Goal: Task Accomplishment & Management: Manage account settings

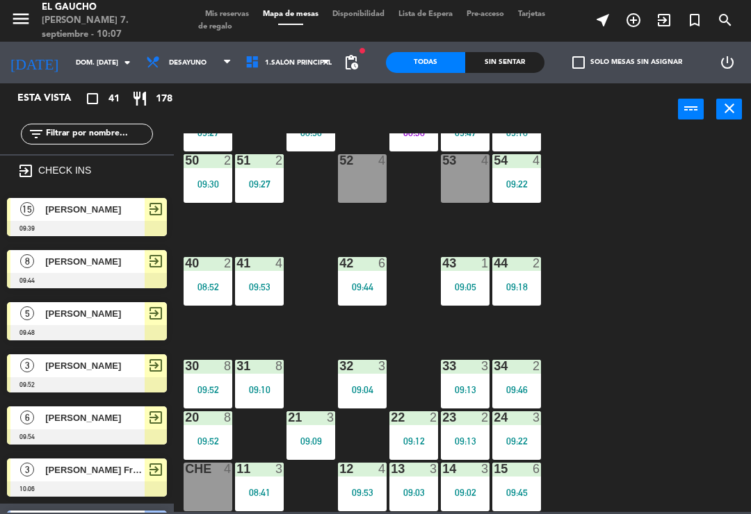
scroll to position [261, 0]
click at [407, 488] on div "09:03" at bounding box center [413, 493] width 49 height 10
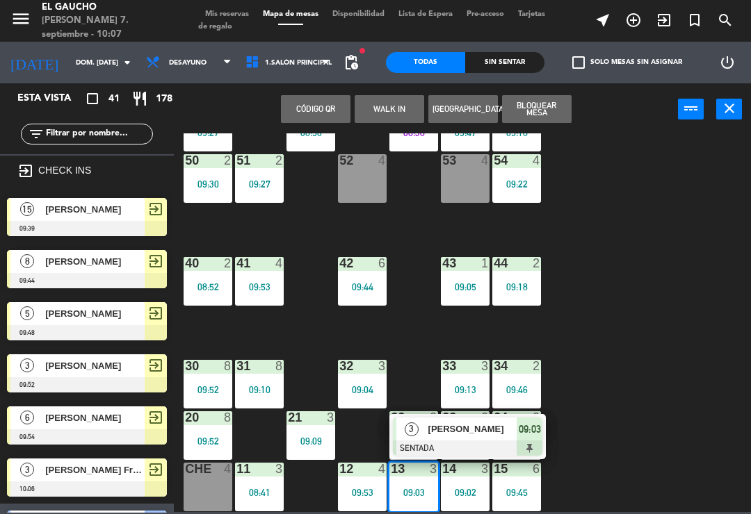
click at [490, 425] on span "Salvador Diaz" at bounding box center [472, 429] width 89 height 15
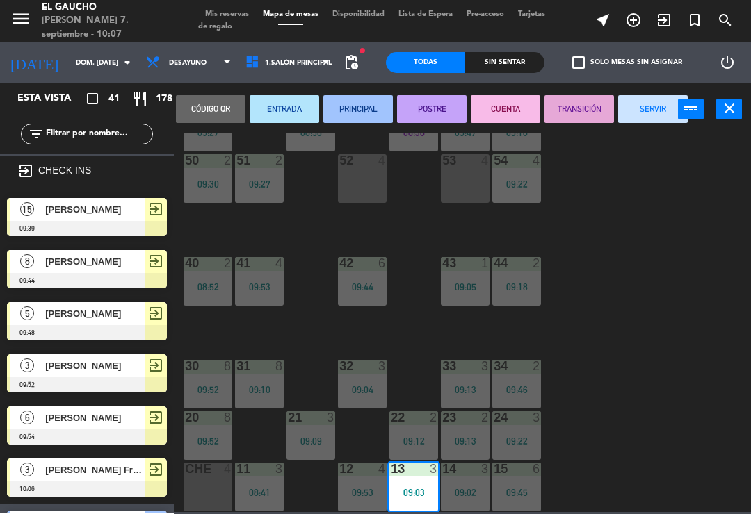
click at [653, 105] on button "SERVIR" at bounding box center [652, 109] width 69 height 28
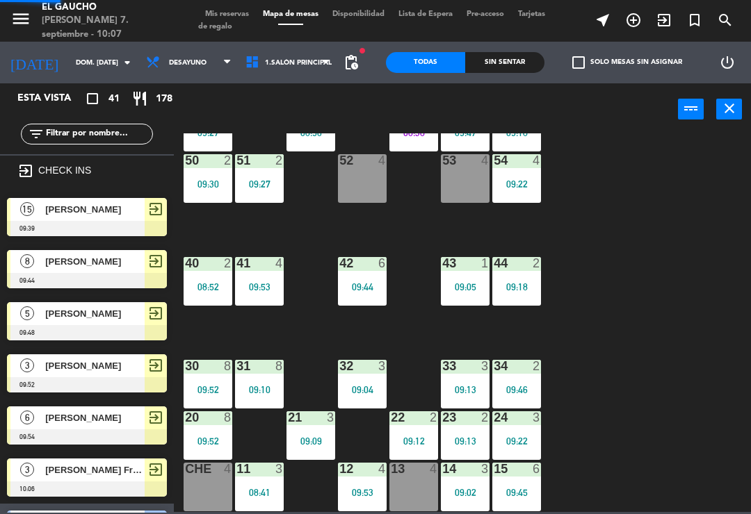
scroll to position [0, 0]
click at [89, 465] on span "[PERSON_NAME] Francisco [PERSON_NAME]" at bounding box center [94, 470] width 99 height 15
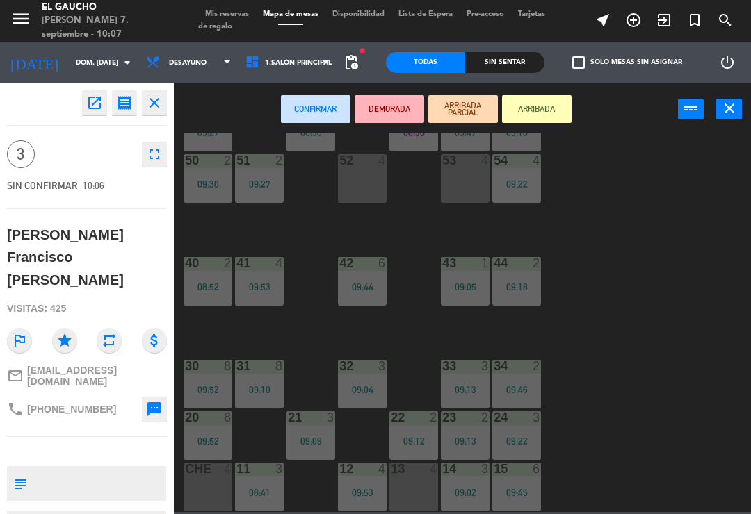
click at [539, 105] on button "ARRIBADA" at bounding box center [536, 109] width 69 height 28
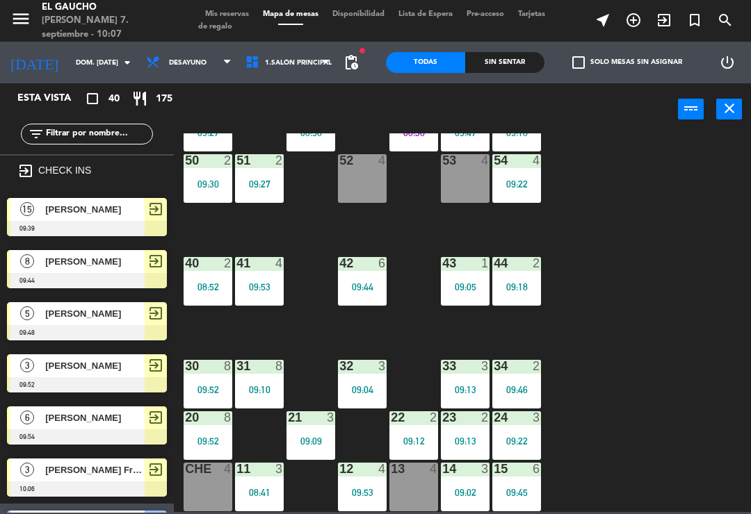
click at [429, 474] on div "4" at bounding box center [433, 469] width 8 height 13
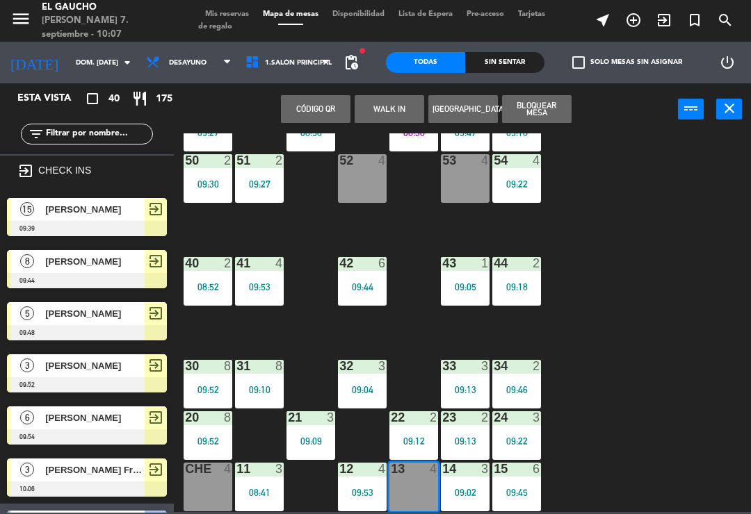
click at [54, 482] on div at bounding box center [87, 489] width 160 height 15
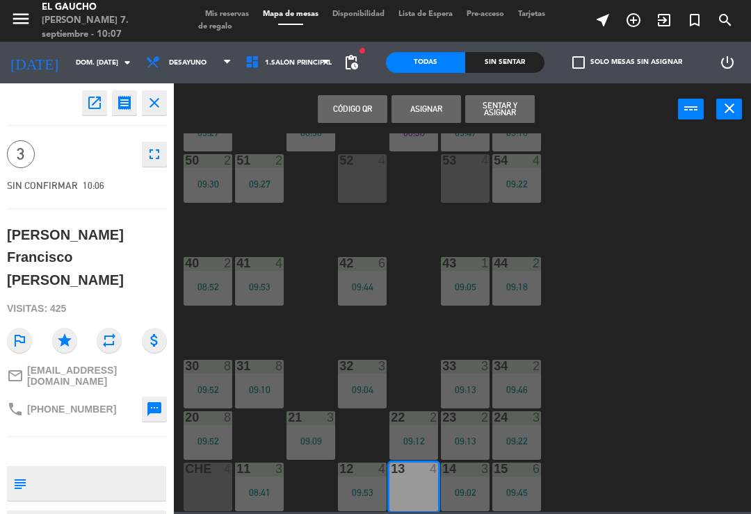
click at [507, 105] on button "Sentar y Asignar" at bounding box center [499, 109] width 69 height 28
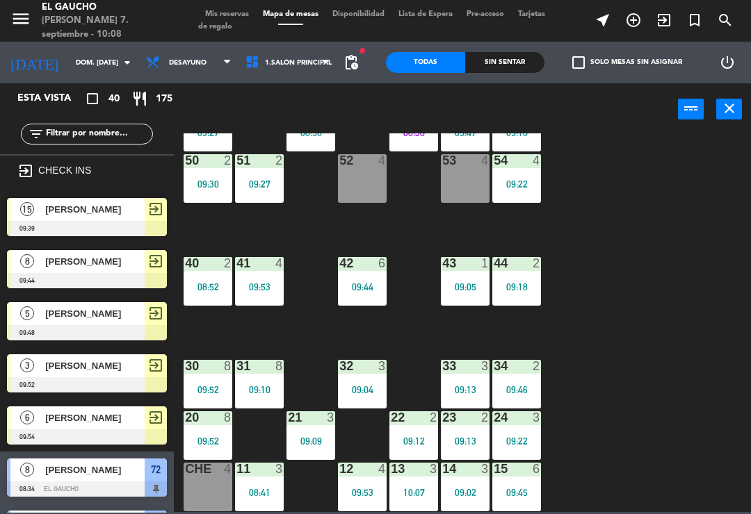
click at [359, 197] on div "52 4" at bounding box center [362, 178] width 49 height 49
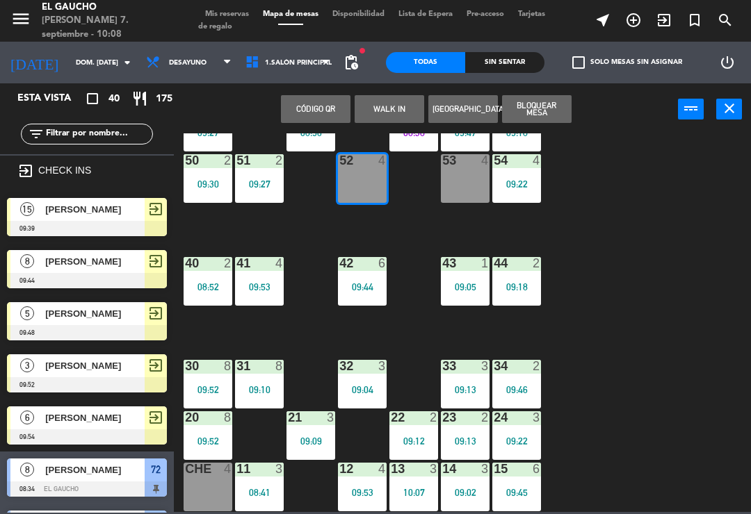
click at [477, 190] on div "53 4" at bounding box center [465, 178] width 49 height 49
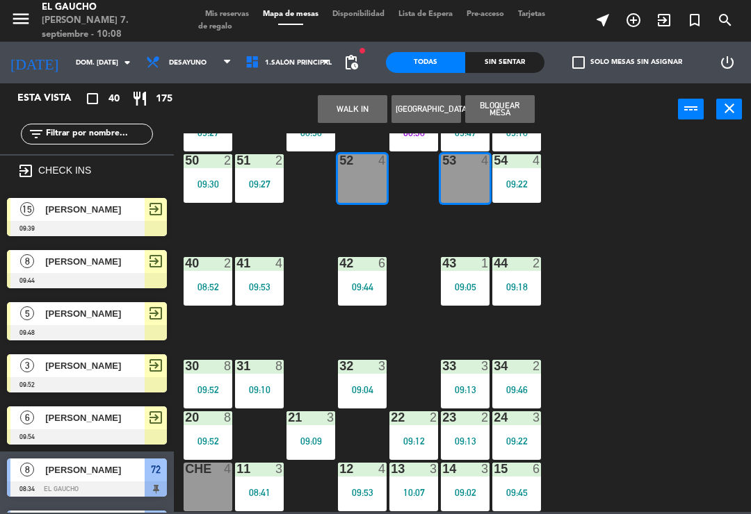
click at [56, 217] on div "[PERSON_NAME]" at bounding box center [94, 209] width 101 height 23
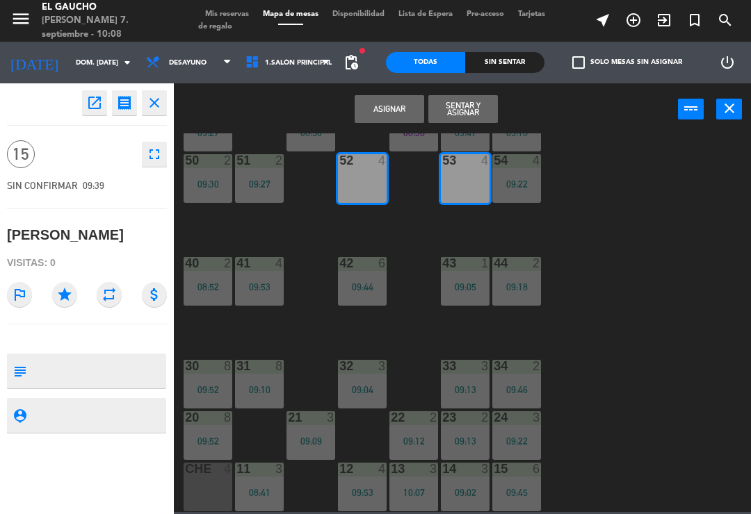
click at [391, 107] on button "Asignar" at bounding box center [388, 109] width 69 height 28
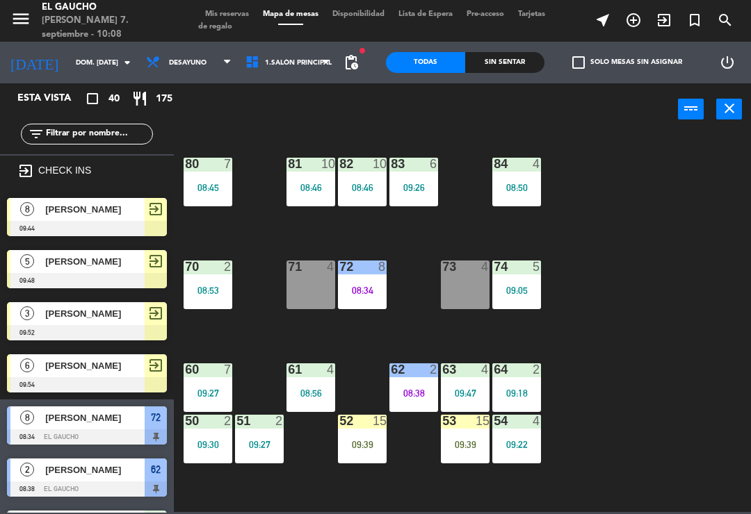
click at [443, 273] on div "73" at bounding box center [442, 267] width 1 height 13
click at [669, 321] on div "84 4 08:50 80 7 08:45 83 6 09:26 82 10 08:46 81 10 08:46 70 2 08:53 71 4 72 8 0…" at bounding box center [465, 322] width 569 height 379
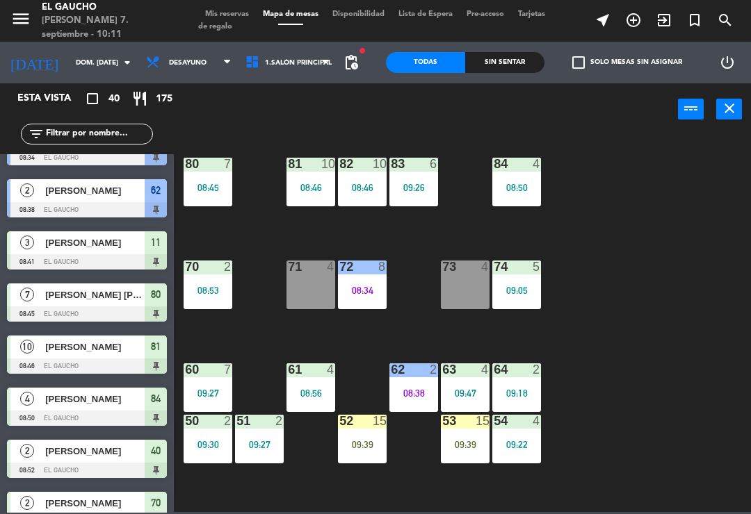
click at [429, 330] on div "84 4 08:50 80 7 08:45 83 6 09:26 82 10 08:46 81 10 08:46 70 2 08:53 71 4 72 8 0…" at bounding box center [465, 322] width 569 height 379
click at [368, 286] on div "08:34" at bounding box center [362, 291] width 49 height 10
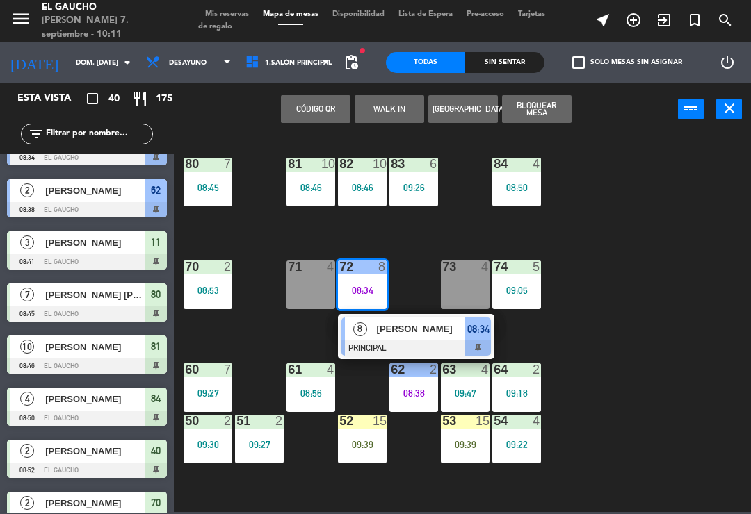
click at [421, 331] on span "Guillermo Burguette" at bounding box center [421, 329] width 89 height 15
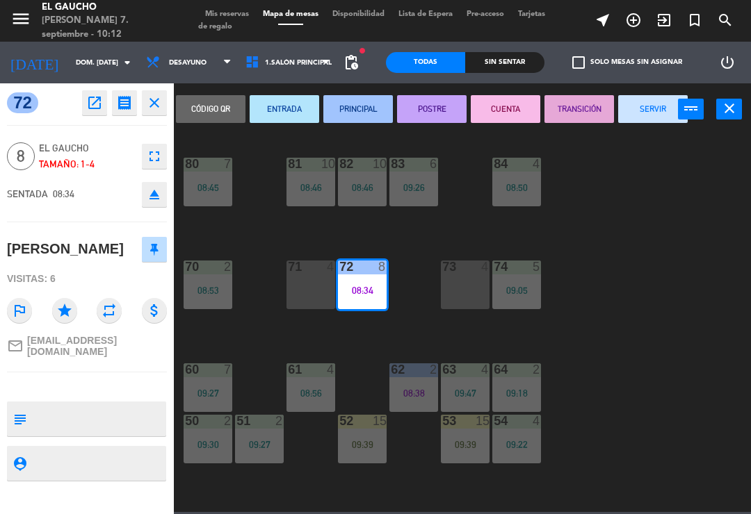
click at [656, 103] on button "SERVIR" at bounding box center [652, 109] width 69 height 28
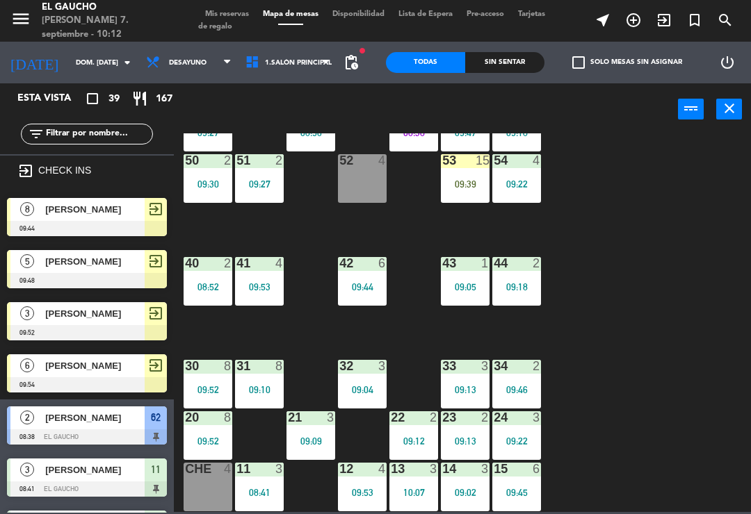
click at [464, 187] on div "09:39" at bounding box center [465, 184] width 49 height 10
click at [700, 240] on div "84 4 08:50 80 7 08:45 83 6 09:26 82 10 08:46 81 10 08:46 70 2 08:53 71 4 72 4 7…" at bounding box center [465, 322] width 569 height 379
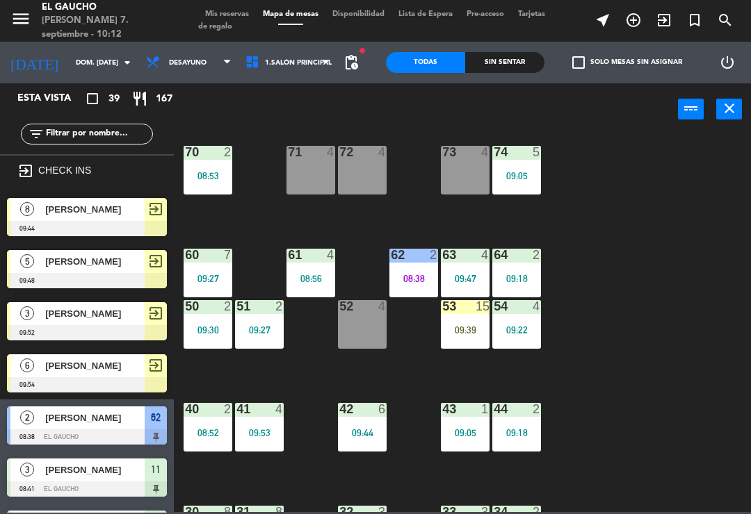
scroll to position [113, 0]
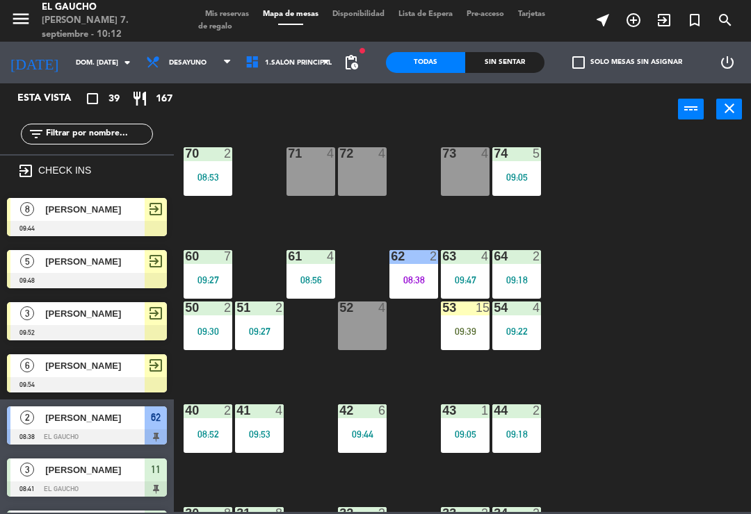
click at [662, 26] on icon "exit_to_app" at bounding box center [663, 20] width 17 height 17
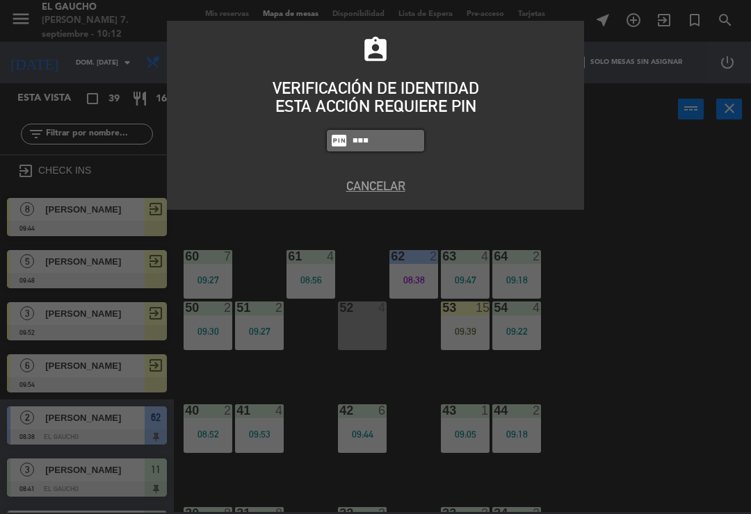
type input "0009"
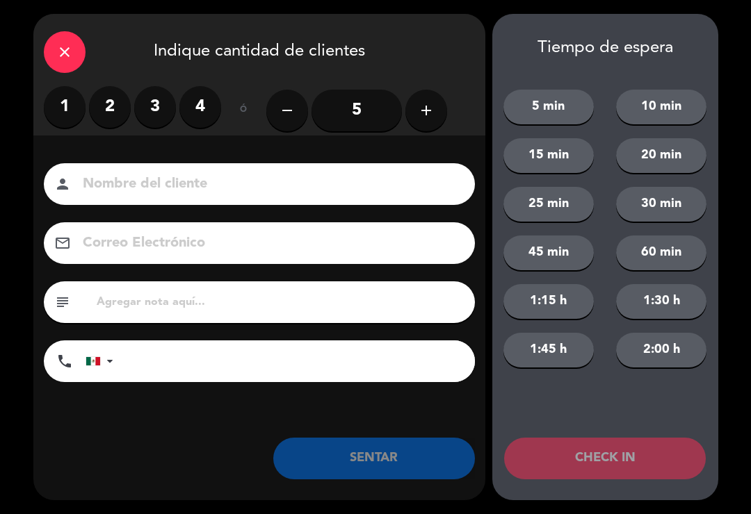
click at [127, 97] on label "2" at bounding box center [110, 107] width 42 height 42
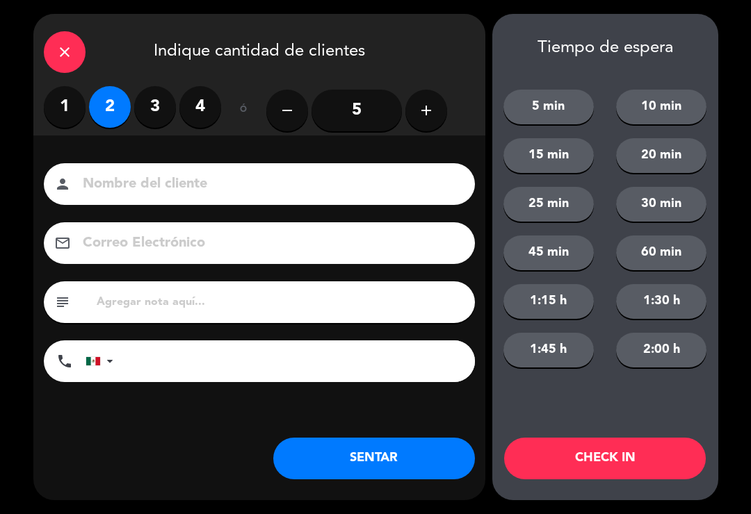
click at [228, 183] on input at bounding box center [268, 184] width 375 height 24
type input ","
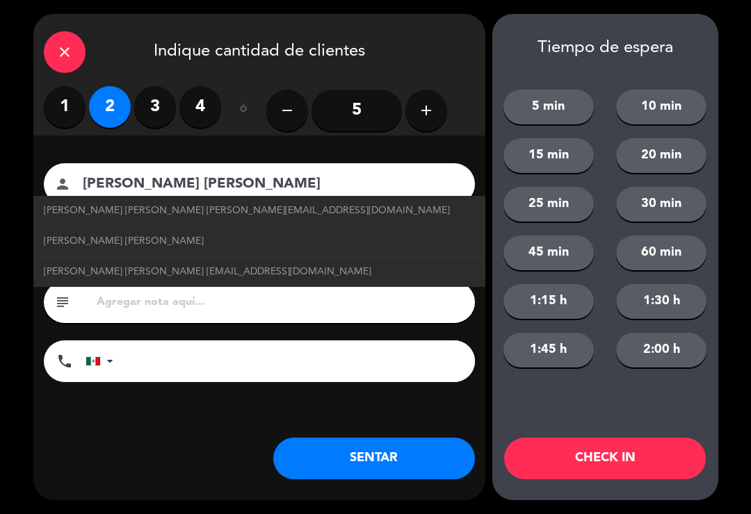
click at [240, 205] on span "Miguel Ángel Sosa miguelangelsosa@correo.com" at bounding box center [247, 211] width 406 height 16
type input "[PERSON_NAME] [PERSON_NAME]"
type input "miguelangelsosa@correo.com"
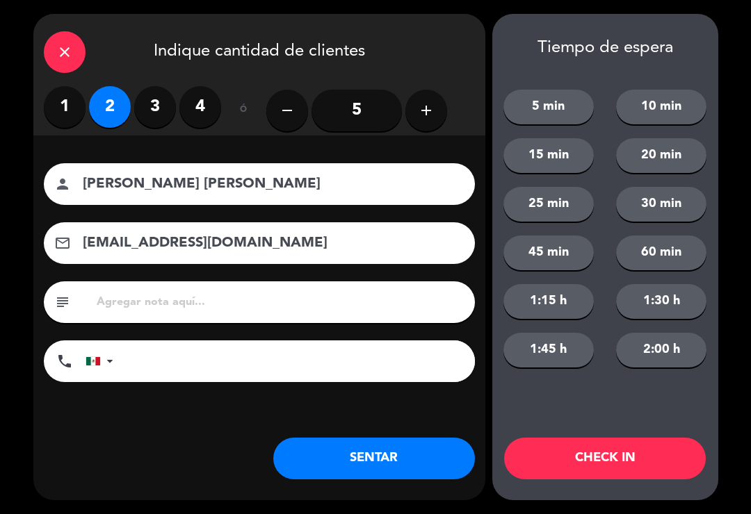
click at [669, 473] on button "CHECK IN" at bounding box center [605, 459] width 202 height 42
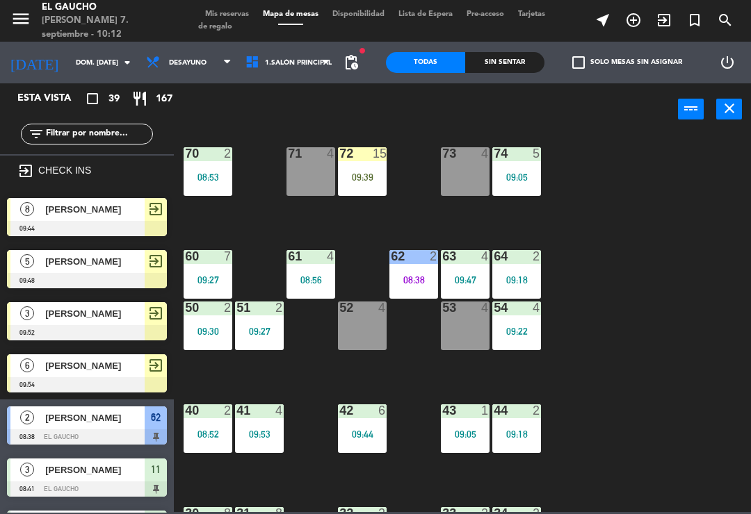
click at [667, 13] on icon "exit_to_app" at bounding box center [663, 20] width 17 height 17
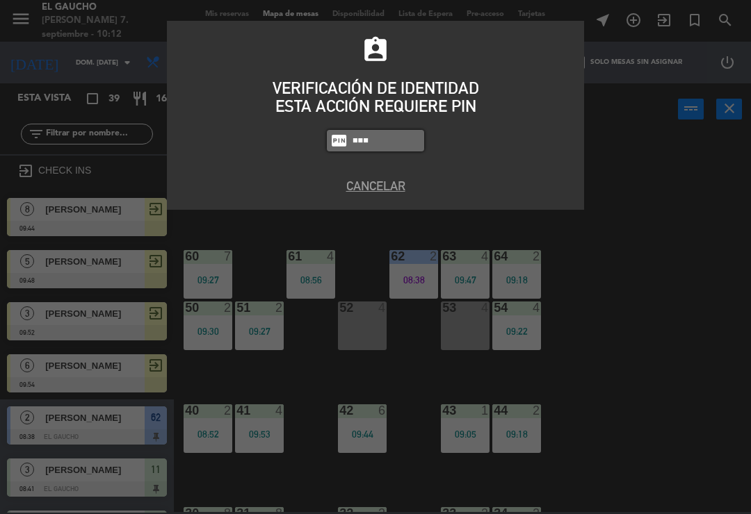
type input "0009"
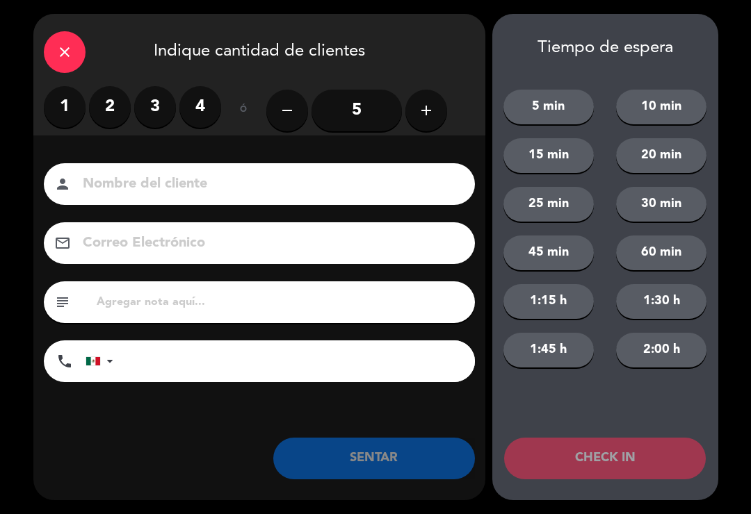
click at [117, 121] on label "2" at bounding box center [110, 107] width 42 height 42
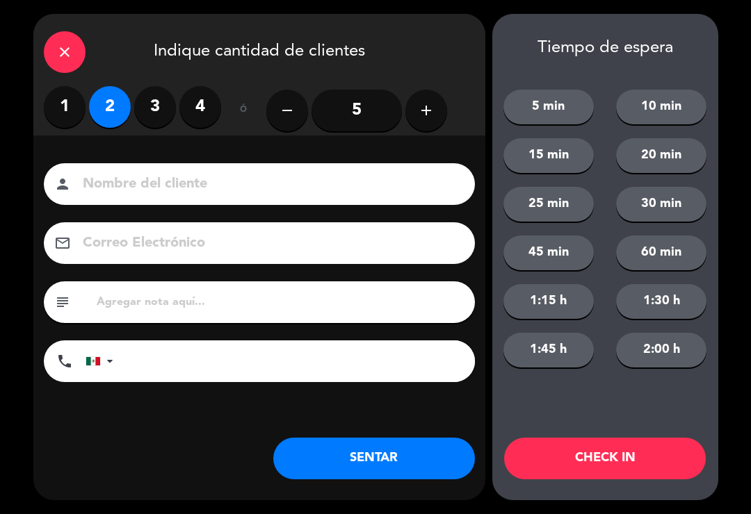
click at [363, 121] on input "5" at bounding box center [356, 111] width 90 height 42
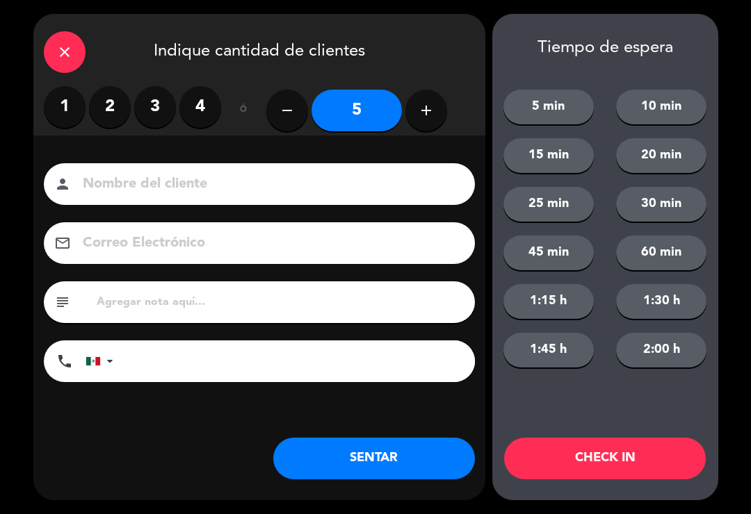
click at [427, 108] on icon "add" at bounding box center [426, 110] width 17 height 17
click at [433, 106] on icon "add" at bounding box center [426, 110] width 17 height 17
click at [281, 113] on icon "remove" at bounding box center [287, 110] width 17 height 17
click at [311, 177] on input at bounding box center [268, 184] width 375 height 24
click at [429, 93] on button "add" at bounding box center [426, 111] width 42 height 42
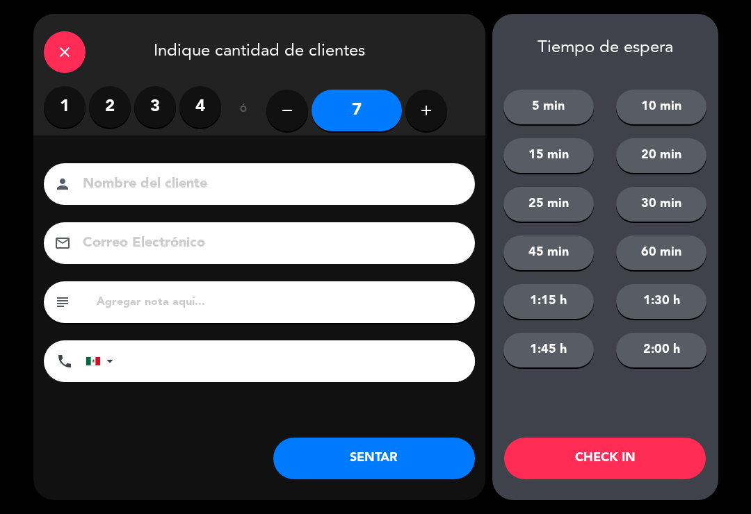
click at [425, 113] on icon "add" at bounding box center [426, 110] width 17 height 17
click at [427, 110] on icon "add" at bounding box center [426, 110] width 17 height 17
click at [289, 107] on icon "remove" at bounding box center [287, 110] width 17 height 17
type input "8"
click at [315, 172] on input at bounding box center [268, 184] width 375 height 24
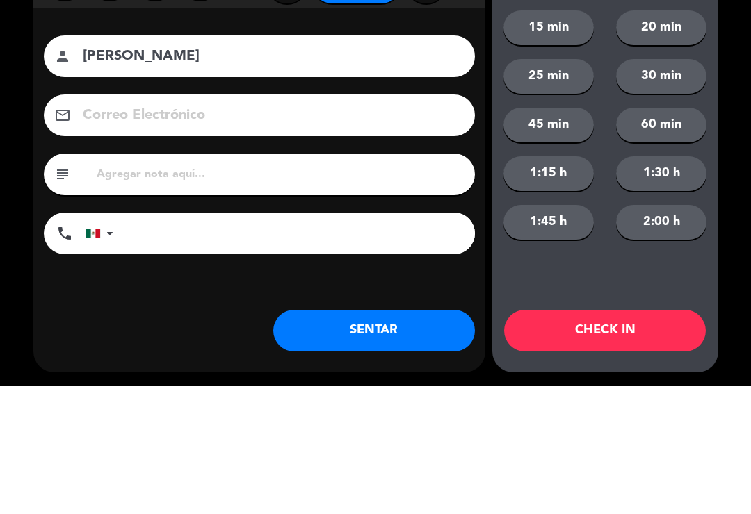
click at [272, 172] on input "Thomas Torresp" at bounding box center [268, 184] width 375 height 24
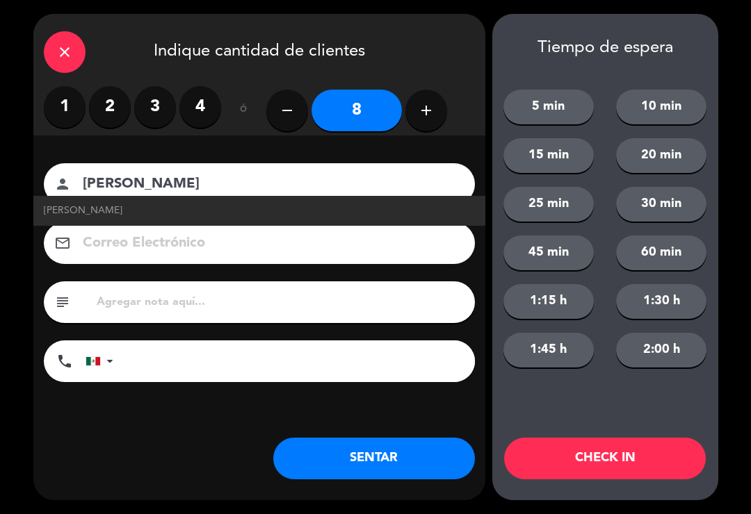
click at [132, 181] on input "Thomas Torres" at bounding box center [268, 184] width 375 height 24
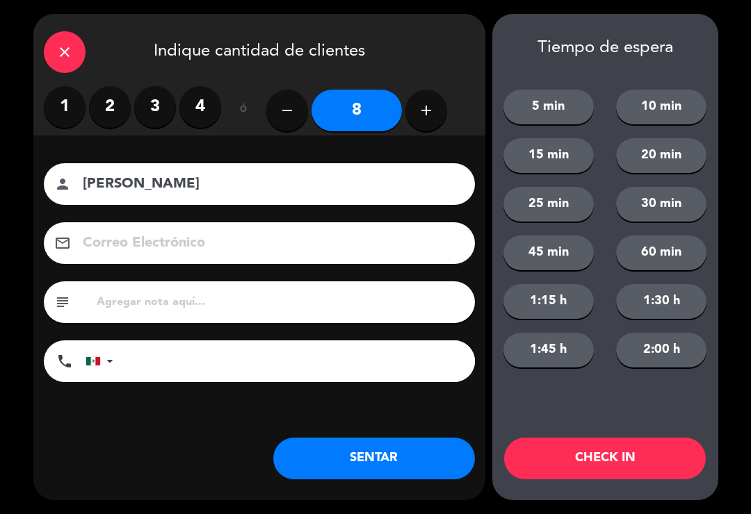
click at [262, 190] on input "Tomas Torres" at bounding box center [268, 184] width 375 height 24
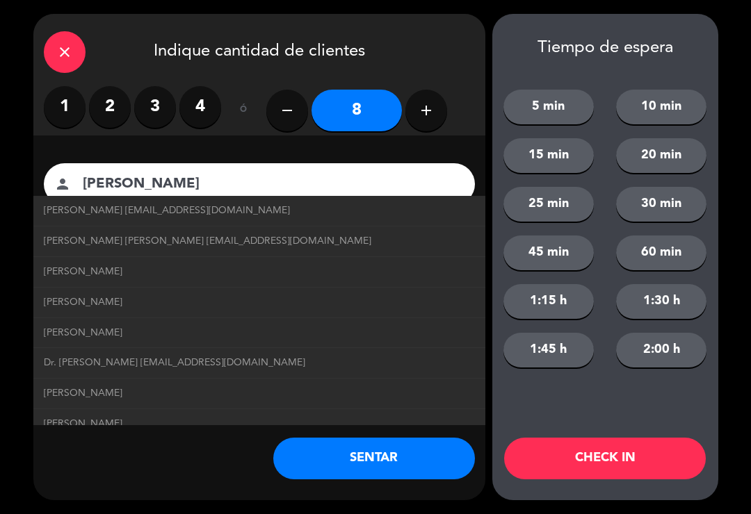
click at [257, 239] on span "Tomas Torres Manjarrez tomastorresmanjarrez@correo.com" at bounding box center [207, 241] width 327 height 16
type input "[PERSON_NAME] [PERSON_NAME]"
type input "[EMAIL_ADDRESS][DOMAIN_NAME]"
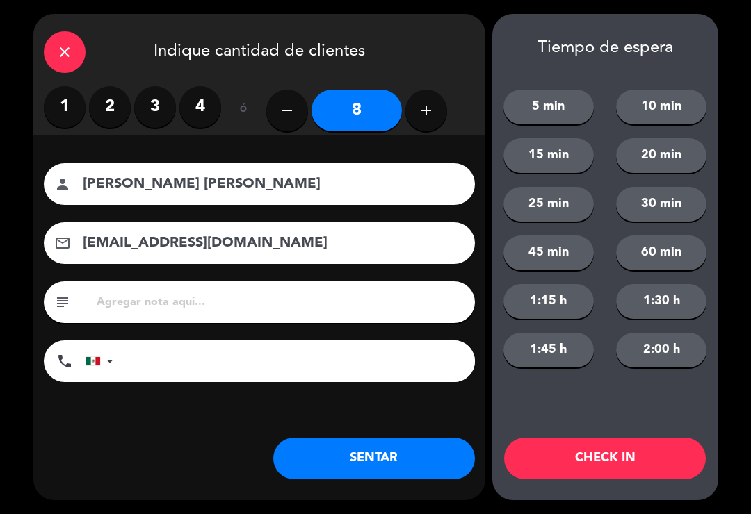
click at [630, 464] on button "CHECK IN" at bounding box center [605, 459] width 202 height 42
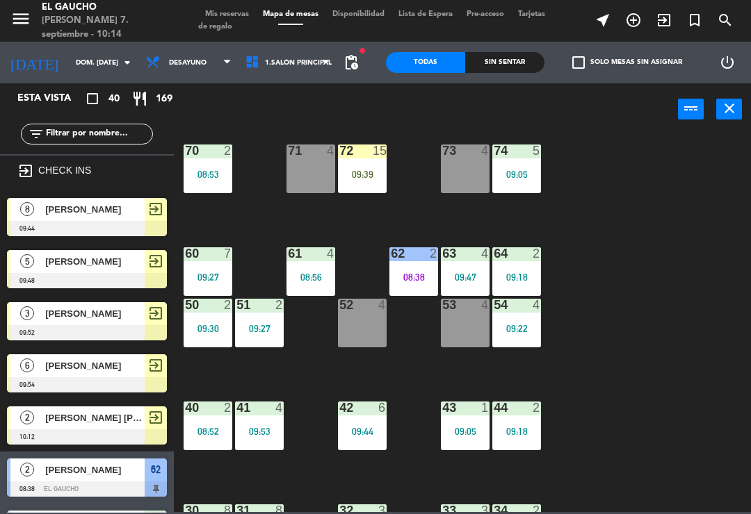
scroll to position [1, 0]
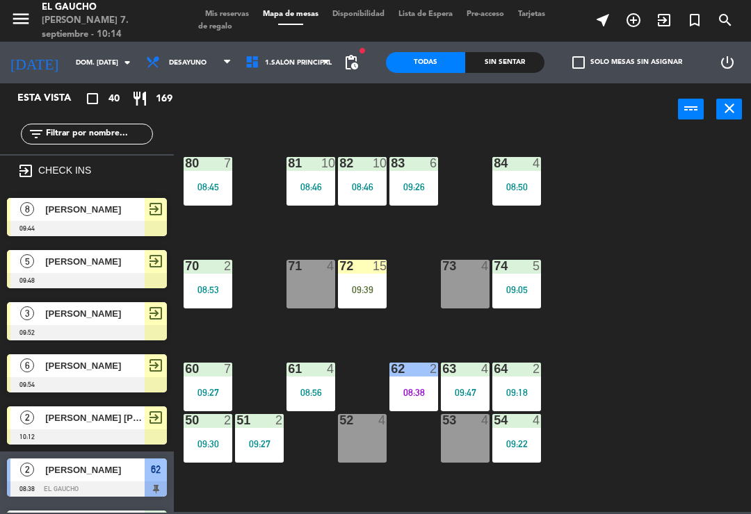
click at [330, 279] on div "71 4" at bounding box center [310, 284] width 49 height 49
click at [725, 255] on div "84 4 08:50 80 7 08:45 83 6 09:26 82 10 08:46 81 10 08:46 70 2 08:53 71 4 72 15 …" at bounding box center [465, 322] width 569 height 379
click at [364, 273] on div "72 15" at bounding box center [362, 267] width 49 height 14
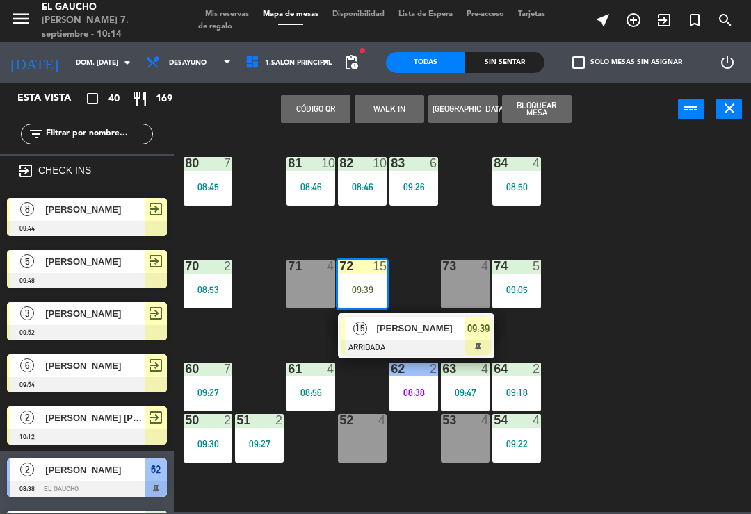
click at [546, 119] on button "Bloquear Mesa" at bounding box center [536, 109] width 69 height 28
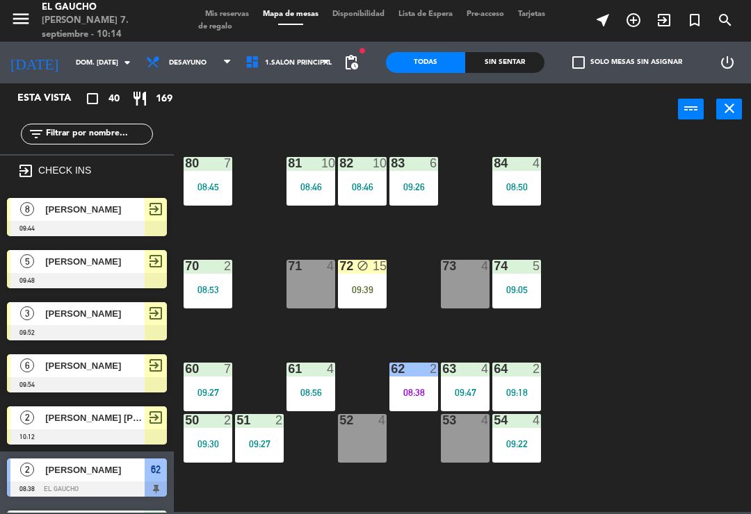
click at [345, 281] on div "72 block 15 09:39" at bounding box center [362, 284] width 49 height 49
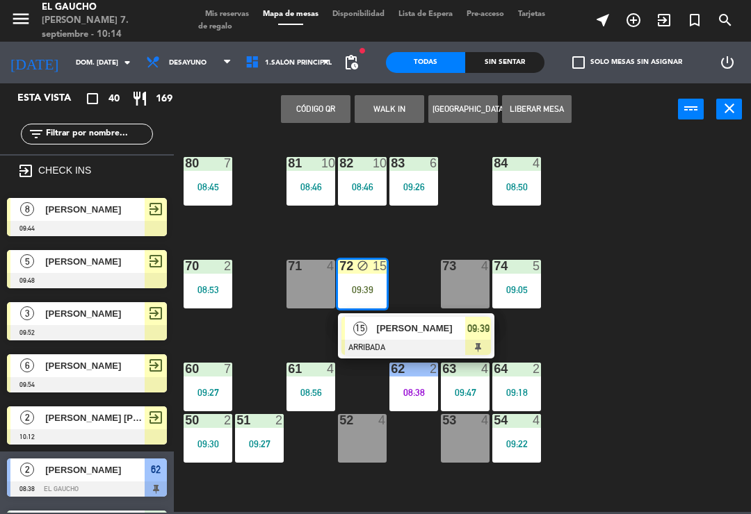
click at [416, 328] on span "[PERSON_NAME]" at bounding box center [421, 328] width 89 height 15
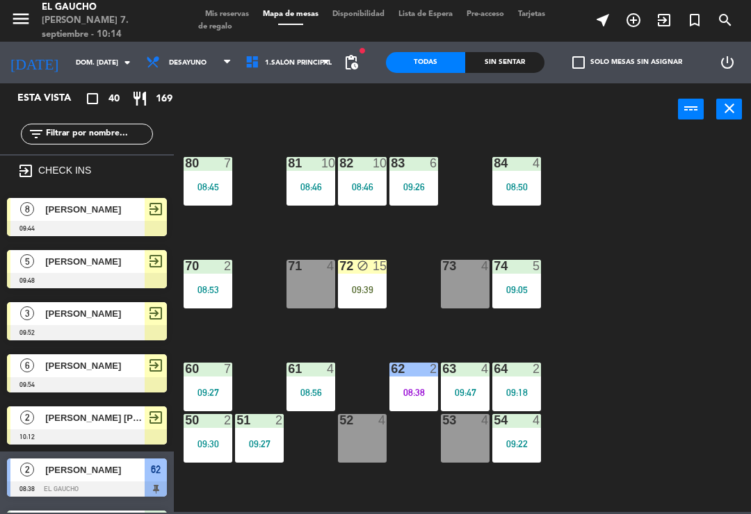
scroll to position [279, 0]
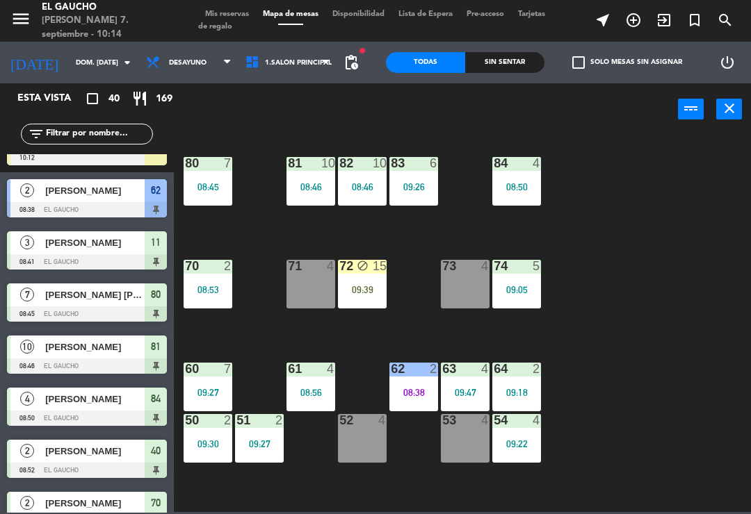
click at [359, 275] on div "72 block 15 09:39" at bounding box center [362, 284] width 49 height 49
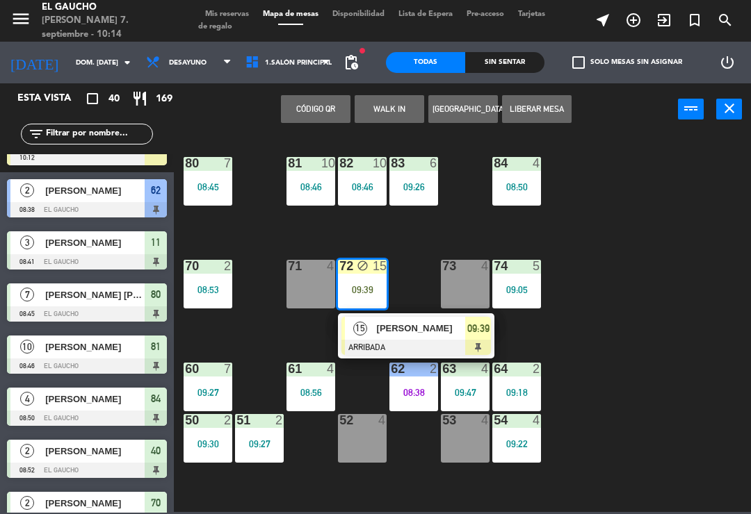
click at [545, 107] on button "Liberar Mesa" at bounding box center [536, 109] width 69 height 28
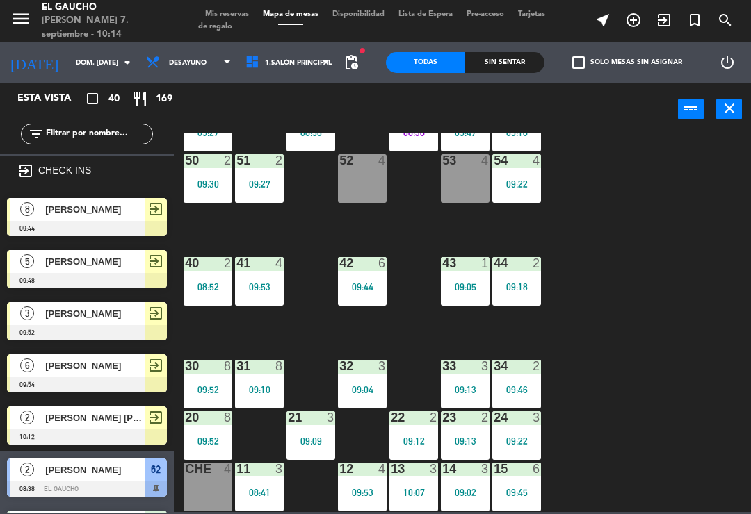
scroll to position [0, 0]
click at [664, 23] on icon "exit_to_app" at bounding box center [663, 20] width 17 height 17
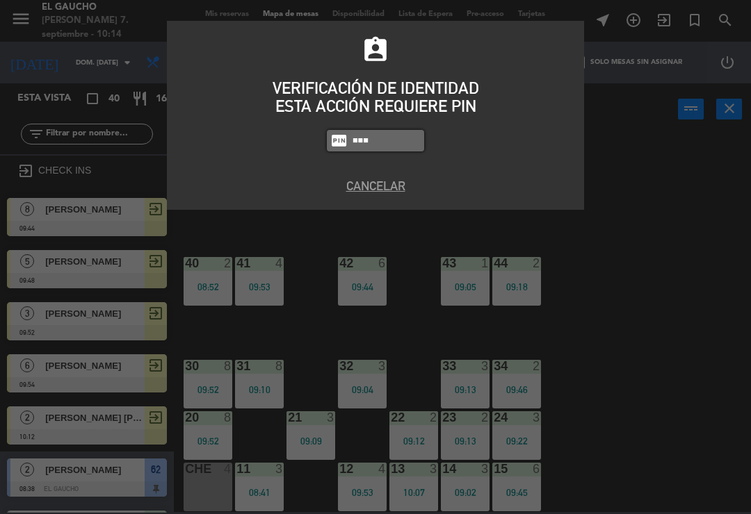
type input "0009"
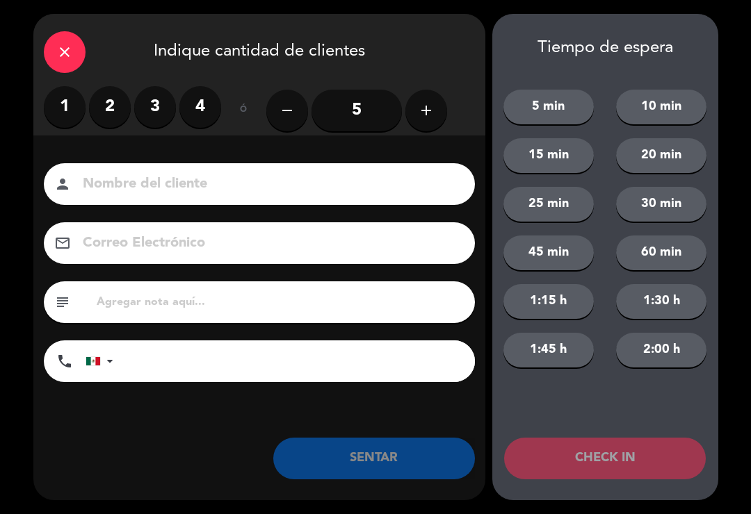
click at [106, 95] on label "2" at bounding box center [110, 107] width 42 height 42
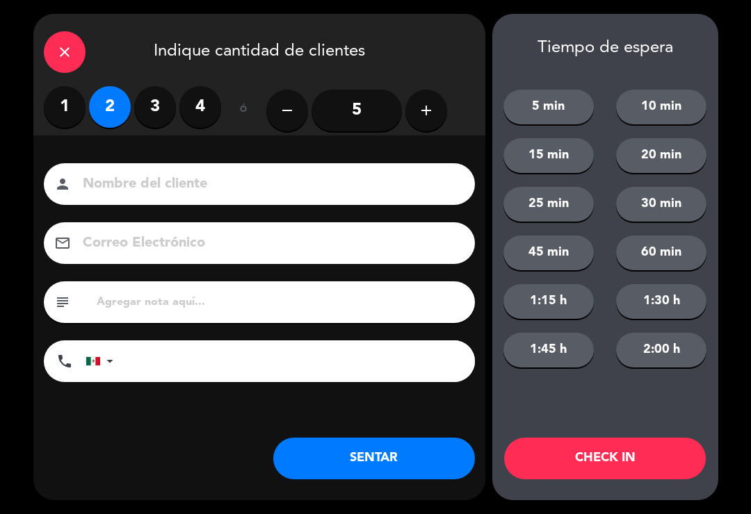
click at [248, 159] on div "Nombre del cliente person Correo Electrónico email subject phone United States …" at bounding box center [259, 296] width 452 height 320
click at [174, 174] on input at bounding box center [268, 184] width 375 height 24
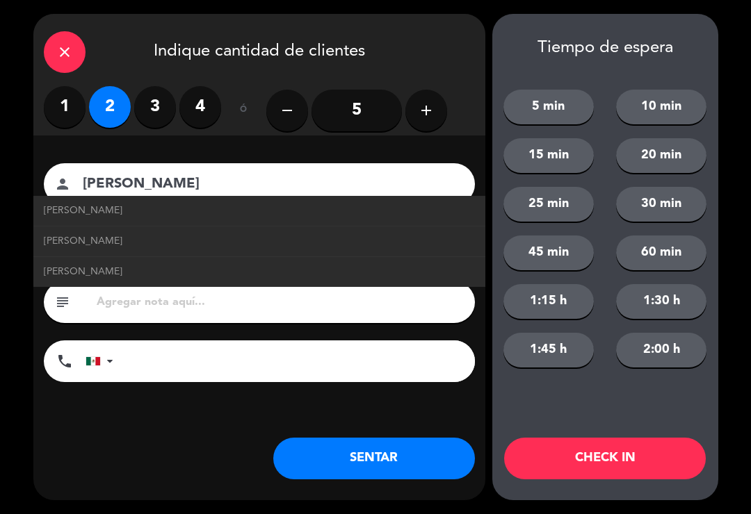
click at [259, 190] on input "[PERSON_NAME]" at bounding box center [268, 184] width 375 height 24
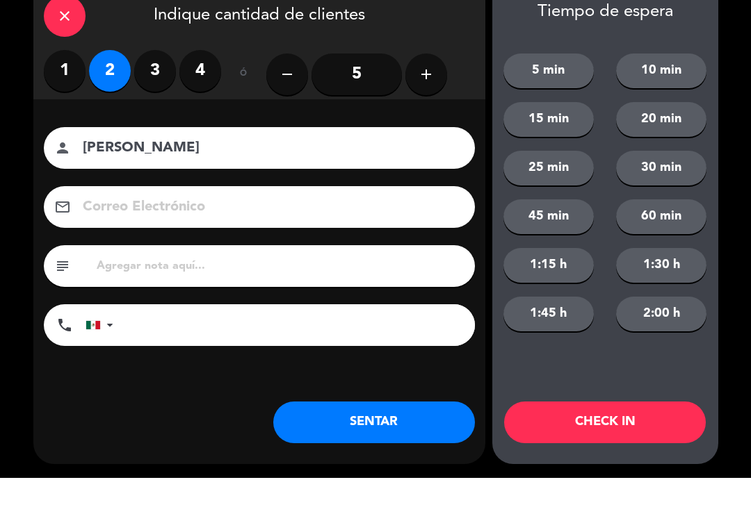
type input "[PERSON_NAME]"
click at [256, 231] on input at bounding box center [268, 243] width 375 height 24
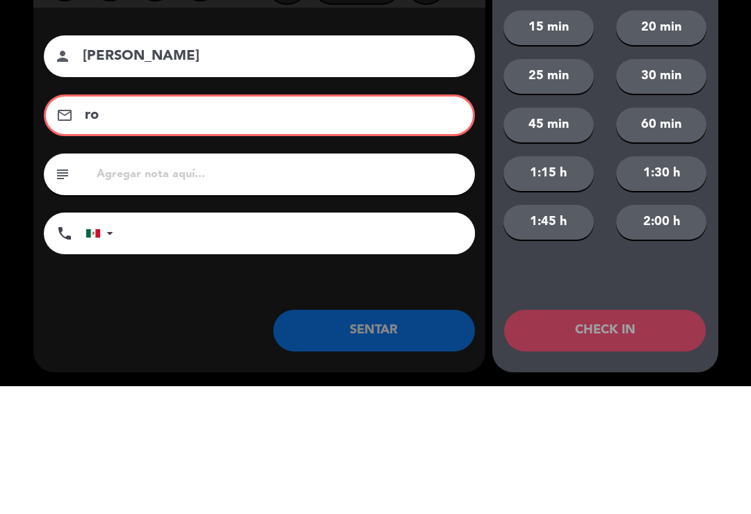
type input "r"
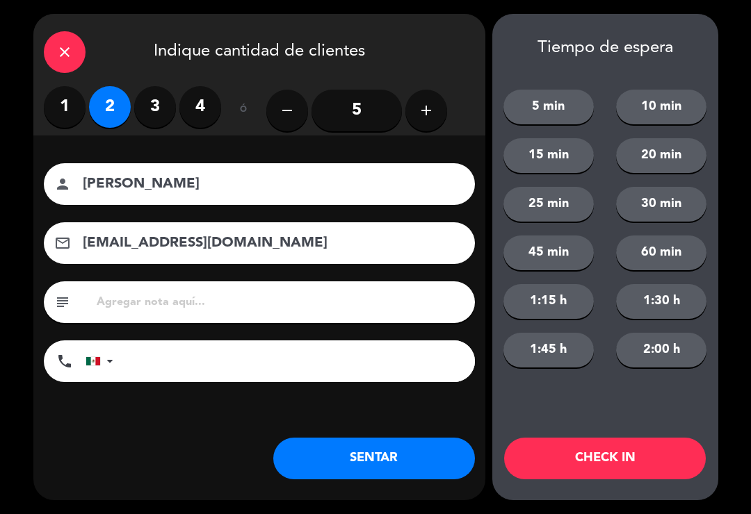
type input "rafaelrobles@correo.com"
click at [610, 454] on button "CHECK IN" at bounding box center [605, 459] width 202 height 42
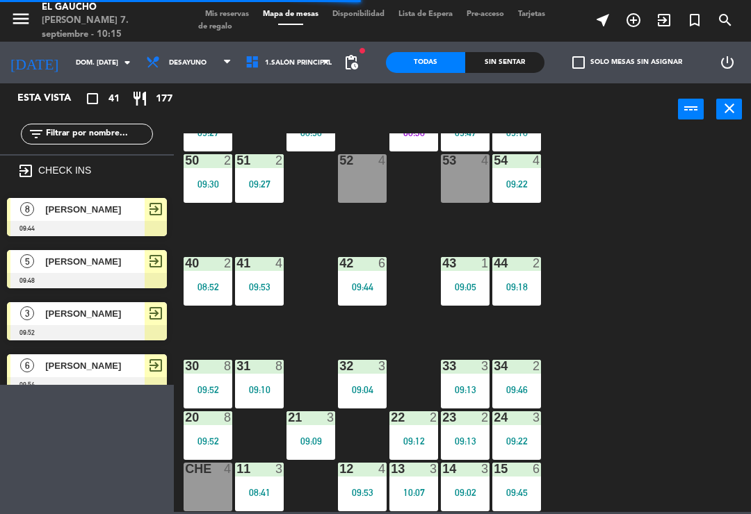
click at [600, 469] on div "84 4 08:50 80 7 08:45 83 6 09:26 82 10 08:46 81 10 08:46 70 2 08:53 71 4 72 15 …" at bounding box center [465, 322] width 569 height 379
click at [368, 378] on div "32 3 09:04" at bounding box center [362, 384] width 49 height 49
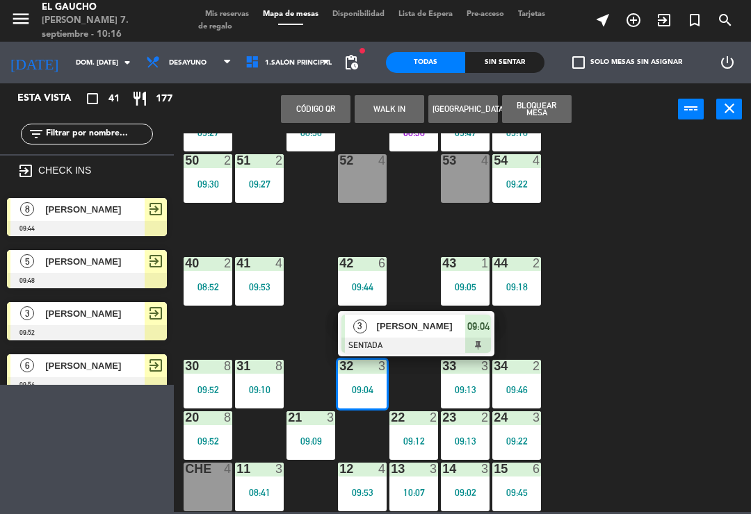
click at [415, 343] on div at bounding box center [415, 345] width 149 height 15
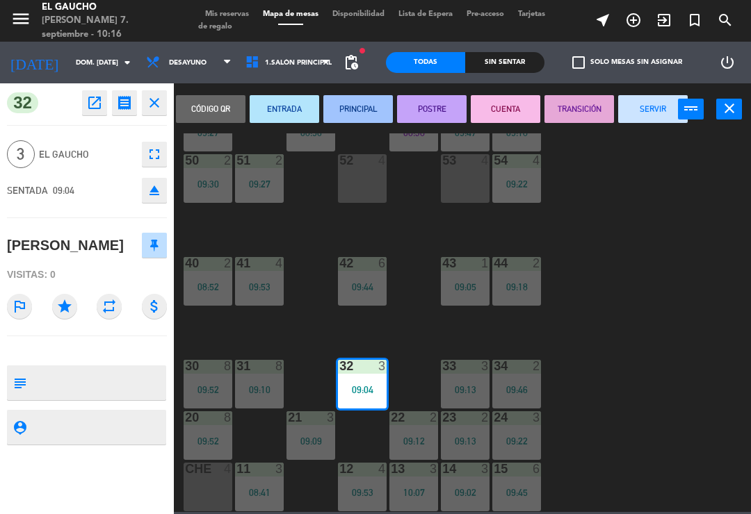
click at [647, 110] on button "SERVIR" at bounding box center [652, 109] width 69 height 28
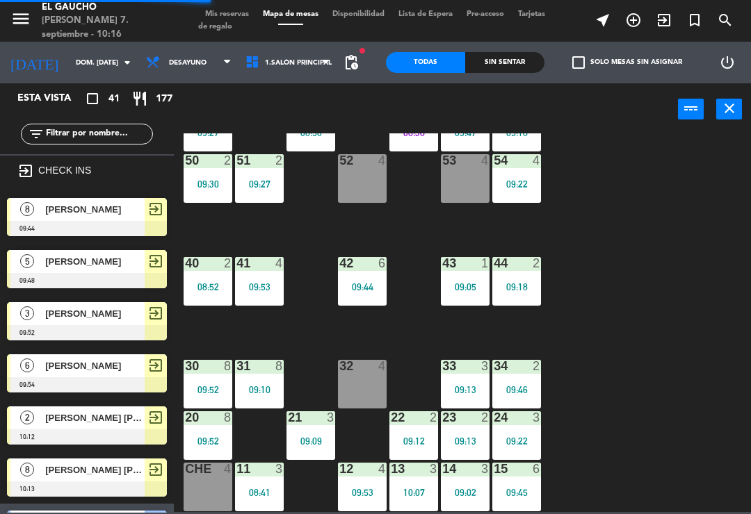
click at [364, 379] on div "32 4" at bounding box center [362, 384] width 49 height 49
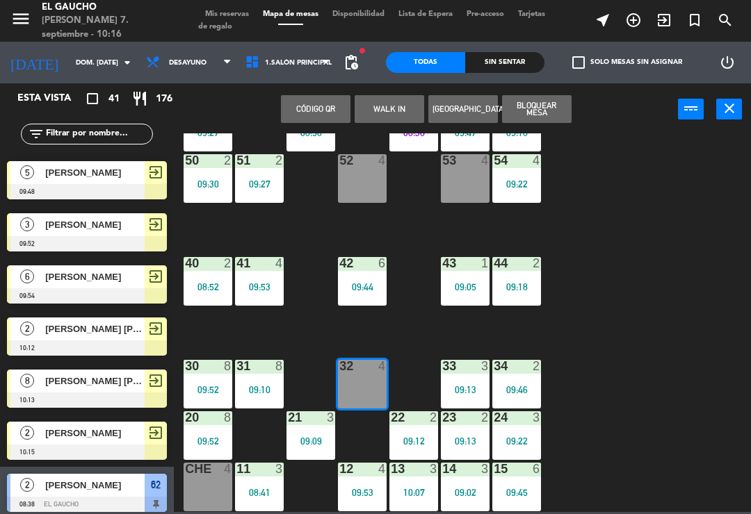
scroll to position [95, 0]
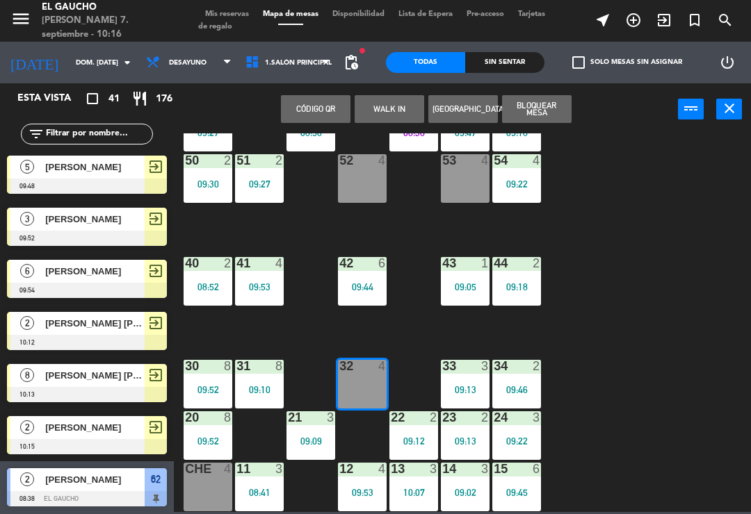
click at [63, 322] on span "[PERSON_NAME] [PERSON_NAME]" at bounding box center [94, 323] width 99 height 15
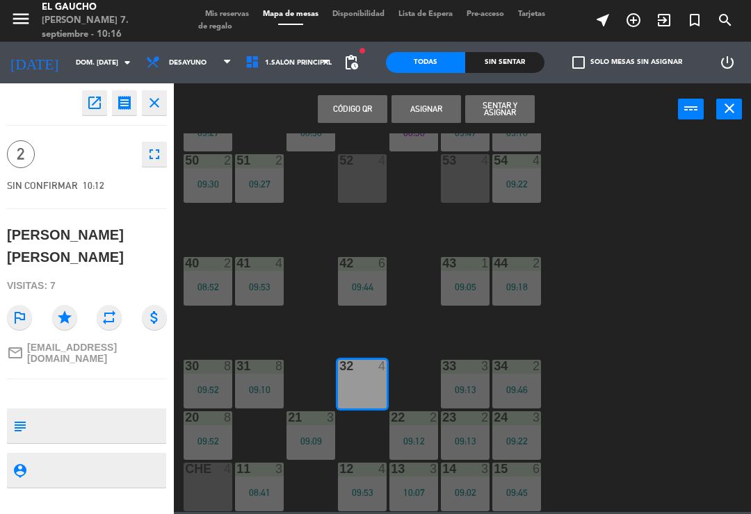
click at [498, 109] on button "Sentar y Asignar" at bounding box center [499, 109] width 69 height 28
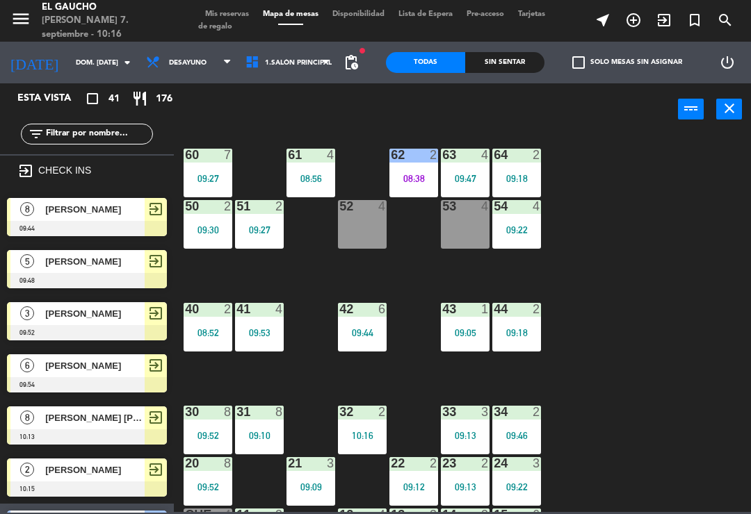
scroll to position [216, 0]
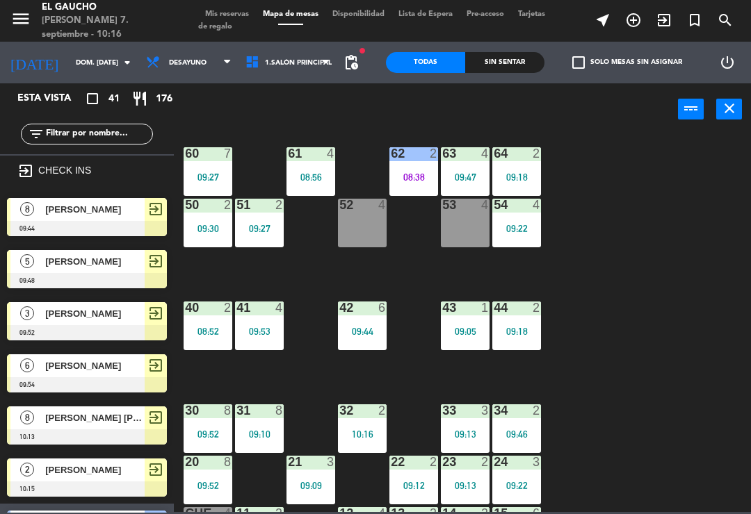
click at [464, 424] on div "33 3 09:13" at bounding box center [465, 428] width 49 height 49
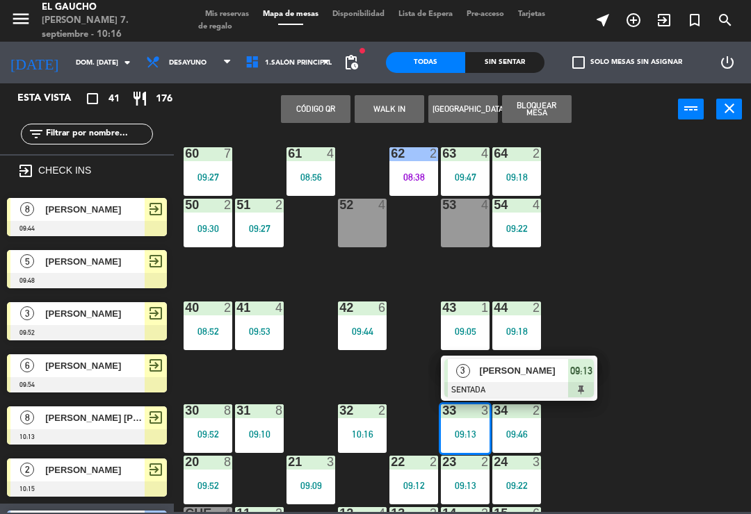
click at [502, 377] on span "Alejandro" at bounding box center [523, 370] width 89 height 15
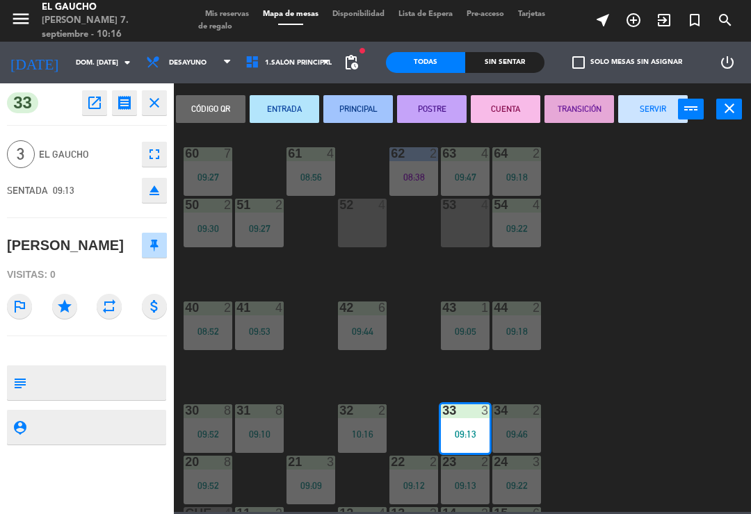
click at [657, 114] on button "SERVIR" at bounding box center [652, 109] width 69 height 28
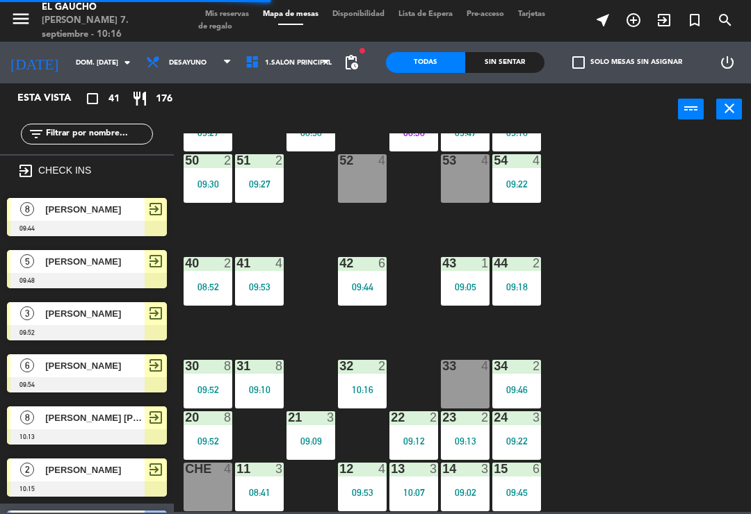
scroll to position [261, 0]
click at [312, 425] on div "21 3" at bounding box center [310, 418] width 49 height 14
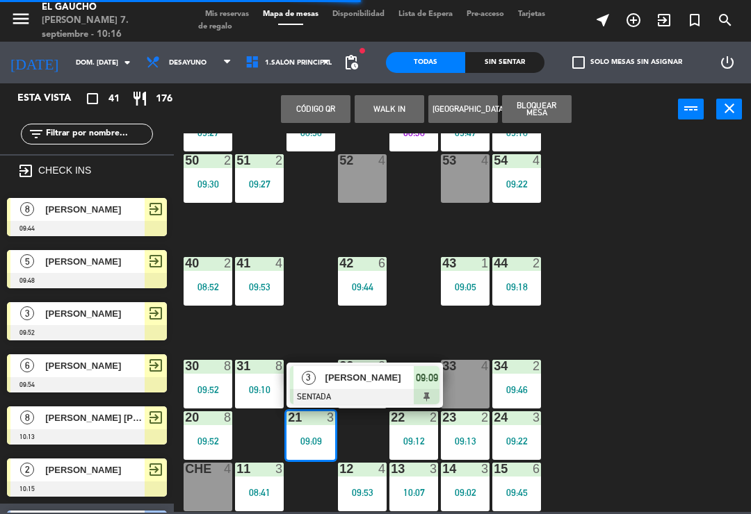
click at [378, 377] on span "Carlos cruz perez" at bounding box center [369, 377] width 89 height 15
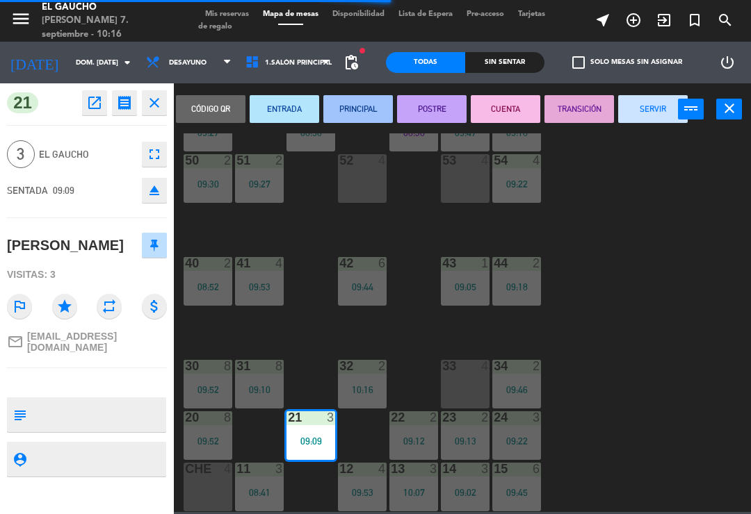
click at [653, 104] on button "SERVIR" at bounding box center [652, 109] width 69 height 28
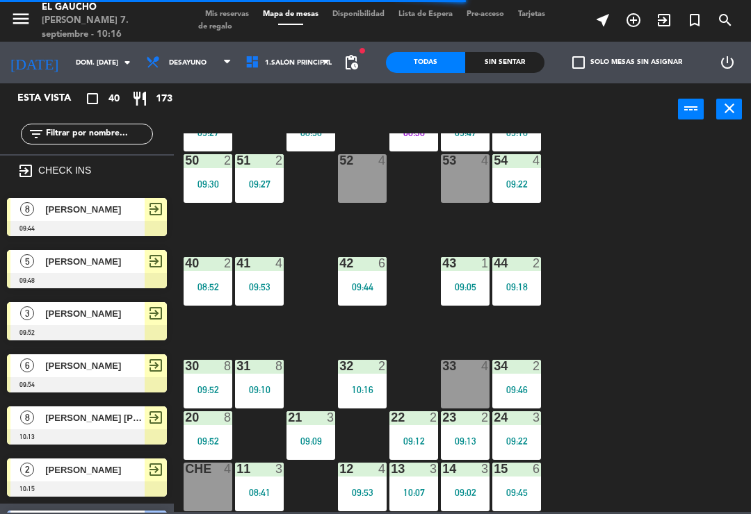
scroll to position [696, 0]
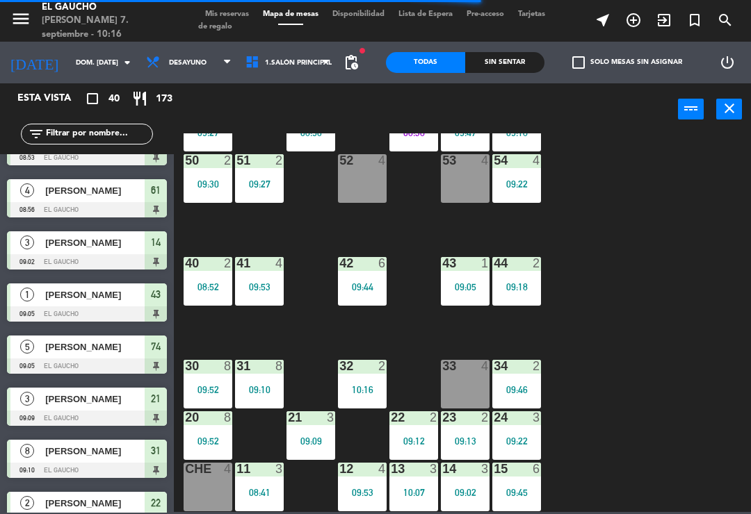
click at [364, 385] on div "10:16" at bounding box center [362, 390] width 49 height 10
click at [700, 336] on div "84 4 08:50 80 7 08:45 83 6 09:26 82 10 08:46 81 10 08:46 70 2 08:53 71 4 72 15 …" at bounding box center [465, 322] width 569 height 379
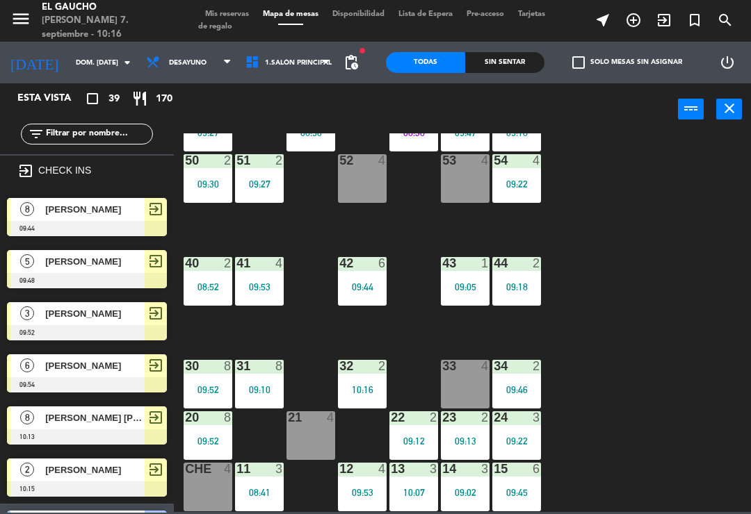
scroll to position [0, 0]
click at [375, 194] on div "52 4" at bounding box center [362, 178] width 49 height 49
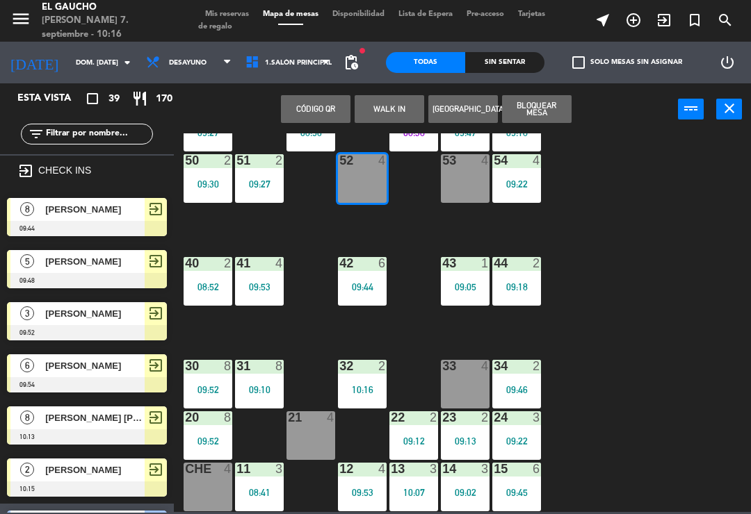
click at [23, 218] on div "8" at bounding box center [26, 209] width 33 height 23
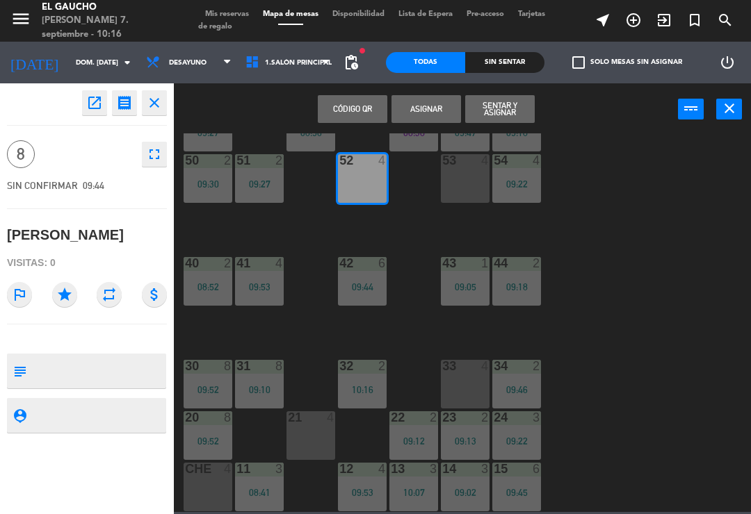
click at [526, 114] on button "Sentar y Asignar" at bounding box center [499, 109] width 69 height 28
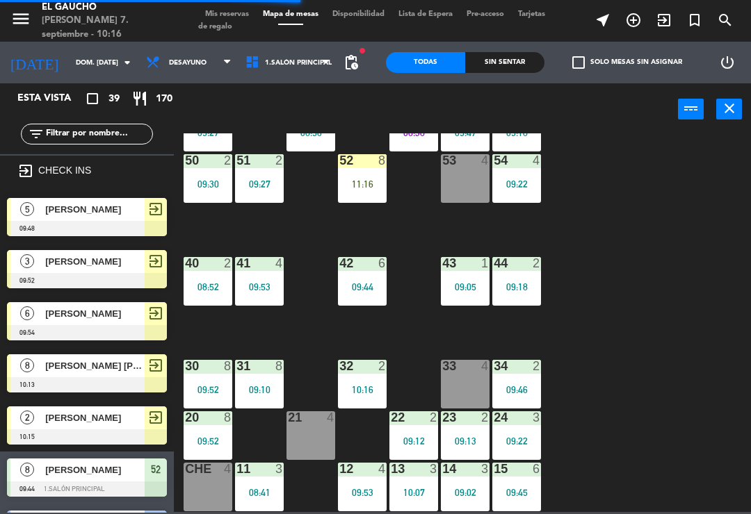
scroll to position [261, 0]
click at [311, 429] on div "21 4" at bounding box center [310, 435] width 49 height 49
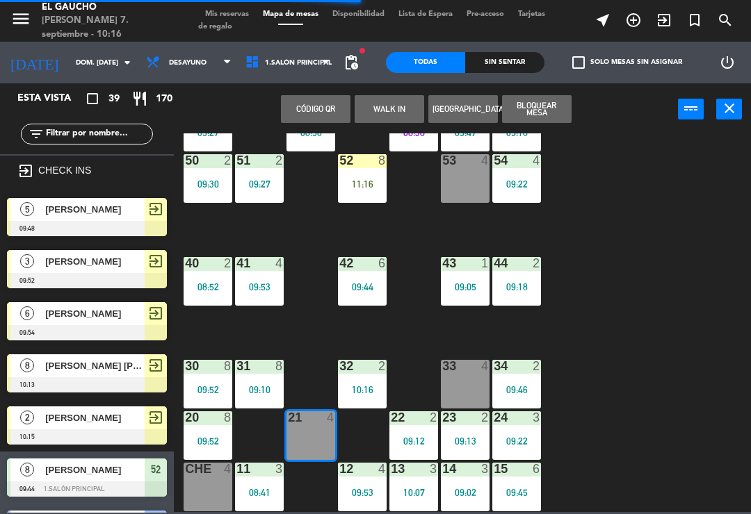
click at [376, 376] on div "32 2 10:16" at bounding box center [362, 384] width 49 height 49
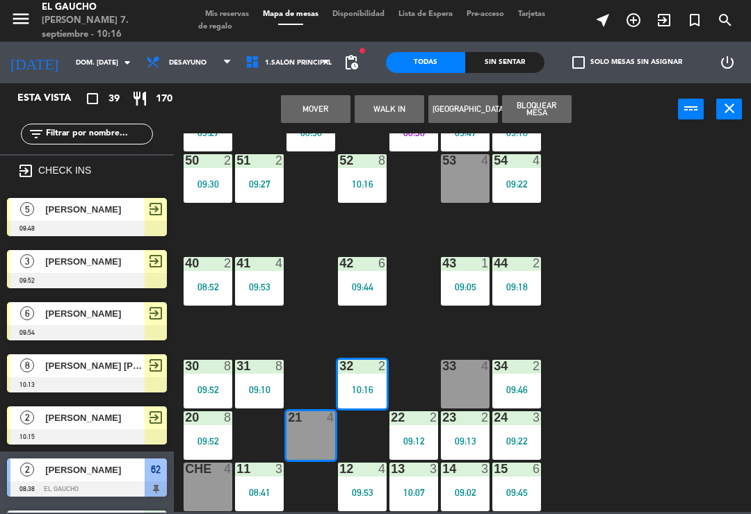
click at [322, 114] on button "Mover" at bounding box center [315, 109] width 69 height 28
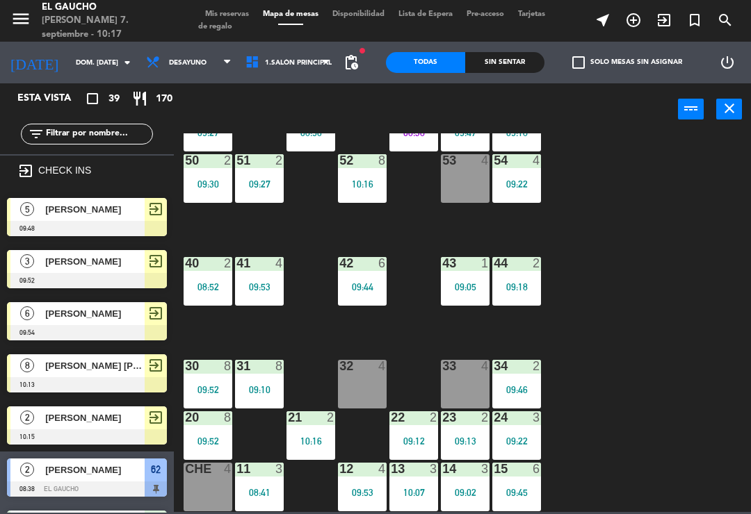
click at [368, 372] on div at bounding box center [362, 366] width 23 height 13
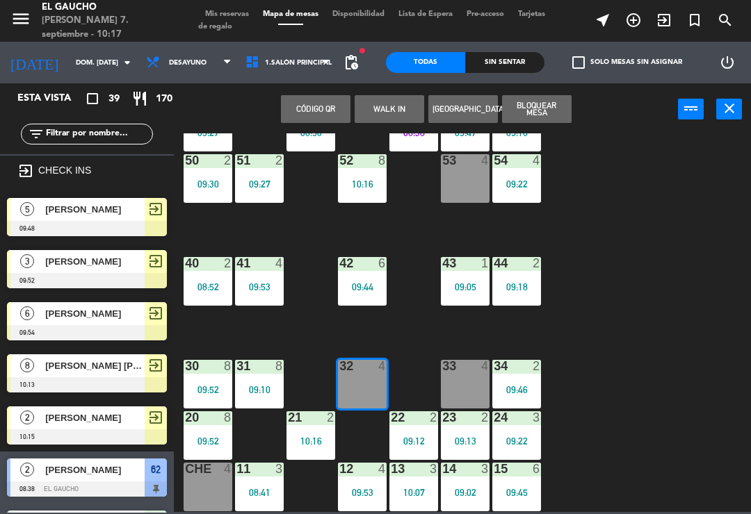
click at [469, 372] on div at bounding box center [465, 366] width 23 height 13
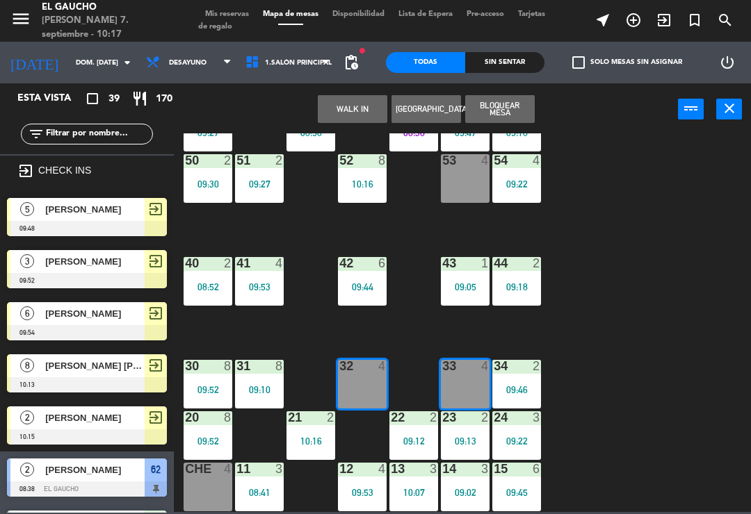
click at [124, 222] on div at bounding box center [87, 228] width 160 height 15
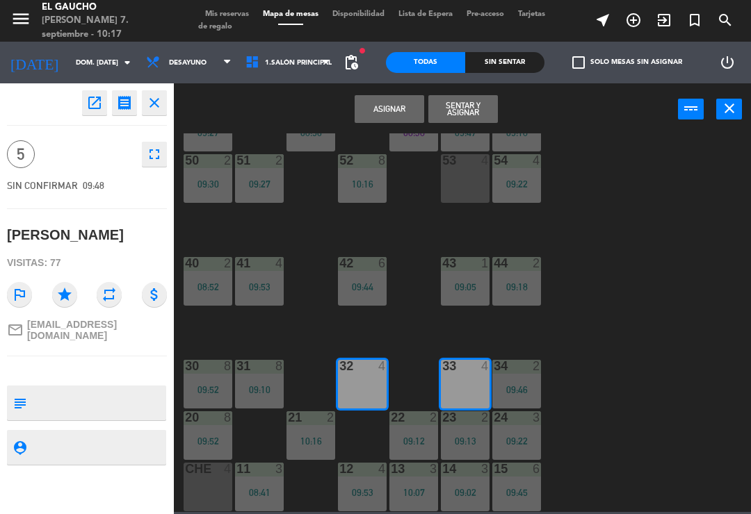
click at [384, 117] on button "Asignar" at bounding box center [388, 109] width 69 height 28
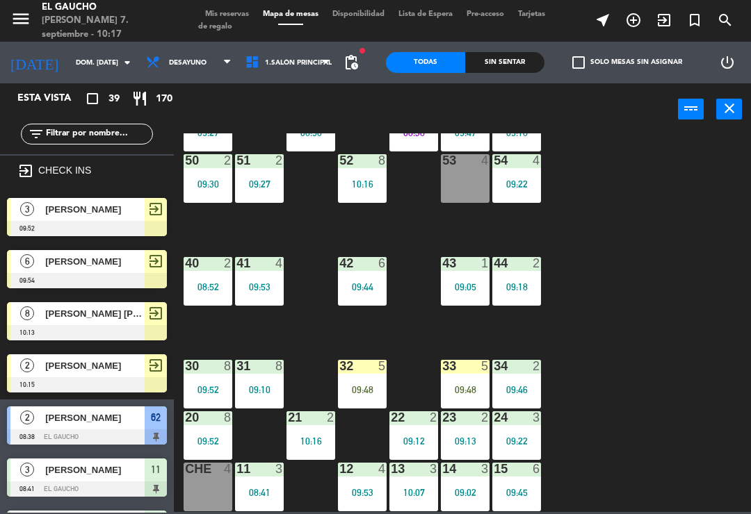
click at [669, 21] on icon "exit_to_app" at bounding box center [663, 20] width 17 height 17
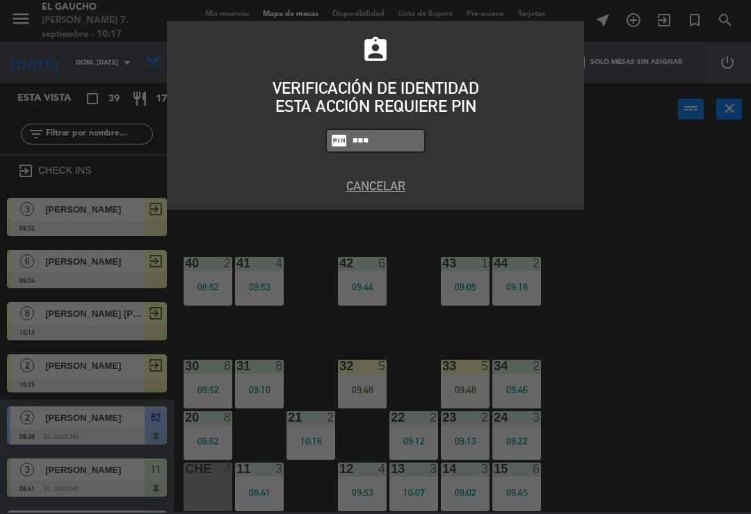
type input "0009"
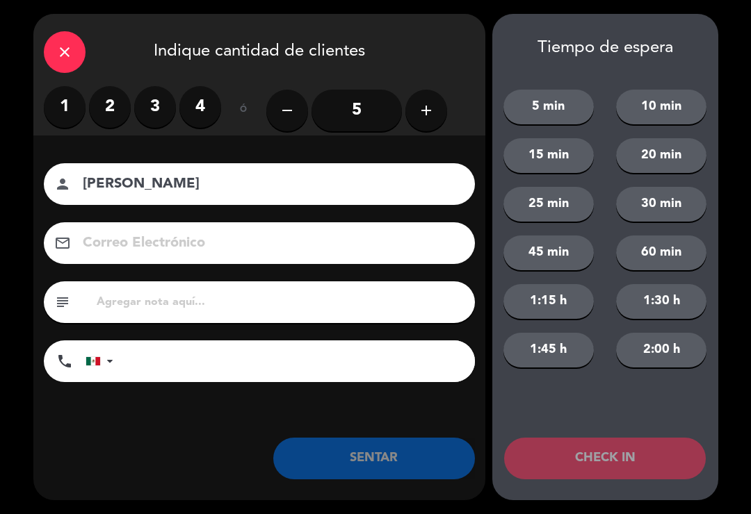
type input "[PERSON_NAME]"
click at [120, 114] on label "2" at bounding box center [110, 107] width 42 height 42
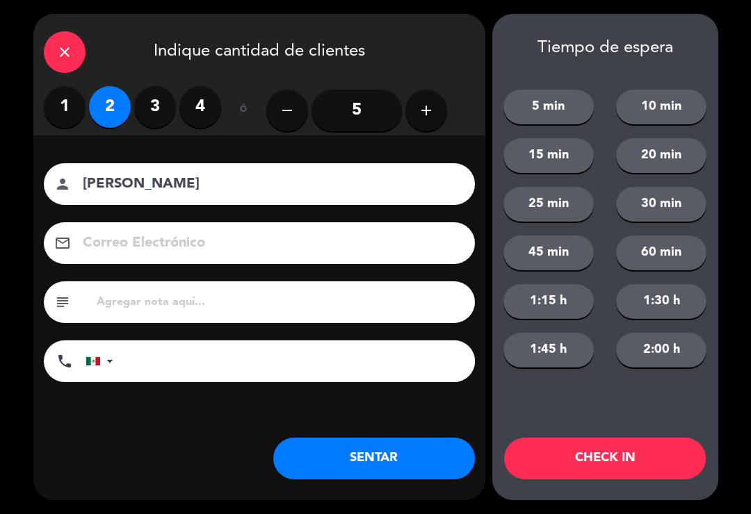
click at [158, 106] on label "3" at bounding box center [155, 107] width 42 height 42
click at [641, 464] on button "CHECK IN" at bounding box center [605, 459] width 202 height 42
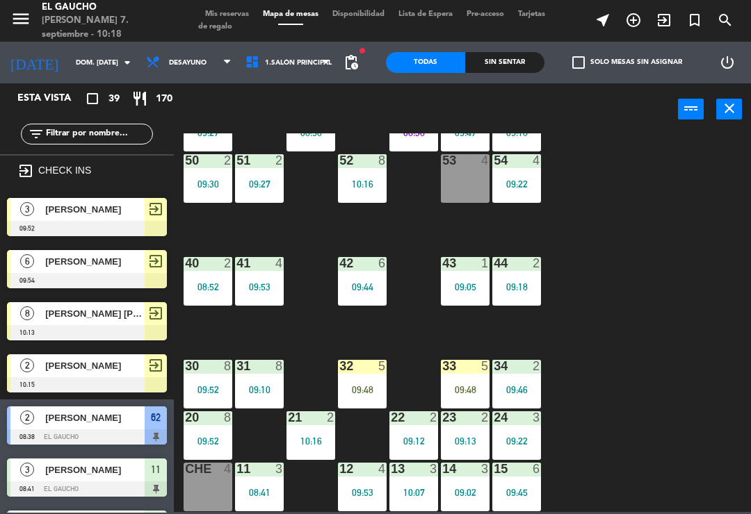
click at [356, 385] on div "09:48" at bounding box center [362, 390] width 49 height 10
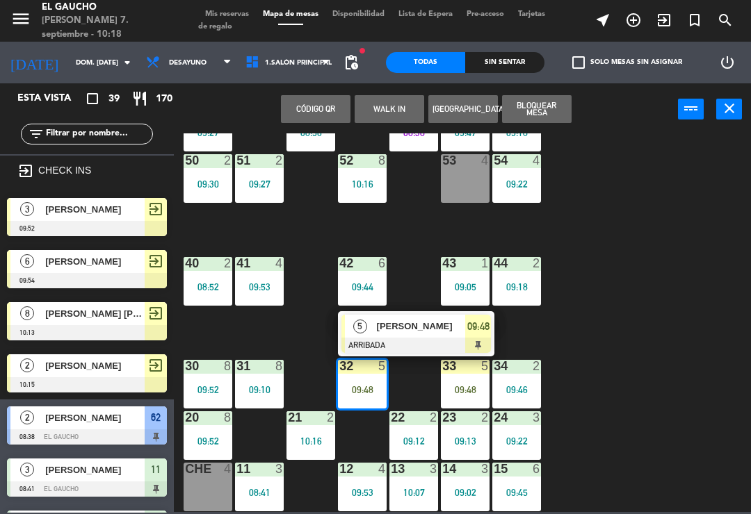
click at [420, 348] on div at bounding box center [415, 345] width 149 height 15
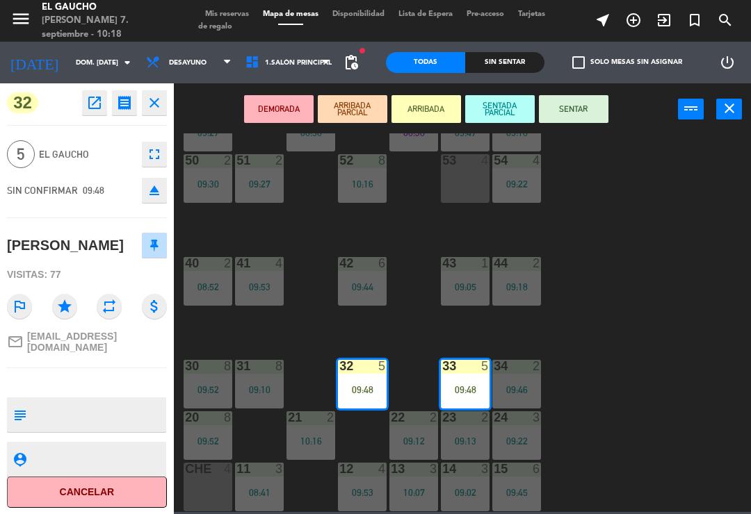
click at [568, 112] on button "SENTAR" at bounding box center [573, 109] width 69 height 28
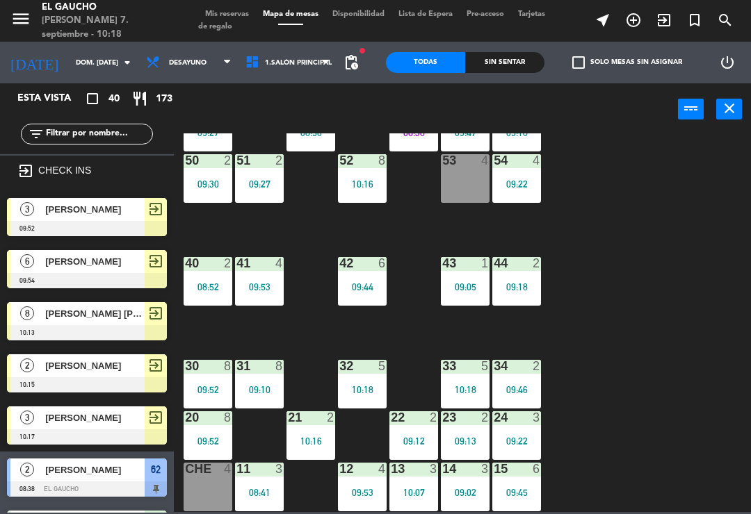
scroll to position [0, 0]
click at [669, 15] on icon "exit_to_app" at bounding box center [663, 20] width 17 height 17
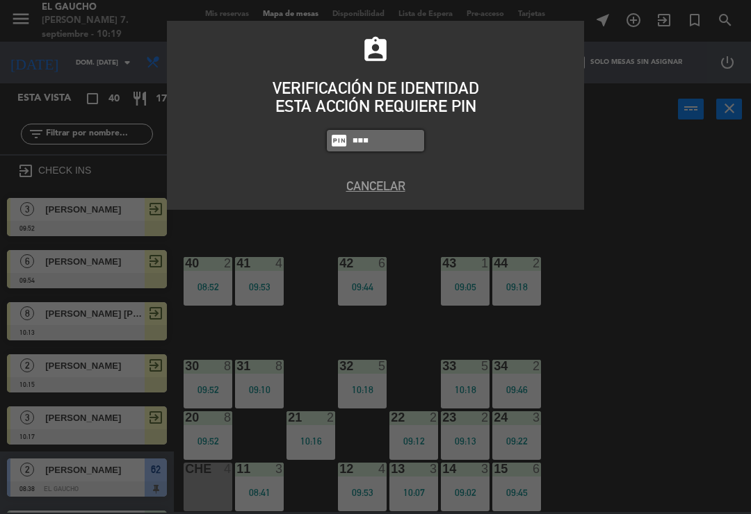
type input "0009"
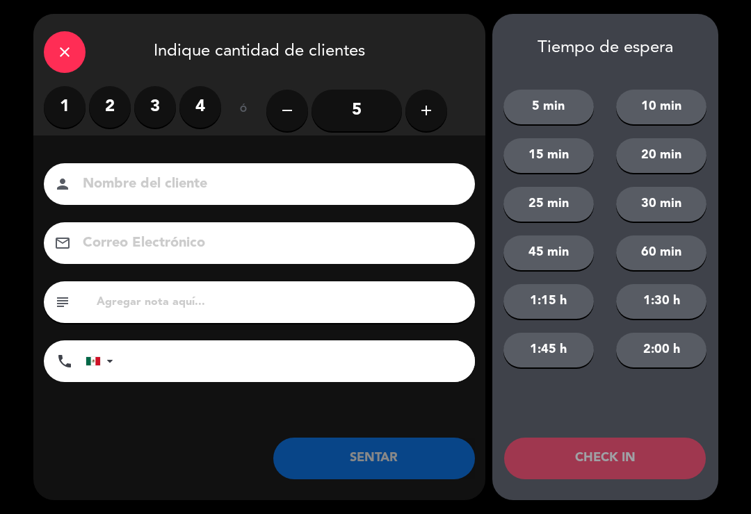
click at [255, 186] on input at bounding box center [268, 184] width 375 height 24
click at [209, 113] on label "4" at bounding box center [200, 107] width 42 height 42
click at [274, 181] on input at bounding box center [268, 184] width 375 height 24
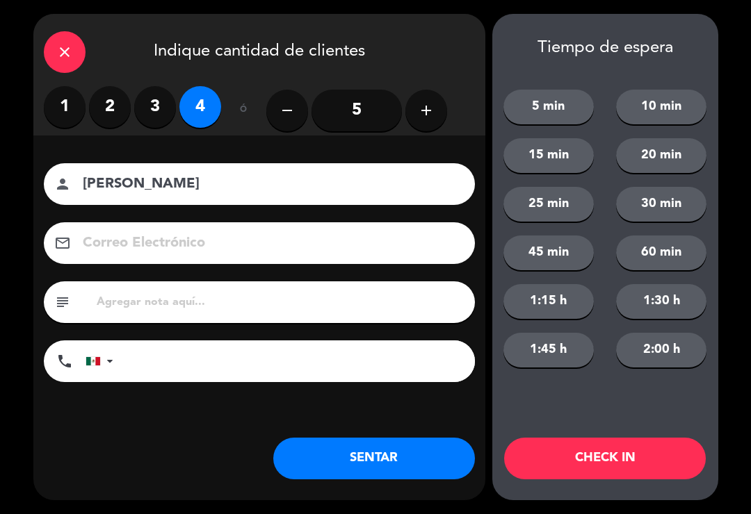
type input "[PERSON_NAME]"
click at [365, 231] on input at bounding box center [268, 243] width 375 height 24
type input "[EMAIL_ADDRESS][DOMAIN_NAME]"
click at [639, 457] on button "CHECK IN" at bounding box center [605, 459] width 202 height 42
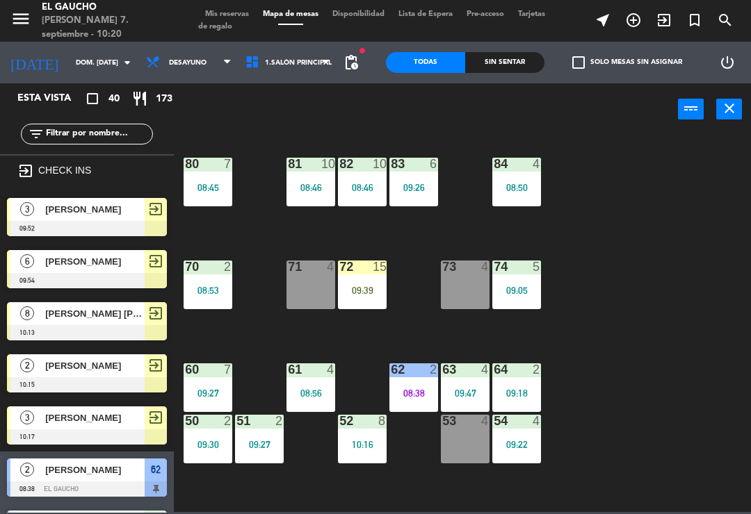
click at [390, 330] on div "84 4 08:50 80 7 08:45 83 6 09:26 82 10 08:46 81 10 08:46 70 2 08:53 71 4 72 15 …" at bounding box center [465, 322] width 569 height 379
click at [361, 277] on div "72 15 09:39" at bounding box center [362, 285] width 49 height 49
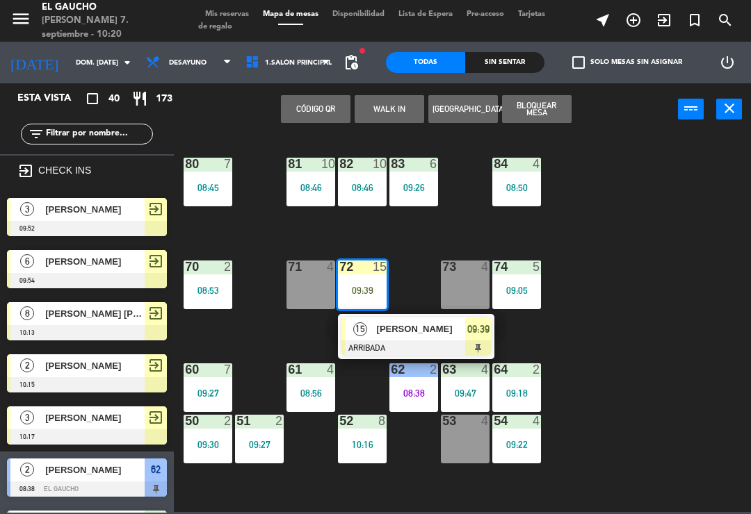
click at [390, 337] on div "[PERSON_NAME]" at bounding box center [420, 329] width 90 height 23
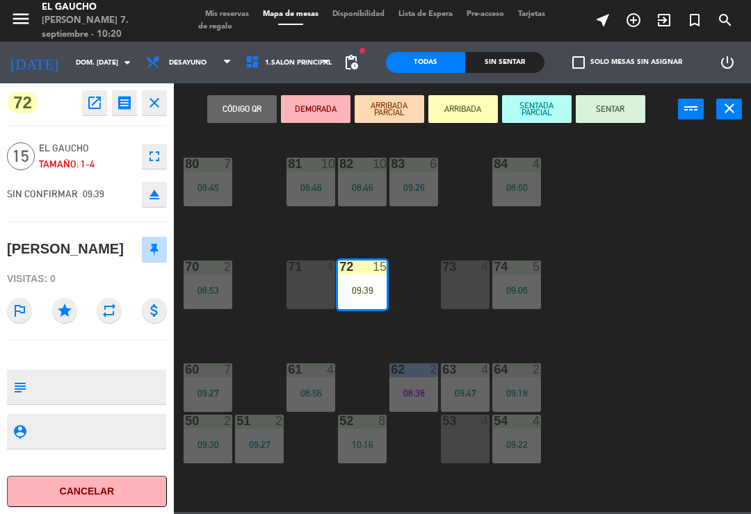
click at [621, 113] on button "SENTAR" at bounding box center [609, 109] width 69 height 28
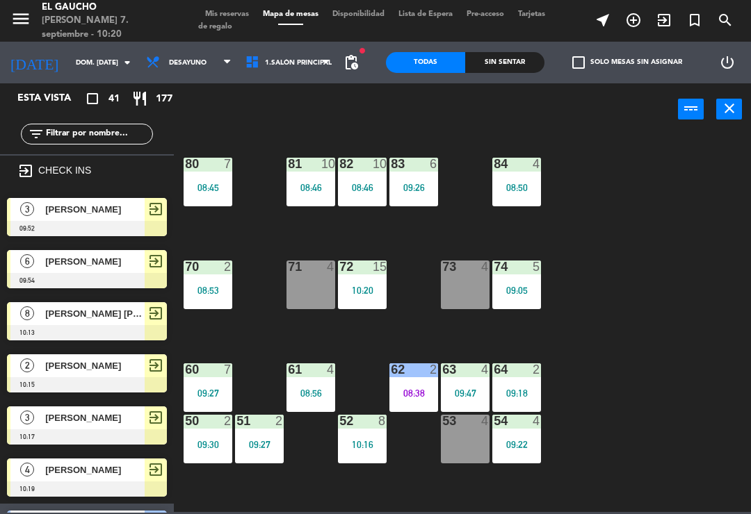
scroll to position [-1, 0]
click at [521, 288] on div "09:05" at bounding box center [516, 291] width 49 height 10
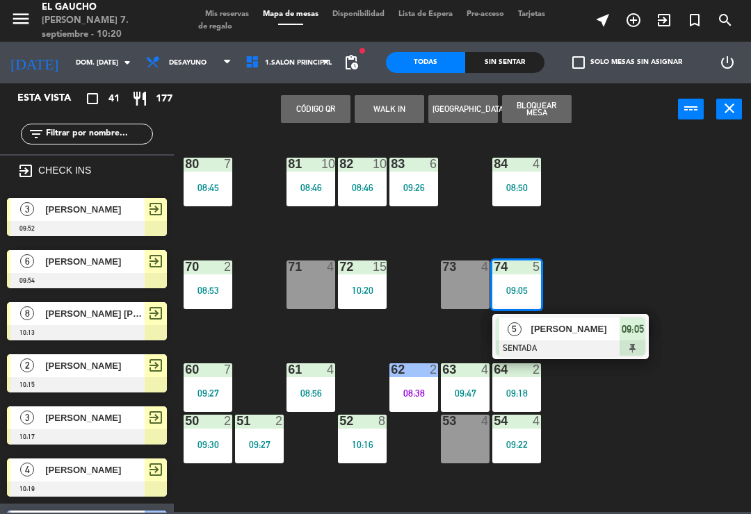
click at [579, 329] on span "[PERSON_NAME]" at bounding box center [575, 329] width 89 height 15
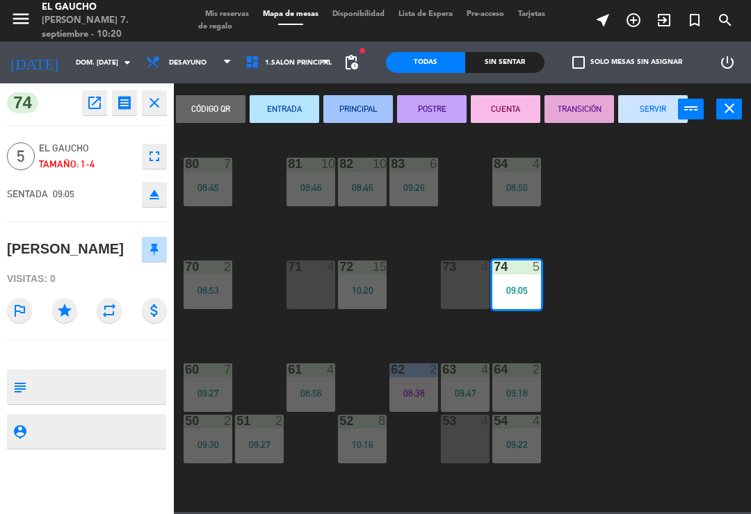
click at [664, 102] on button "SERVIR" at bounding box center [652, 109] width 69 height 28
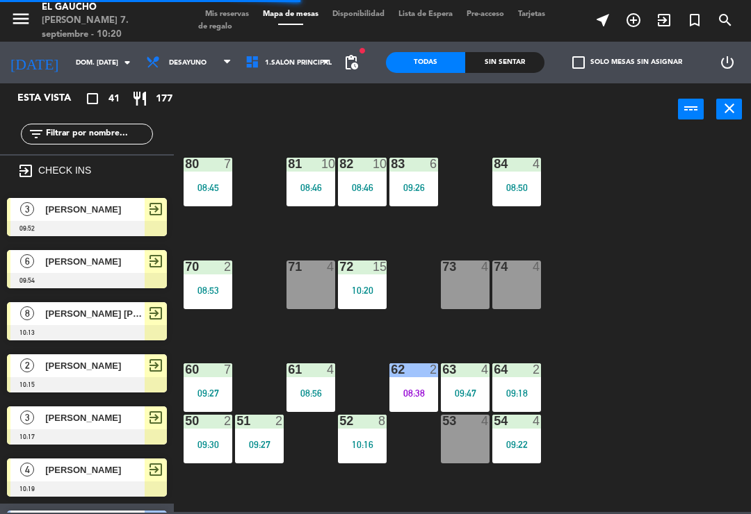
click at [294, 300] on div "71 4" at bounding box center [310, 285] width 49 height 49
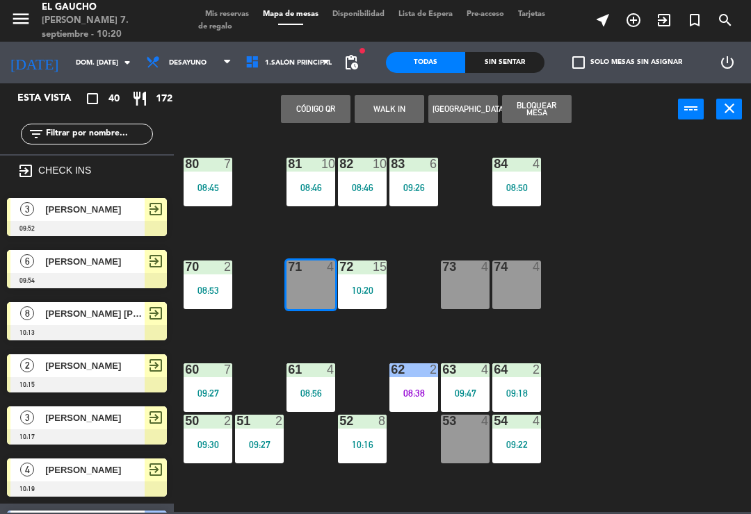
click at [536, 111] on button "Bloquear Mesa" at bounding box center [536, 109] width 69 height 28
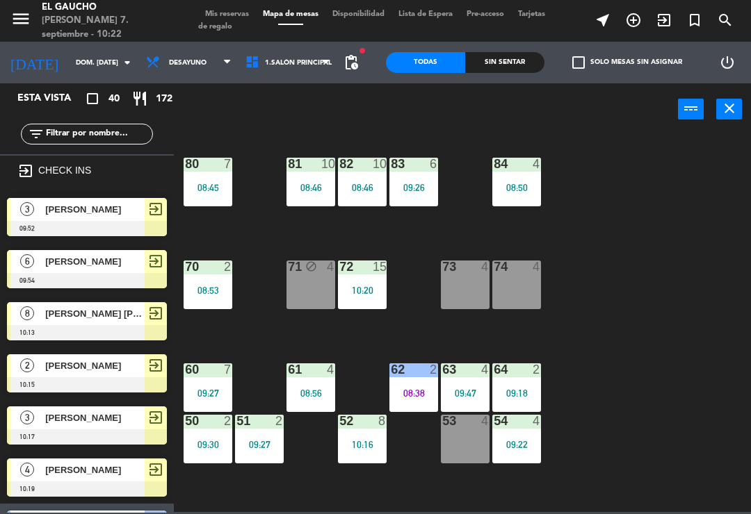
click at [529, 382] on div "64 2 09:18" at bounding box center [516, 387] width 49 height 49
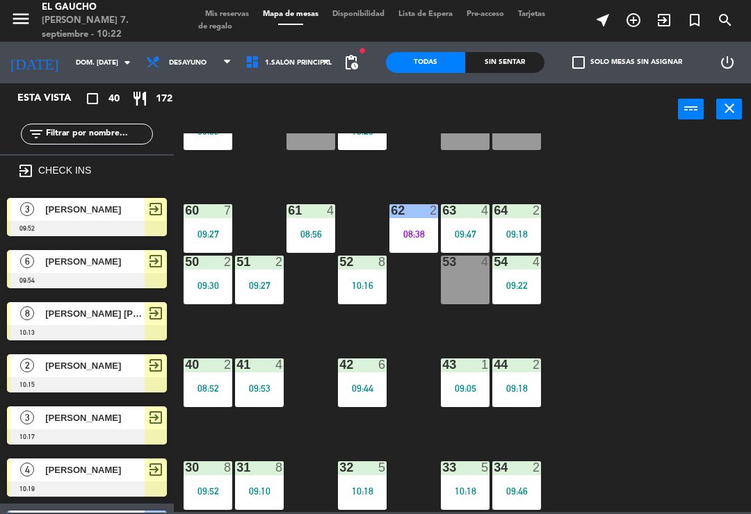
scroll to position [159, 0]
click at [532, 232] on div "09:18" at bounding box center [516, 234] width 49 height 10
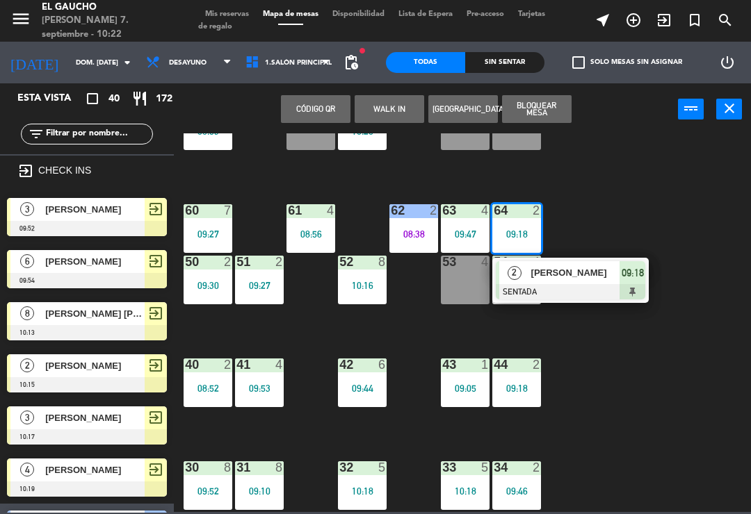
click at [582, 295] on div at bounding box center [569, 291] width 149 height 15
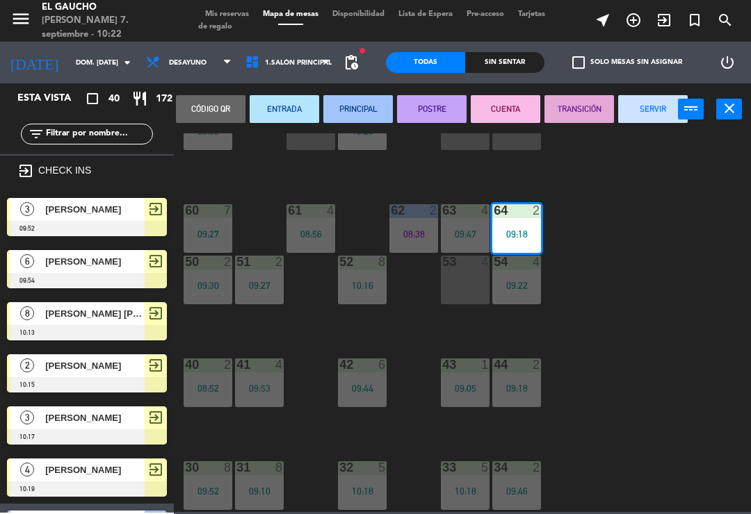
click at [666, 115] on button "SERVIR" at bounding box center [652, 109] width 69 height 28
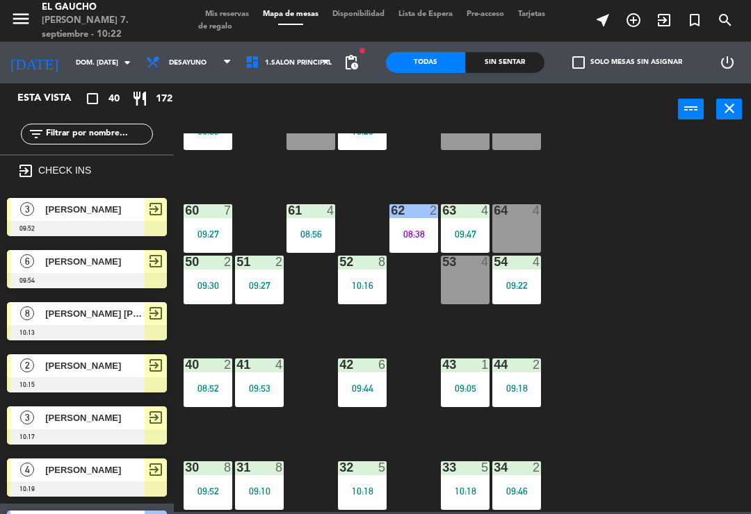
scroll to position [0, 0]
click at [541, 393] on div "44 2 09:18" at bounding box center [516, 383] width 49 height 49
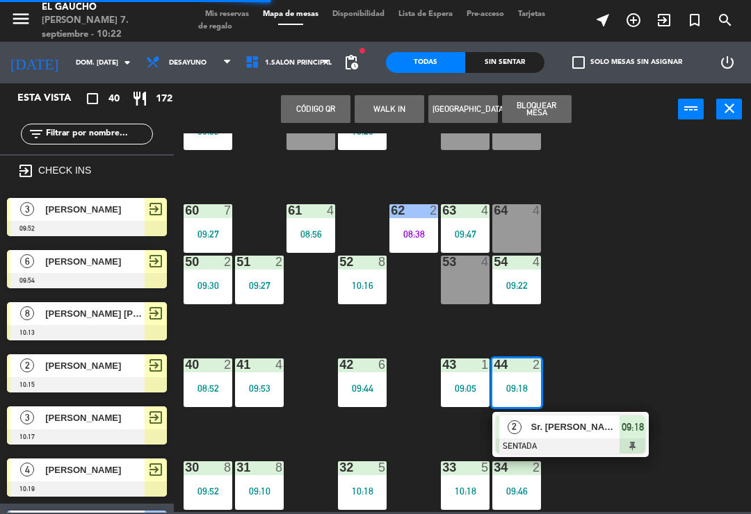
click at [584, 444] on div at bounding box center [569, 445] width 149 height 15
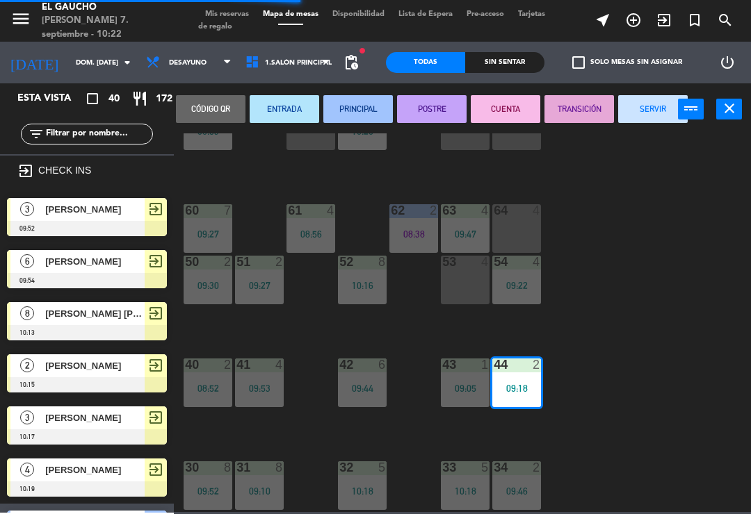
click at [655, 105] on button "SERVIR" at bounding box center [652, 109] width 69 height 28
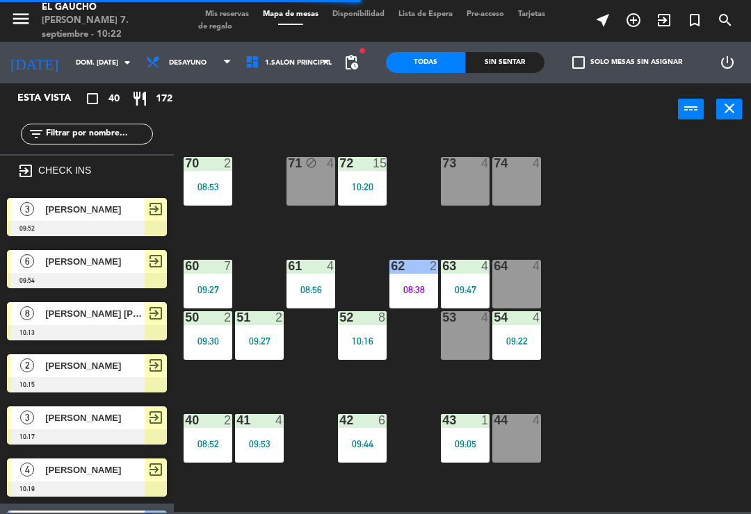
scroll to position [100, 0]
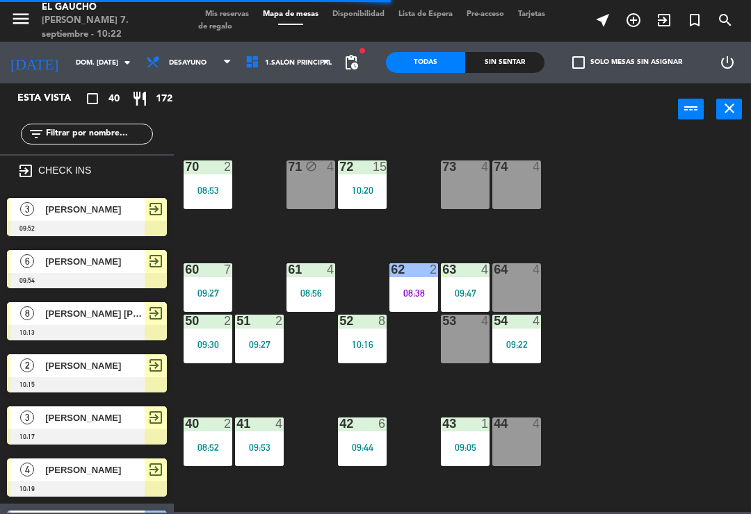
click at [506, 274] on div at bounding box center [516, 269] width 23 height 13
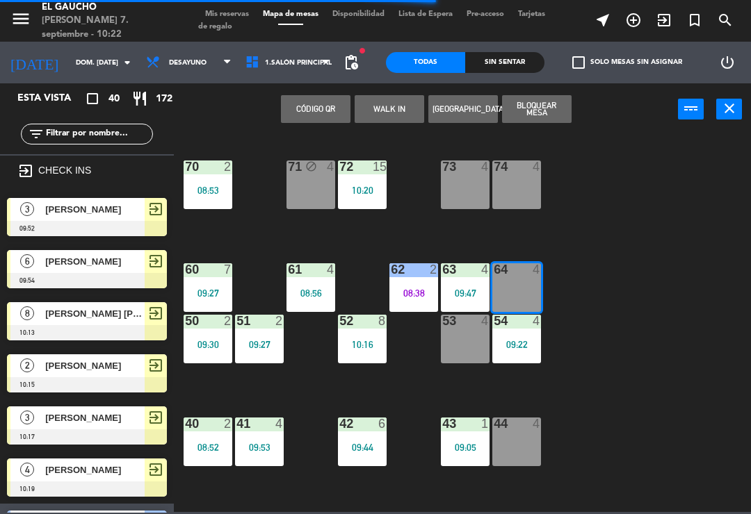
click at [520, 286] on div "64 4" at bounding box center [516, 287] width 49 height 49
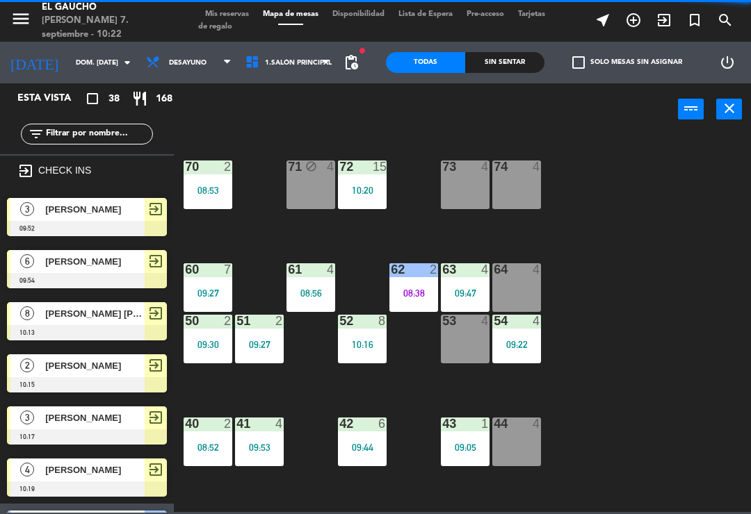
click at [524, 290] on div "64 4" at bounding box center [516, 287] width 49 height 49
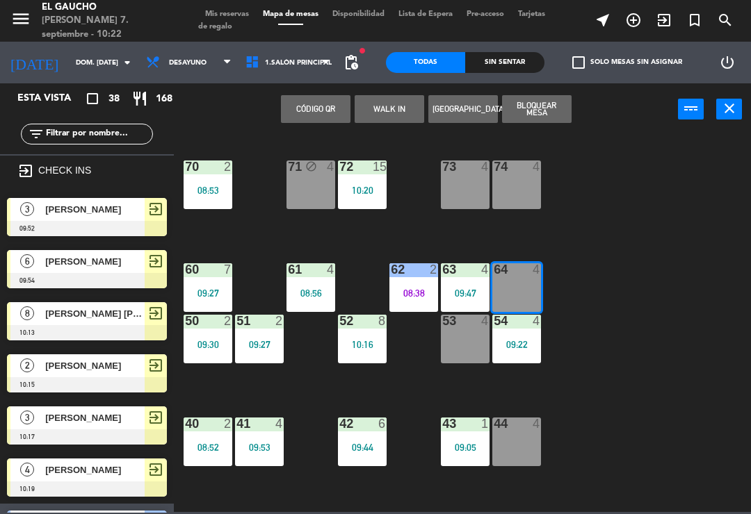
click at [38, 219] on div "3" at bounding box center [26, 209] width 33 height 23
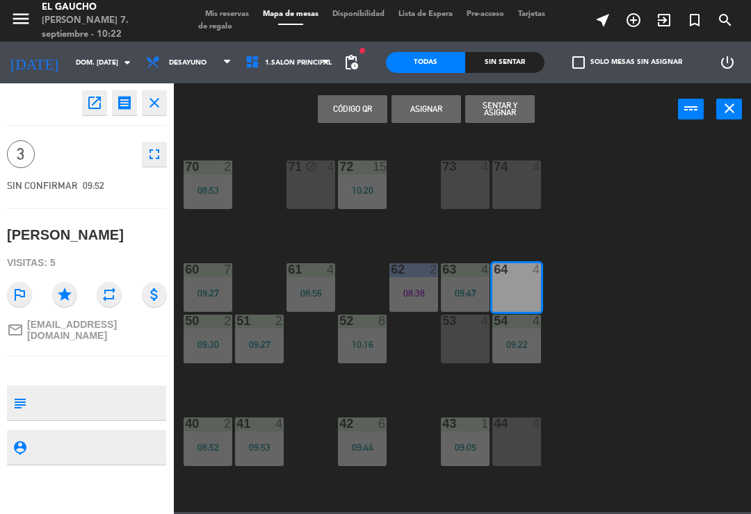
click at [430, 106] on button "Asignar" at bounding box center [425, 109] width 69 height 28
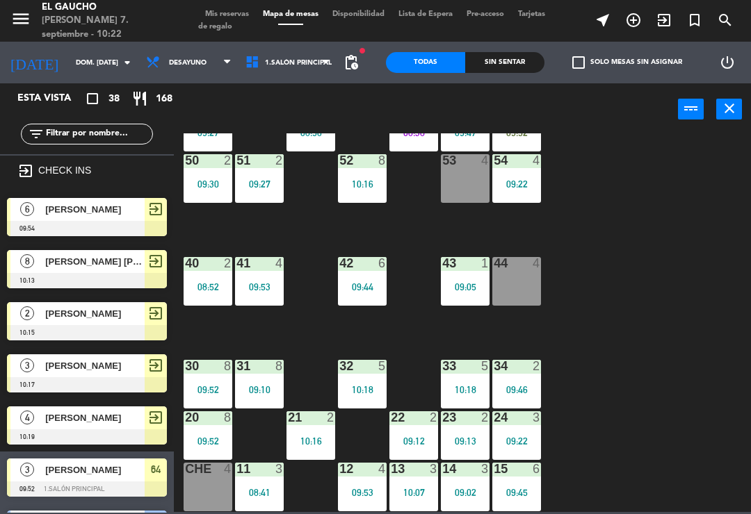
scroll to position [261, 0]
click at [483, 329] on div "84 4 08:50 80 7 08:45 83 6 09:26 82 10 08:46 81 10 08:46 70 2 08:53 71 block 4 …" at bounding box center [465, 322] width 569 height 379
click at [443, 268] on div "43" at bounding box center [442, 263] width 1 height 13
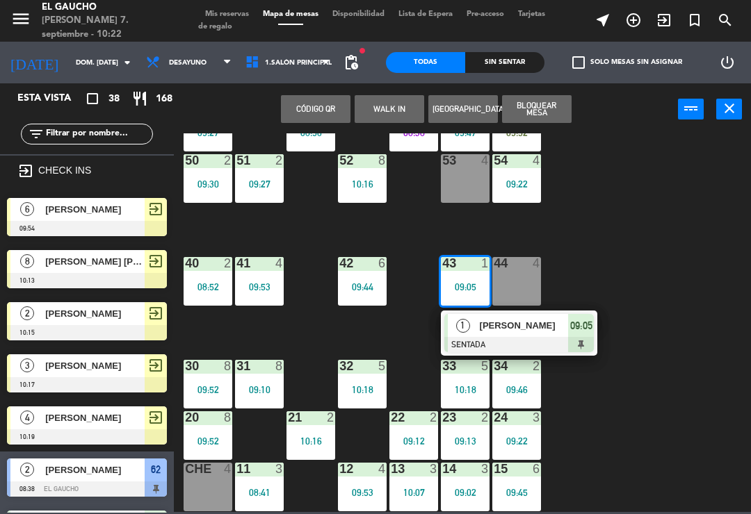
click at [505, 331] on span "[PERSON_NAME]" at bounding box center [523, 325] width 89 height 15
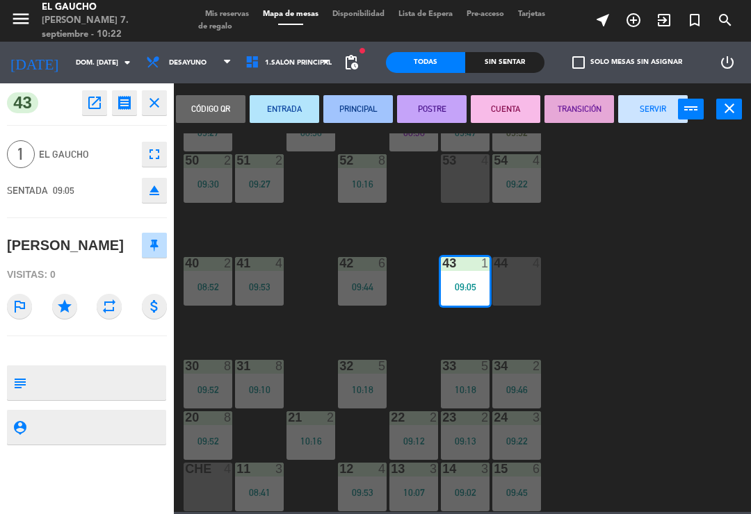
click at [584, 105] on button "TRANSICIÓN" at bounding box center [578, 109] width 69 height 28
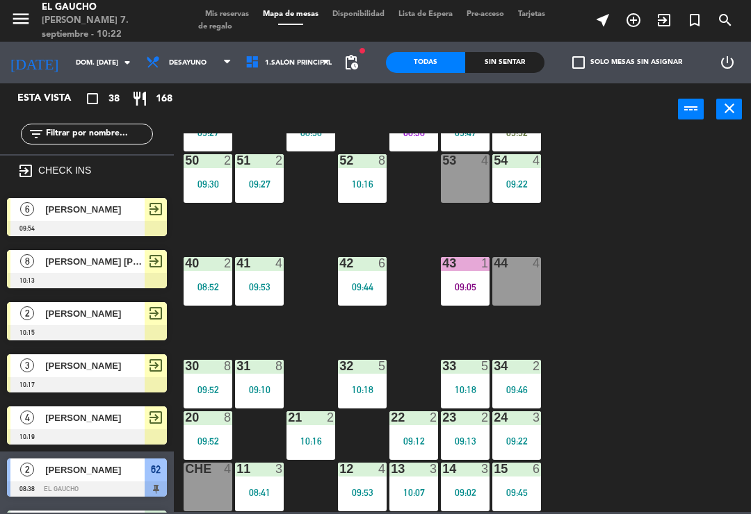
scroll to position [0, 0]
click at [396, 338] on div "84 4 08:50 80 7 08:45 83 6 09:26 82 10 08:46 81 10 08:46 70 2 08:53 71 block 4 …" at bounding box center [465, 322] width 569 height 379
click at [361, 279] on div "42 6 09:44" at bounding box center [362, 281] width 49 height 49
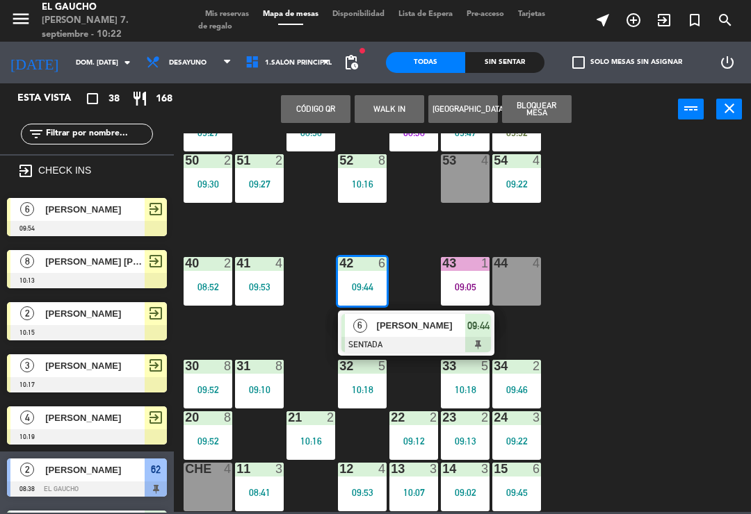
click at [388, 325] on span "[PERSON_NAME]" at bounding box center [421, 325] width 89 height 15
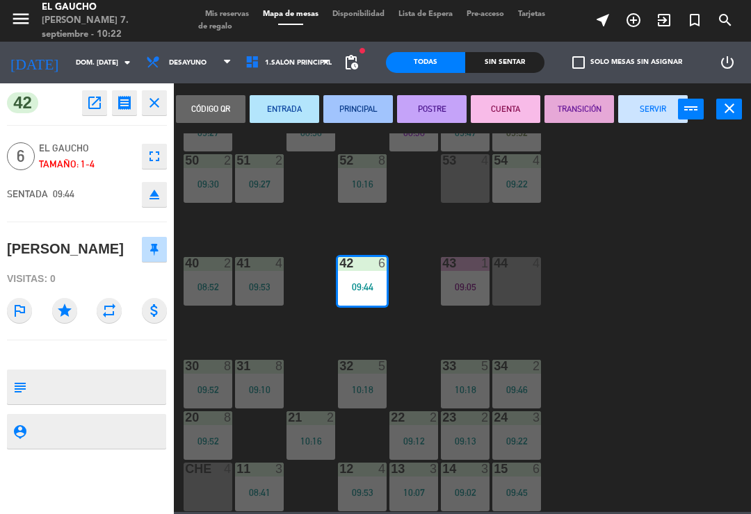
click at [291, 109] on button "ENTRADA" at bounding box center [283, 109] width 69 height 28
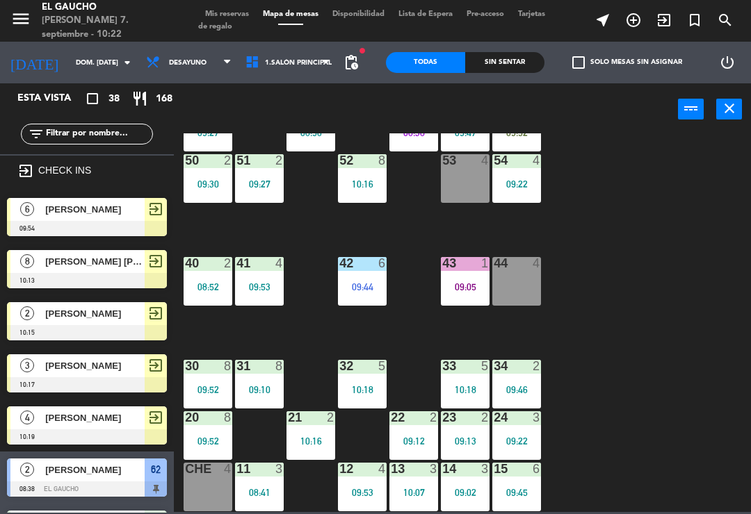
scroll to position [34, 0]
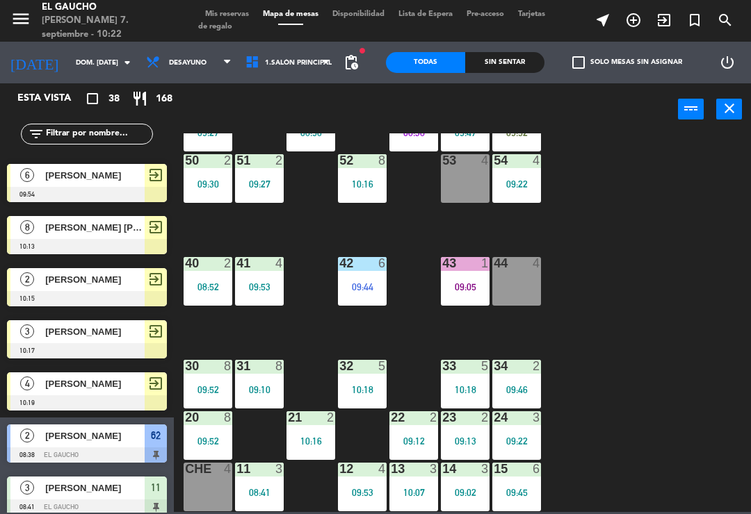
click at [265, 289] on div "09:53" at bounding box center [259, 287] width 49 height 10
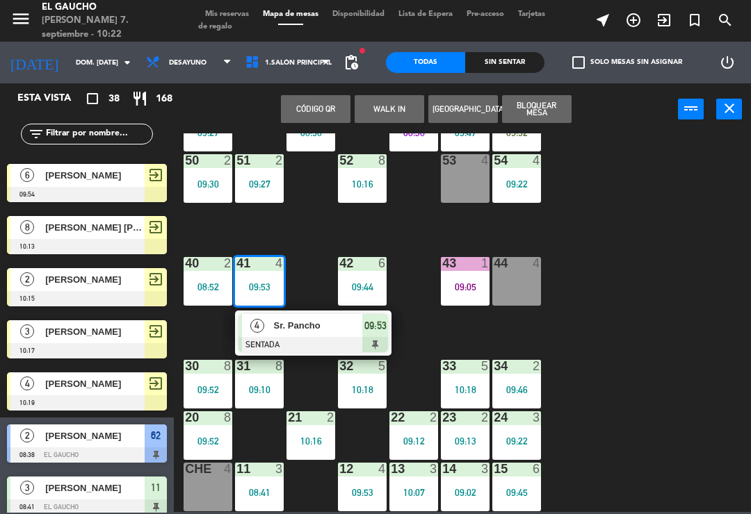
click at [288, 342] on div at bounding box center [312, 344] width 149 height 15
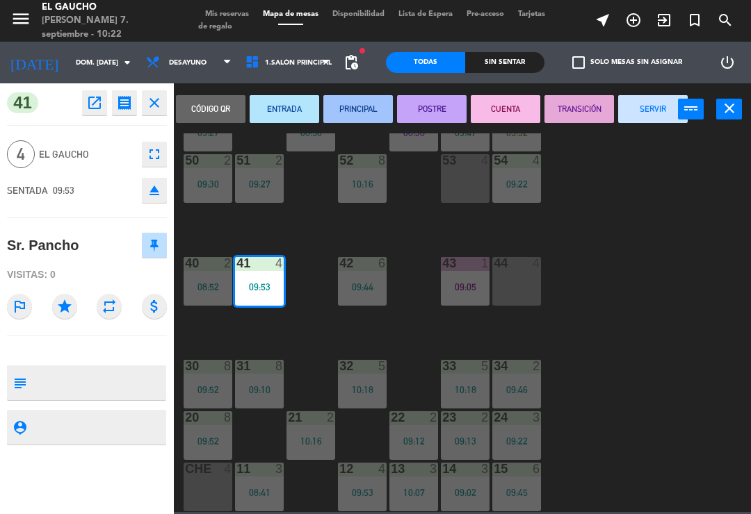
click at [368, 122] on button "PRINCIPAL" at bounding box center [357, 109] width 69 height 28
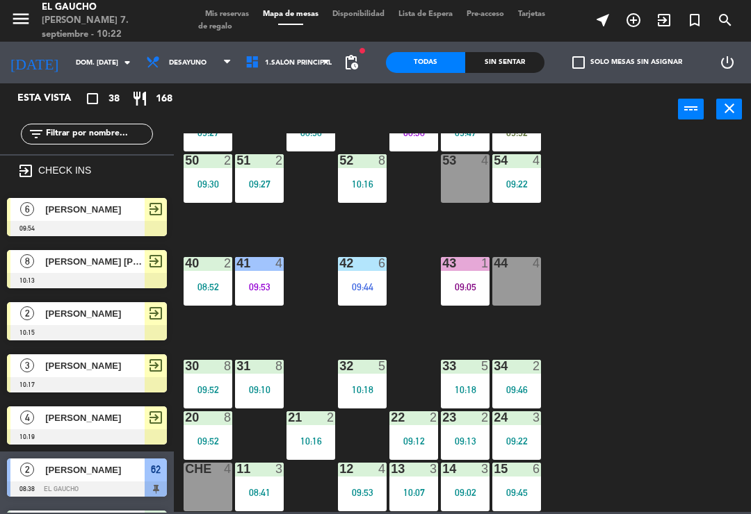
scroll to position [399, 0]
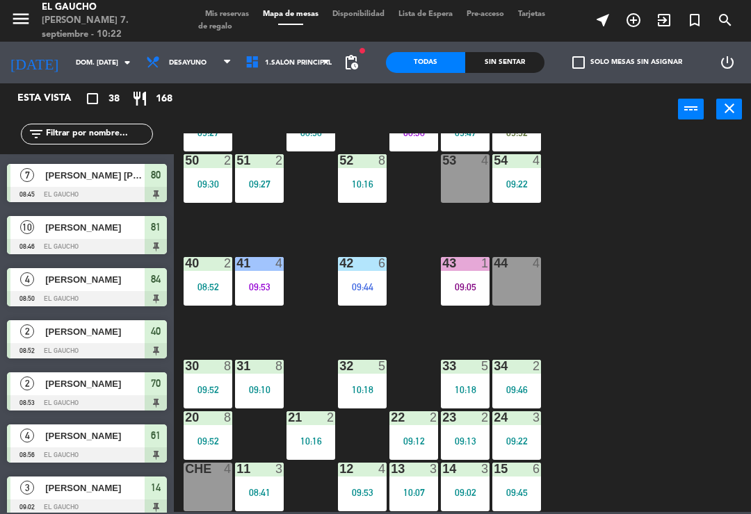
click at [221, 293] on div "40 2 08:52" at bounding box center [207, 281] width 49 height 49
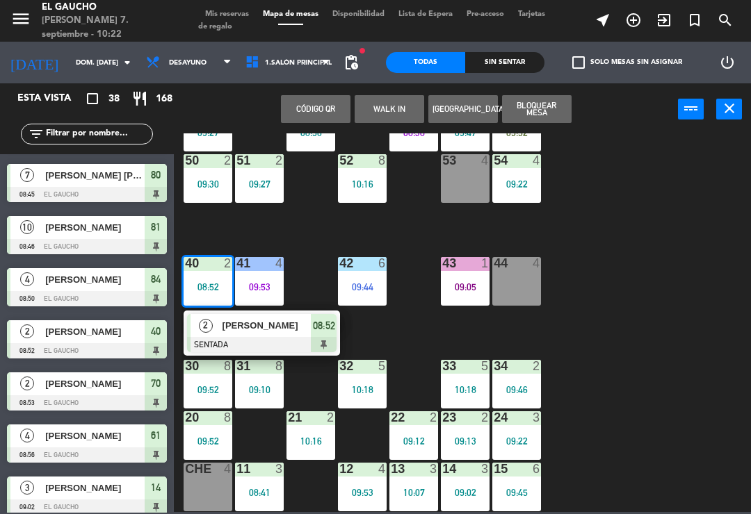
click at [288, 339] on div at bounding box center [261, 344] width 149 height 15
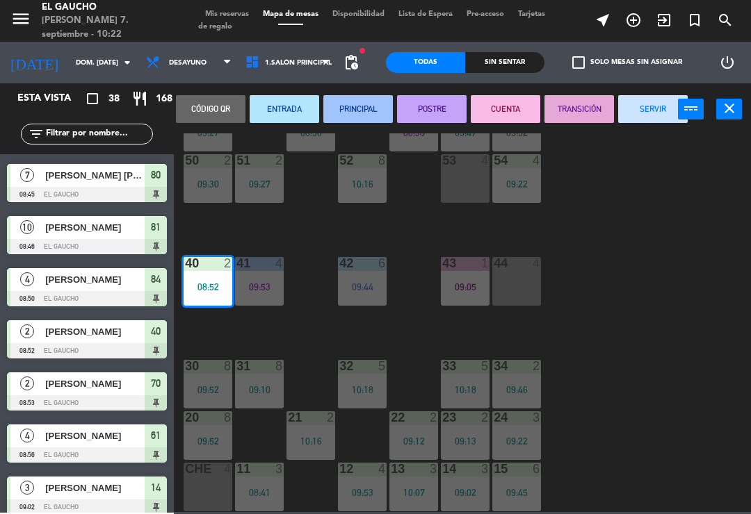
click at [367, 113] on button "PRINCIPAL" at bounding box center [357, 109] width 69 height 28
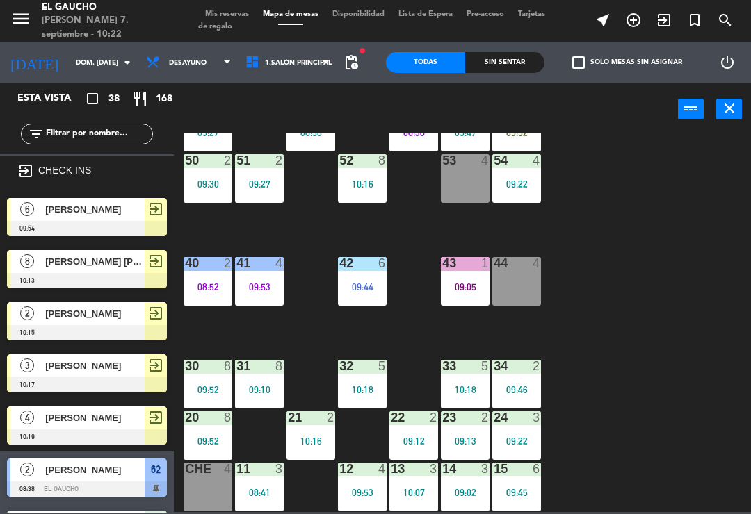
scroll to position [0, 0]
click at [222, 372] on div "8" at bounding box center [231, 366] width 23 height 13
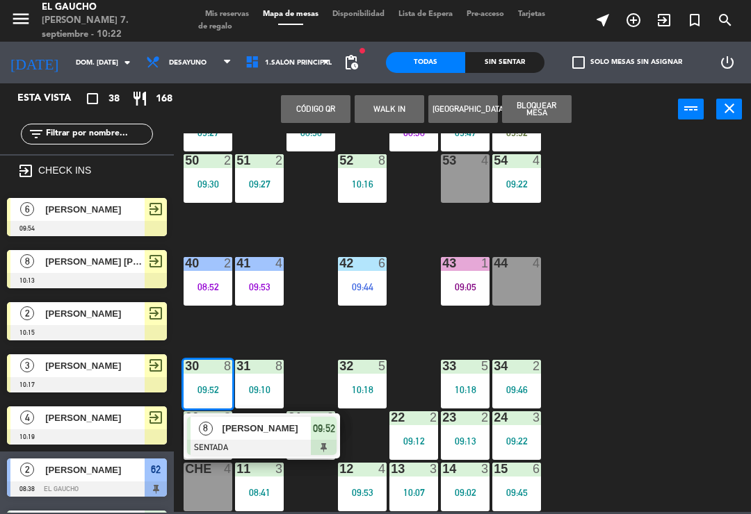
click at [252, 433] on span "[PERSON_NAME]" at bounding box center [266, 428] width 89 height 15
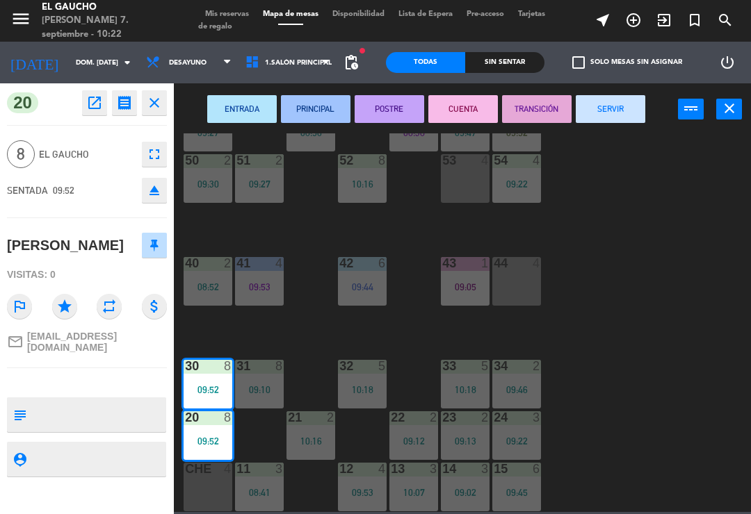
click at [240, 119] on button "ENTRADA" at bounding box center [241, 109] width 69 height 28
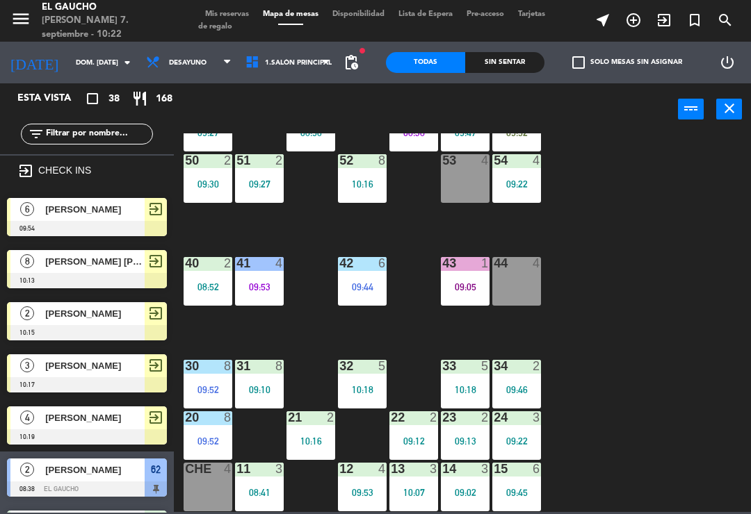
scroll to position [295, 0]
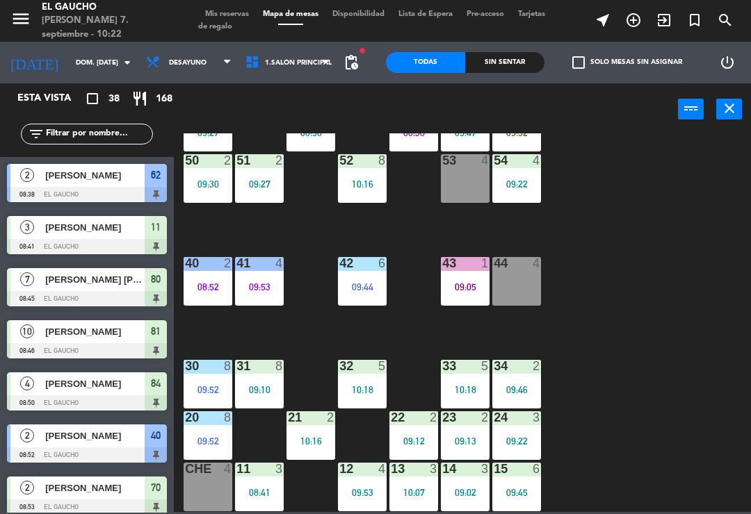
click at [213, 193] on div "50 2 09:30" at bounding box center [207, 178] width 49 height 49
click at [708, 294] on div "84 4 08:50 80 7 08:45 83 6 09:26 82 10 08:46 81 10 08:46 70 2 08:53 71 block 4 …" at bounding box center [465, 322] width 569 height 379
click at [288, 239] on div "84 4 08:50 80 7 08:45 83 6 09:26 82 10 08:46 81 10 08:46 70 2 08:53 71 block 4 …" at bounding box center [465, 322] width 569 height 379
click at [265, 182] on div "09:27" at bounding box center [259, 184] width 49 height 10
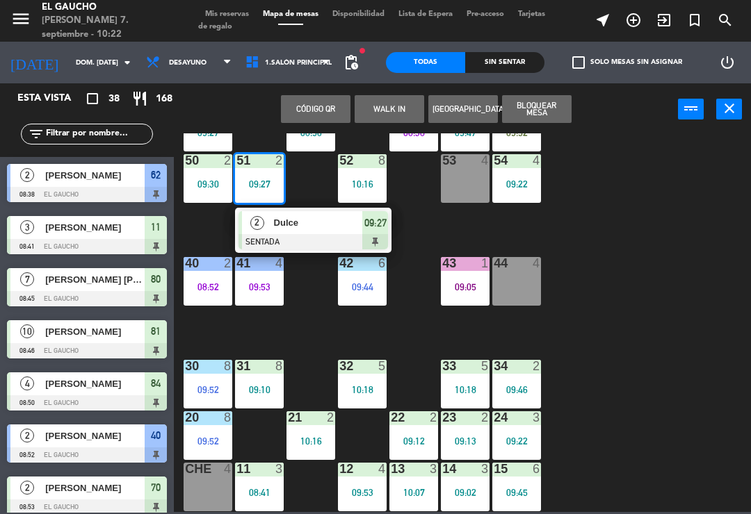
click at [295, 224] on span "Dulce" at bounding box center [318, 222] width 89 height 15
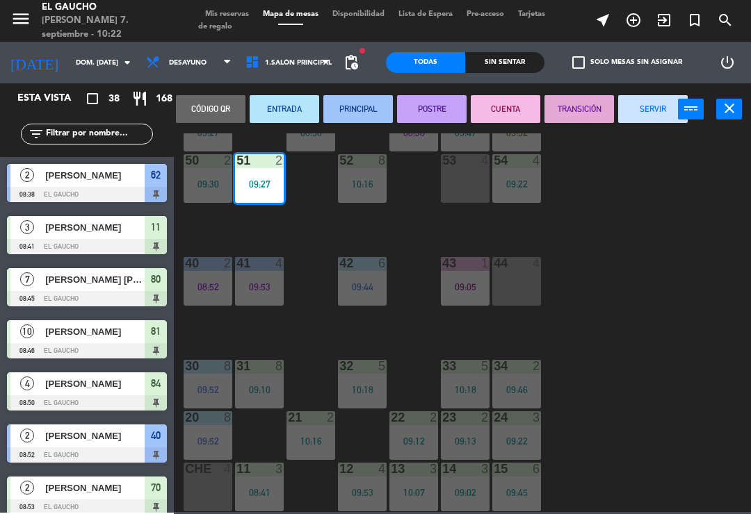
click at [645, 113] on button "SERVIR" at bounding box center [652, 109] width 69 height 28
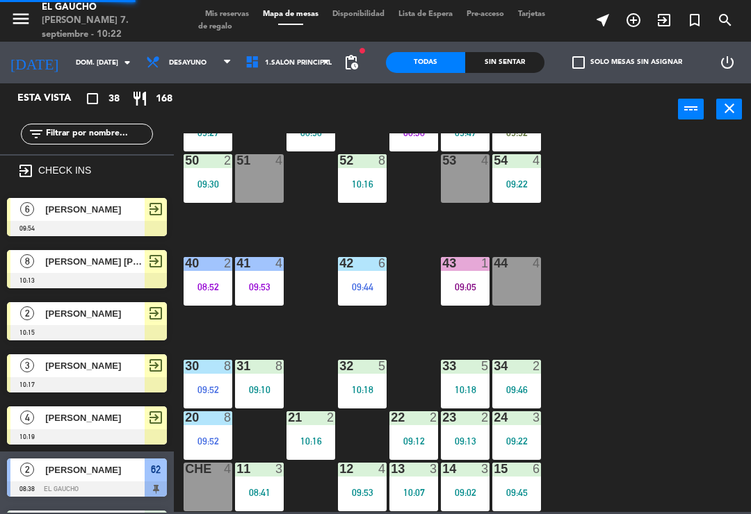
scroll to position [160, 0]
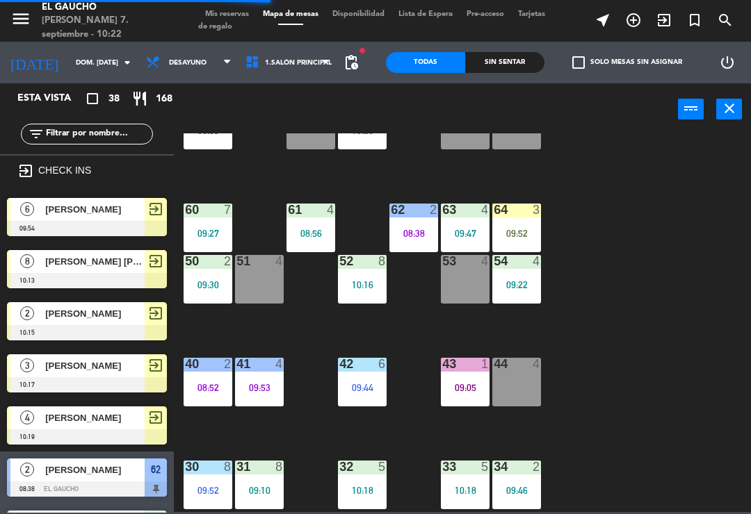
click at [474, 287] on div "53 4" at bounding box center [465, 279] width 49 height 49
click at [663, 304] on div "84 4 08:50 80 7 08:45 83 6 09:26 82 10 08:46 81 10 08:46 70 2 08:53 71 block 4 …" at bounding box center [465, 322] width 569 height 379
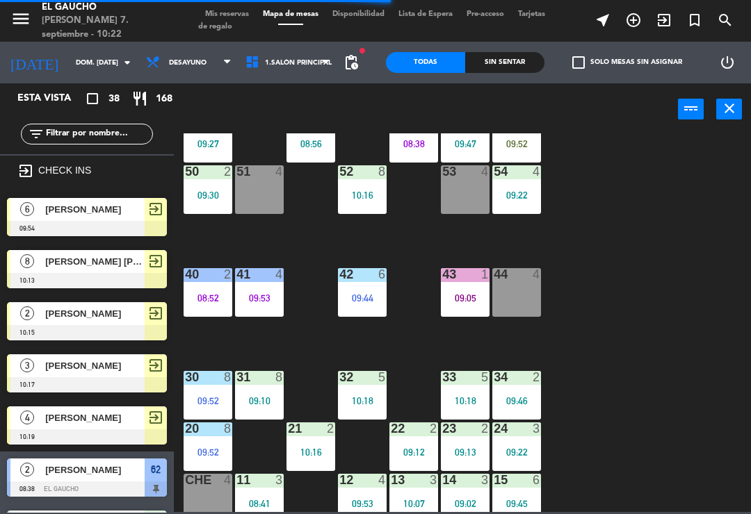
click at [648, 311] on div "84 4 08:50 80 7 08:45 83 6 09:26 82 10 08:46 81 10 08:46 70 2 08:53 71 block 4 …" at bounding box center [465, 322] width 569 height 379
click at [481, 303] on div "43 1 09:05" at bounding box center [465, 292] width 49 height 49
click at [682, 345] on div "84 4 08:50 80 7 08:45 83 6 09:26 82 10 08:46 81 10 08:46 70 2 08:53 71 block 4 …" at bounding box center [465, 322] width 569 height 379
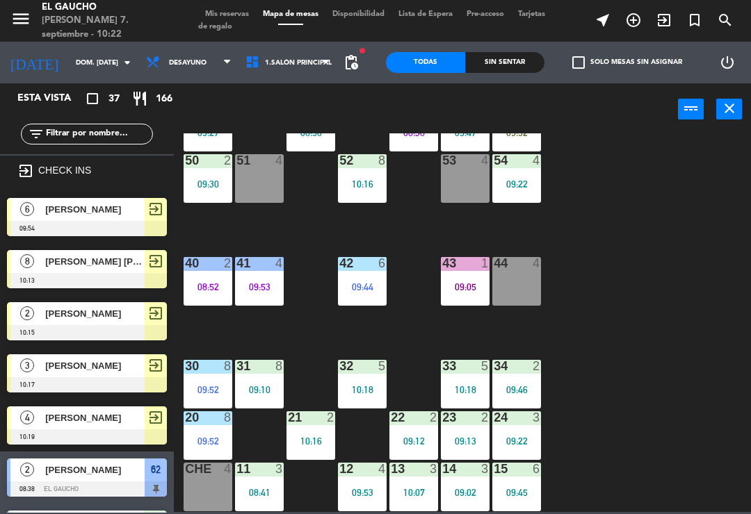
scroll to position [261, 0]
click at [366, 375] on div "32 5 10:18" at bounding box center [362, 384] width 49 height 49
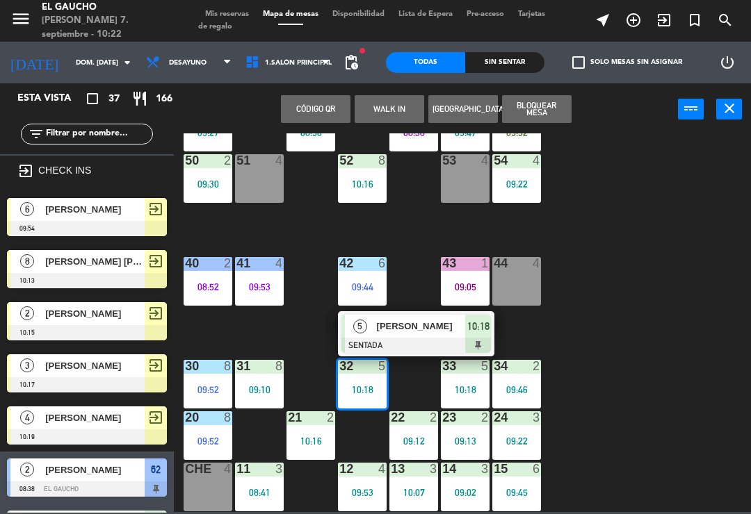
click at [423, 338] on div at bounding box center [415, 345] width 149 height 15
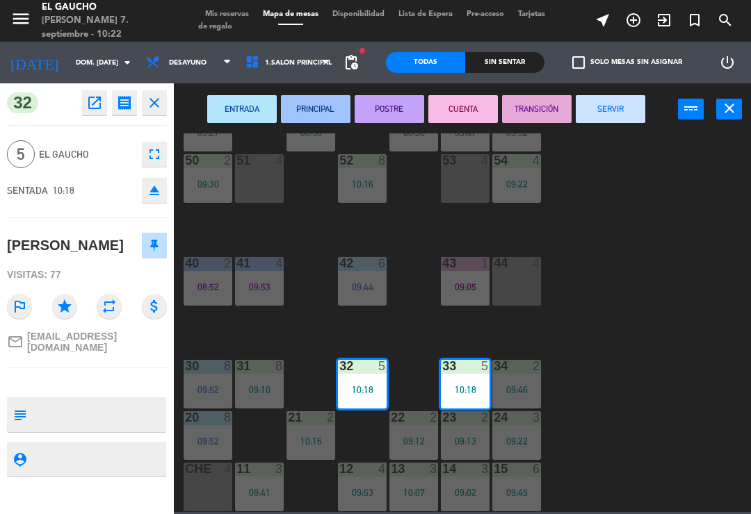
click at [310, 110] on button "PRINCIPAL" at bounding box center [315, 109] width 69 height 28
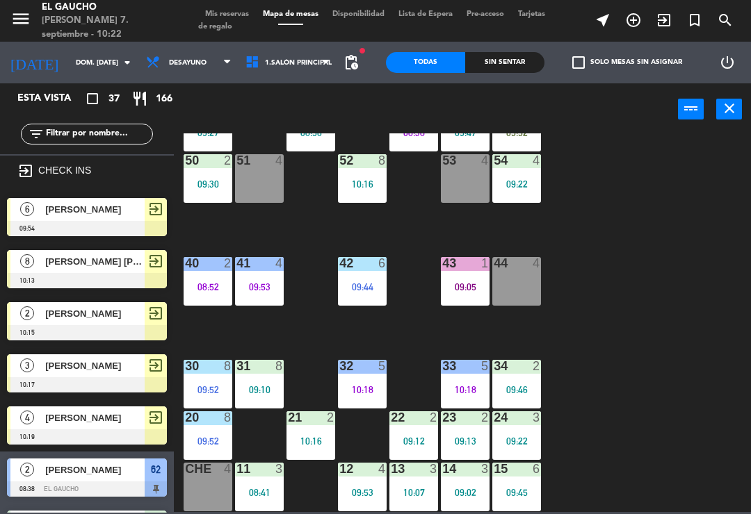
scroll to position [589, 0]
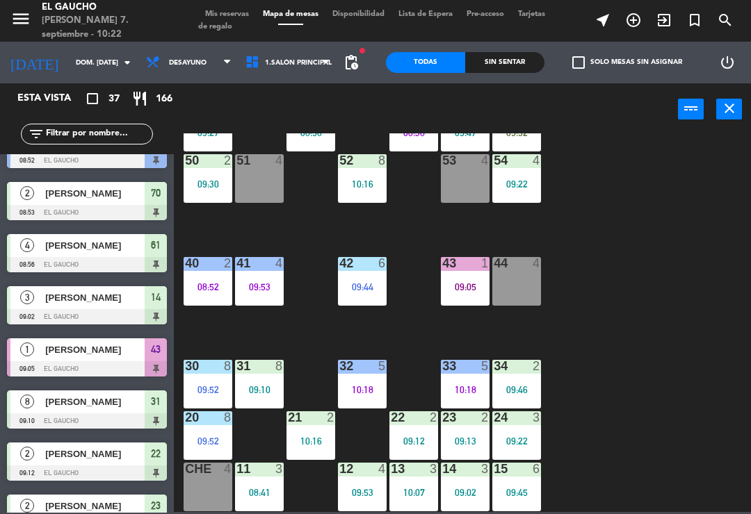
click at [356, 386] on div "10:18" at bounding box center [362, 390] width 49 height 10
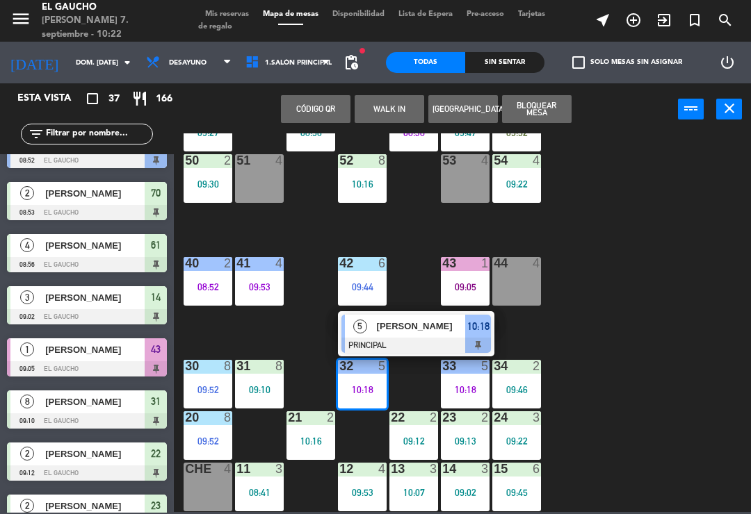
click at [409, 334] on span "[PERSON_NAME]" at bounding box center [421, 326] width 89 height 15
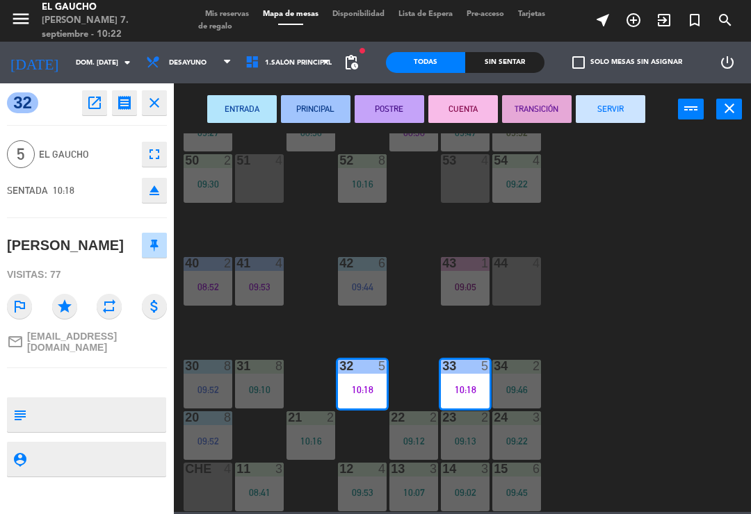
click at [249, 112] on button "ENTRADA" at bounding box center [241, 109] width 69 height 28
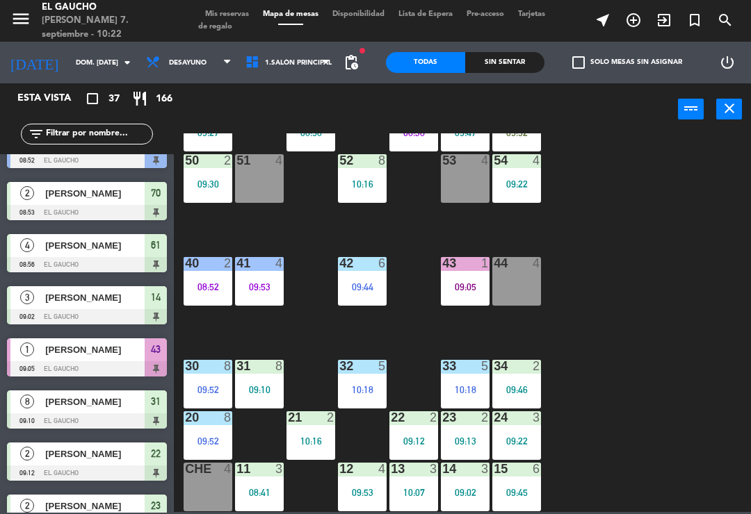
click at [322, 336] on div "84 4 08:50 80 7 08:45 83 6 09:26 82 10 08:46 81 10 08:46 70 2 08:53 71 block 4 …" at bounding box center [465, 322] width 569 height 379
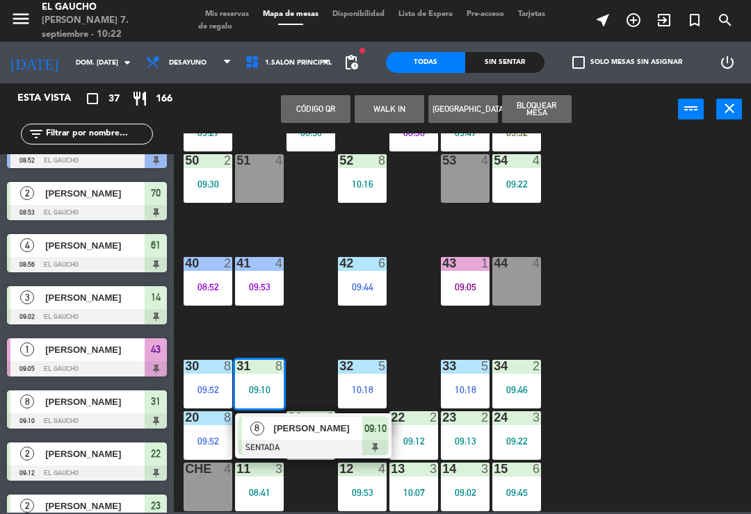
click at [294, 443] on div at bounding box center [312, 447] width 149 height 15
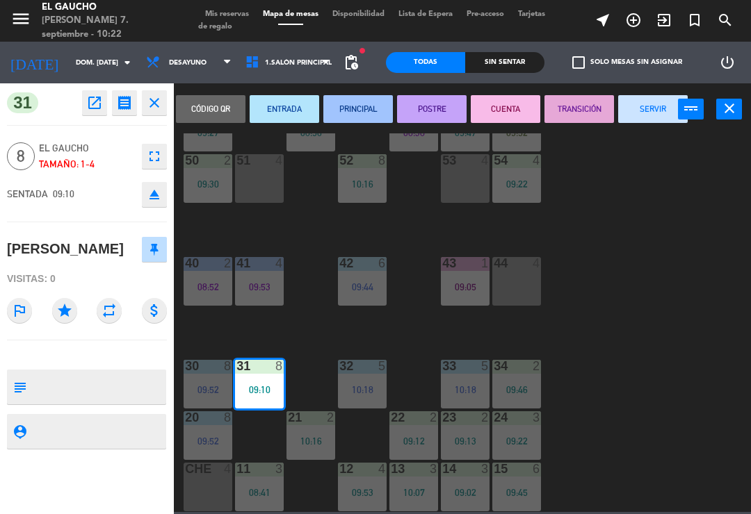
click at [447, 110] on button "POSTRE" at bounding box center [431, 109] width 69 height 28
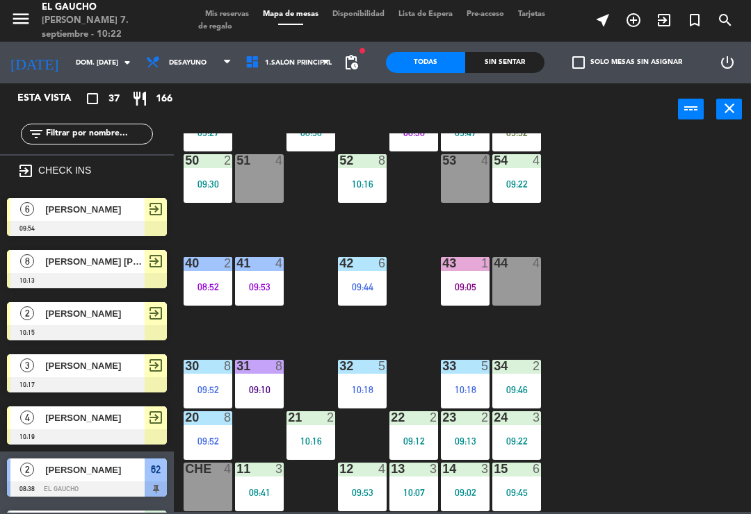
scroll to position [0, 0]
click at [318, 427] on div "21 2 10:16" at bounding box center [310, 435] width 49 height 49
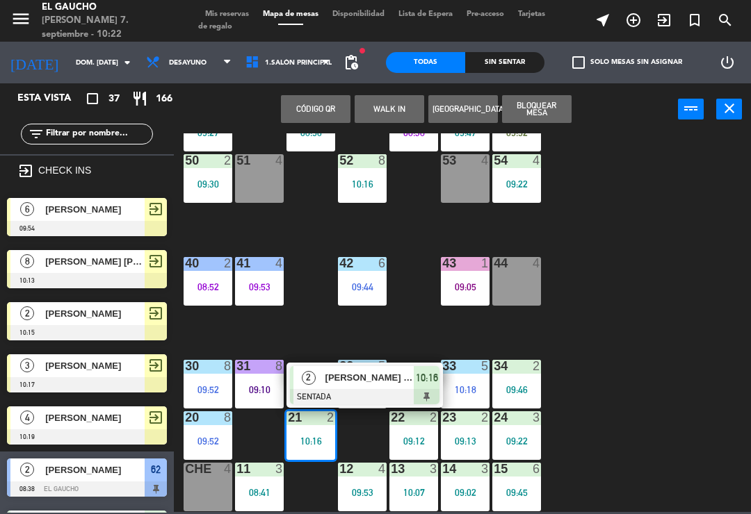
click at [368, 375] on span "[PERSON_NAME] [PERSON_NAME]" at bounding box center [369, 377] width 89 height 15
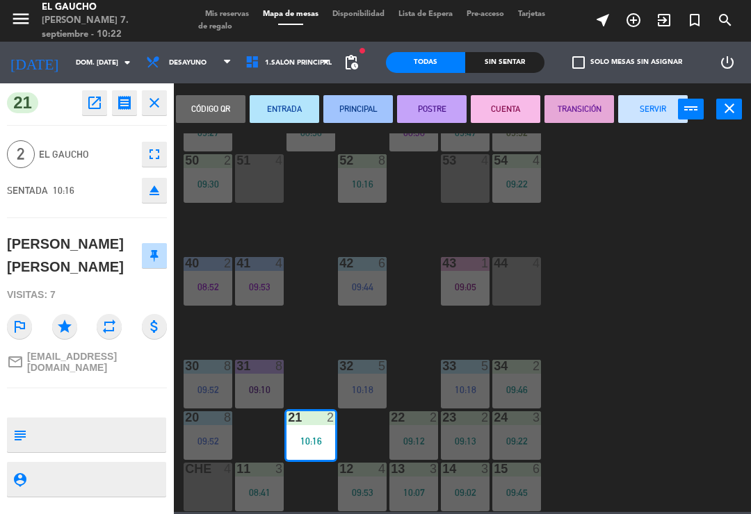
click at [359, 100] on button "PRINCIPAL" at bounding box center [357, 109] width 69 height 28
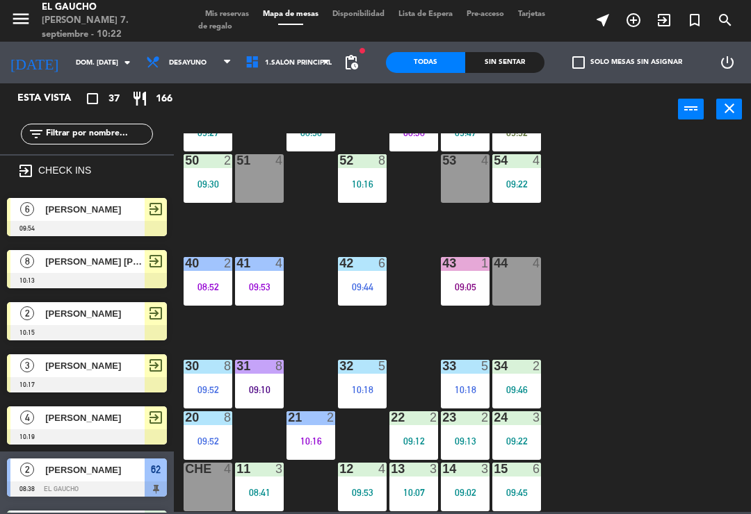
scroll to position [537, 0]
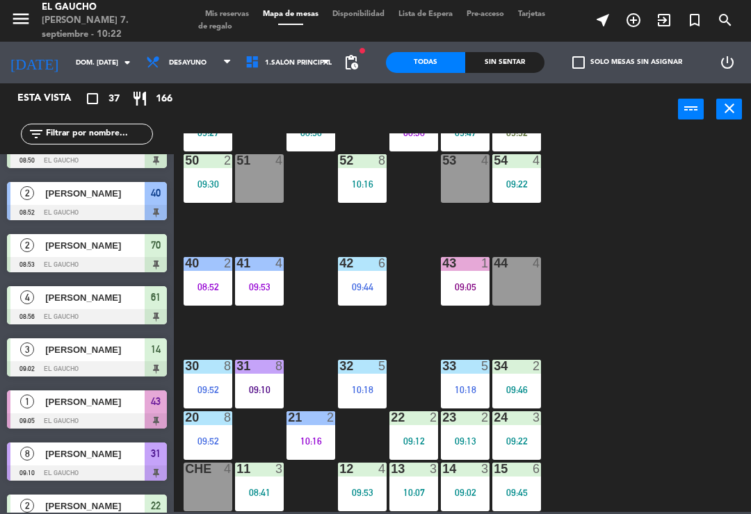
click at [306, 429] on div "21 2 10:16" at bounding box center [310, 435] width 49 height 49
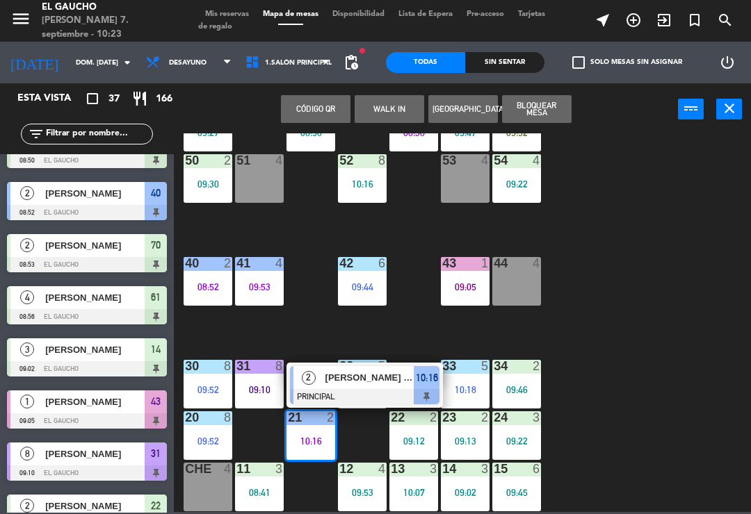
click at [340, 386] on div "[PERSON_NAME] [PERSON_NAME]" at bounding box center [369, 377] width 90 height 23
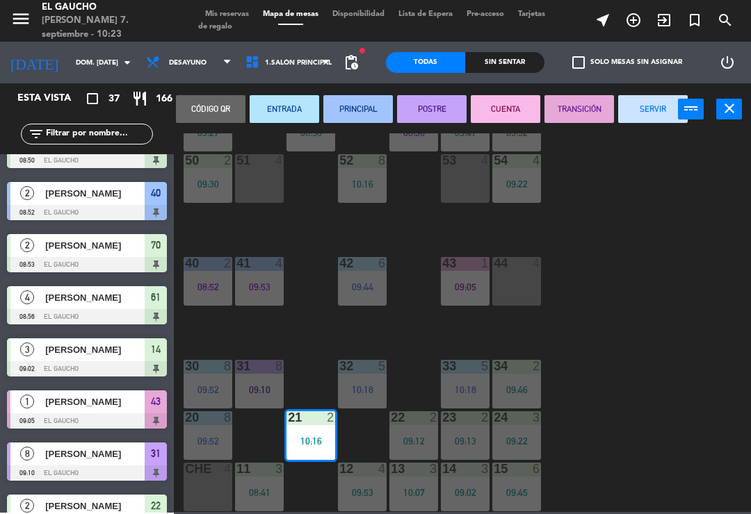
click at [271, 108] on button "ENTRADA" at bounding box center [283, 109] width 69 height 28
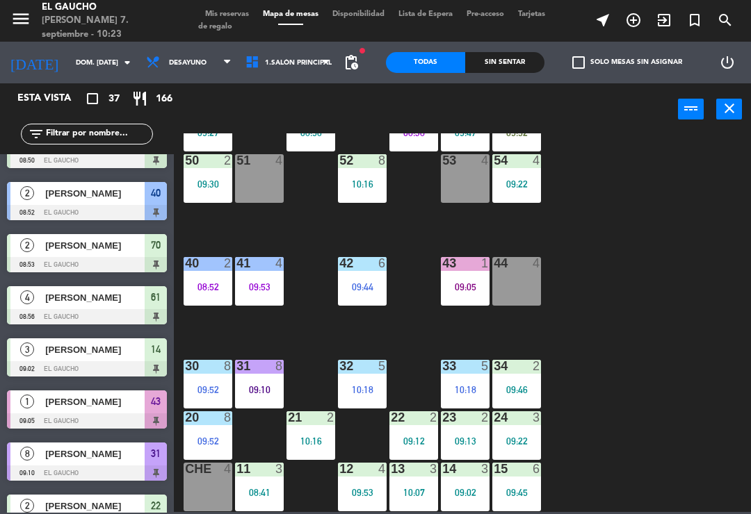
click at [263, 484] on div "11 3 08:41" at bounding box center [259, 487] width 49 height 49
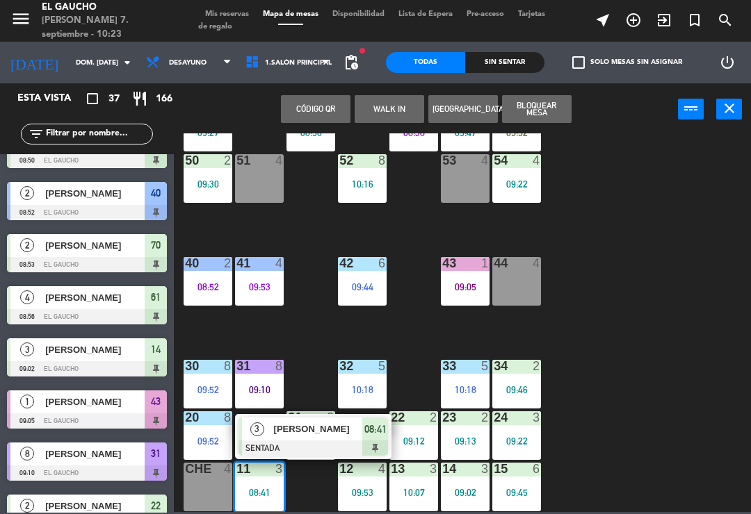
click at [326, 441] on div at bounding box center [312, 448] width 149 height 15
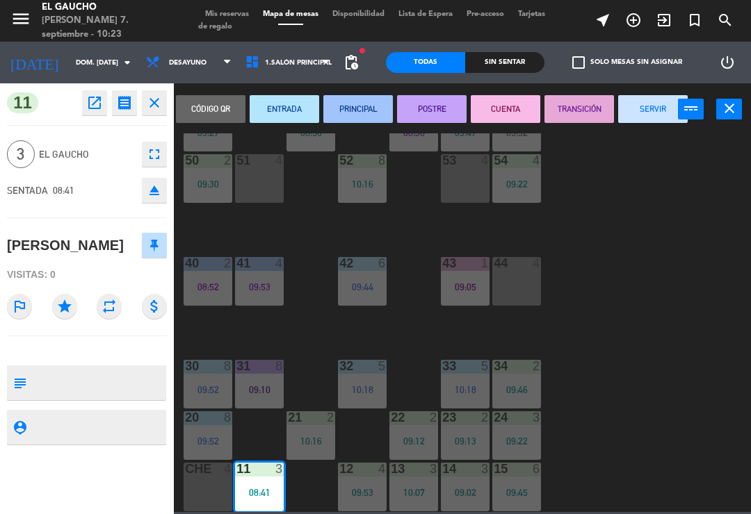
click at [361, 101] on button "PRINCIPAL" at bounding box center [357, 109] width 69 height 28
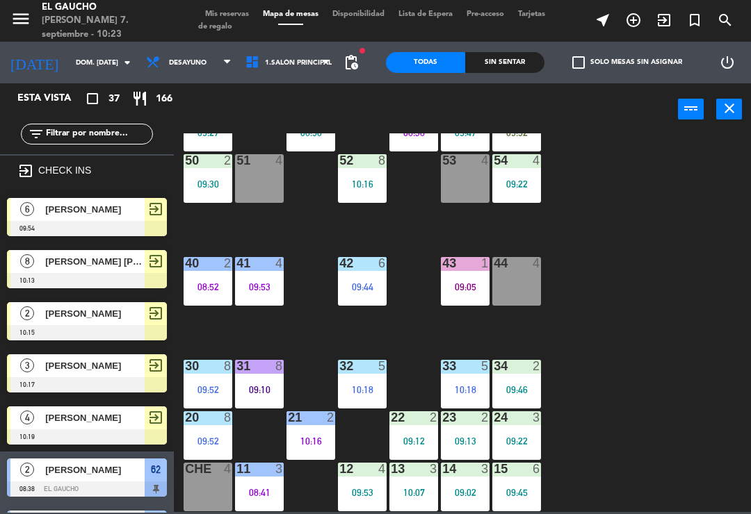
click at [357, 485] on div "12 4 09:53" at bounding box center [362, 487] width 49 height 49
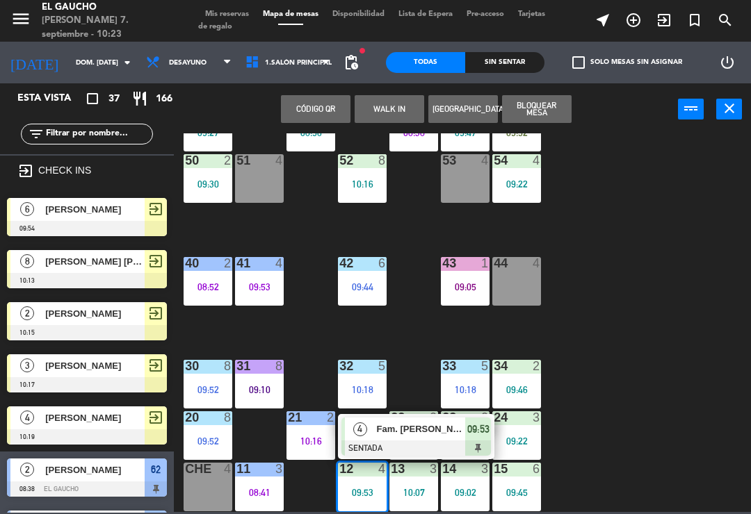
click at [393, 429] on span "Fam. [PERSON_NAME]" at bounding box center [421, 429] width 89 height 15
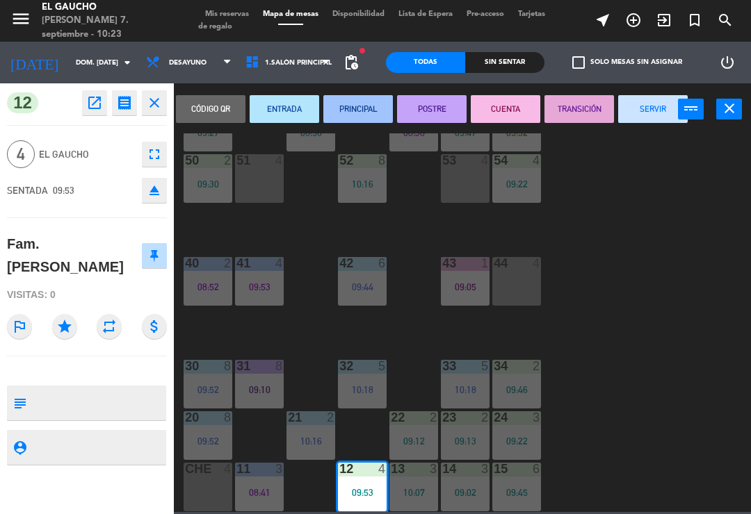
click at [363, 103] on button "PRINCIPAL" at bounding box center [357, 109] width 69 height 28
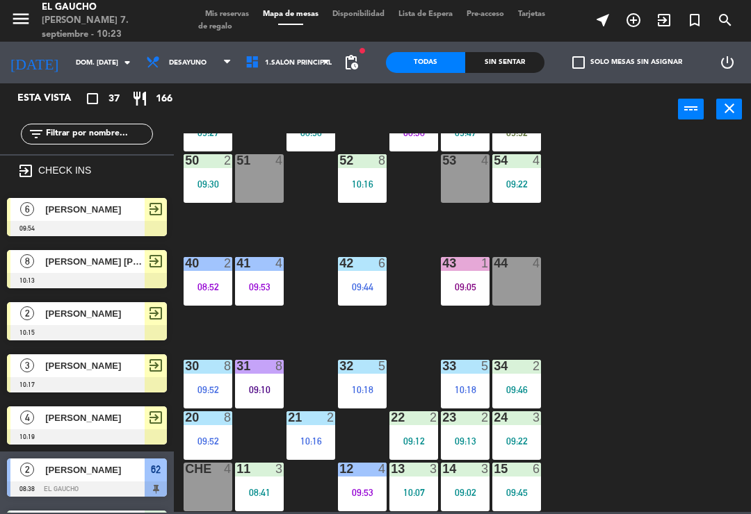
scroll to position [329, 0]
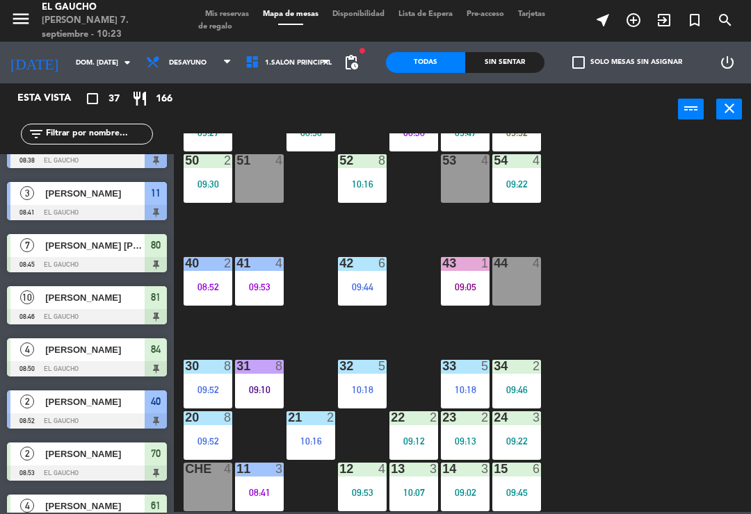
click at [413, 491] on div "10:07" at bounding box center [413, 493] width 49 height 10
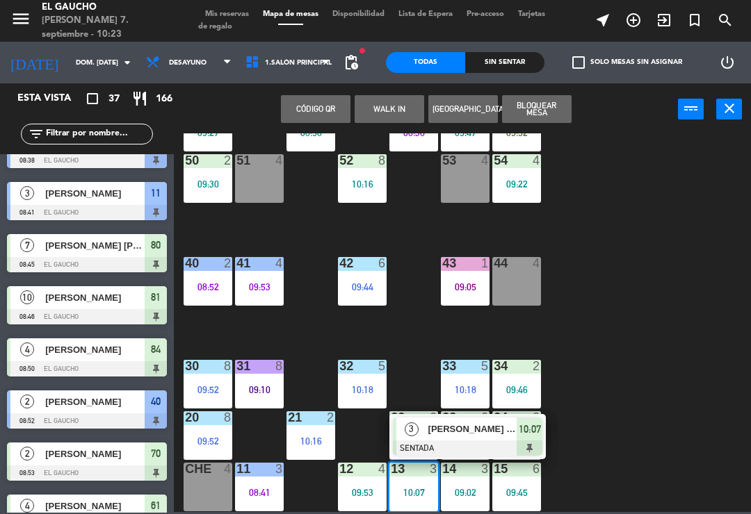
click at [472, 438] on div "[PERSON_NAME] Francisco [PERSON_NAME]" at bounding box center [472, 429] width 90 height 23
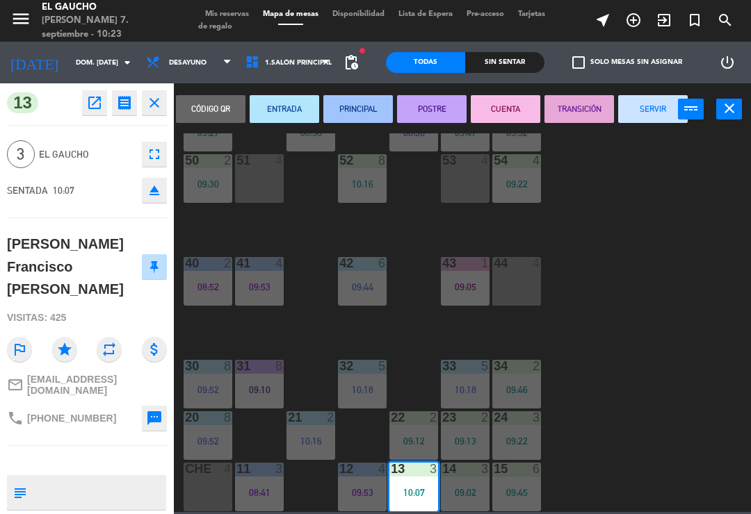
click at [290, 108] on button "ENTRADA" at bounding box center [283, 109] width 69 height 28
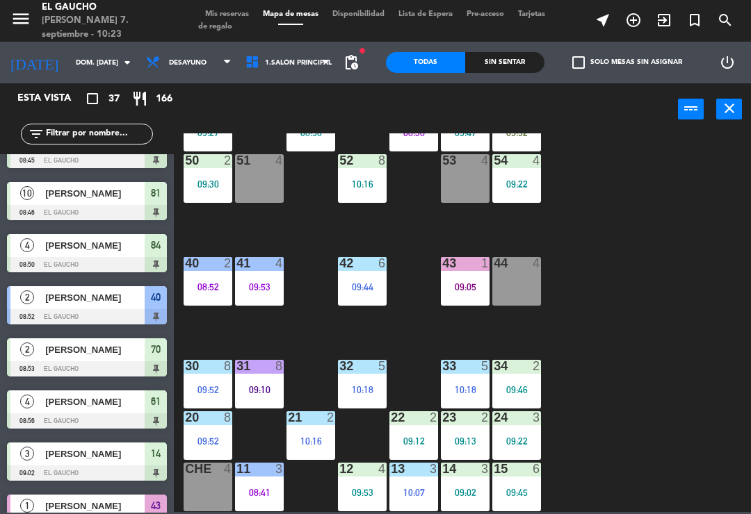
click at [469, 488] on div "09:02" at bounding box center [465, 493] width 49 height 10
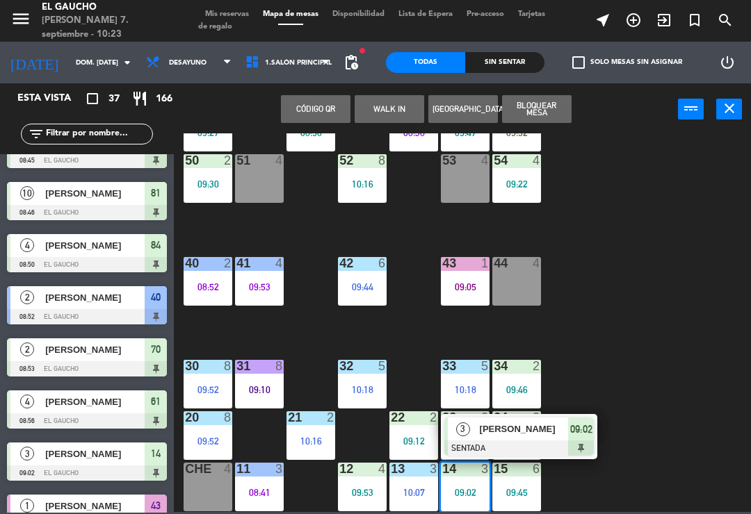
click at [527, 435] on span "[PERSON_NAME]" at bounding box center [523, 429] width 89 height 15
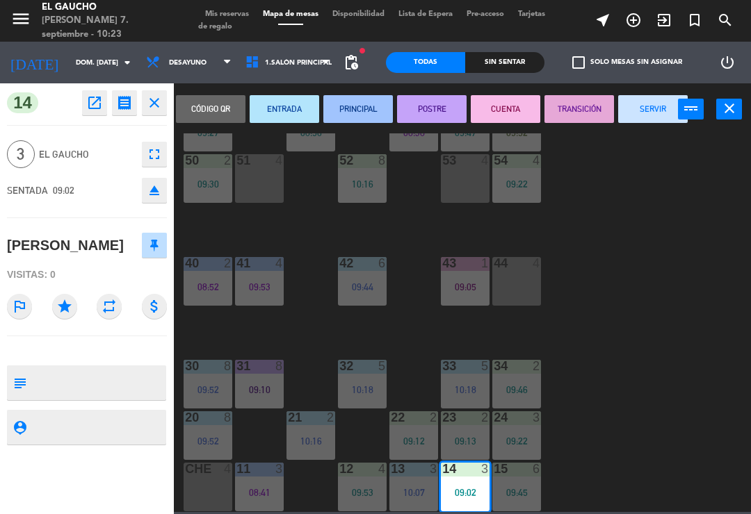
click at [291, 104] on button "ENTRADA" at bounding box center [283, 109] width 69 height 28
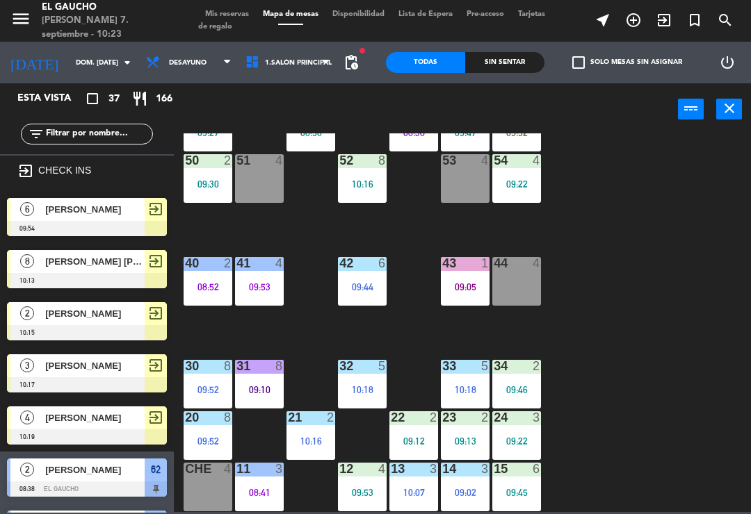
click at [511, 477] on div "15 6 09:45" at bounding box center [516, 487] width 49 height 49
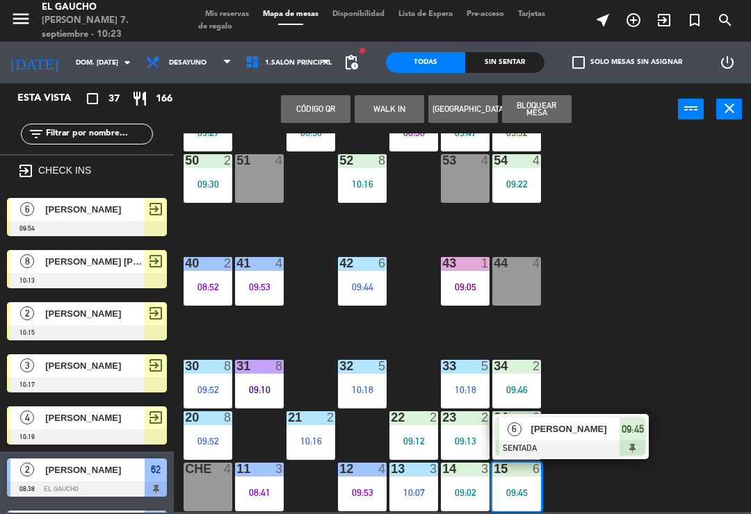
click at [516, 427] on span "6" at bounding box center [514, 430] width 14 height 14
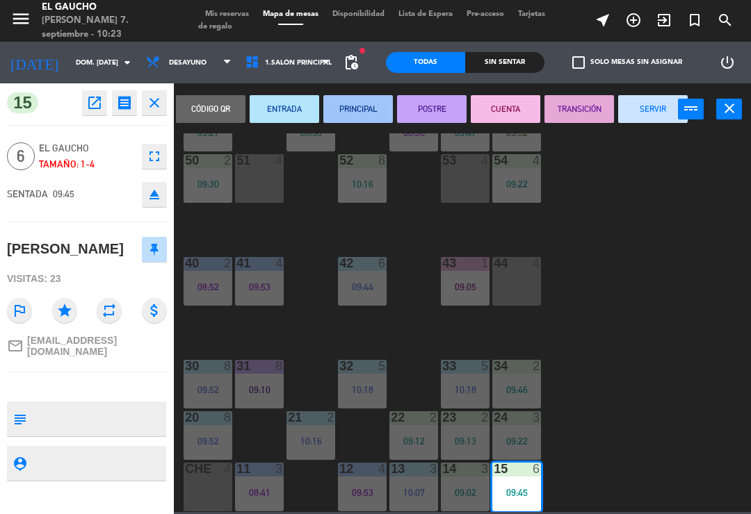
click at [357, 99] on button "PRINCIPAL" at bounding box center [357, 109] width 69 height 28
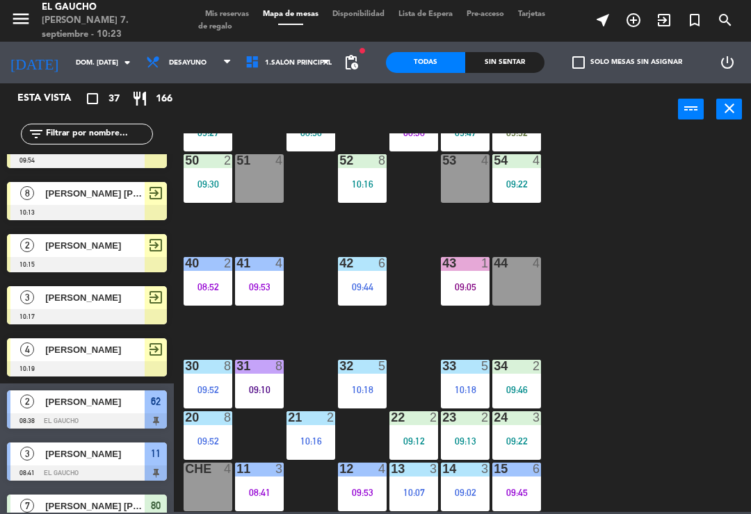
click at [458, 444] on div "09:13" at bounding box center [465, 441] width 49 height 10
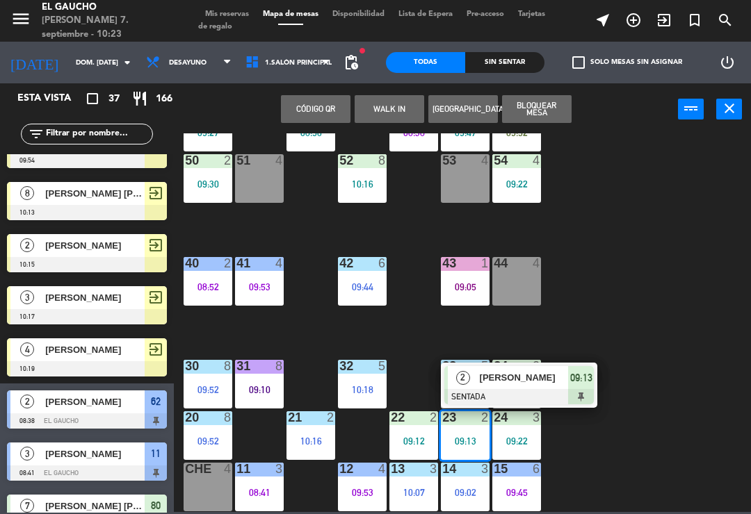
click at [533, 376] on span "[PERSON_NAME]" at bounding box center [523, 377] width 89 height 15
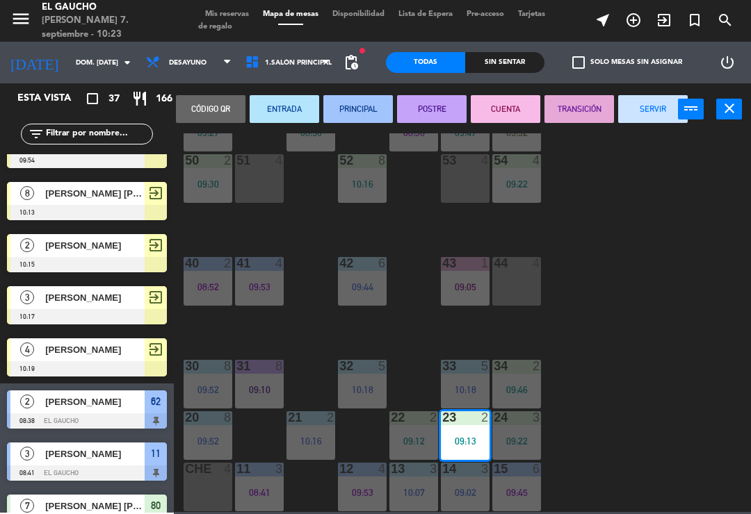
click at [372, 114] on button "PRINCIPAL" at bounding box center [357, 109] width 69 height 28
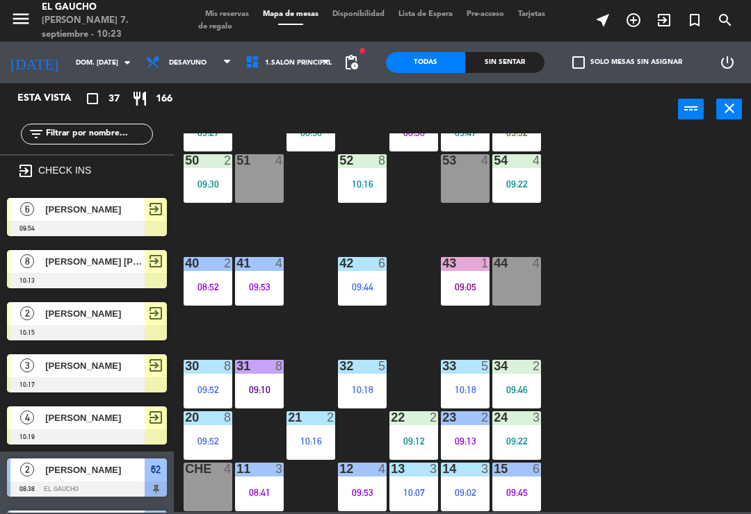
click at [421, 436] on div "09:12" at bounding box center [413, 441] width 49 height 10
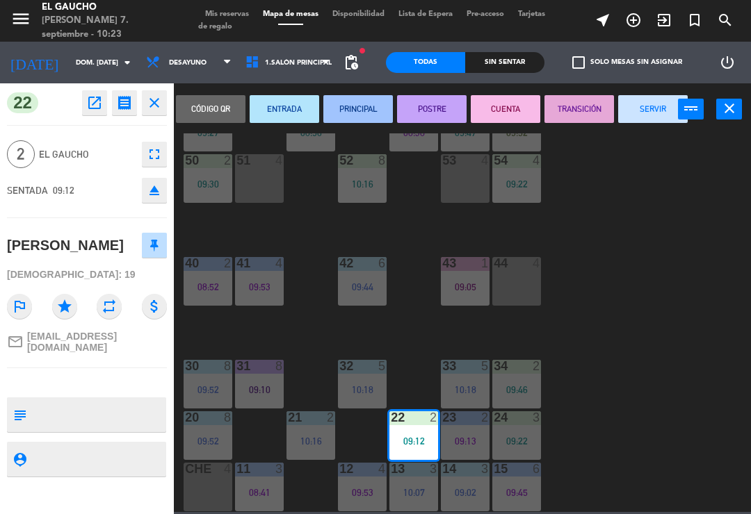
click at [363, 108] on button "PRINCIPAL" at bounding box center [357, 109] width 69 height 28
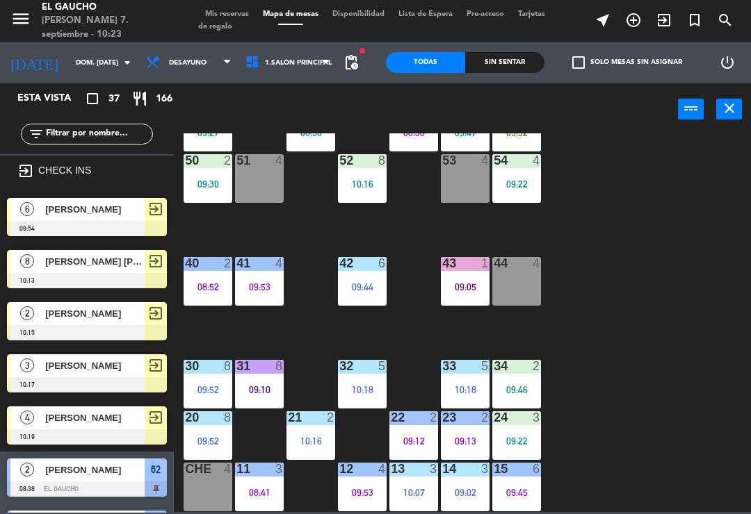
click at [663, 30] on span "exit_to_app" at bounding box center [663, 20] width 31 height 24
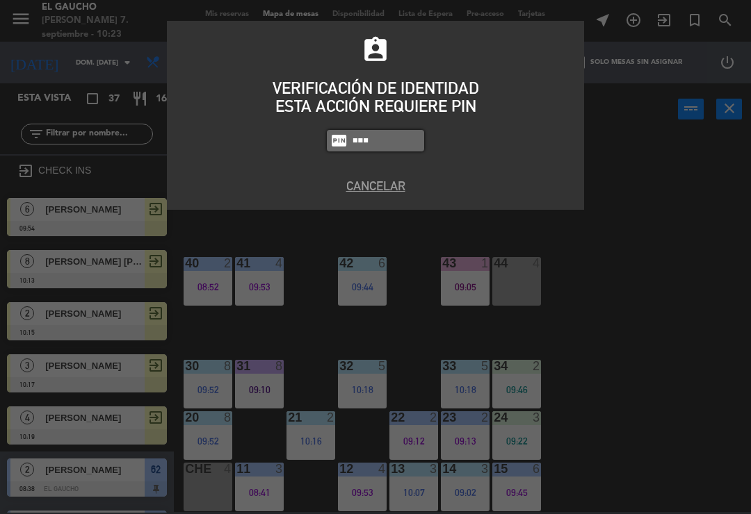
type input "0009"
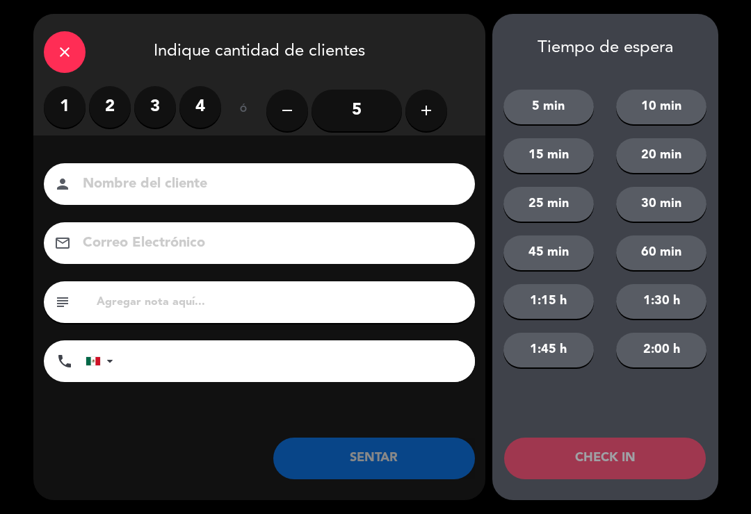
click at [128, 103] on label "2" at bounding box center [110, 107] width 42 height 42
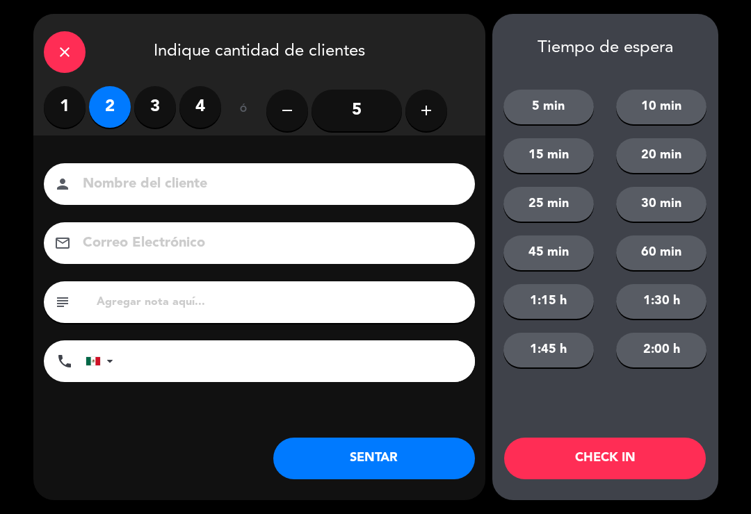
click at [281, 192] on input at bounding box center [268, 184] width 375 height 24
type input "[PERSON_NAME]"
click at [625, 460] on button "CHECK IN" at bounding box center [605, 459] width 202 height 42
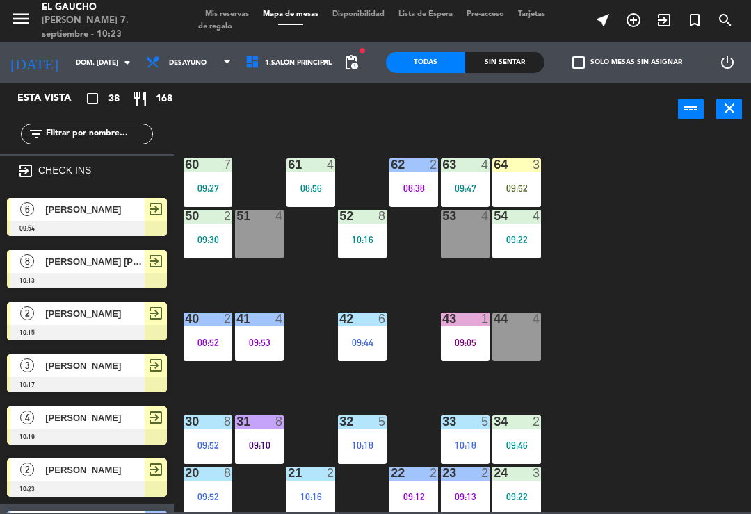
scroll to position [161, 0]
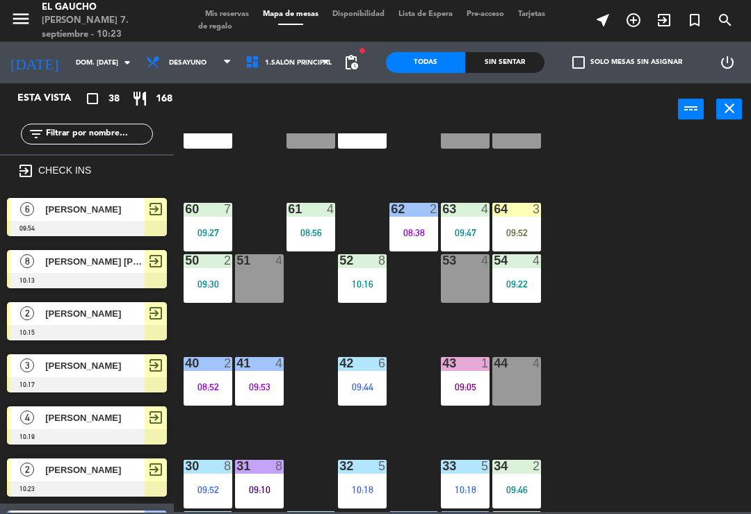
click at [532, 220] on div "64 3 09:52" at bounding box center [516, 227] width 49 height 49
click at [709, 247] on div "84 4 08:50 80 7 08:45 83 6 09:26 82 10 08:46 81 10 08:46 70 2 08:53 71 block 4 …" at bounding box center [465, 322] width 569 height 379
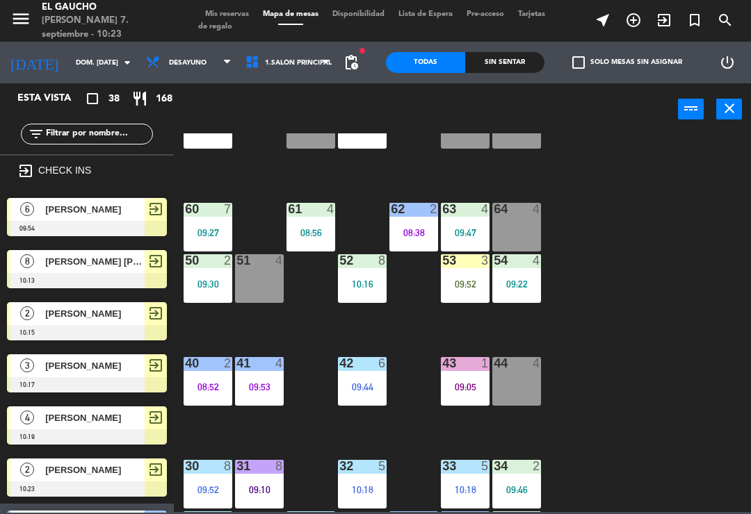
scroll to position [0, 0]
click at [111, 212] on span "[PERSON_NAME]" at bounding box center [94, 209] width 99 height 15
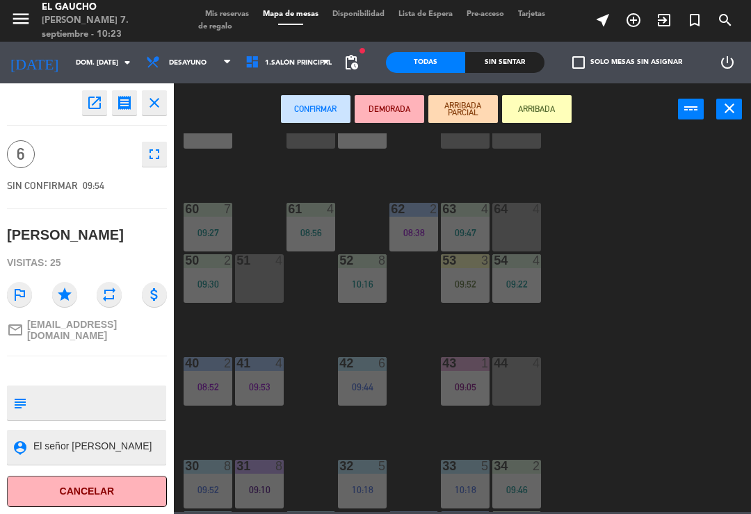
click at [534, 239] on div "64 4" at bounding box center [516, 227] width 49 height 49
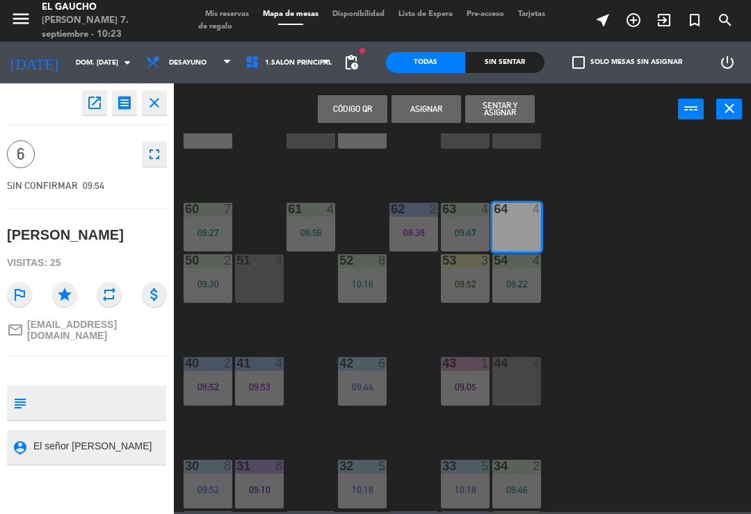
click at [512, 113] on button "Sentar y Asignar" at bounding box center [499, 109] width 69 height 28
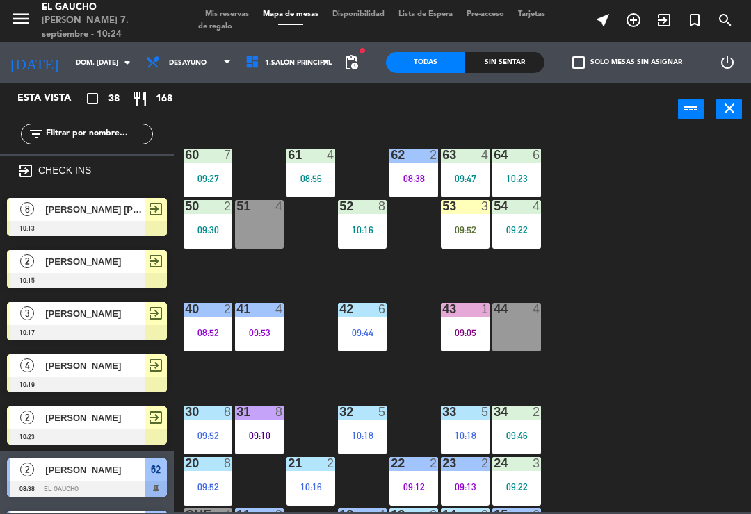
scroll to position [215, 0]
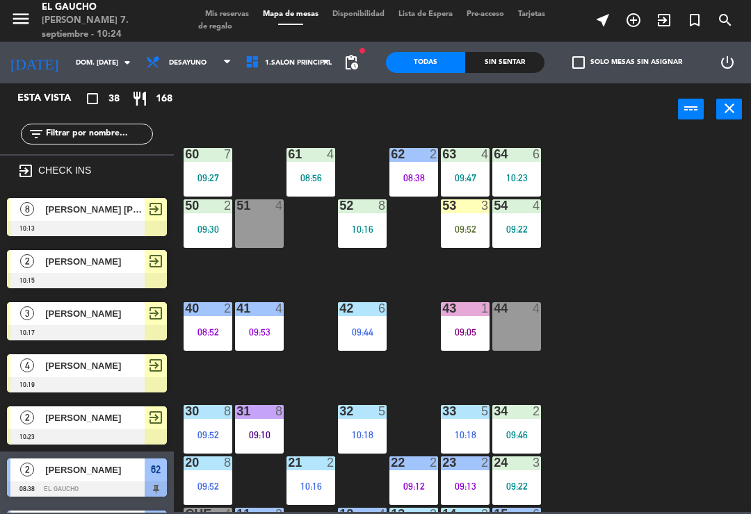
click at [463, 231] on div "09:52" at bounding box center [465, 229] width 49 height 10
click at [675, 222] on div "84 4 08:50 80 7 08:45 83 6 09:26 82 10 08:46 81 10 08:46 70 2 08:53 71 block 4 …" at bounding box center [465, 322] width 569 height 379
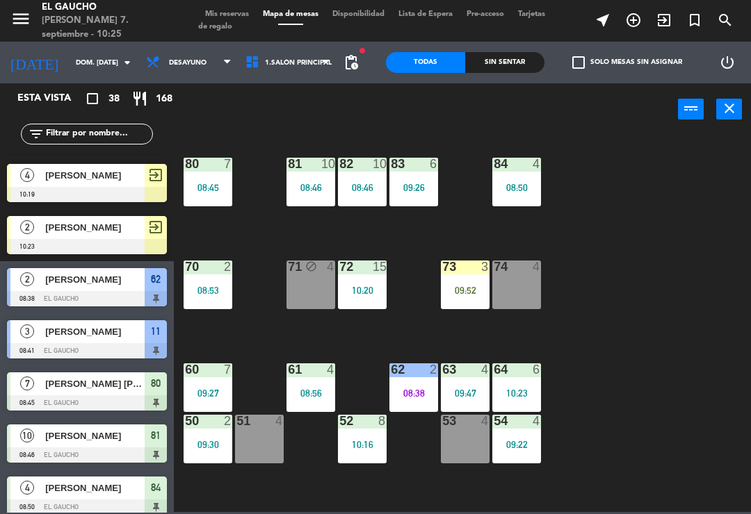
scroll to position [0, 0]
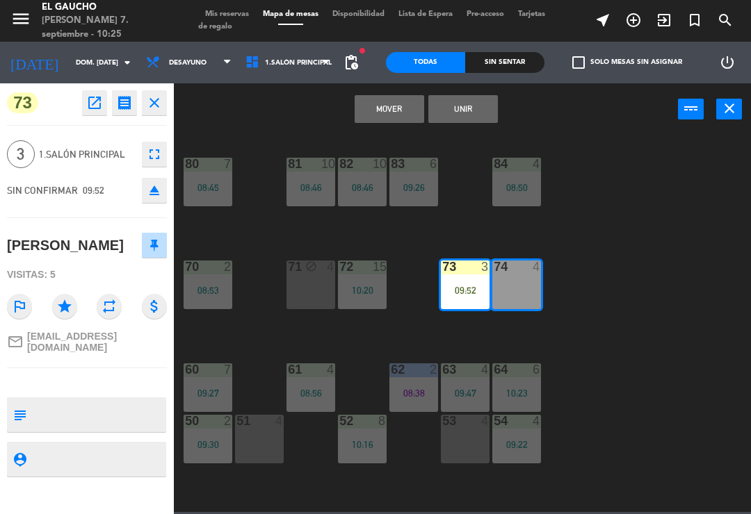
click at [399, 104] on button "Mover" at bounding box center [388, 109] width 69 height 28
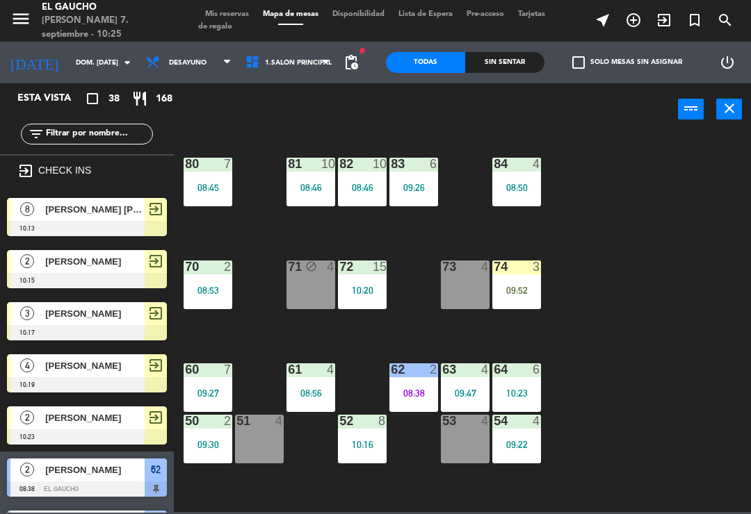
scroll to position [190, 0]
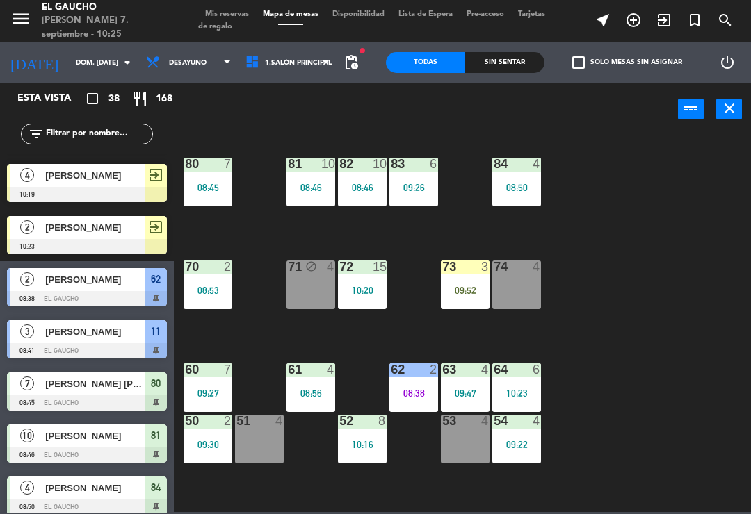
click at [525, 289] on div "74 4" at bounding box center [516, 285] width 49 height 49
click at [657, 245] on div "84 4 08:50 80 7 08:45 83 6 09:26 82 10 08:46 81 10 08:46 70 2 08:53 71 block 4 …" at bounding box center [465, 322] width 569 height 379
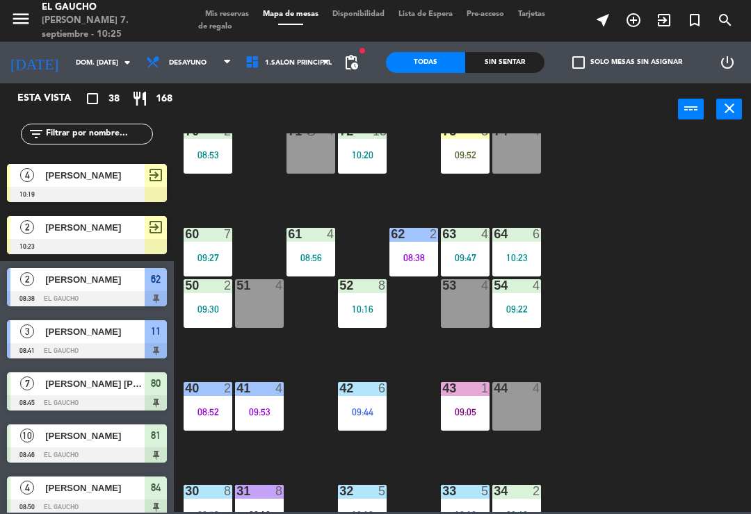
scroll to position [152, 0]
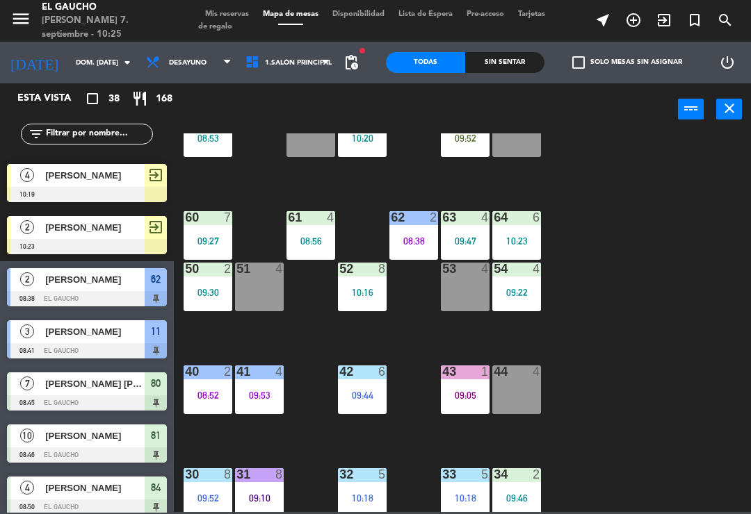
click at [461, 284] on div "53 4" at bounding box center [465, 287] width 49 height 49
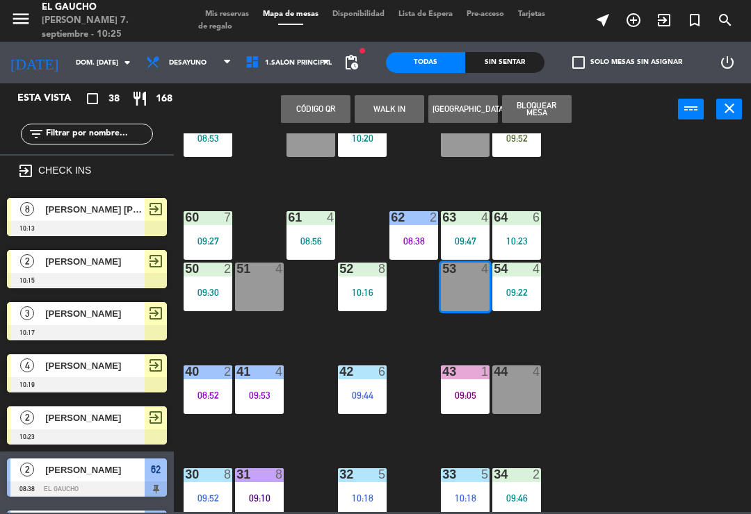
scroll to position [0, 0]
click at [133, 268] on span "[PERSON_NAME]" at bounding box center [94, 261] width 99 height 15
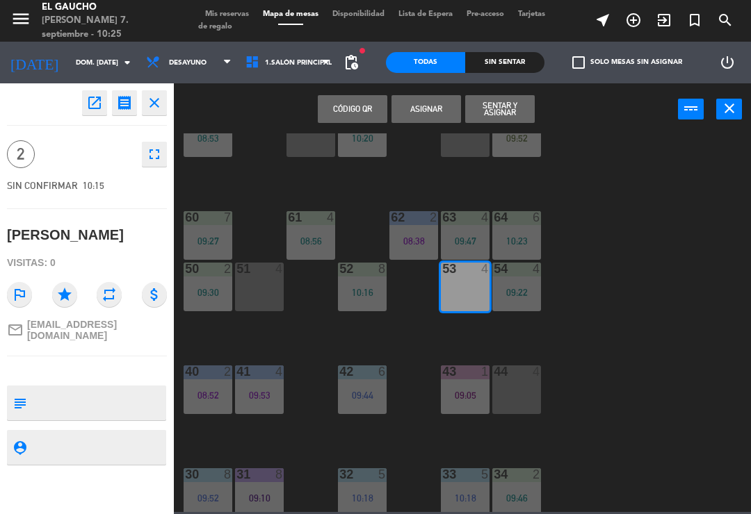
click at [509, 108] on button "Sentar y Asignar" at bounding box center [499, 109] width 69 height 28
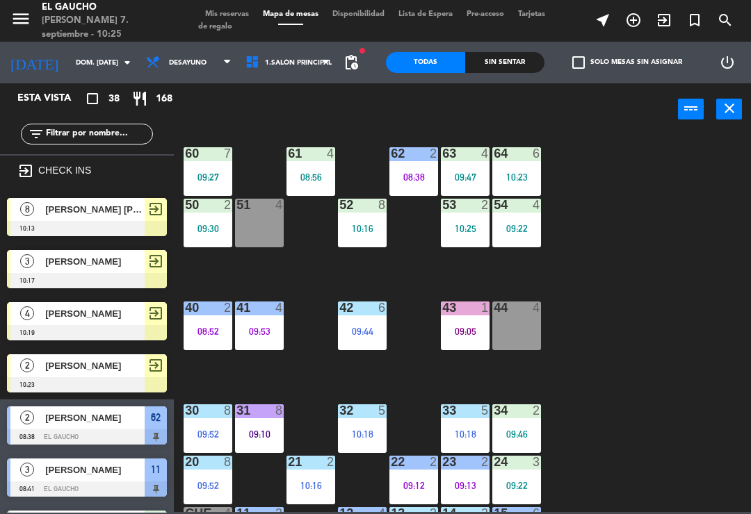
scroll to position [216, 0]
click at [473, 231] on div "10:25" at bounding box center [465, 229] width 49 height 10
click at [648, 253] on div "84 4 08:50 80 7 08:45 83 6 09:26 82 10 08:46 81 10 08:46 70 2 08:53 71 block 4 …" at bounding box center [465, 322] width 569 height 379
click at [669, 14] on icon "exit_to_app" at bounding box center [663, 20] width 17 height 17
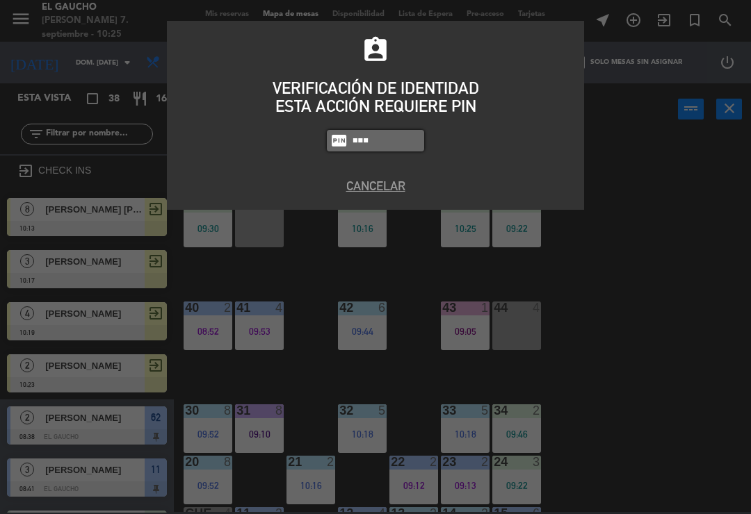
type input "0009"
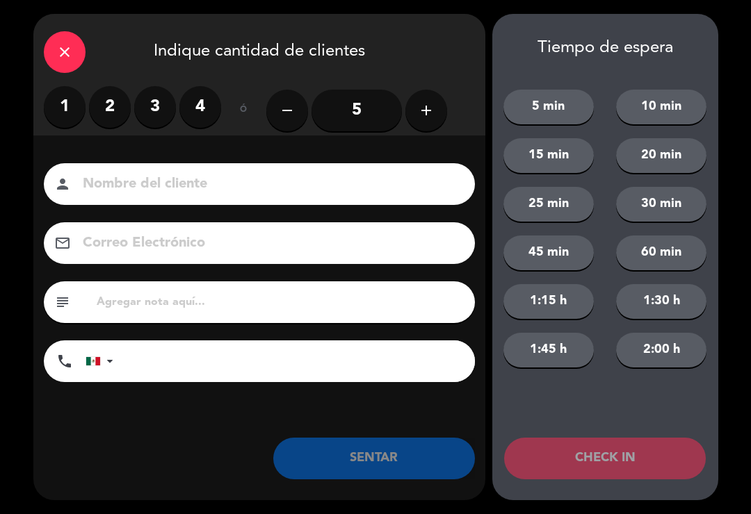
click at [102, 95] on label "2" at bounding box center [110, 107] width 42 height 42
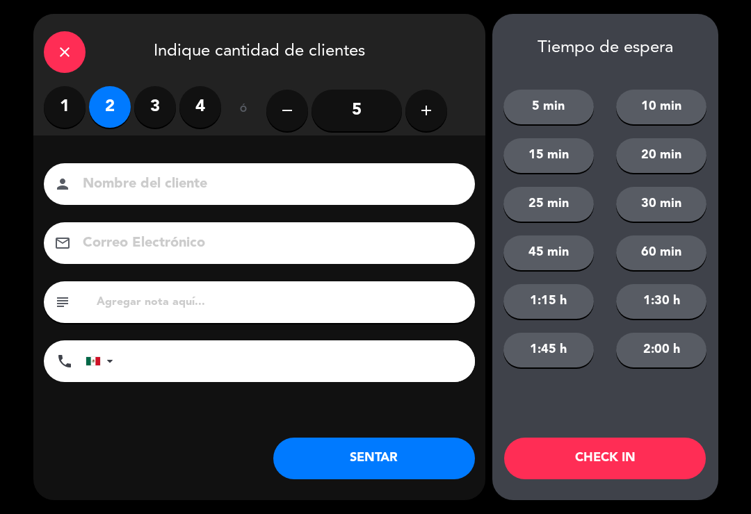
click at [256, 197] on input at bounding box center [268, 184] width 375 height 24
type input "H"
type input "[PERSON_NAME]"
click at [659, 462] on button "CHECK IN" at bounding box center [605, 459] width 202 height 42
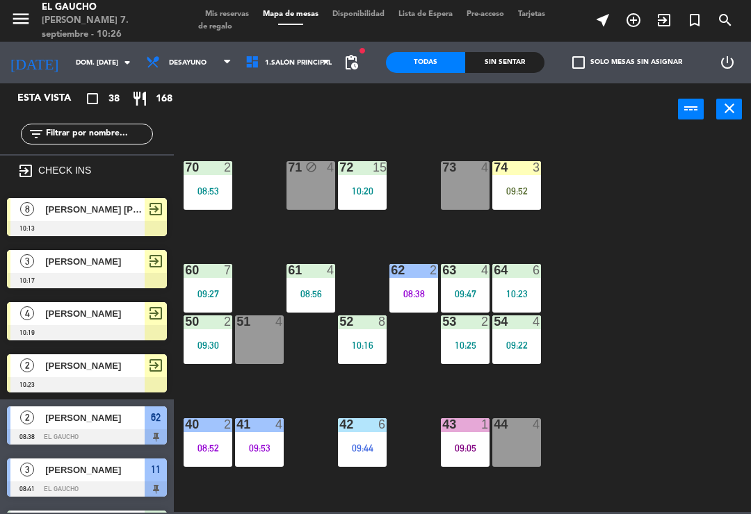
scroll to position [17, 0]
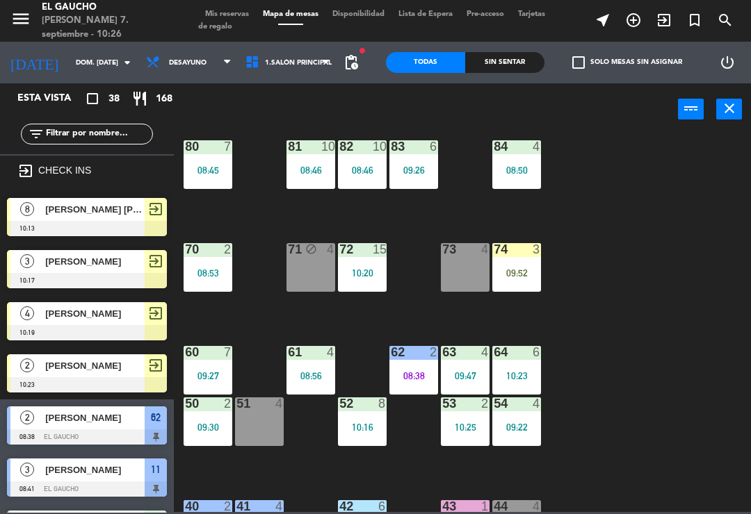
click at [517, 268] on div "09:52" at bounding box center [516, 273] width 49 height 10
click at [674, 227] on div "84 4 08:50 80 7 08:45 83 6 09:26 82 10 08:46 81 10 08:46 70 2 08:53 71 block 4 …" at bounding box center [465, 322] width 569 height 379
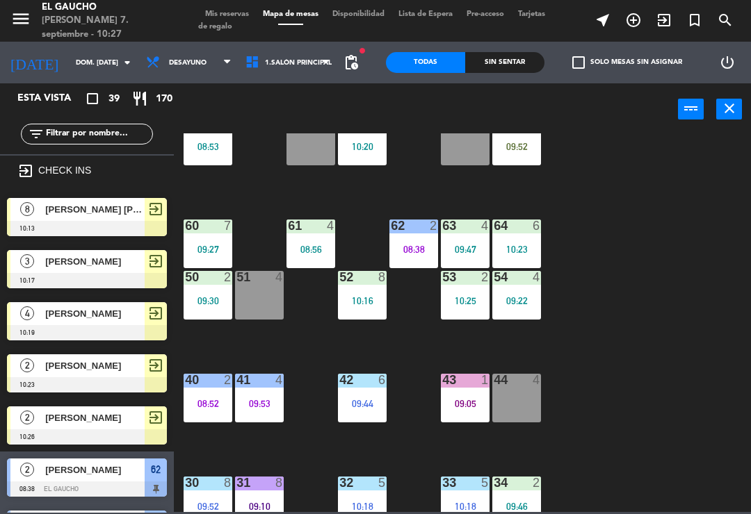
scroll to position [194, 0]
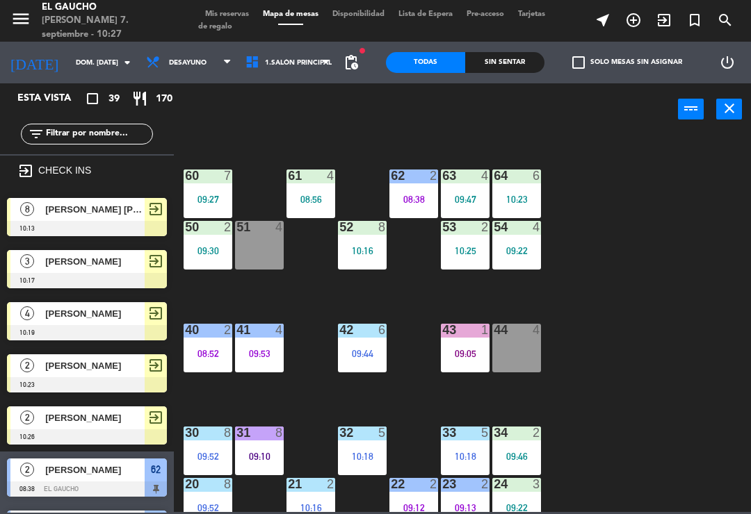
click at [256, 242] on div "51 4" at bounding box center [259, 245] width 49 height 49
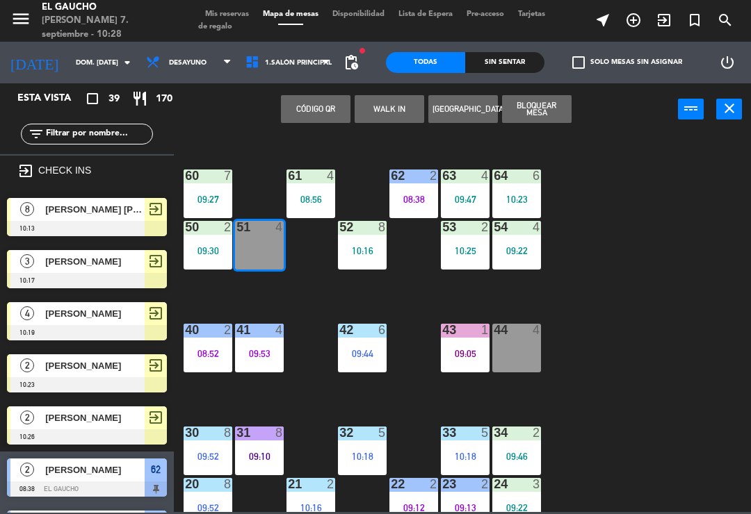
click at [665, 15] on icon "exit_to_app" at bounding box center [663, 20] width 17 height 17
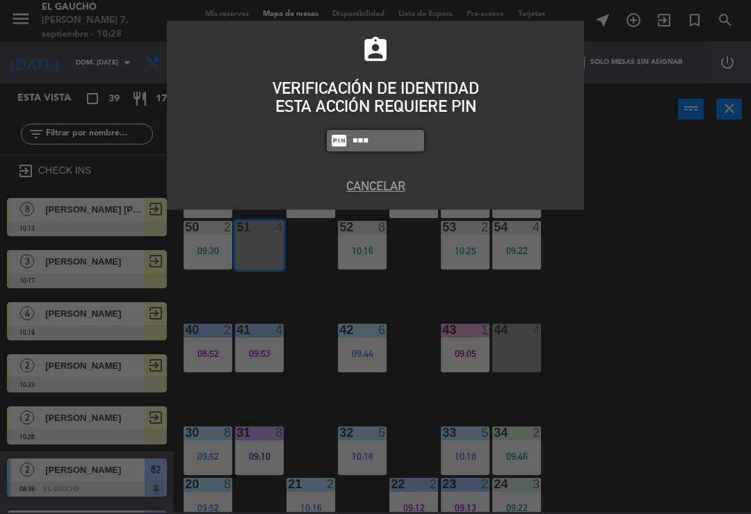
type input "0009"
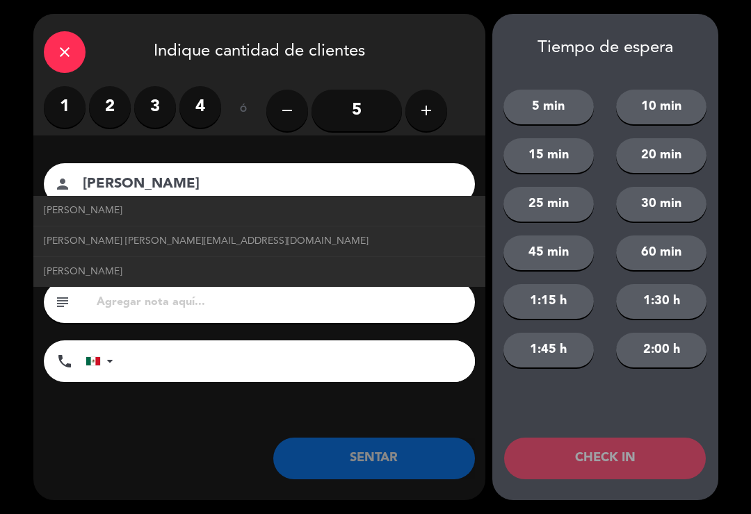
type input "[PERSON_NAME]"
click at [56, 244] on span "Eliseo Mujica eliseomujica@correo.com" at bounding box center [206, 241] width 325 height 16
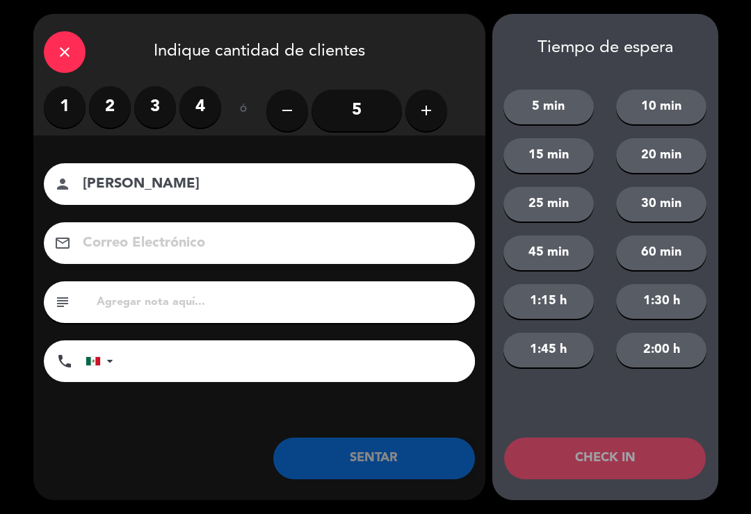
type input "[EMAIL_ADDRESS][DOMAIN_NAME]"
click at [92, 104] on label "2" at bounding box center [110, 107] width 42 height 42
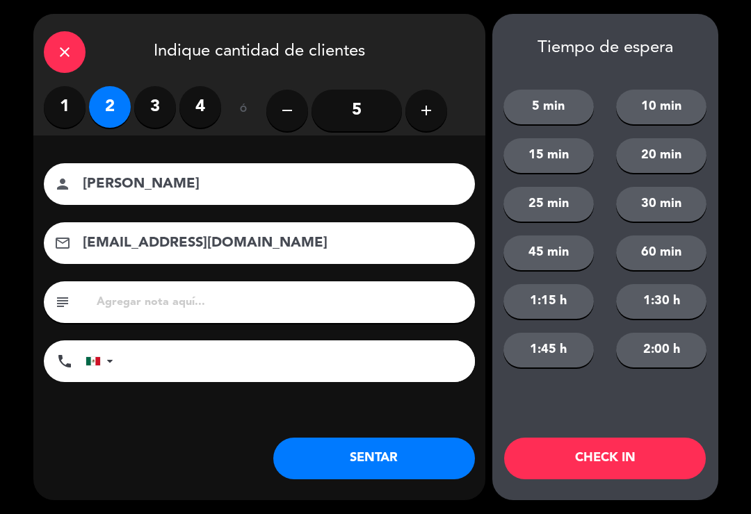
click at [338, 104] on input "5" at bounding box center [356, 111] width 90 height 42
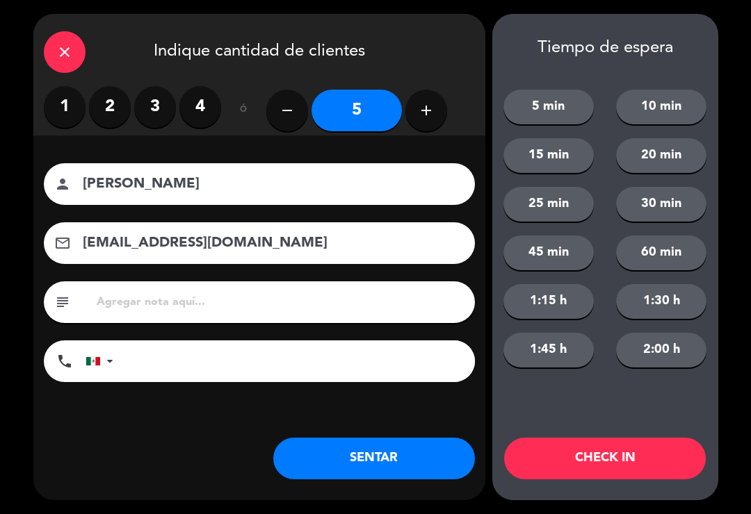
click at [100, 101] on label "2" at bounding box center [110, 107] width 42 height 42
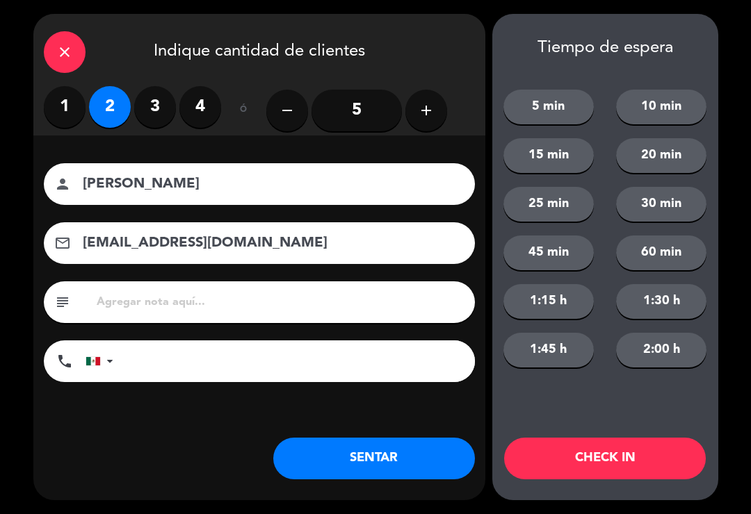
click at [554, 464] on button "CHECK IN" at bounding box center [605, 459] width 202 height 42
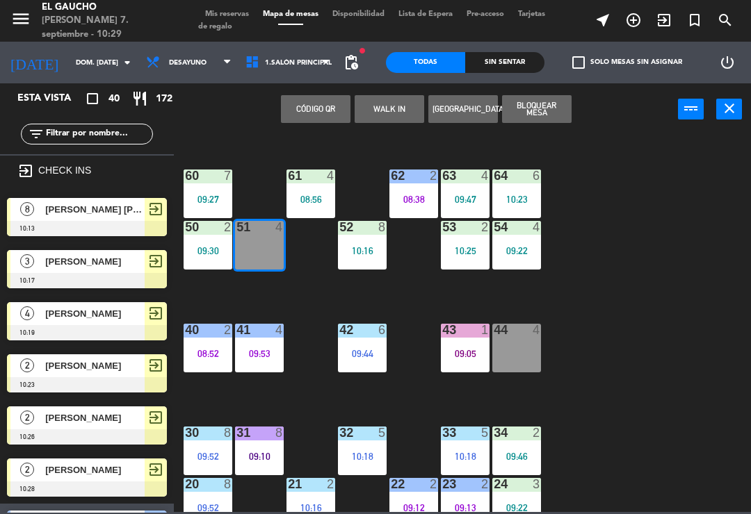
click at [677, 10] on span "exit_to_app" at bounding box center [663, 20] width 31 height 24
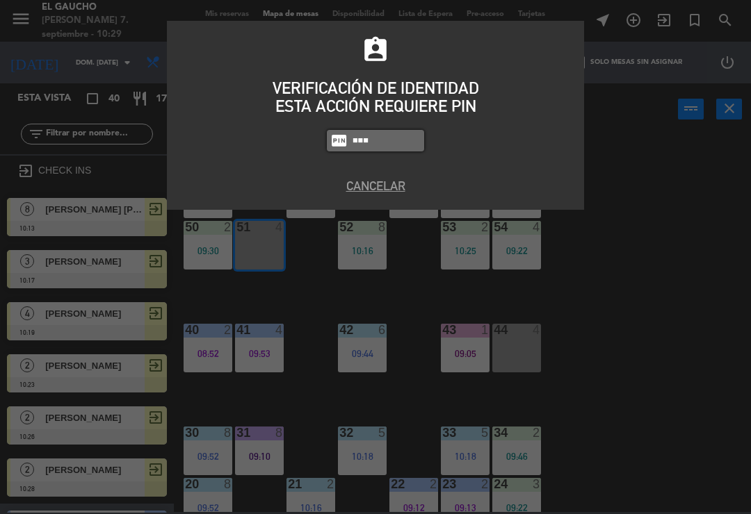
type input "0009"
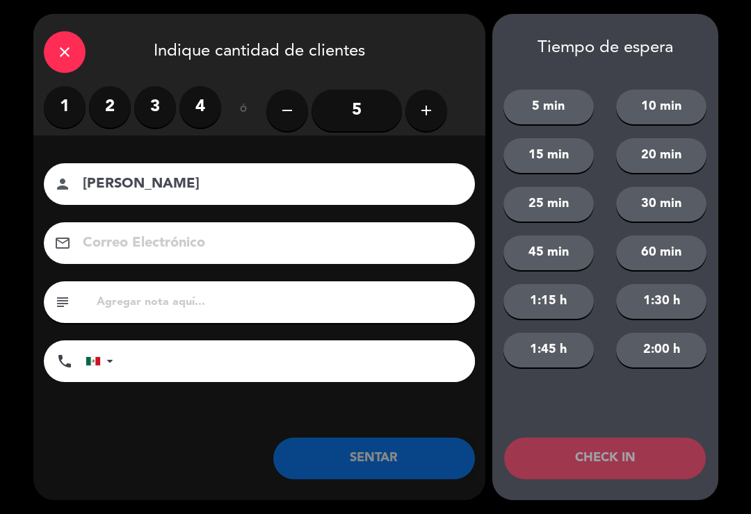
type input "[PERSON_NAME]"
click at [122, 104] on label "2" at bounding box center [110, 107] width 42 height 42
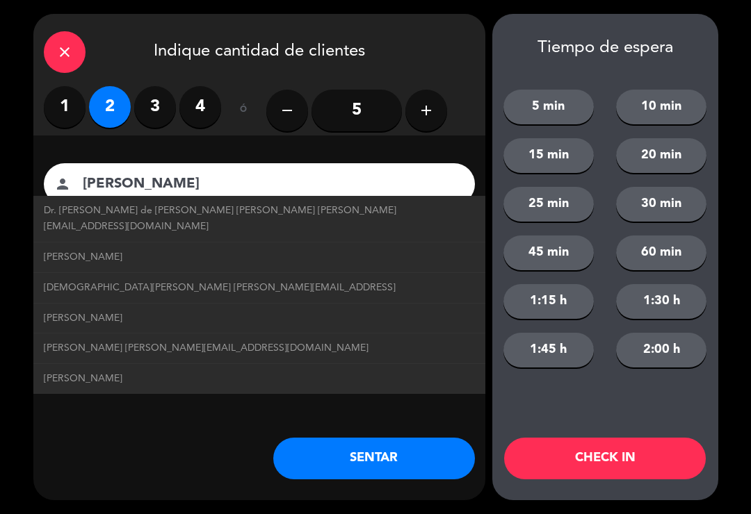
click at [233, 280] on link "Jesus Moreno jesusmoreno@correo.con" at bounding box center [259, 288] width 431 height 16
type input "[EMAIL_ADDRESS]"
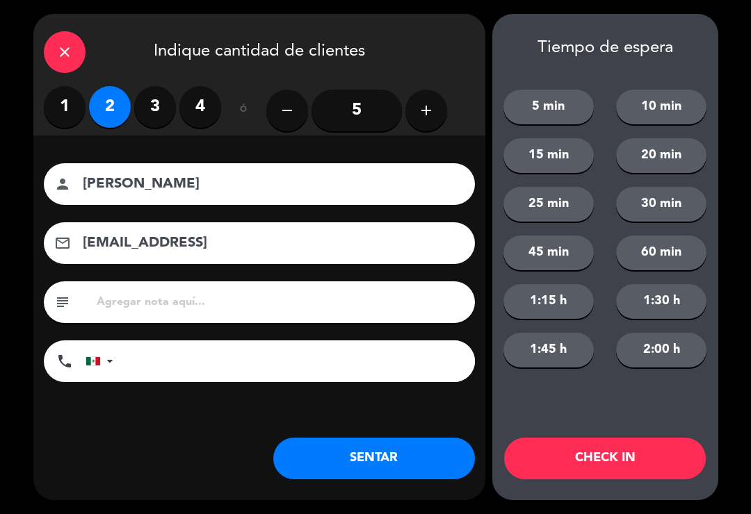
click at [581, 445] on button "CHECK IN" at bounding box center [605, 459] width 202 height 42
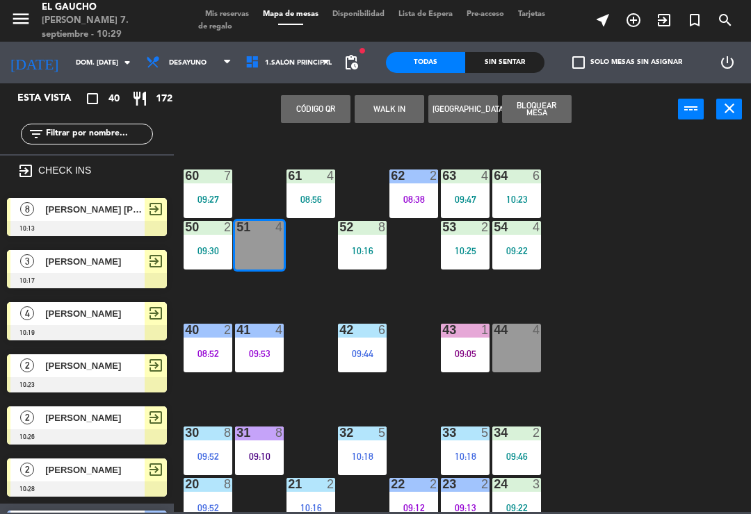
click at [126, 321] on div "[PERSON_NAME]" at bounding box center [94, 313] width 101 height 23
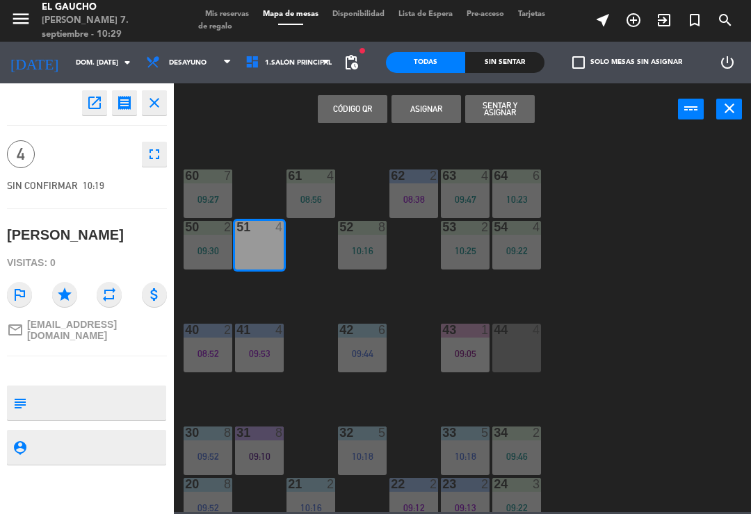
click at [520, 109] on button "Sentar y Asignar" at bounding box center [499, 109] width 69 height 28
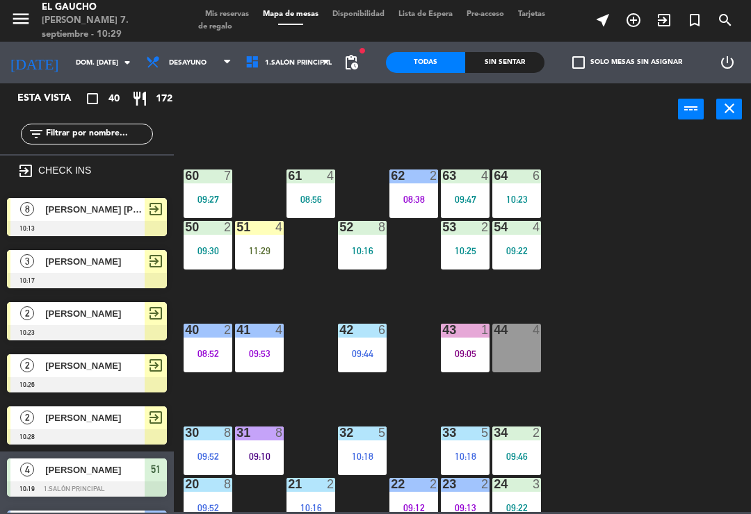
click at [423, 170] on div at bounding box center [413, 176] width 23 height 13
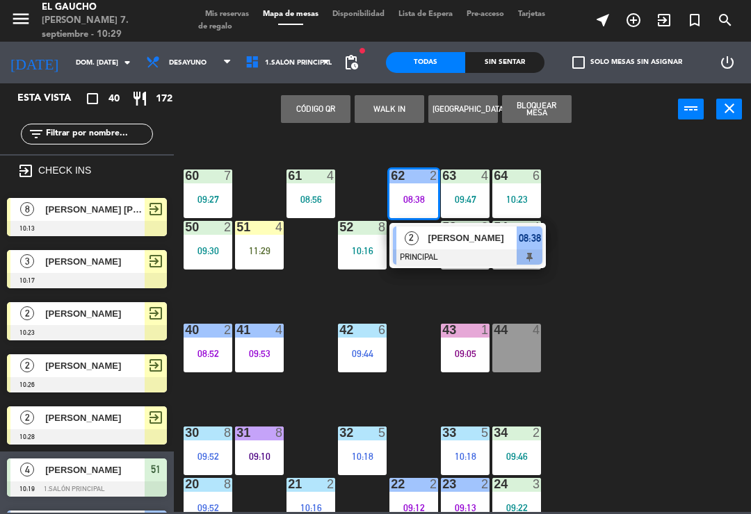
click at [443, 252] on div at bounding box center [467, 256] width 149 height 15
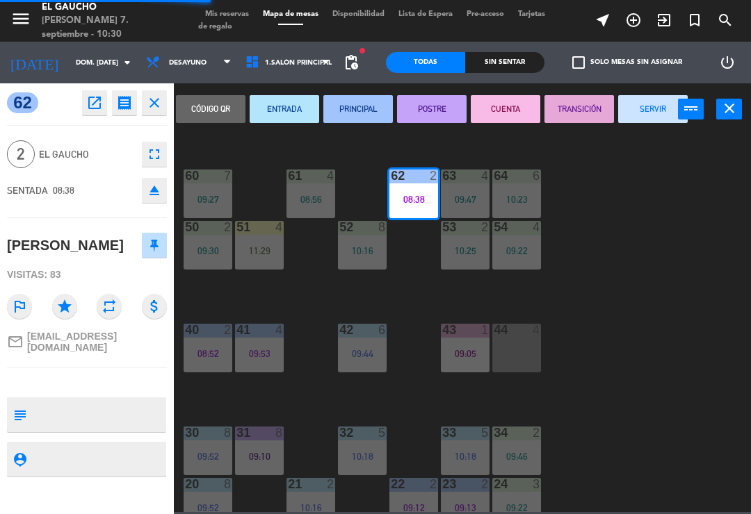
click at [659, 110] on button "SERVIR" at bounding box center [652, 109] width 69 height 28
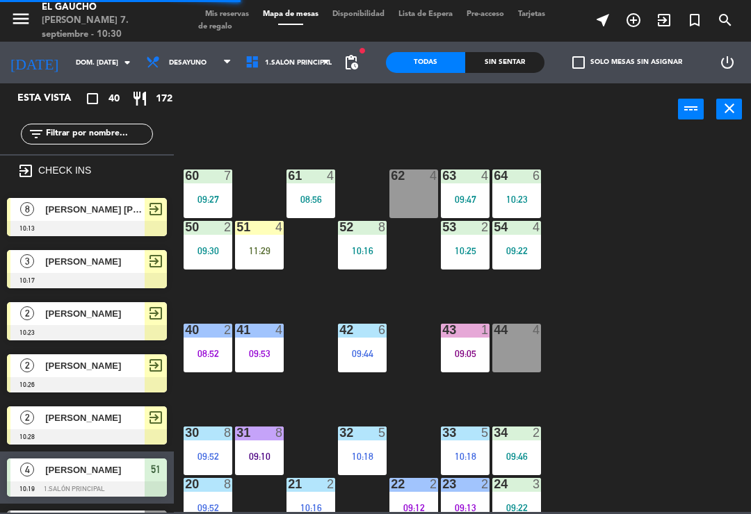
scroll to position [0, 0]
click at [395, 206] on div "62 4" at bounding box center [413, 194] width 49 height 49
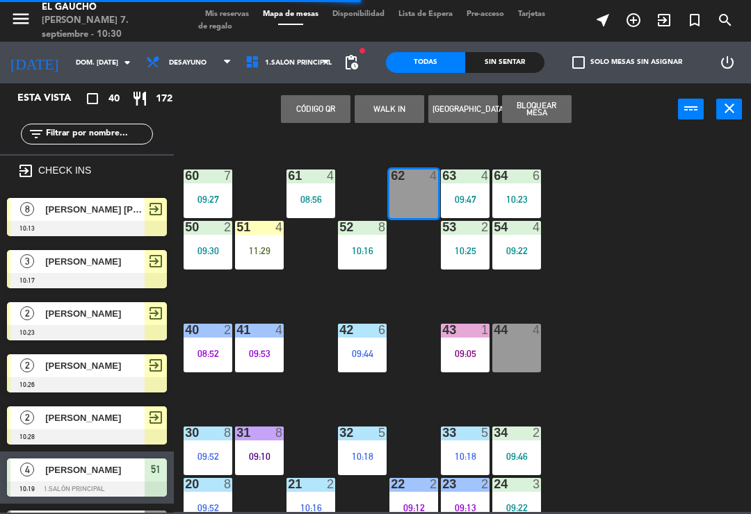
click at [130, 276] on div at bounding box center [87, 280] width 160 height 15
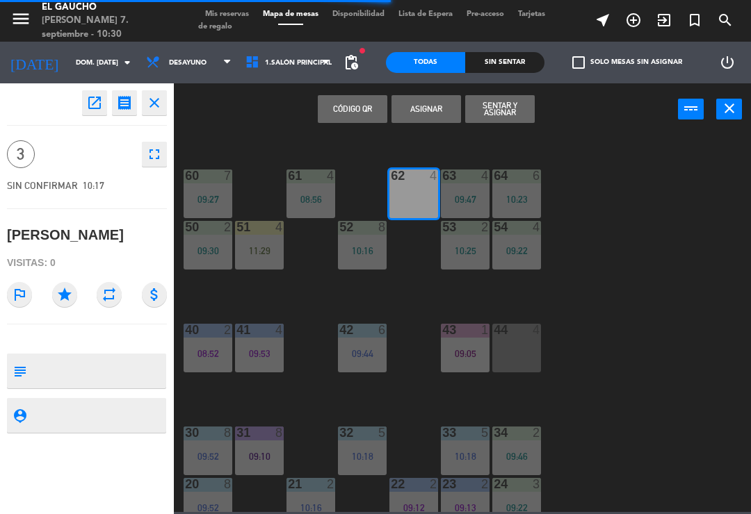
click at [498, 110] on button "Sentar y Asignar" at bounding box center [499, 109] width 69 height 28
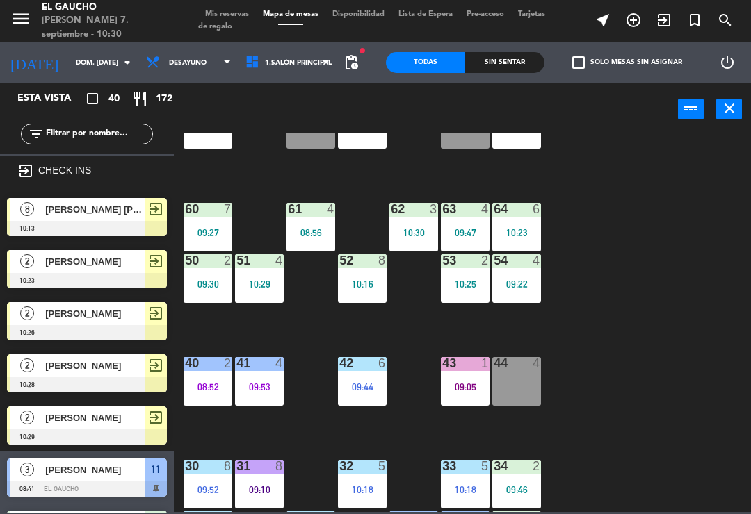
scroll to position [47, 0]
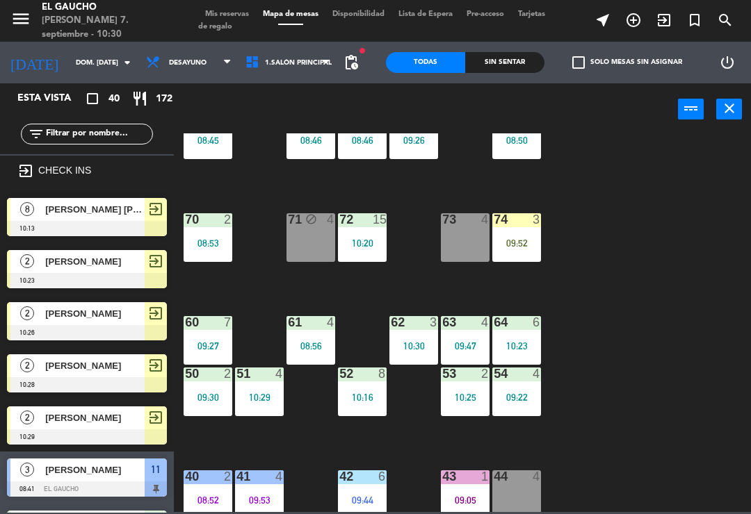
click at [534, 434] on div "84 4 08:50 80 7 08:45 83 6 09:26 82 10 08:46 81 10 08:46 70 2 08:53 71 block 4 …" at bounding box center [465, 322] width 569 height 379
click at [515, 399] on div "09:22" at bounding box center [516, 398] width 49 height 10
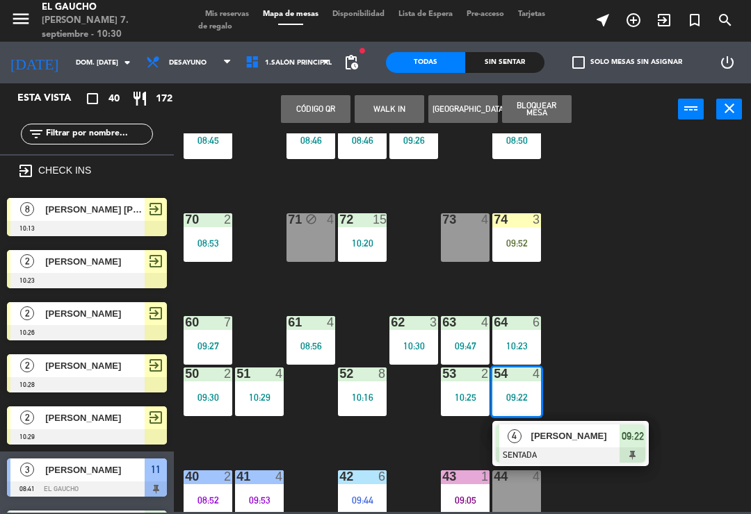
click at [556, 445] on div "[PERSON_NAME]" at bounding box center [575, 436] width 90 height 23
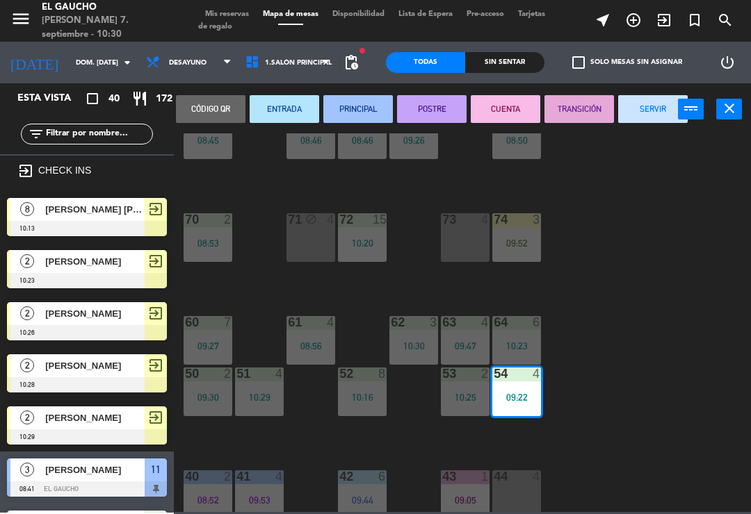
click at [345, 110] on button "PRINCIPAL" at bounding box center [357, 109] width 69 height 28
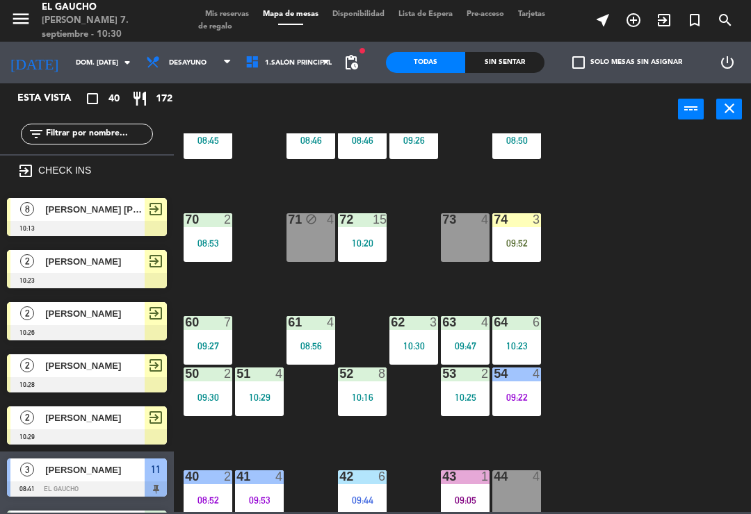
scroll to position [0, 0]
click at [466, 395] on div "10:25" at bounding box center [465, 398] width 49 height 10
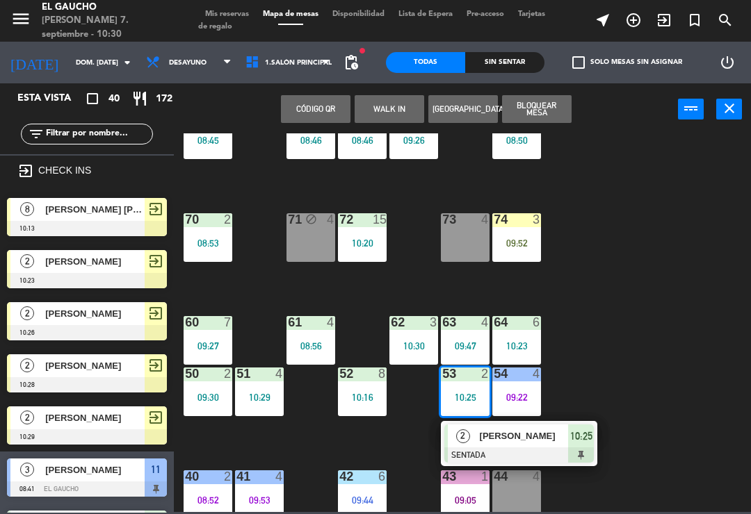
click at [478, 438] on div "[PERSON_NAME]" at bounding box center [523, 436] width 90 height 23
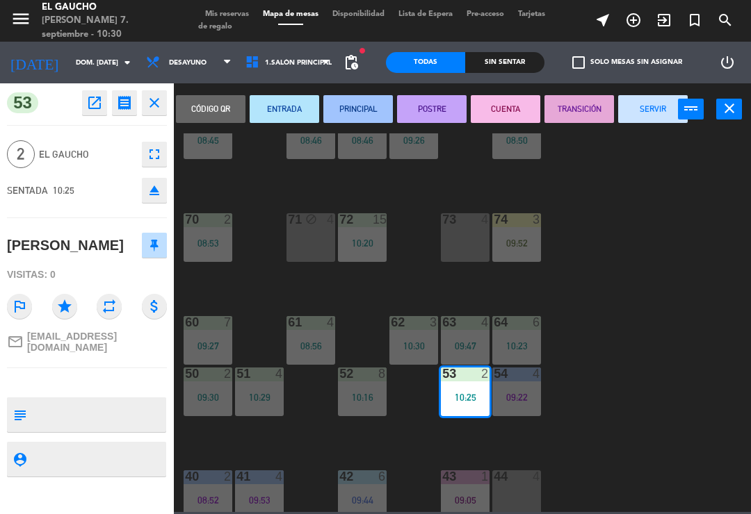
click at [277, 120] on button "ENTRADA" at bounding box center [283, 109] width 69 height 28
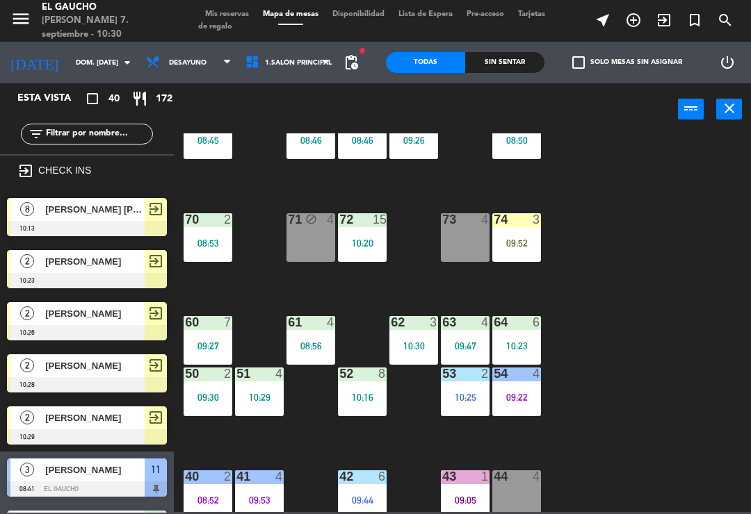
scroll to position [592, 0]
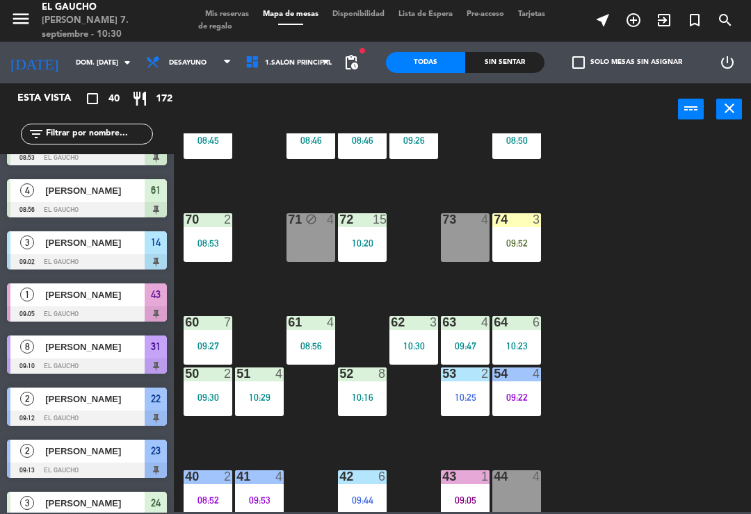
click at [376, 399] on div "10:16" at bounding box center [362, 398] width 49 height 10
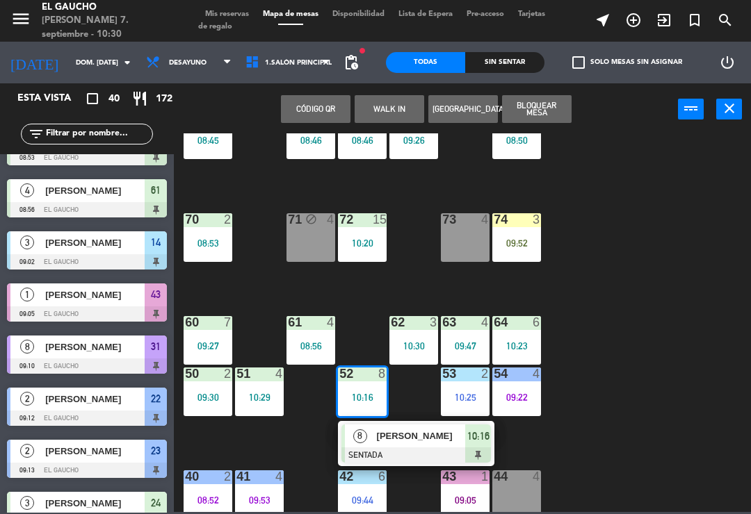
click at [393, 443] on span "[PERSON_NAME]" at bounding box center [421, 436] width 89 height 15
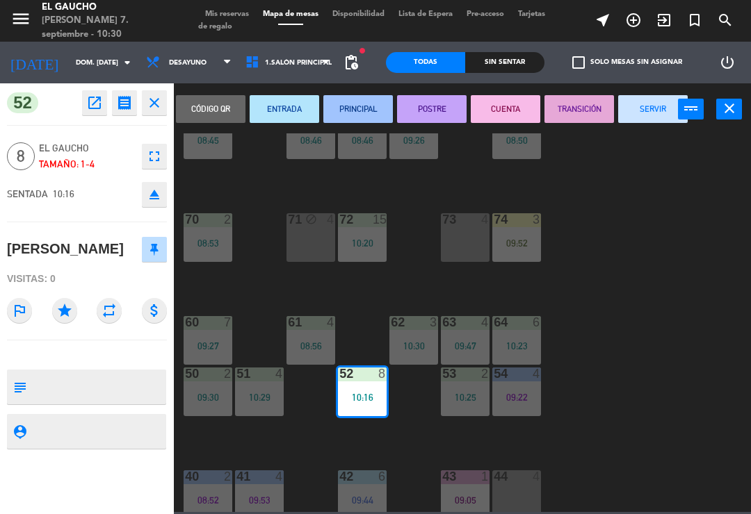
click at [358, 103] on button "PRINCIPAL" at bounding box center [357, 109] width 69 height 28
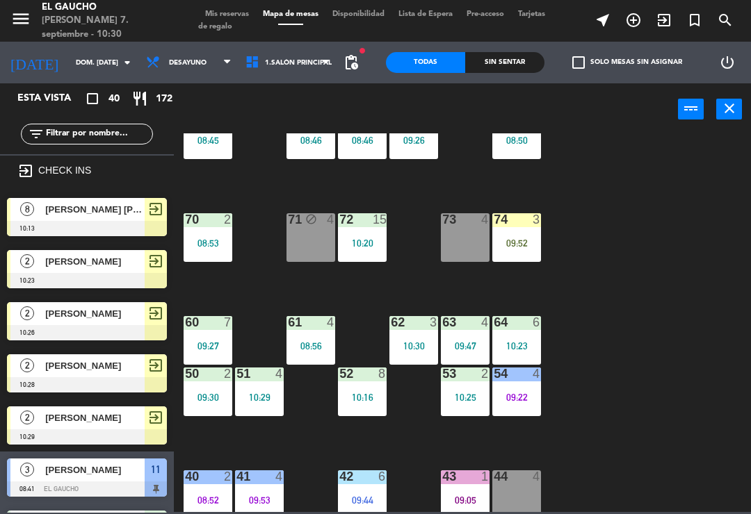
scroll to position [331, 0]
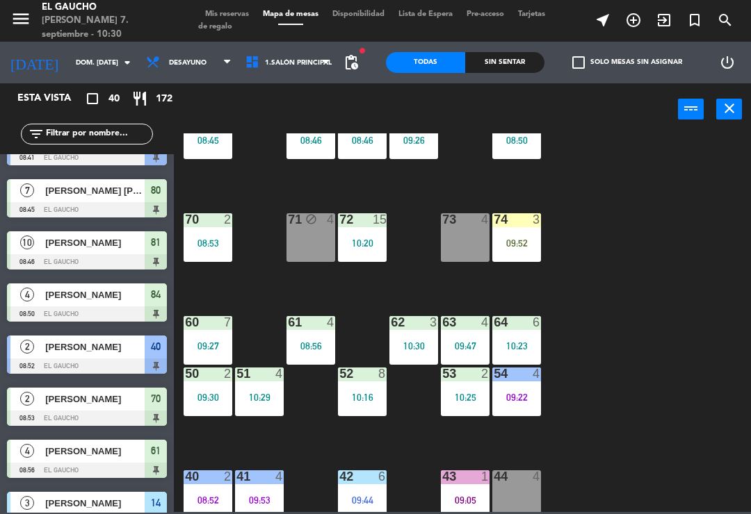
click at [269, 388] on div "51 4 10:29" at bounding box center [259, 392] width 49 height 49
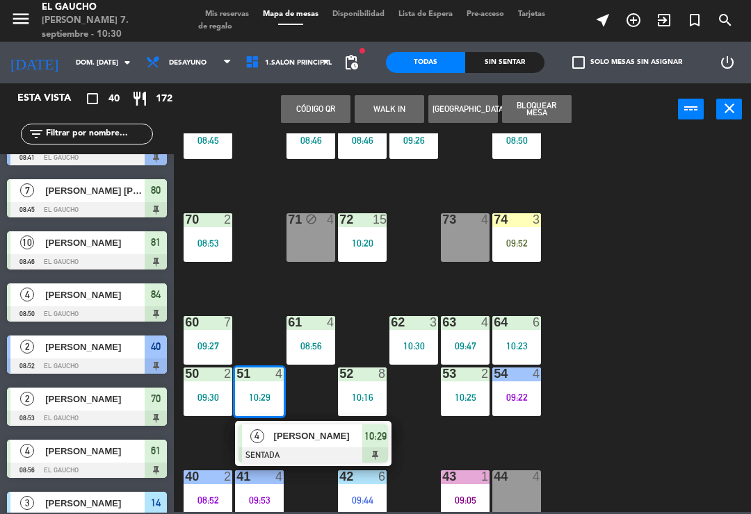
click at [321, 445] on div "[PERSON_NAME]" at bounding box center [317, 436] width 90 height 23
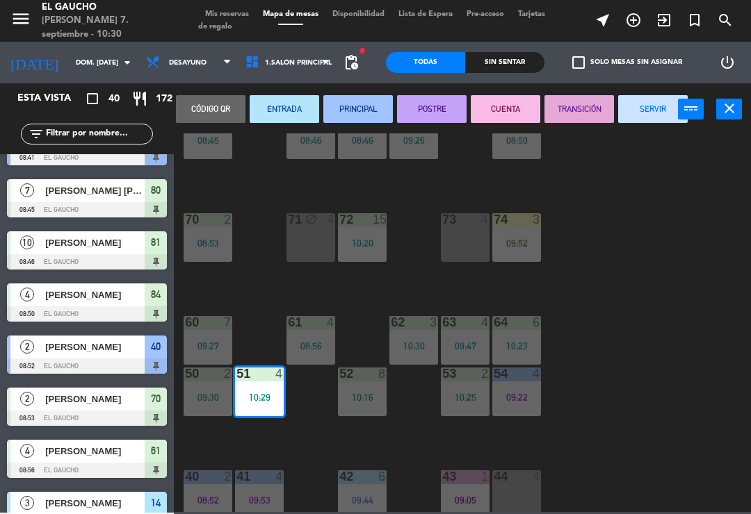
click at [295, 117] on button "ENTRADA" at bounding box center [283, 109] width 69 height 28
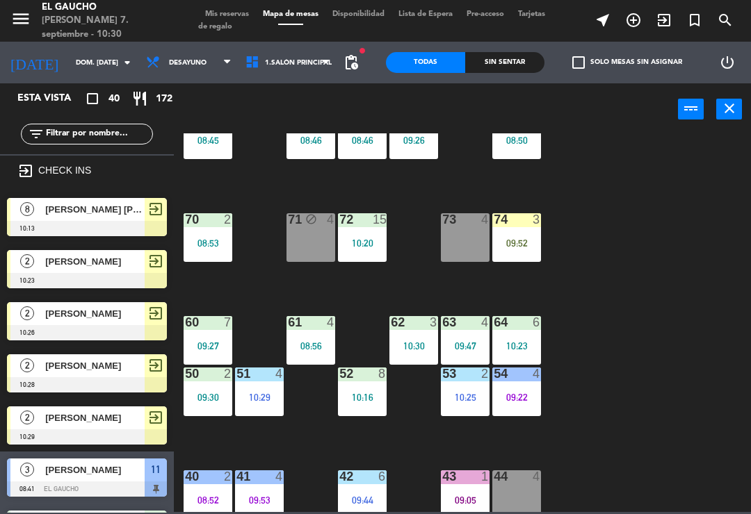
scroll to position [644, 0]
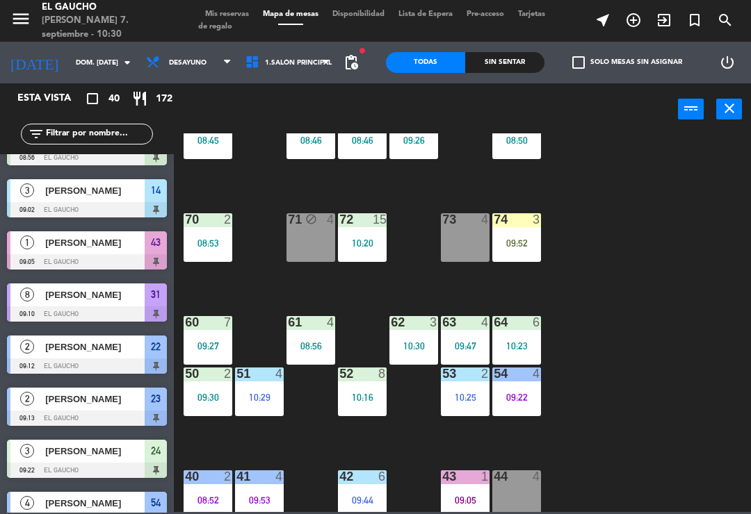
click at [217, 402] on div "09:30" at bounding box center [207, 398] width 49 height 10
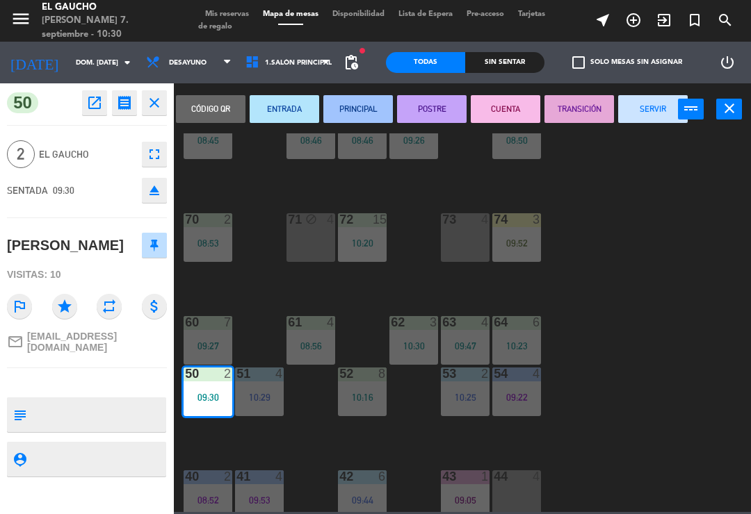
click at [370, 115] on button "PRINCIPAL" at bounding box center [357, 109] width 69 height 28
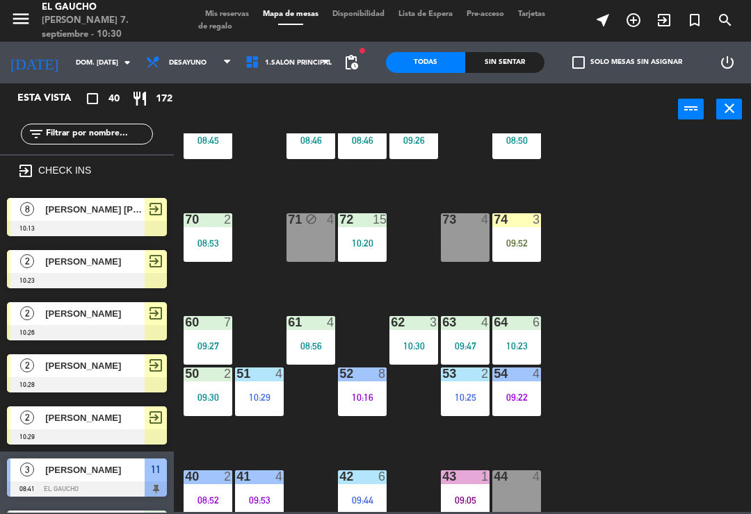
scroll to position [0, 0]
click at [217, 336] on div "60 7 09:27" at bounding box center [207, 340] width 49 height 49
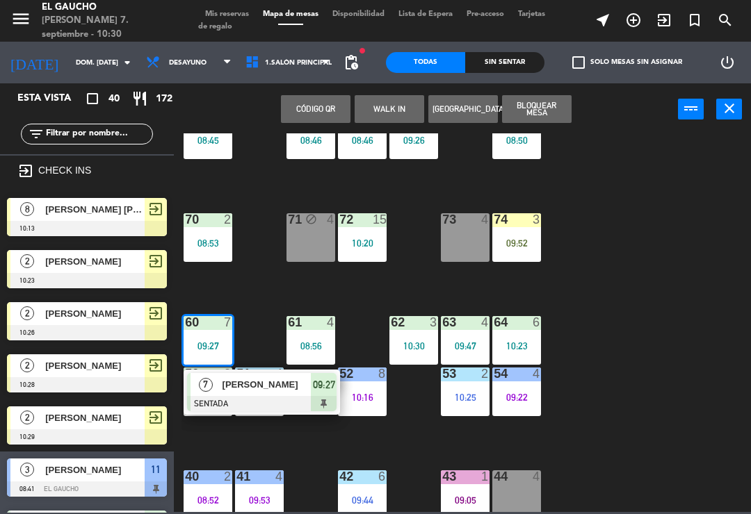
click at [293, 401] on div at bounding box center [261, 403] width 149 height 15
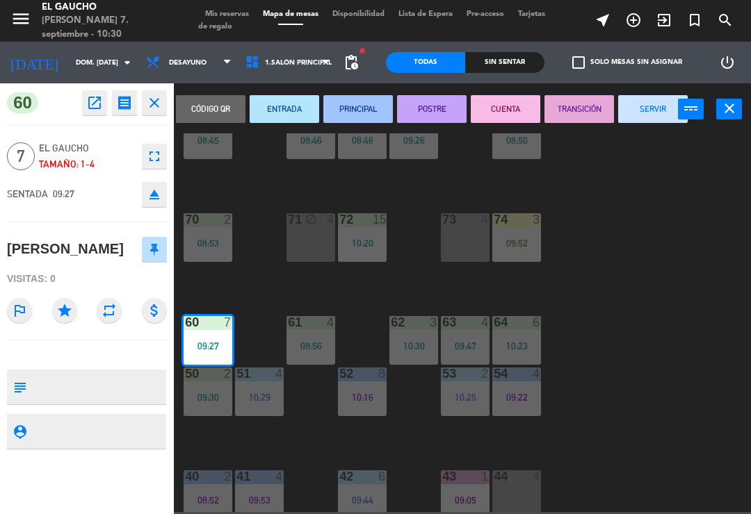
click at [368, 110] on button "PRINCIPAL" at bounding box center [357, 109] width 69 height 28
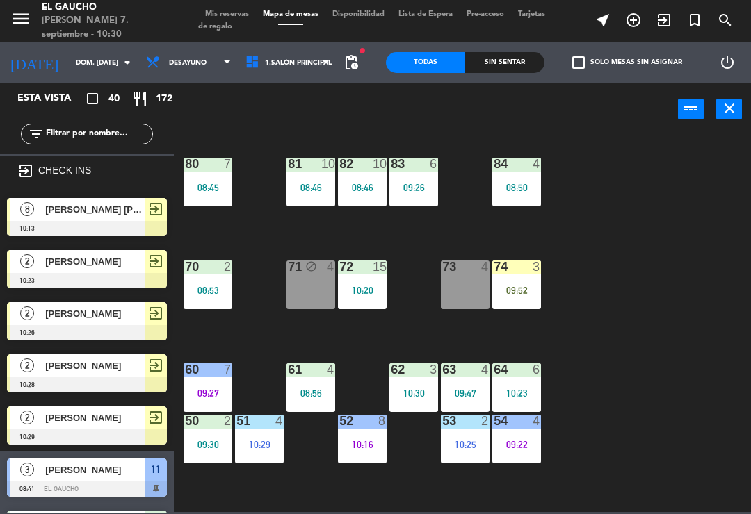
click at [215, 273] on div at bounding box center [208, 267] width 23 height 13
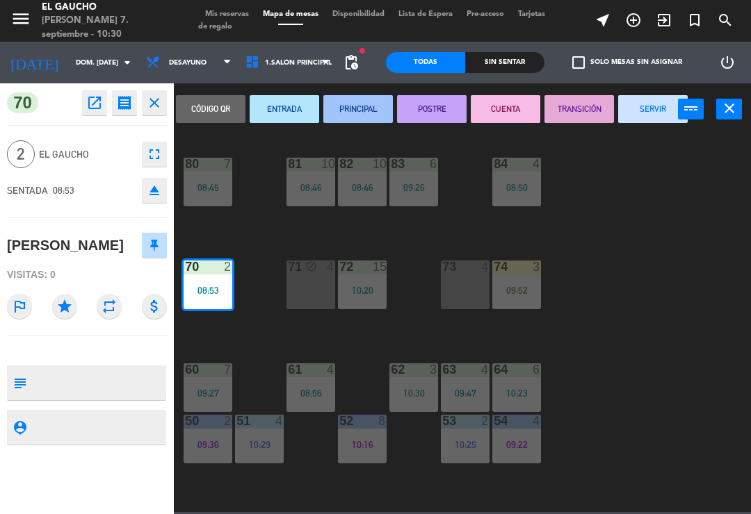
click at [357, 108] on button "PRINCIPAL" at bounding box center [357, 109] width 69 height 28
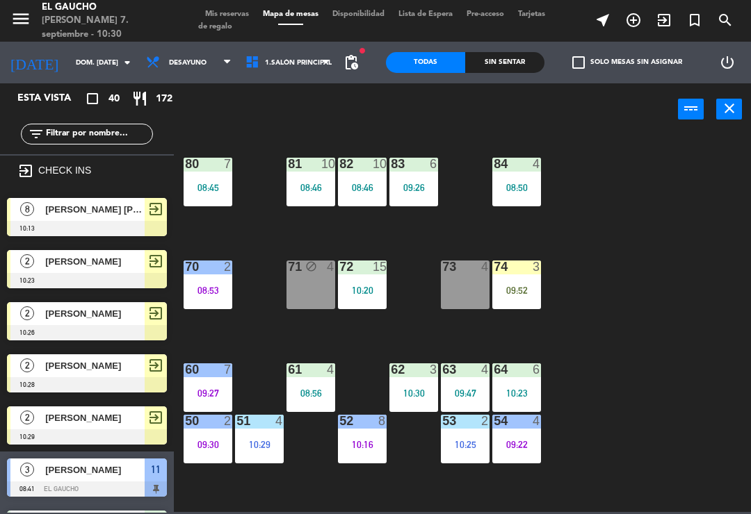
click at [232, 190] on div "08:45" at bounding box center [207, 188] width 49 height 10
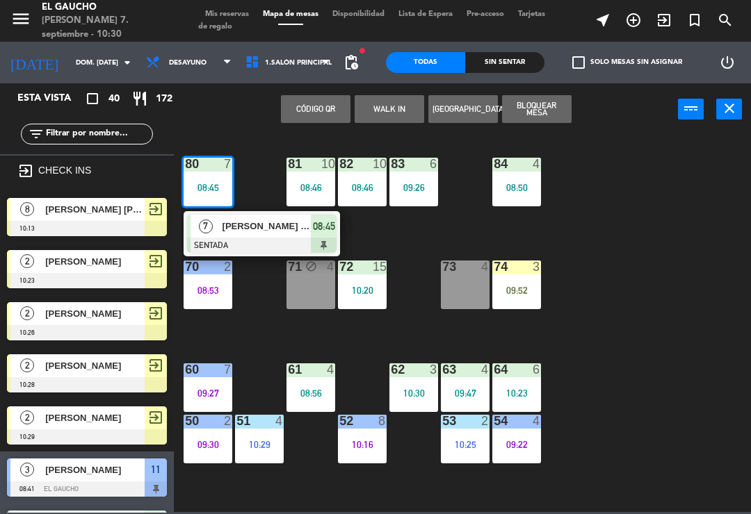
click at [256, 235] on div "[PERSON_NAME] [PERSON_NAME]" at bounding box center [266, 226] width 90 height 23
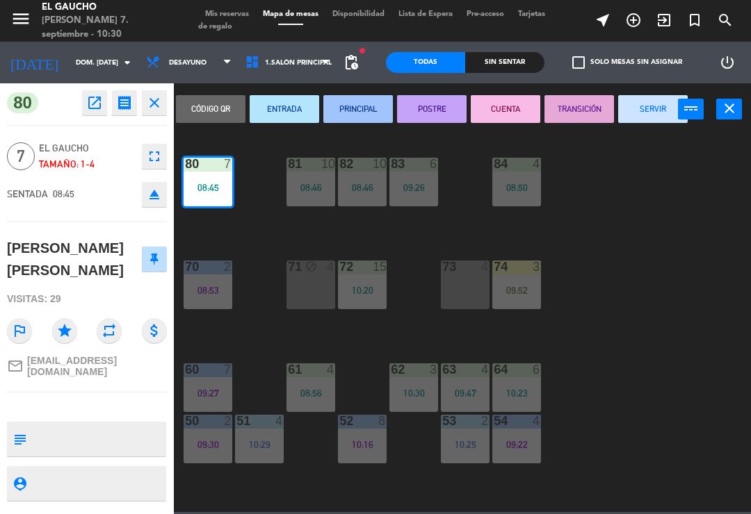
click at [361, 115] on button "PRINCIPAL" at bounding box center [357, 109] width 69 height 28
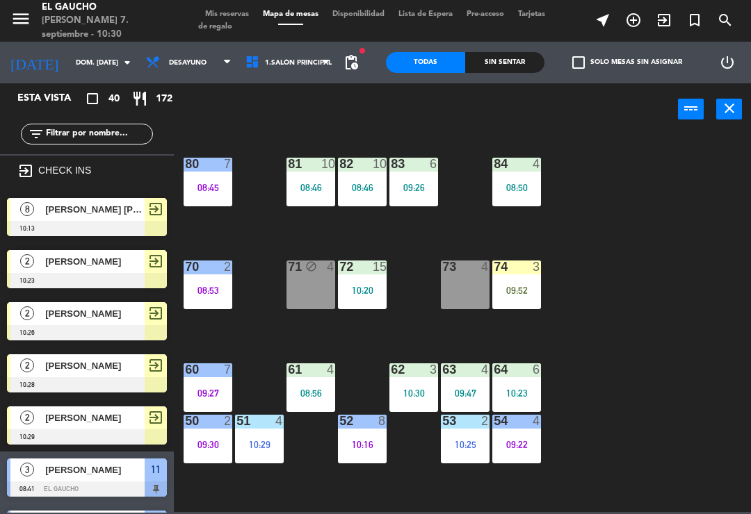
click at [346, 288] on div "10:20" at bounding box center [362, 291] width 49 height 10
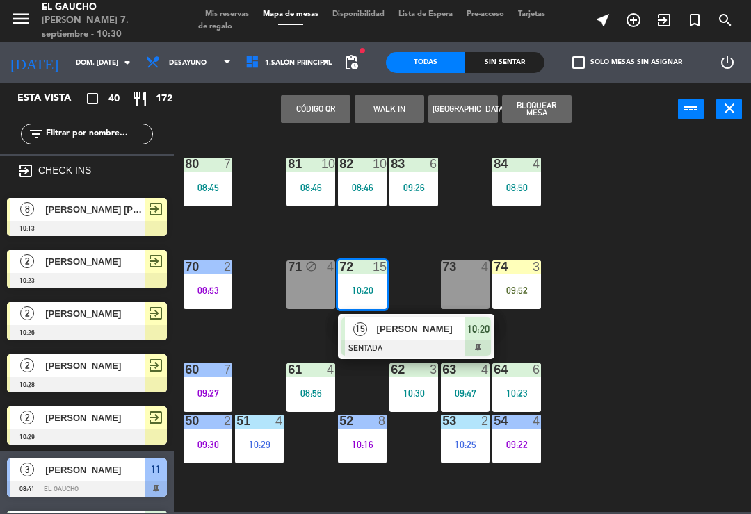
click at [379, 335] on span "[PERSON_NAME]" at bounding box center [421, 329] width 89 height 15
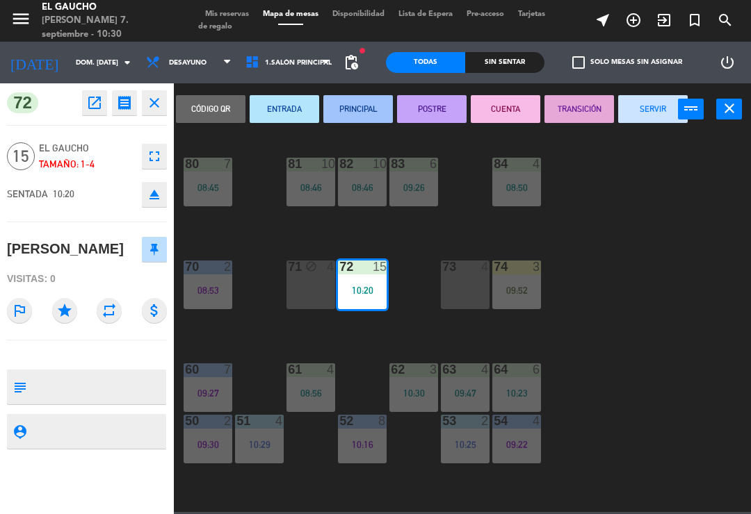
click at [291, 111] on button "ENTRADA" at bounding box center [283, 109] width 69 height 28
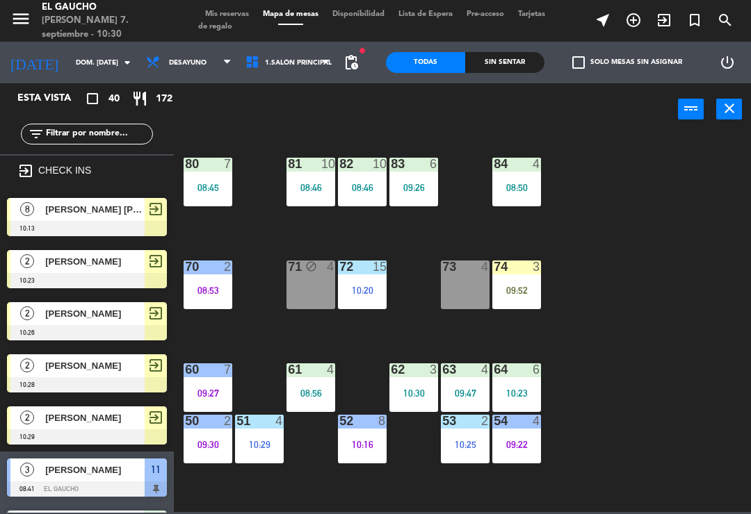
scroll to position [488, 0]
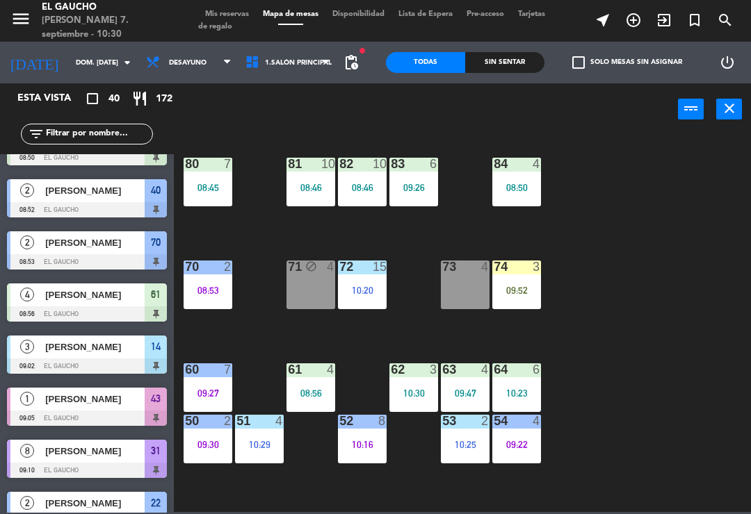
click at [362, 194] on div "82 10 08:46" at bounding box center [362, 182] width 49 height 49
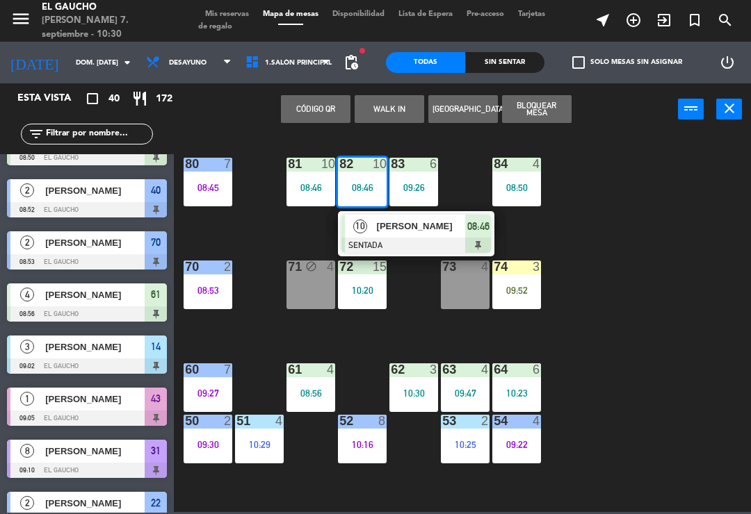
click at [413, 239] on div at bounding box center [415, 245] width 149 height 15
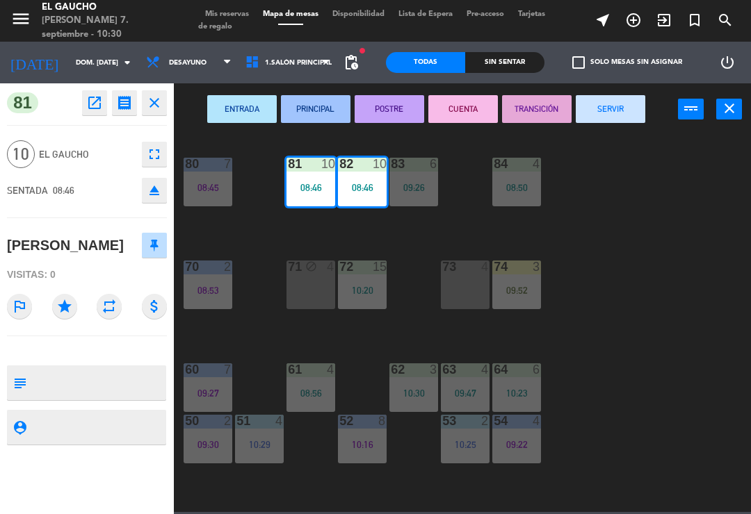
click at [394, 104] on button "POSTRE" at bounding box center [388, 109] width 69 height 28
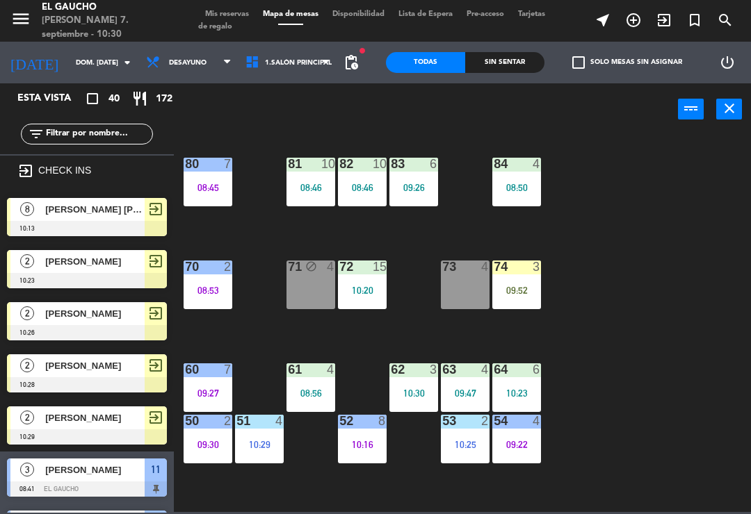
click at [421, 183] on div "09:26" at bounding box center [413, 188] width 49 height 10
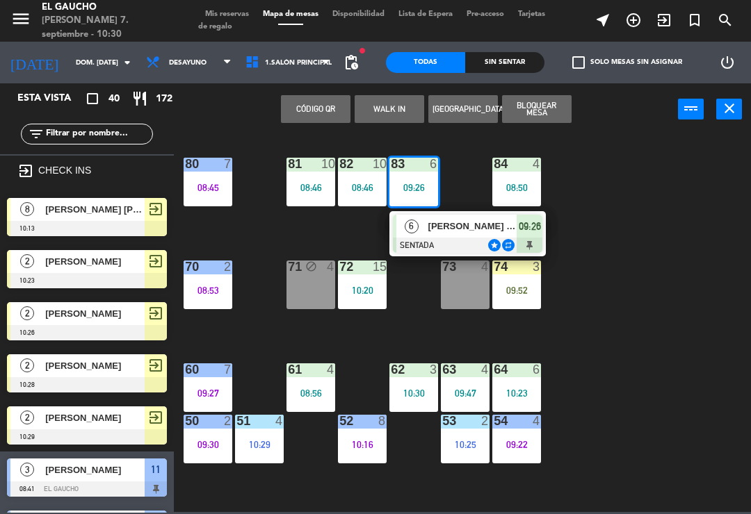
click at [464, 231] on span "[PERSON_NAME] [PERSON_NAME]" at bounding box center [472, 226] width 89 height 15
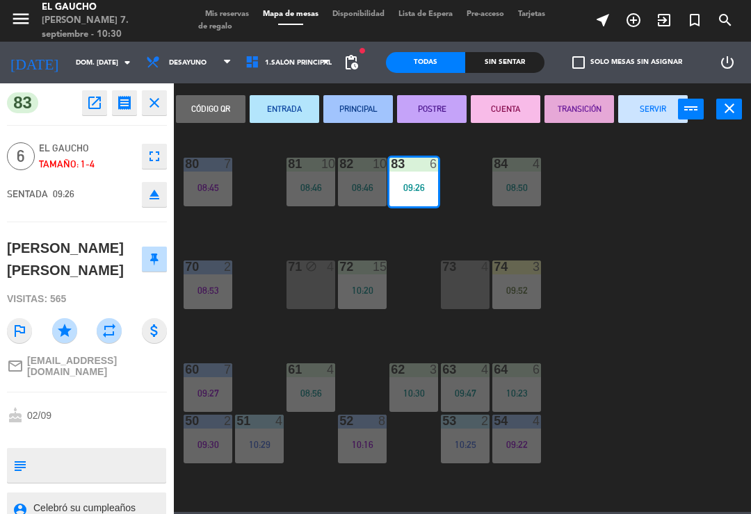
click at [359, 101] on button "PRINCIPAL" at bounding box center [357, 109] width 69 height 28
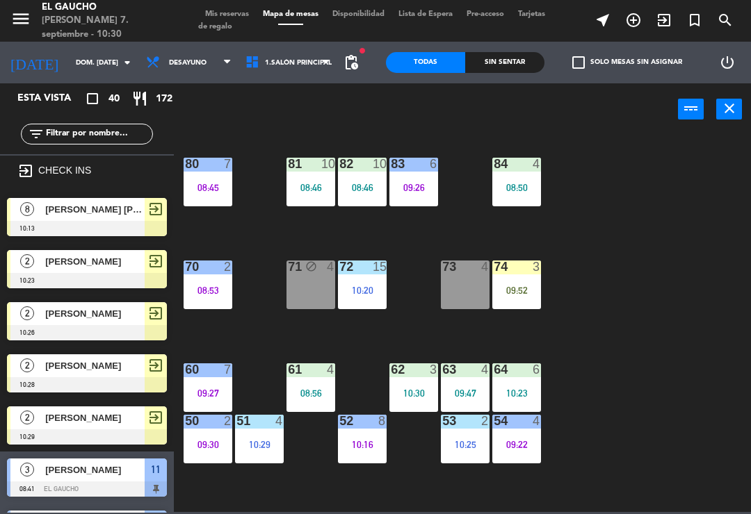
click at [530, 182] on div "08:50" at bounding box center [516, 187] width 49 height 10
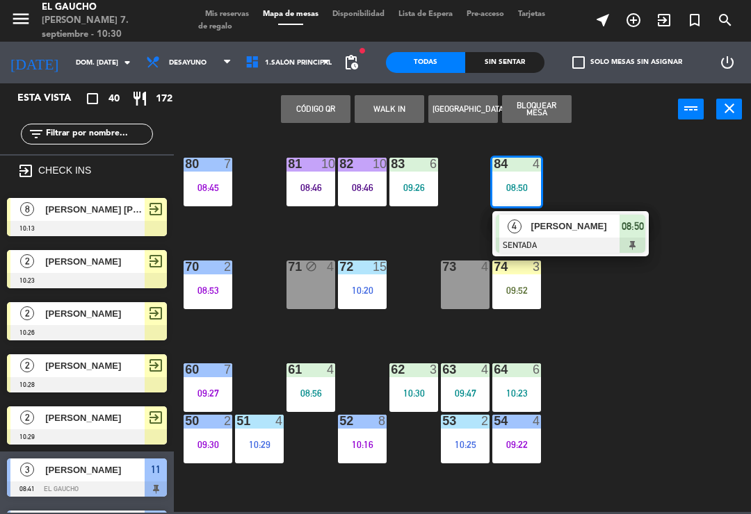
click at [528, 242] on div at bounding box center [569, 245] width 149 height 15
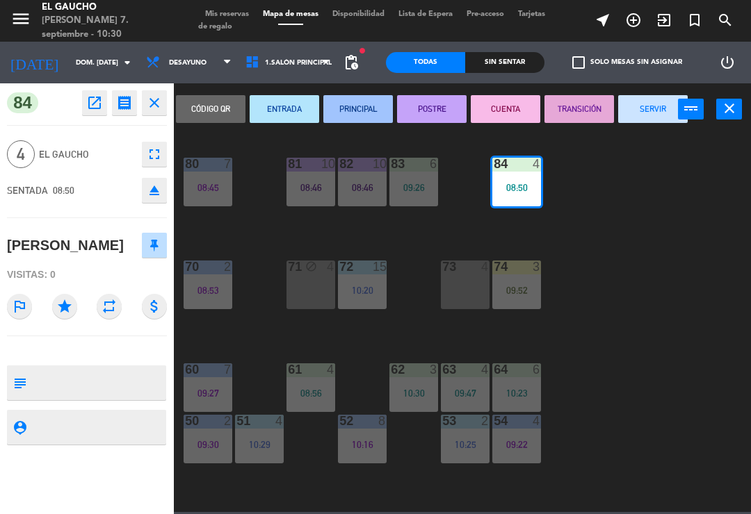
click at [442, 109] on button "POSTRE" at bounding box center [431, 109] width 69 height 28
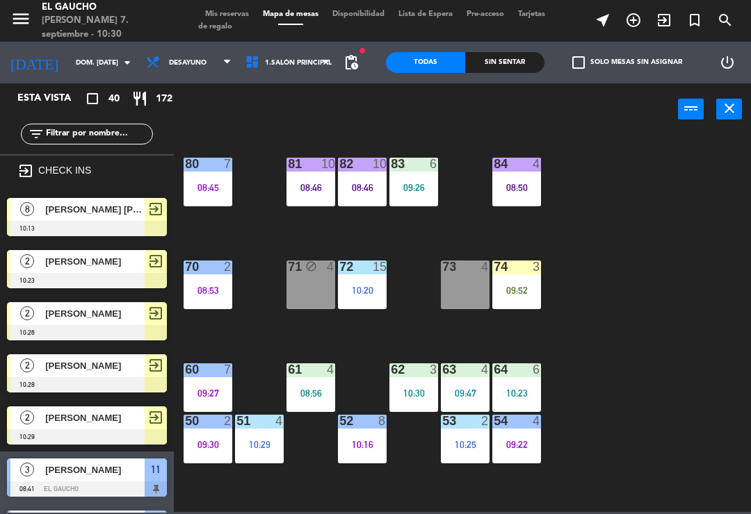
click at [520, 288] on div "09:52" at bounding box center [516, 291] width 49 height 10
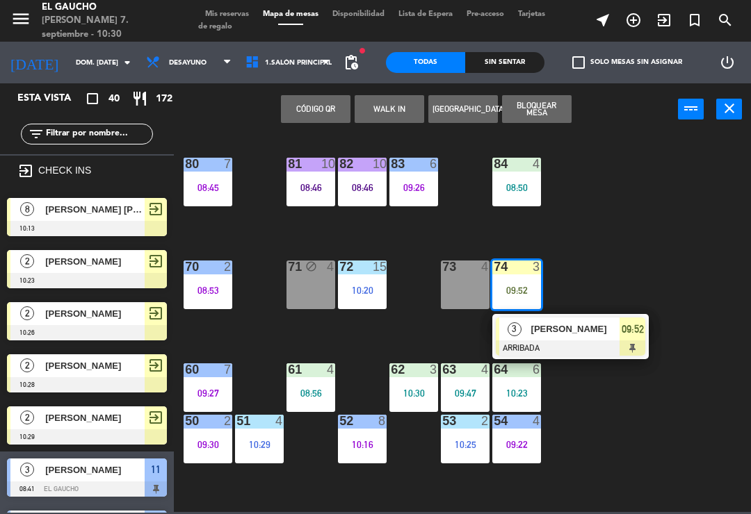
click at [560, 324] on span "[PERSON_NAME]" at bounding box center [575, 329] width 89 height 15
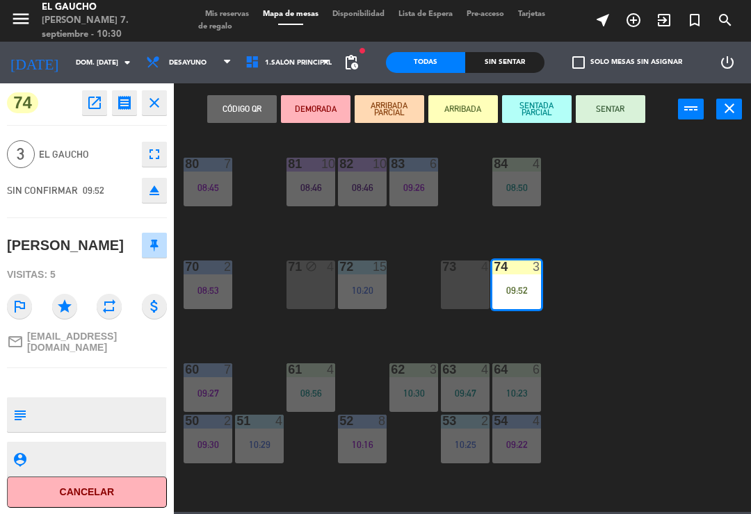
click at [604, 110] on button "SENTAR" at bounding box center [609, 109] width 69 height 28
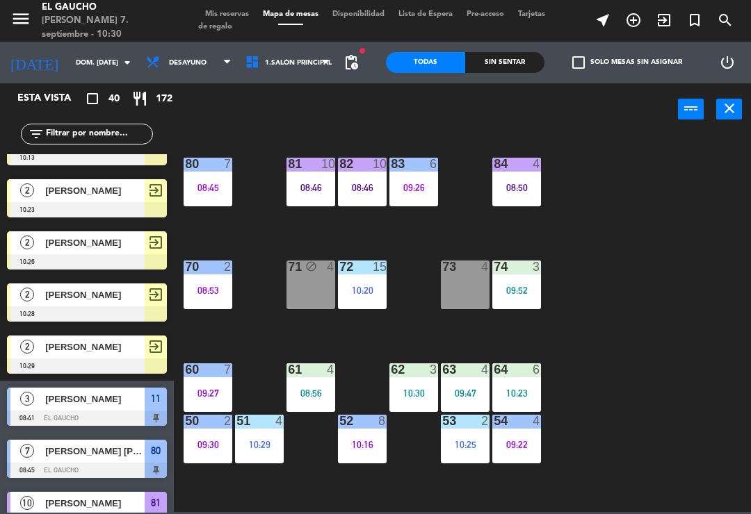
scroll to position [192, 0]
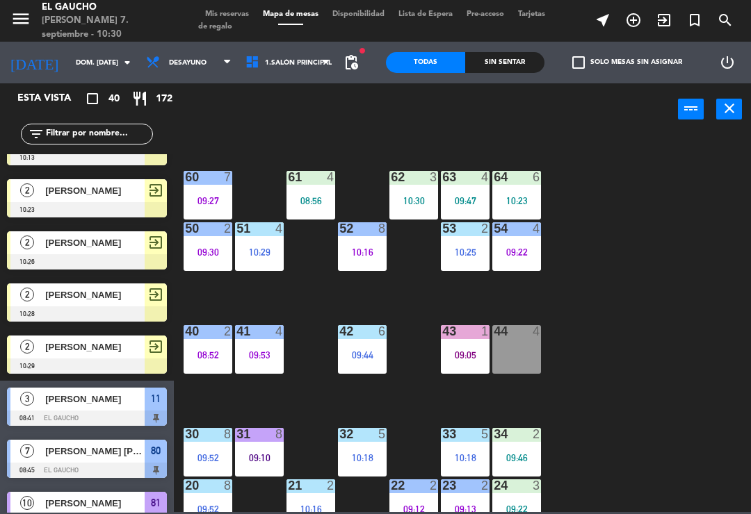
click at [520, 190] on div "64 6 10:23" at bounding box center [516, 195] width 49 height 49
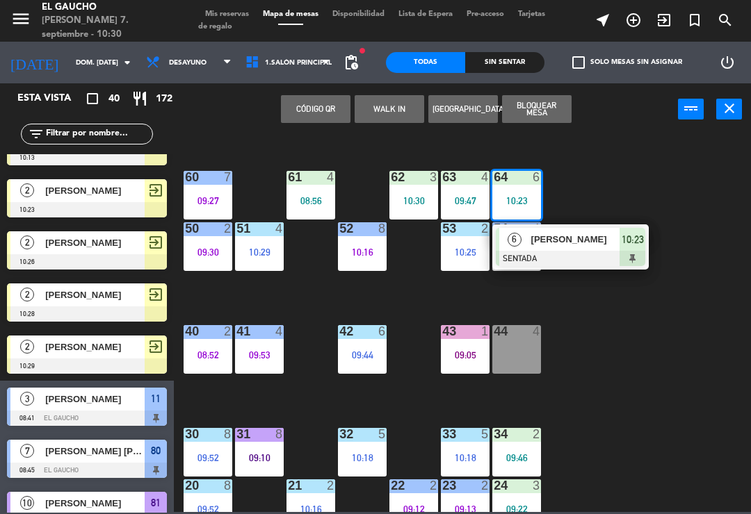
click at [579, 243] on span "[PERSON_NAME]" at bounding box center [575, 239] width 89 height 15
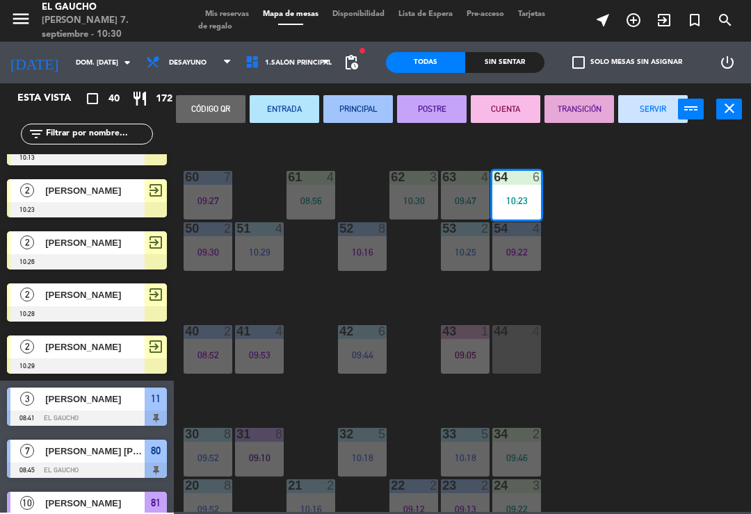
click at [293, 111] on button "ENTRADA" at bounding box center [283, 109] width 69 height 28
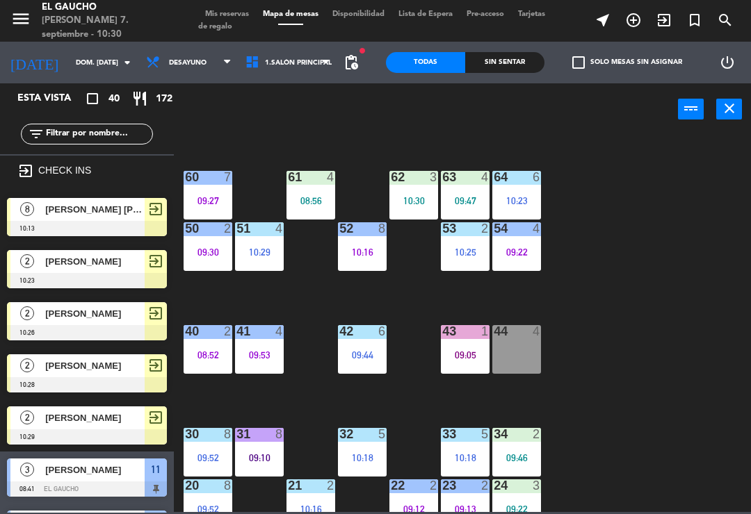
scroll to position [540, 0]
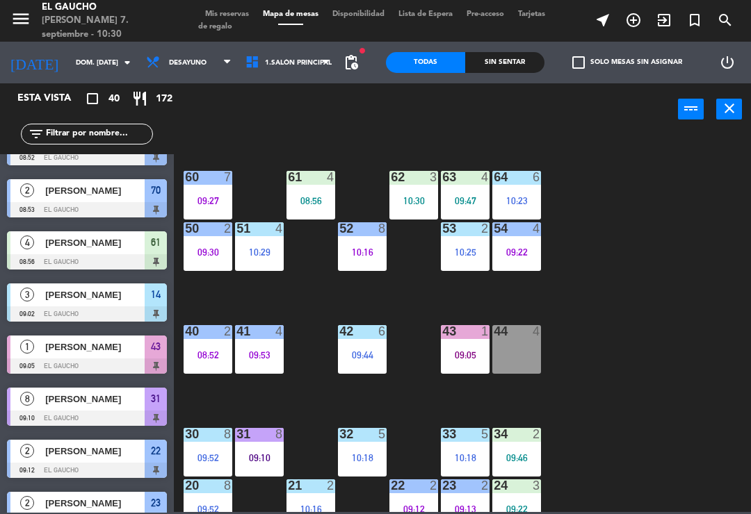
click at [662, 26] on icon "exit_to_app" at bounding box center [663, 20] width 17 height 17
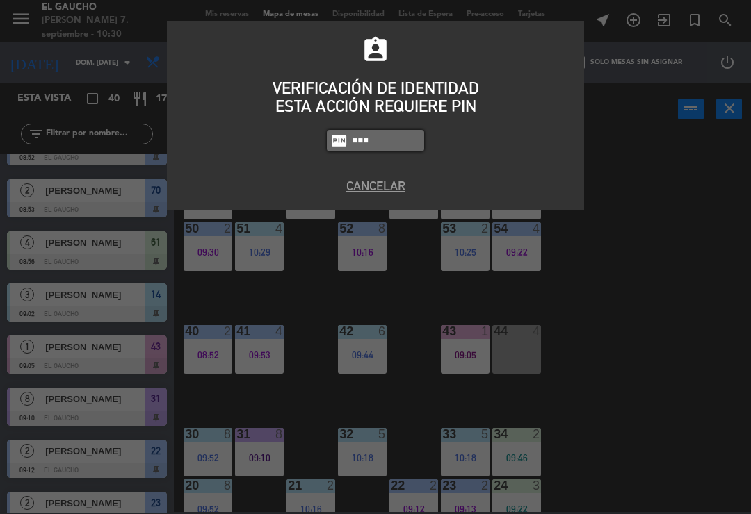
type input "0009"
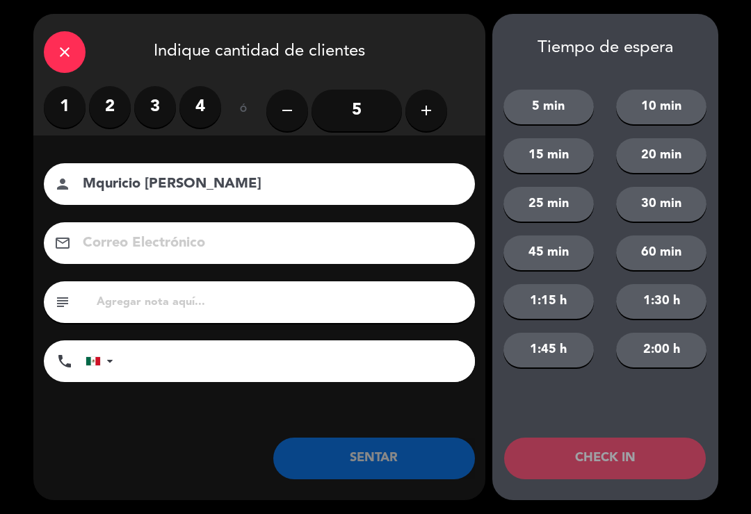
type input "Mquricio [PERSON_NAME]"
click at [212, 113] on label "4" at bounding box center [200, 107] width 42 height 42
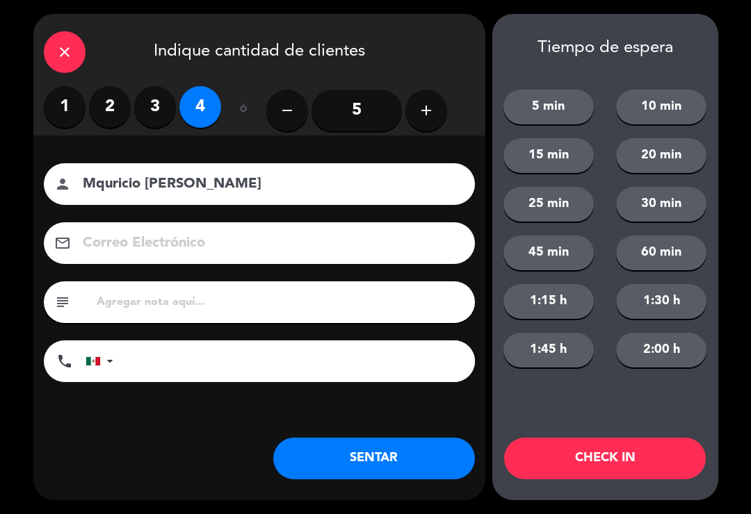
click at [608, 464] on button "CHECK IN" at bounding box center [605, 459] width 202 height 42
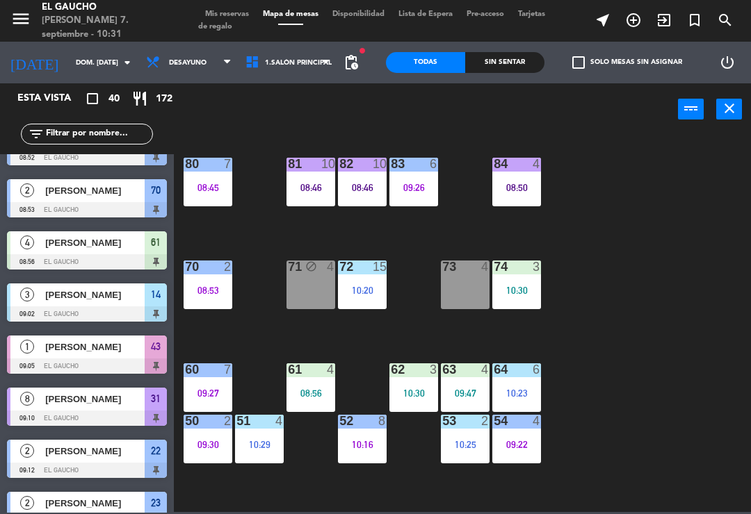
scroll to position [0, 0]
click at [311, 384] on div "61 4 08:56" at bounding box center [310, 387] width 49 height 49
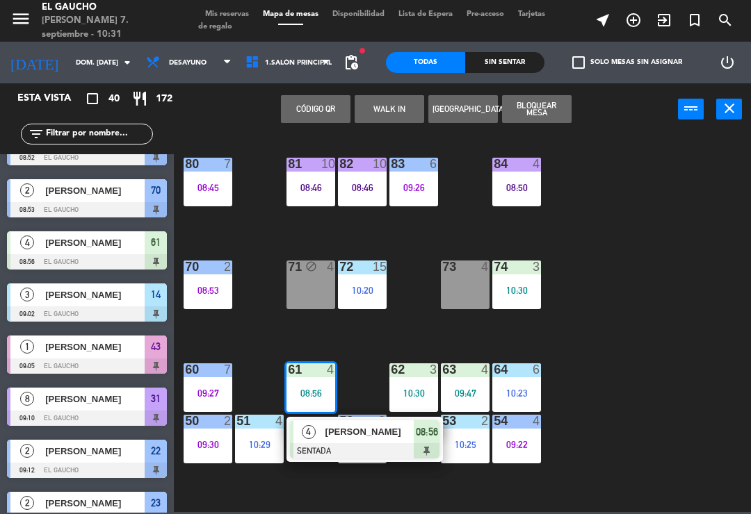
click at [352, 431] on span "[PERSON_NAME]" at bounding box center [369, 432] width 89 height 15
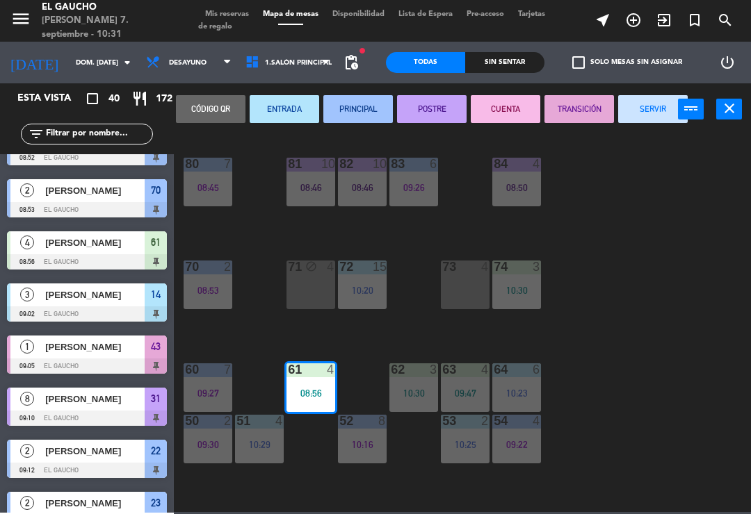
click at [301, 102] on button "ENTRADA" at bounding box center [283, 109] width 69 height 28
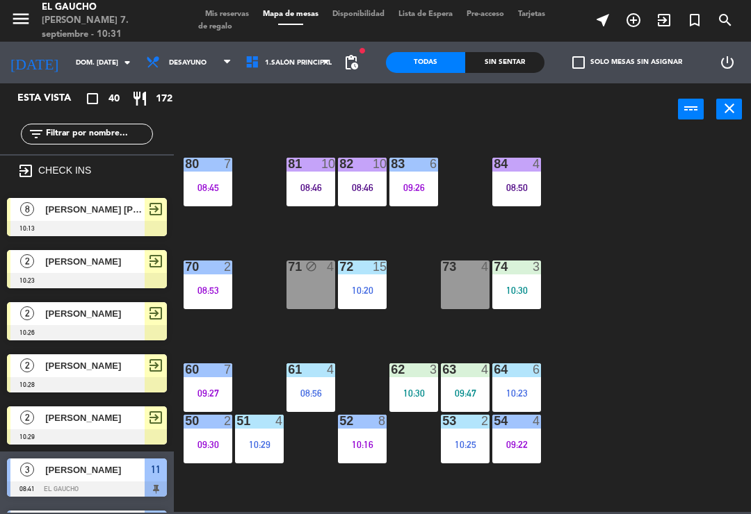
click at [318, 388] on div "08:56" at bounding box center [310, 393] width 49 height 10
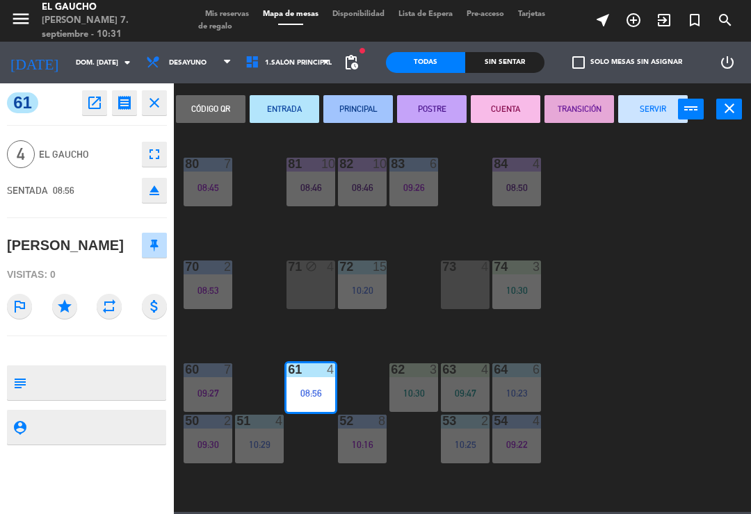
click at [371, 108] on button "PRINCIPAL" at bounding box center [357, 109] width 69 height 28
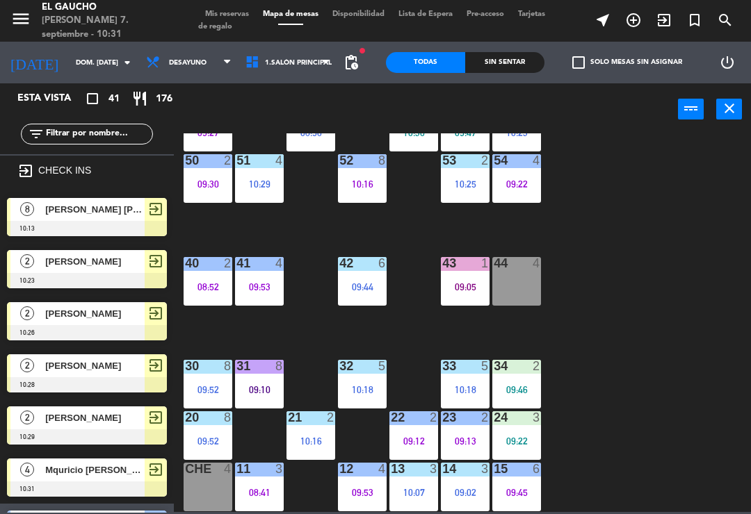
scroll to position [-1, 0]
click at [663, 17] on icon "exit_to_app" at bounding box center [663, 20] width 17 height 17
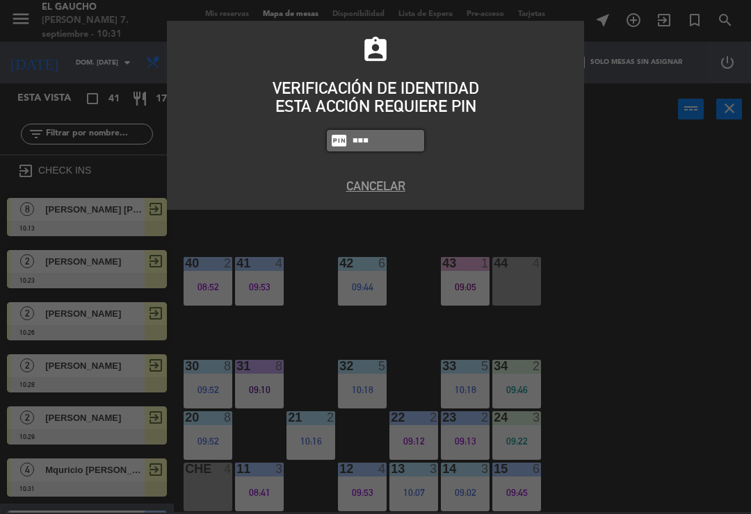
type input "000"
click at [353, 193] on button "Cancelar" at bounding box center [375, 186] width 396 height 19
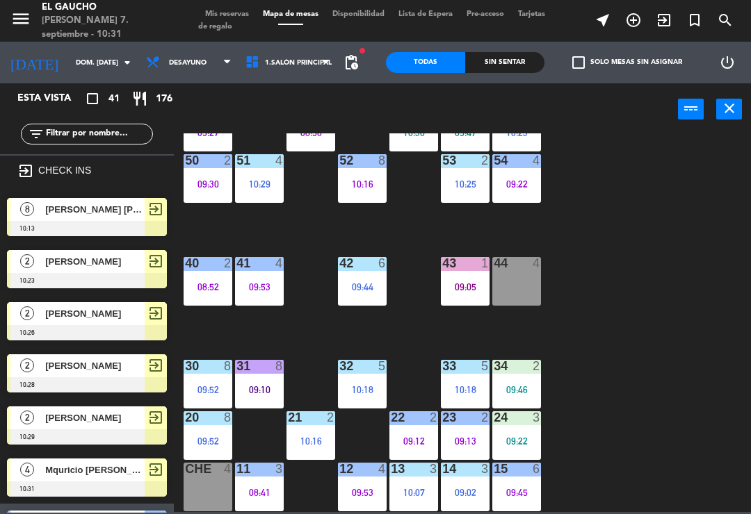
click at [659, 336] on div "84 4 08:50 80 7 08:45 83 6 09:26 82 10 08:46 81 10 08:46 70 2 08:53 71 block 4 …" at bounding box center [465, 322] width 569 height 379
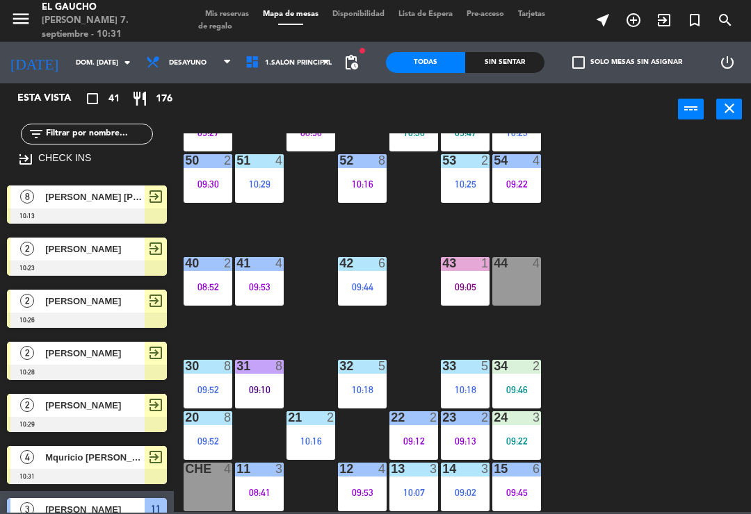
scroll to position [24, 0]
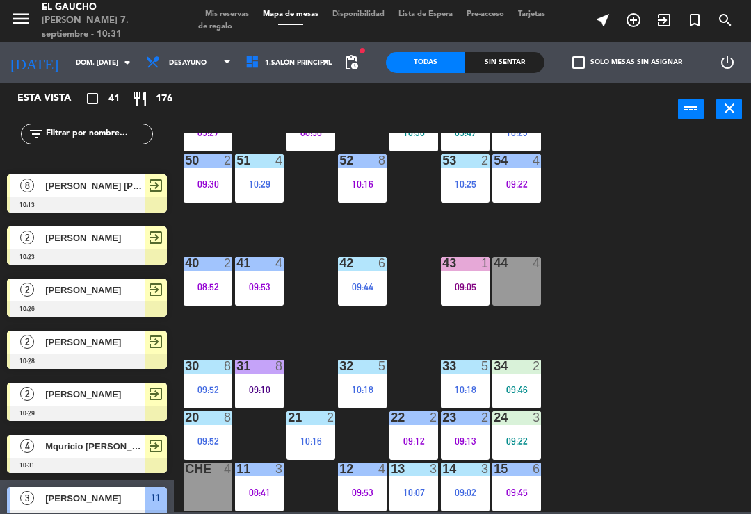
click at [662, 28] on icon "exit_to_app" at bounding box center [663, 20] width 17 height 17
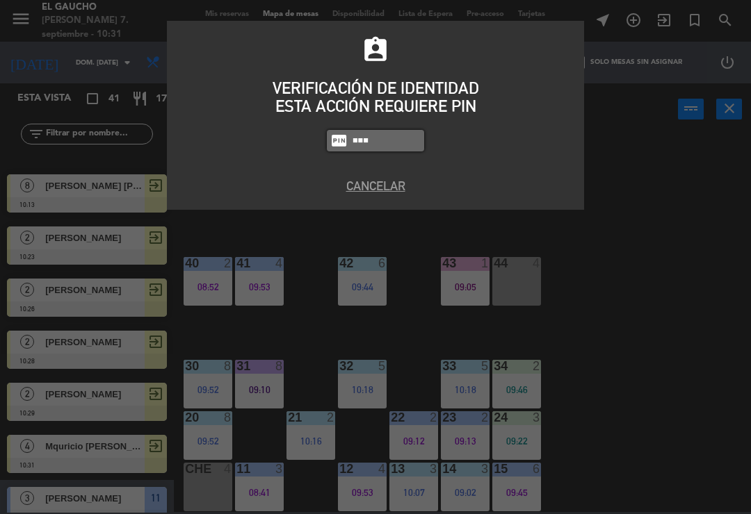
type input "0009"
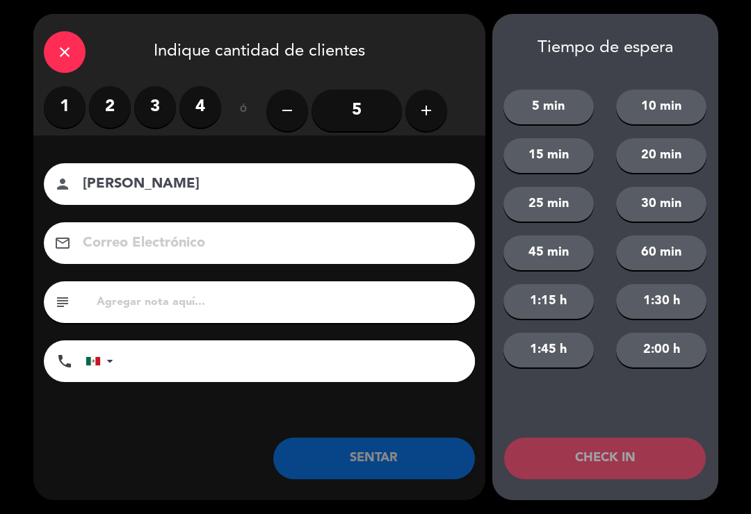
type input "[PERSON_NAME]"
click at [73, 97] on label "1" at bounding box center [65, 107] width 42 height 42
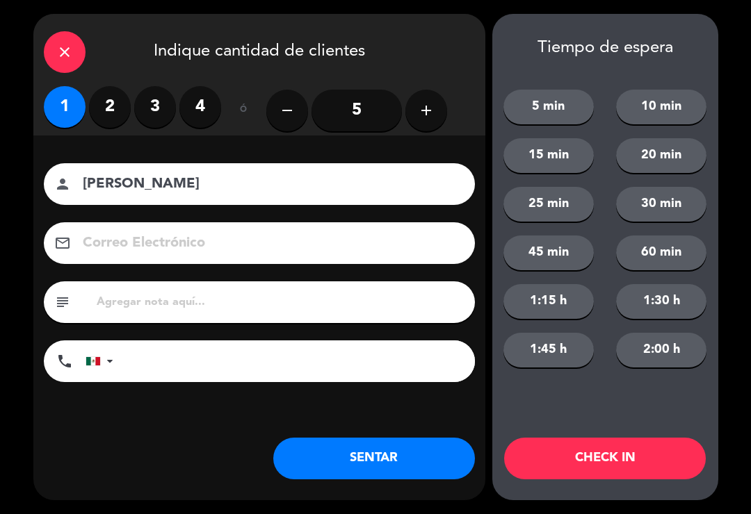
click at [384, 464] on button "SENTAR" at bounding box center [374, 459] width 202 height 42
click at [572, 436] on div "Tiempo de espera 5 min 10 min 15 min 20 min 25 min 30 min 45 min 60 min 1:15 h …" at bounding box center [605, 257] width 226 height 486
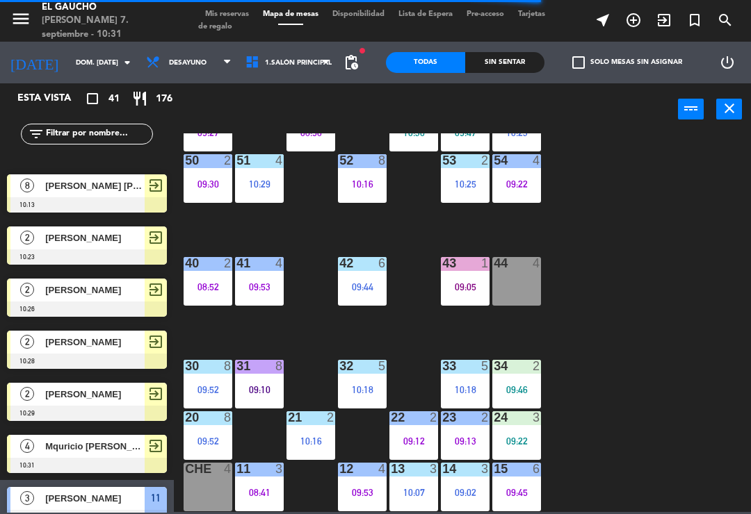
click at [662, 31] on span "exit_to_app" at bounding box center [663, 20] width 31 height 24
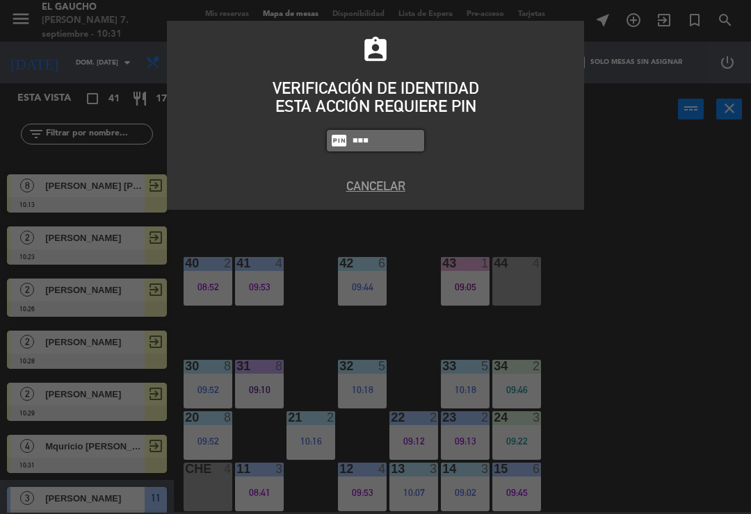
type input "0009"
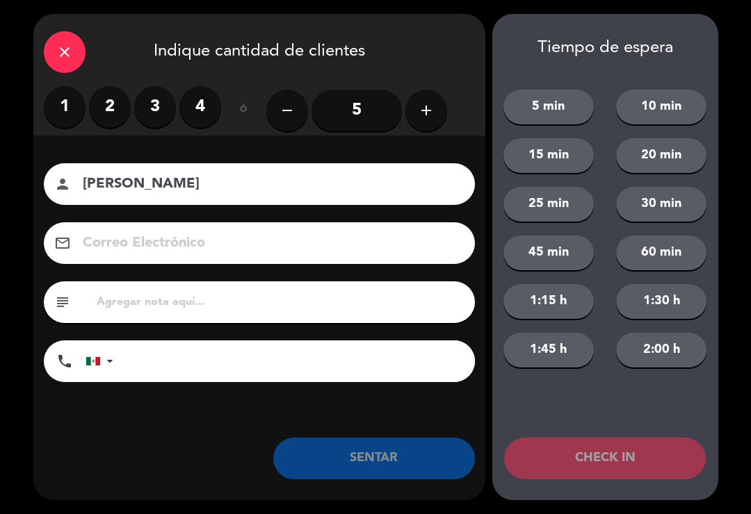
type input "[PERSON_NAME]"
click at [60, 101] on label "1" at bounding box center [65, 107] width 42 height 42
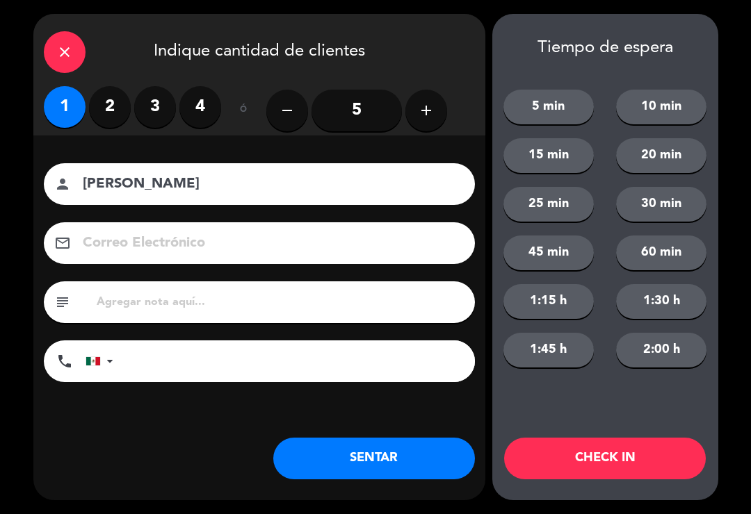
click at [606, 454] on button "CHECK IN" at bounding box center [605, 459] width 202 height 42
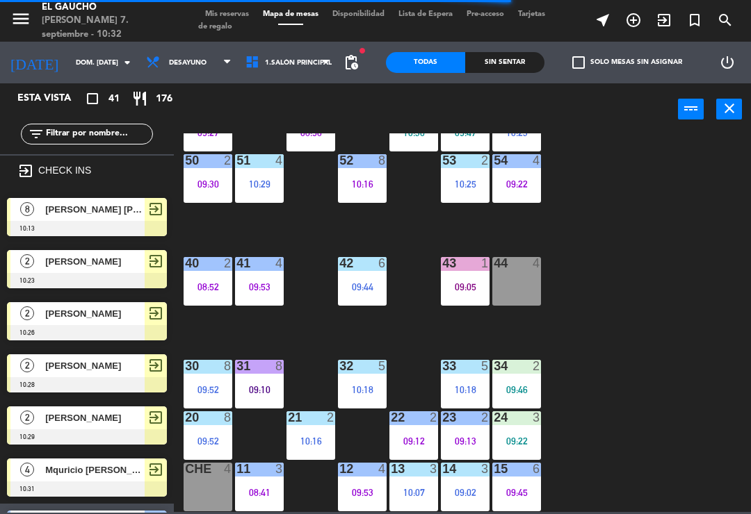
scroll to position [0, 0]
click at [265, 76] on span "1.Salón Principal" at bounding box center [287, 62] width 99 height 31
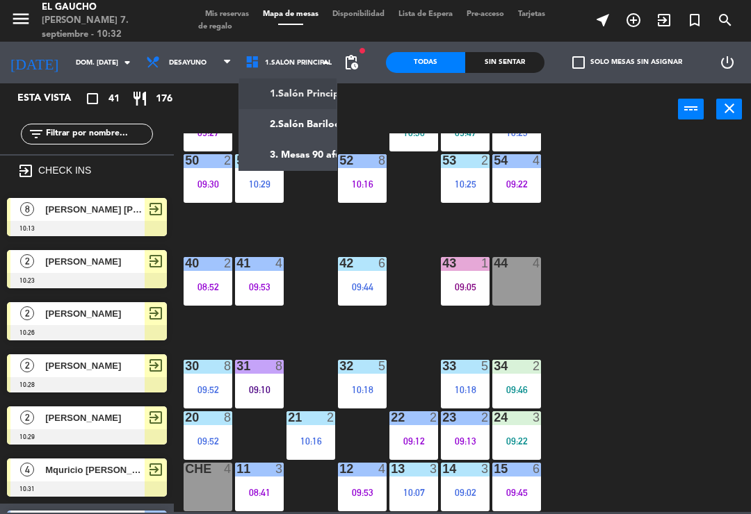
click at [316, 161] on ng-component "menu El Gaucho domingo 7. septiembre - 10:32 Mis reservas Mapa de mesas Disponi…" at bounding box center [375, 256] width 751 height 512
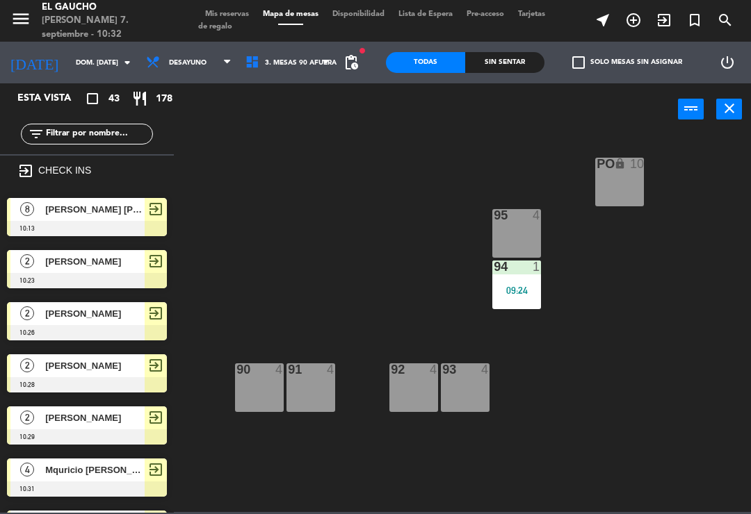
click at [527, 279] on div "94 1 09:24" at bounding box center [516, 285] width 49 height 49
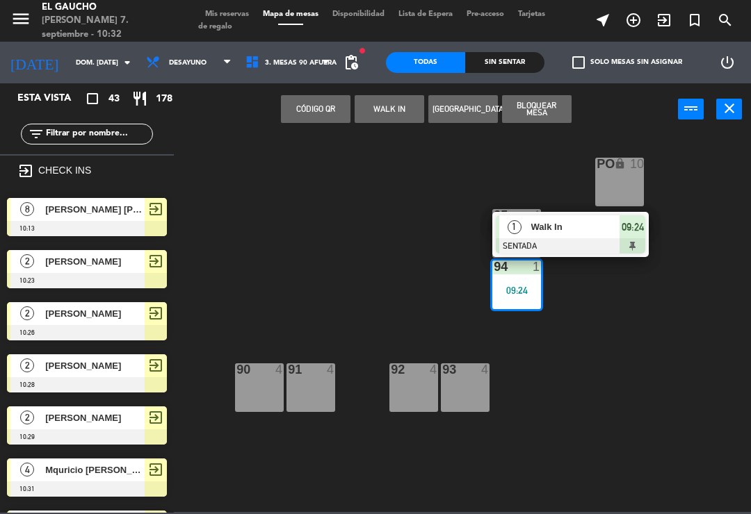
click at [596, 226] on span "Walk In" at bounding box center [575, 227] width 89 height 15
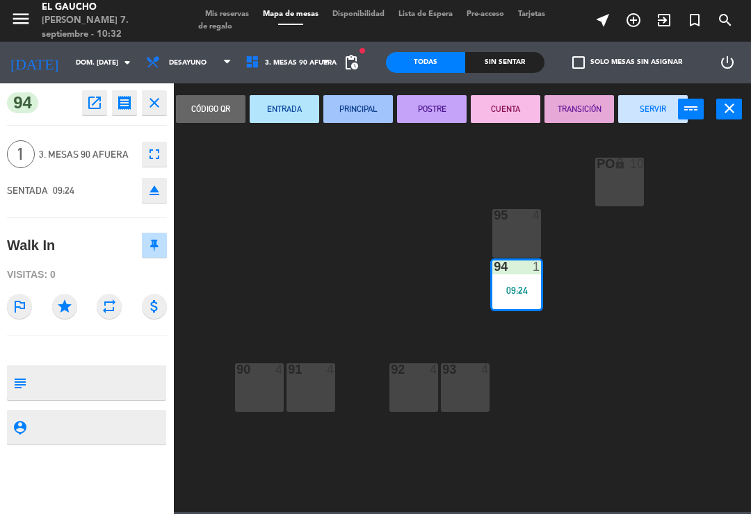
click at [664, 90] on div "Código qr ENTRADA PRINCIPAL POSTRE CUENTA TRANSICIÓN SERVIR power_input close" at bounding box center [432, 109] width 516 height 53
click at [649, 116] on button "SERVIR" at bounding box center [652, 109] width 69 height 28
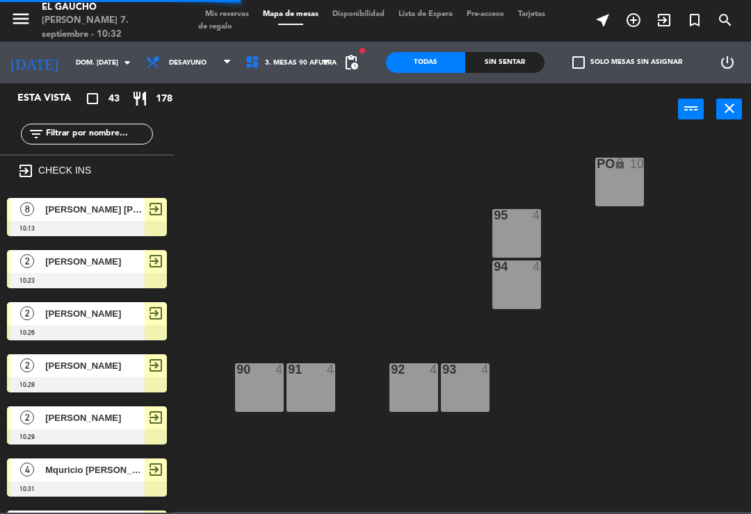
click at [459, 383] on div "93 4" at bounding box center [465, 387] width 49 height 49
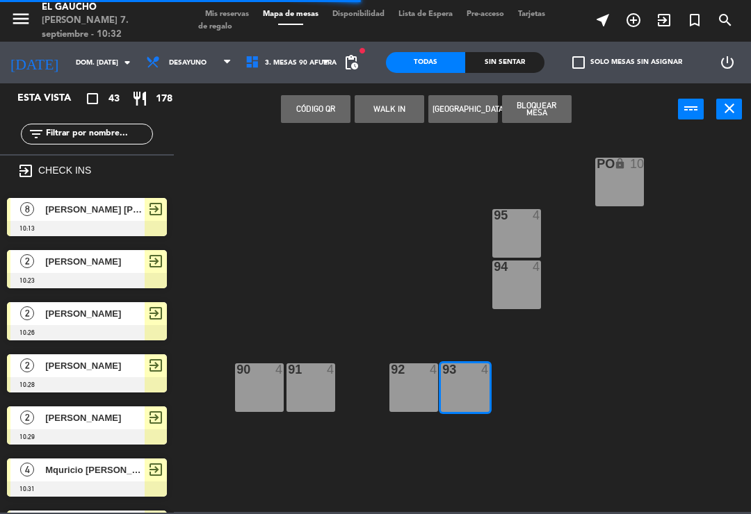
click at [99, 483] on div at bounding box center [87, 489] width 160 height 15
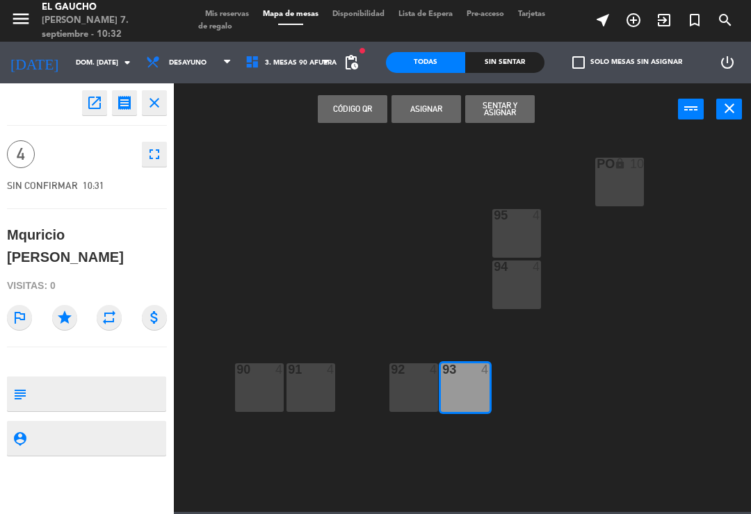
click at [414, 391] on div "92 4" at bounding box center [413, 387] width 49 height 49
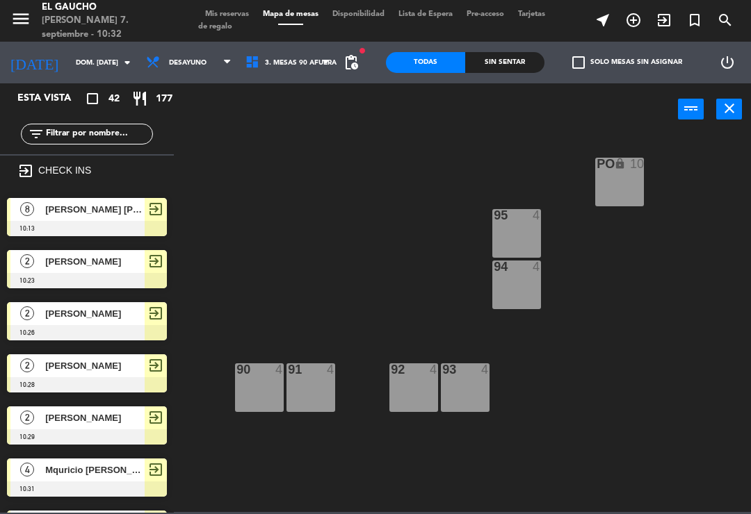
click at [474, 377] on div "93 4" at bounding box center [465, 370] width 49 height 14
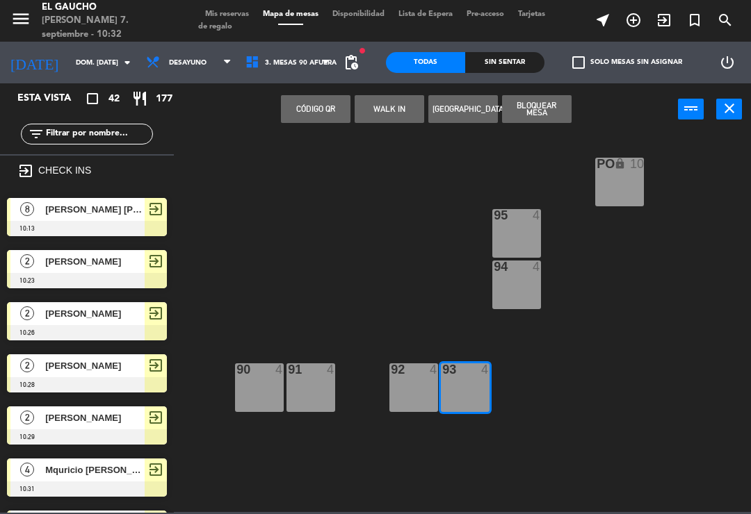
click at [120, 468] on span "Mquricio [PERSON_NAME]" at bounding box center [94, 470] width 99 height 15
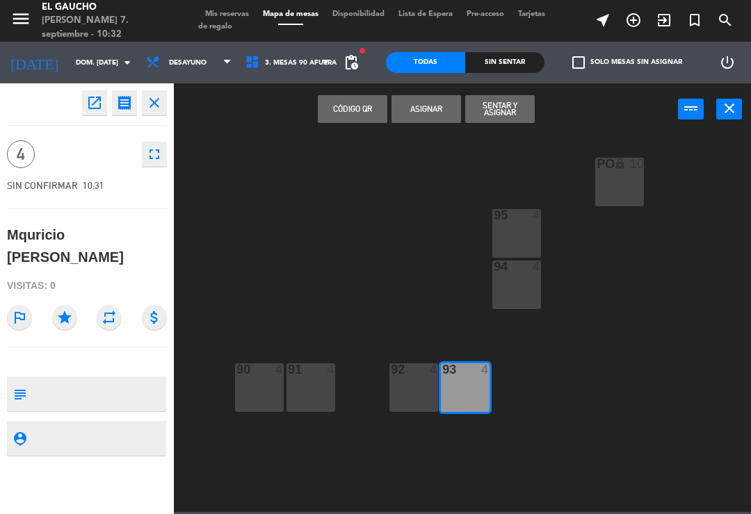
click at [517, 113] on button "Sentar y Asignar" at bounding box center [499, 109] width 69 height 28
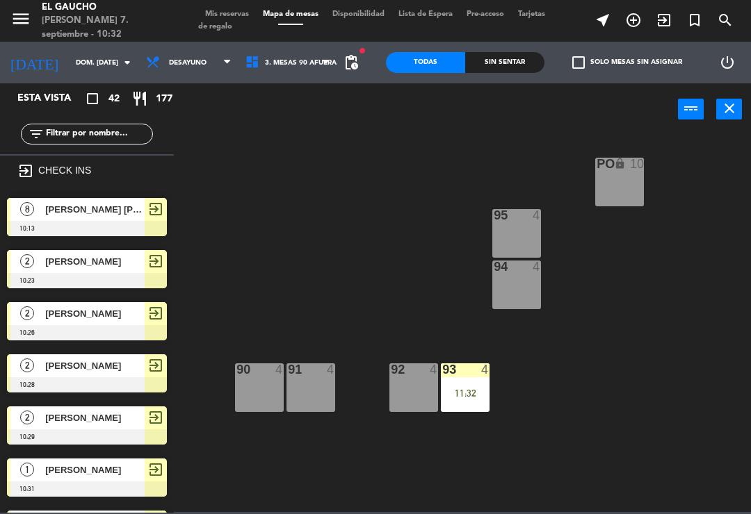
click at [402, 390] on div "92 4" at bounding box center [413, 387] width 49 height 49
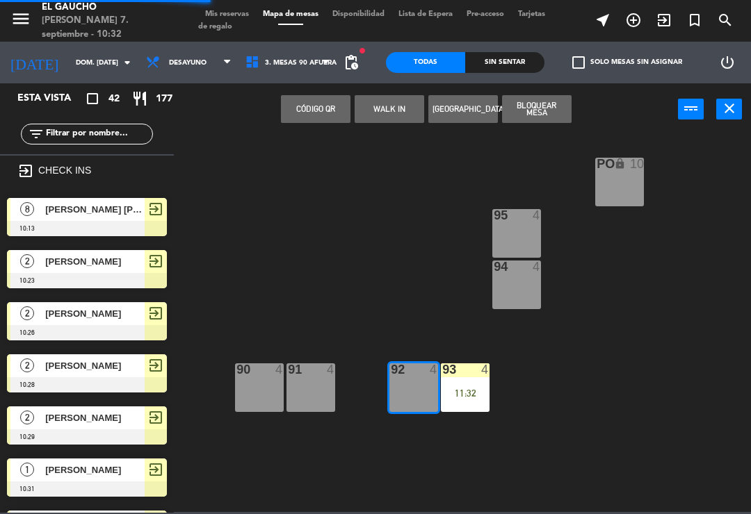
click at [392, 104] on button "WALK IN" at bounding box center [388, 109] width 69 height 28
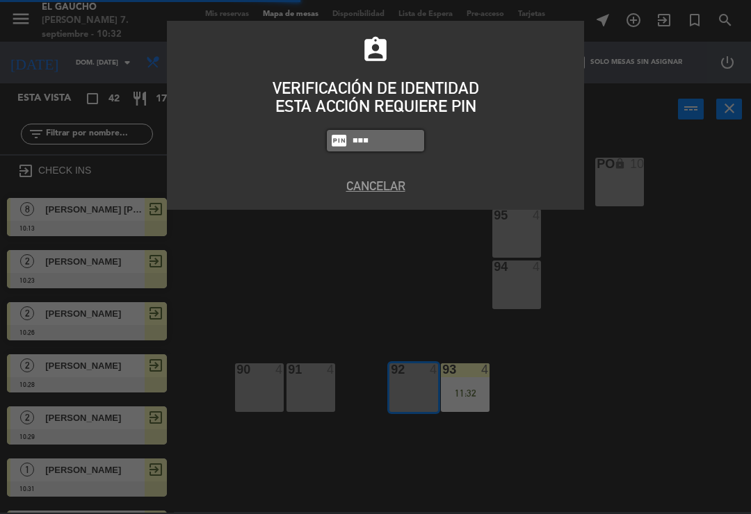
type input "0009"
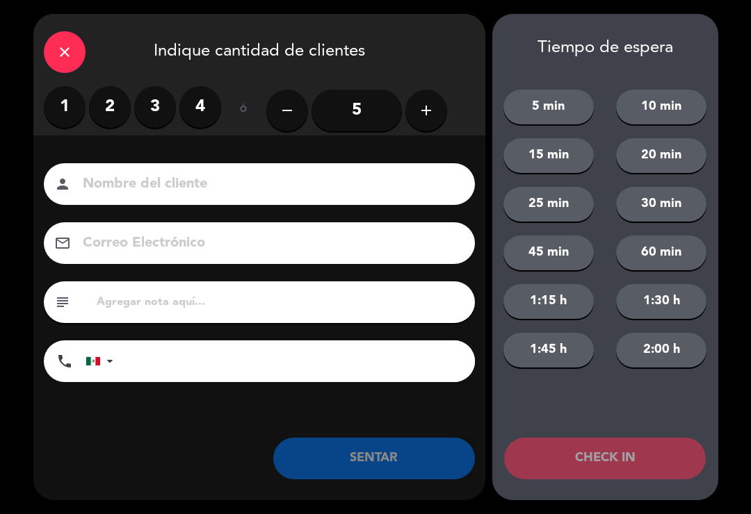
click at [202, 100] on label "4" at bounding box center [200, 107] width 42 height 42
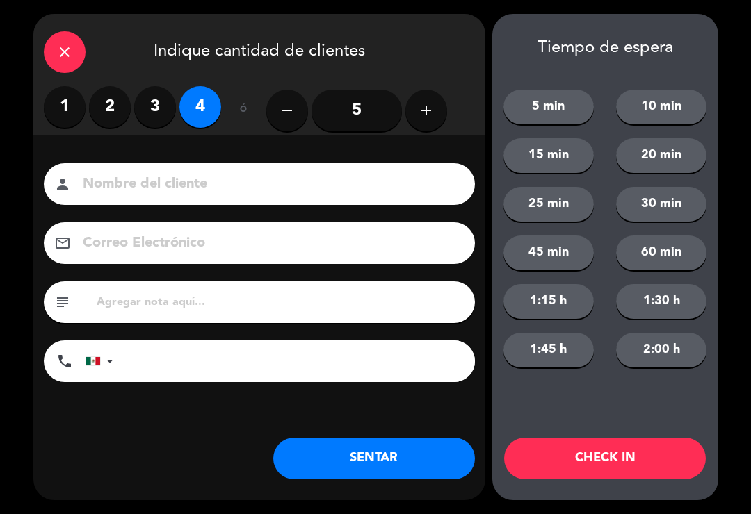
click at [604, 452] on button "CHECK IN" at bounding box center [605, 459] width 202 height 42
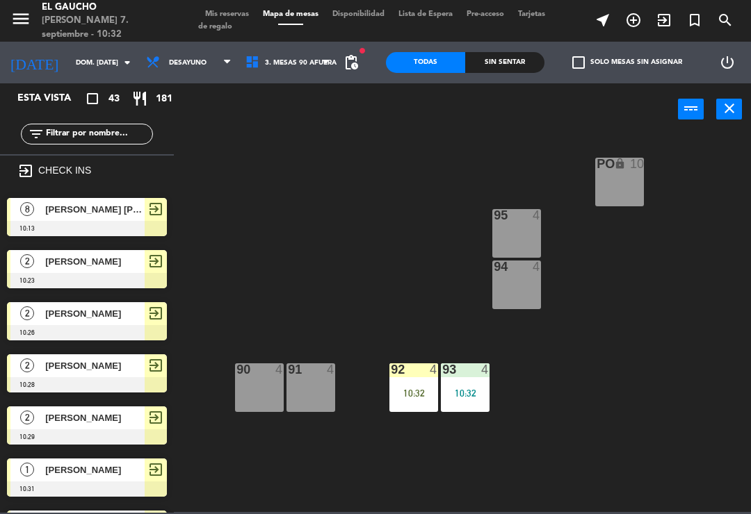
scroll to position [95, 0]
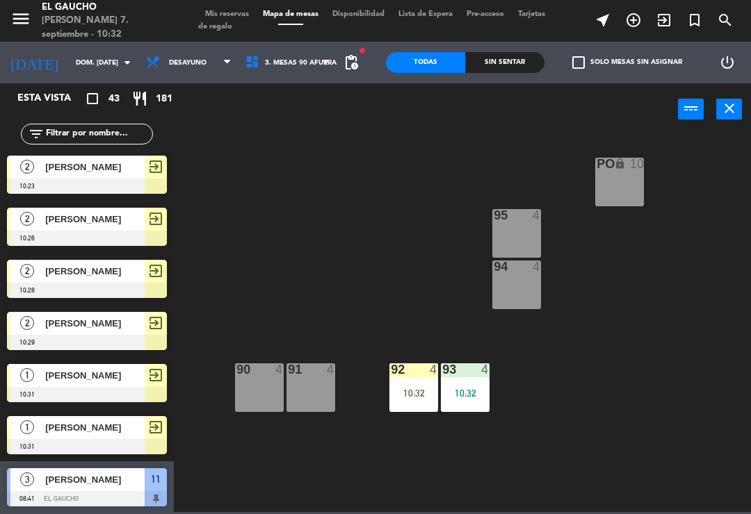
click at [413, 388] on div "10:32" at bounding box center [413, 393] width 49 height 10
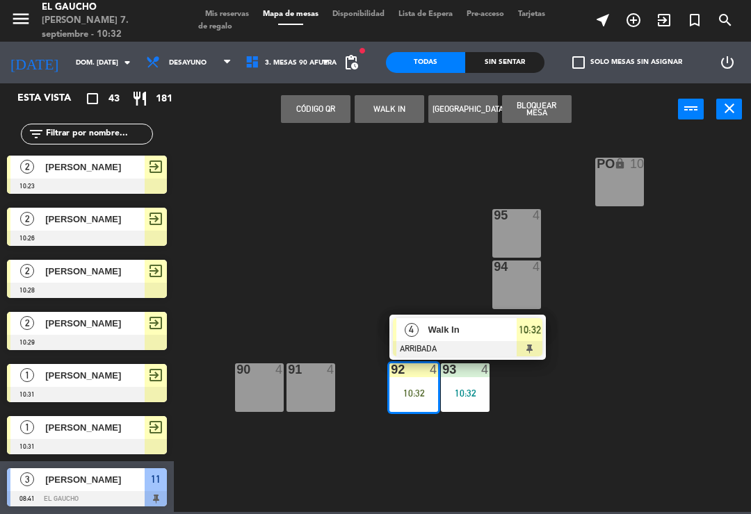
click at [453, 337] on span "Walk In" at bounding box center [472, 329] width 89 height 15
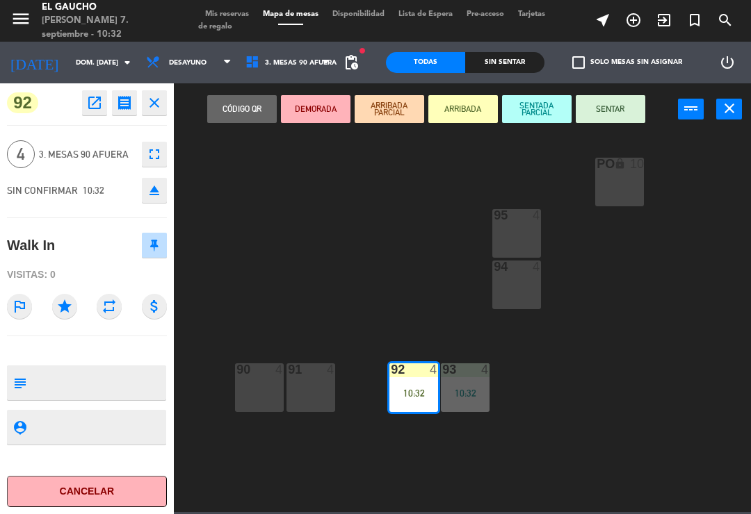
click at [600, 121] on button "SENTAR" at bounding box center [609, 109] width 69 height 28
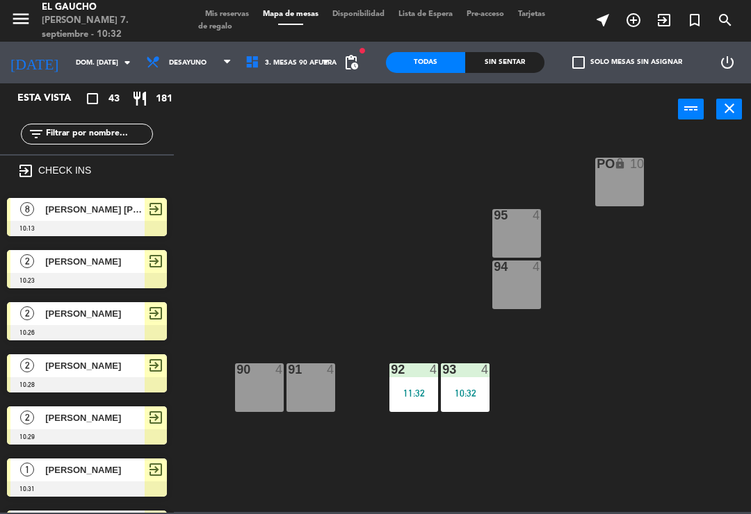
scroll to position [751, 0]
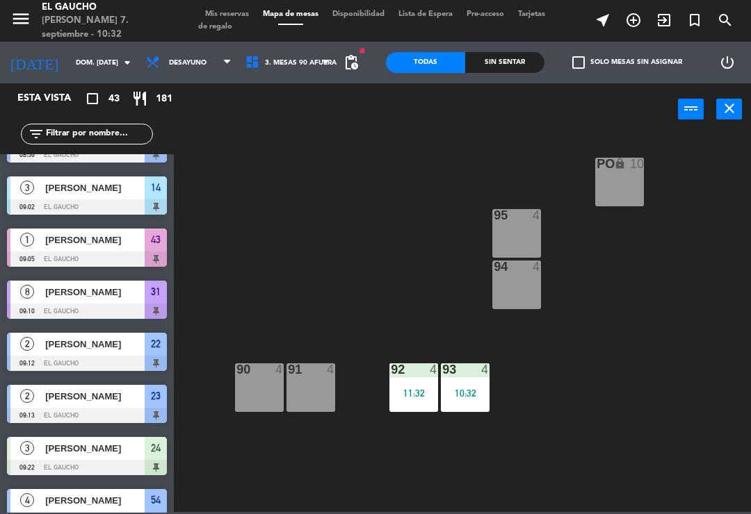
click at [409, 398] on div "11:32" at bounding box center [413, 393] width 49 height 10
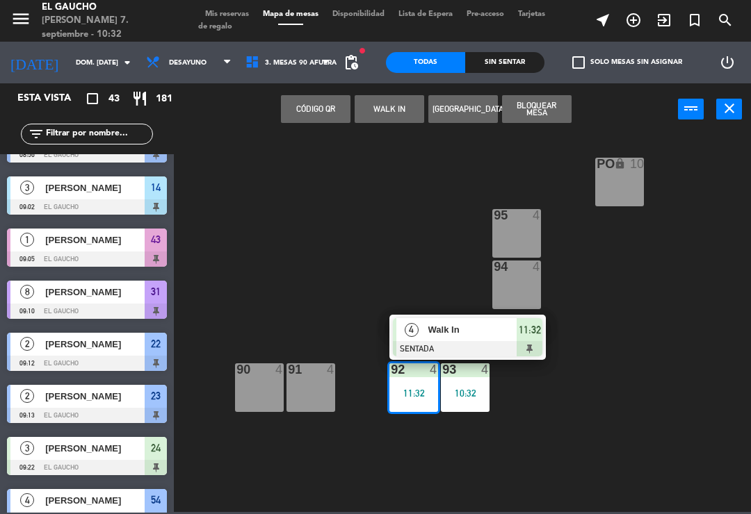
click at [456, 339] on div "Walk In" at bounding box center [472, 329] width 90 height 23
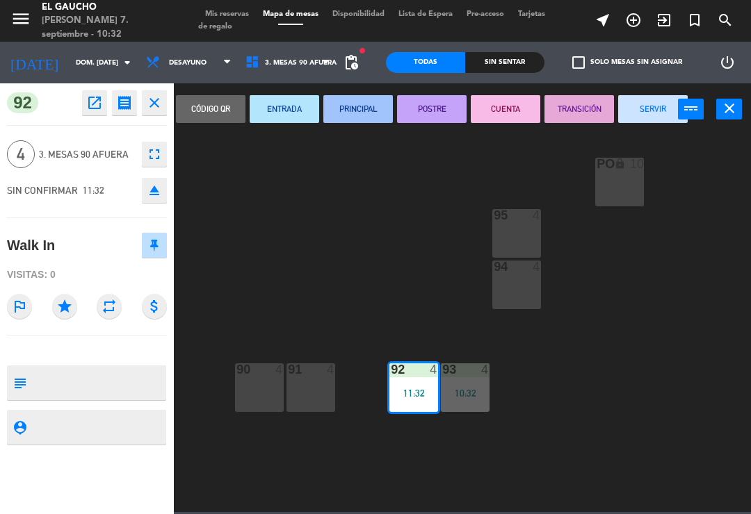
click at [380, 118] on button "PRINCIPAL" at bounding box center [357, 109] width 69 height 28
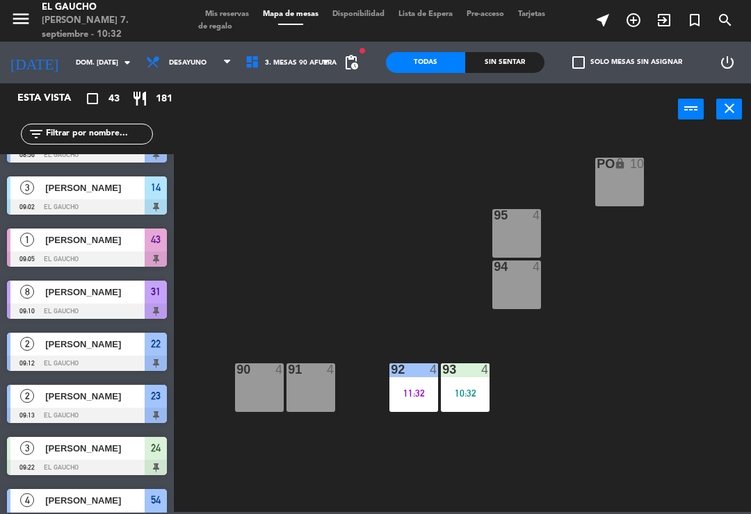
click at [477, 388] on div "10:32" at bounding box center [465, 393] width 49 height 10
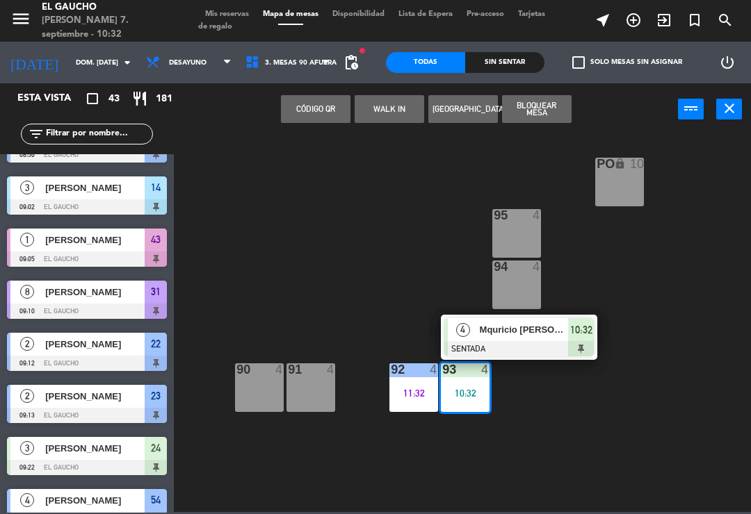
click at [548, 330] on span "Mquricio [PERSON_NAME]" at bounding box center [523, 329] width 89 height 15
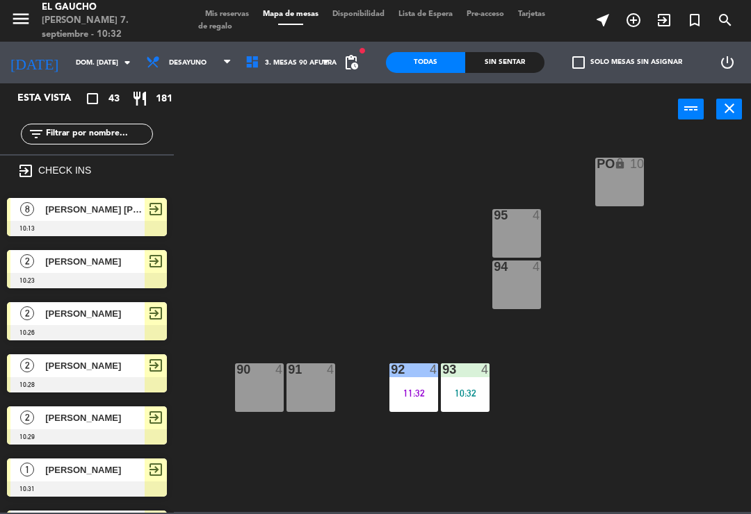
scroll to position [699, 0]
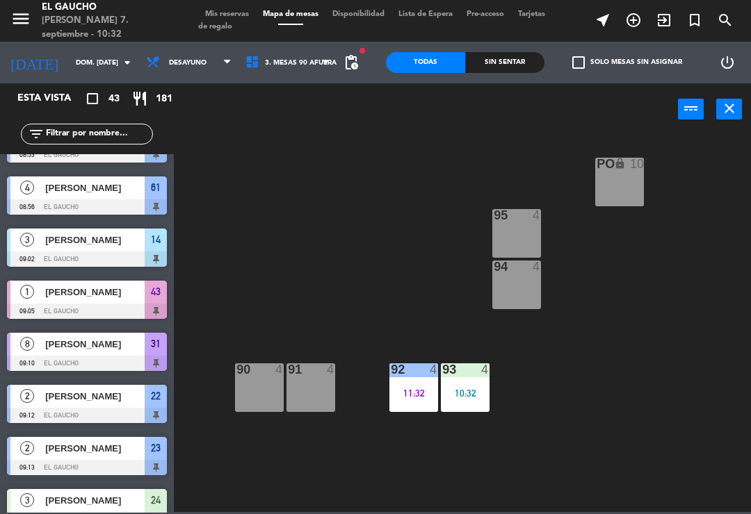
click at [473, 391] on div "10:32" at bounding box center [465, 393] width 49 height 10
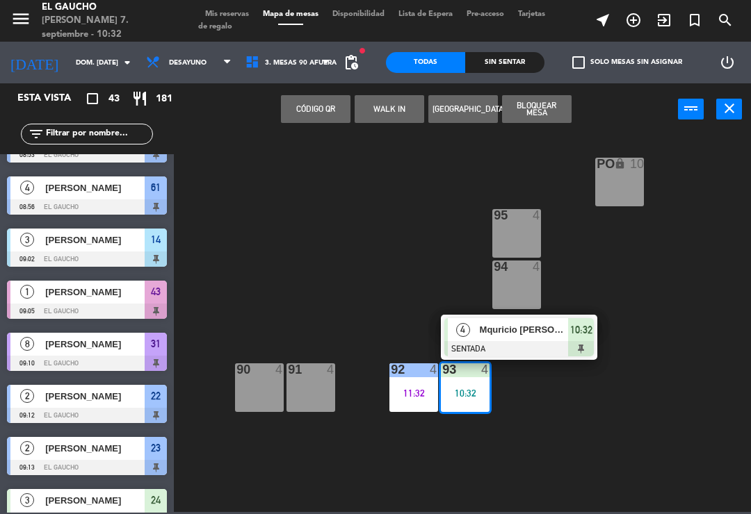
click at [504, 339] on div "Mquricio [PERSON_NAME]" at bounding box center [523, 329] width 90 height 23
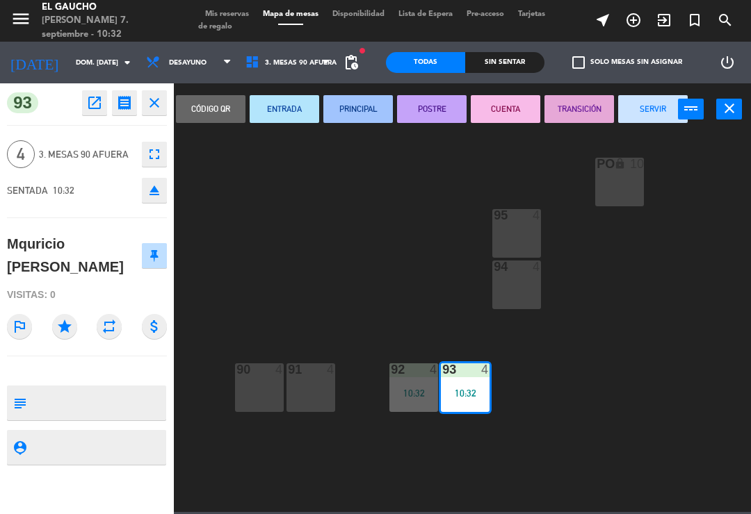
click at [94, 107] on icon "open_in_new" at bounding box center [94, 103] width 17 height 17
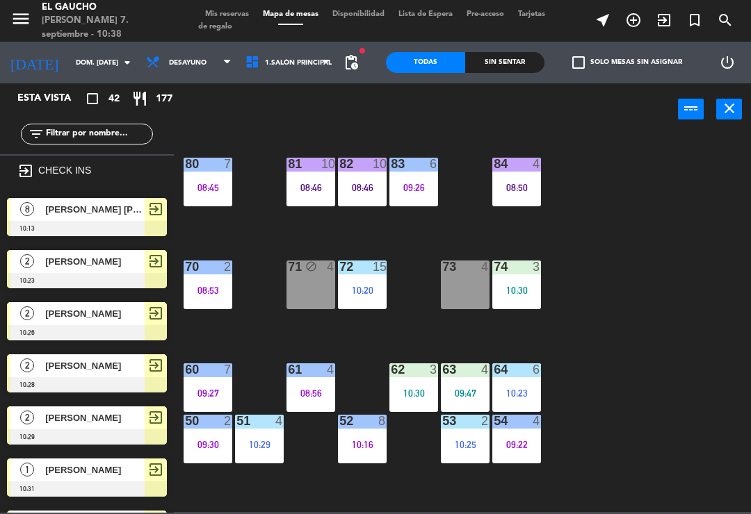
click at [195, 297] on div "70 2 08:53" at bounding box center [207, 285] width 49 height 49
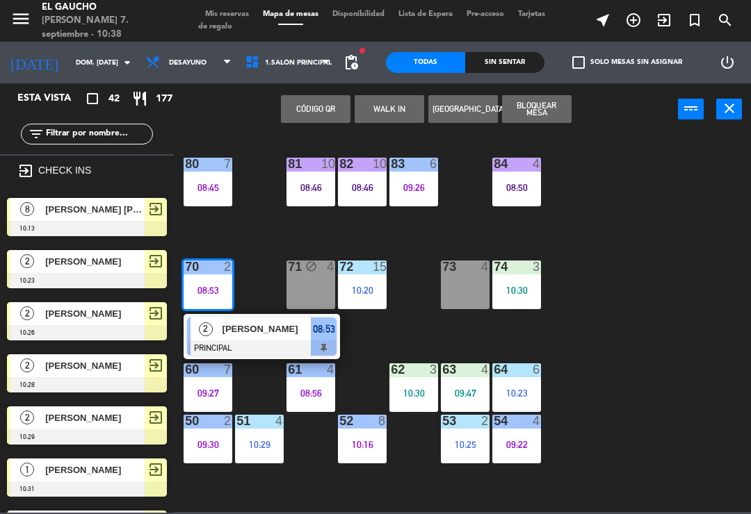
click at [261, 333] on span "[PERSON_NAME]" at bounding box center [266, 329] width 89 height 15
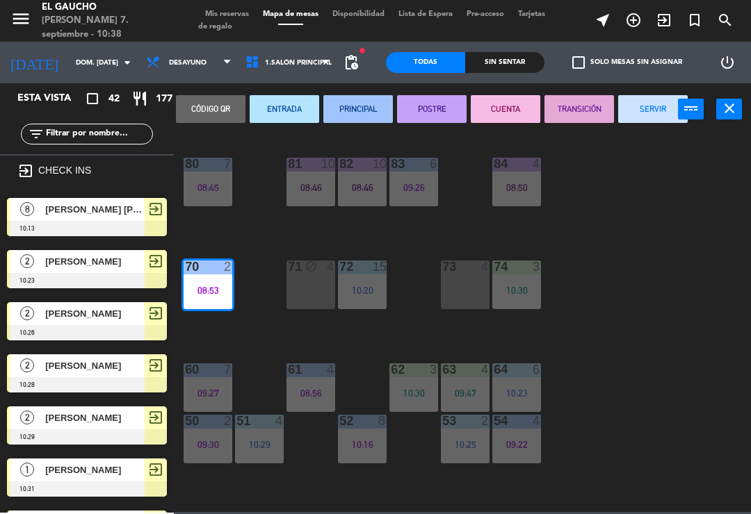
click at [651, 95] on button "SERVIR" at bounding box center [652, 109] width 69 height 28
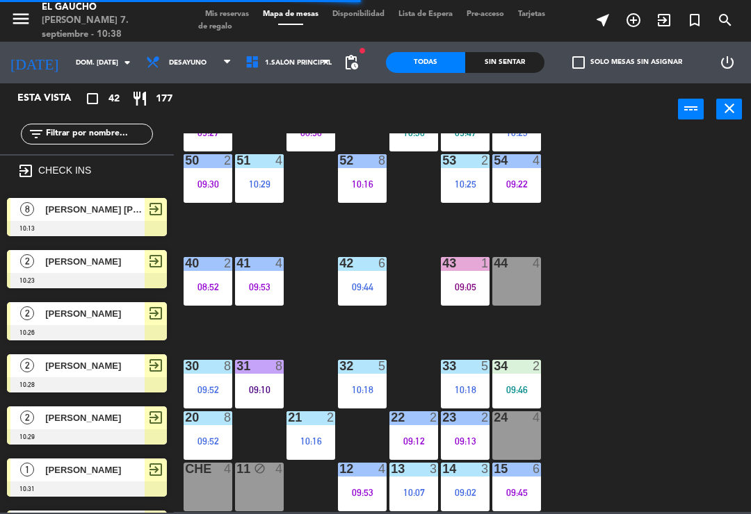
scroll to position [261, 0]
click at [268, 169] on div "51 4 10:29" at bounding box center [259, 178] width 49 height 49
click at [712, 231] on div "84 4 08:50 80 7 08:45 83 6 09:26 82 10 08:46 81 10 08:46 70 4 71 block 4 72 15 …" at bounding box center [465, 322] width 569 height 379
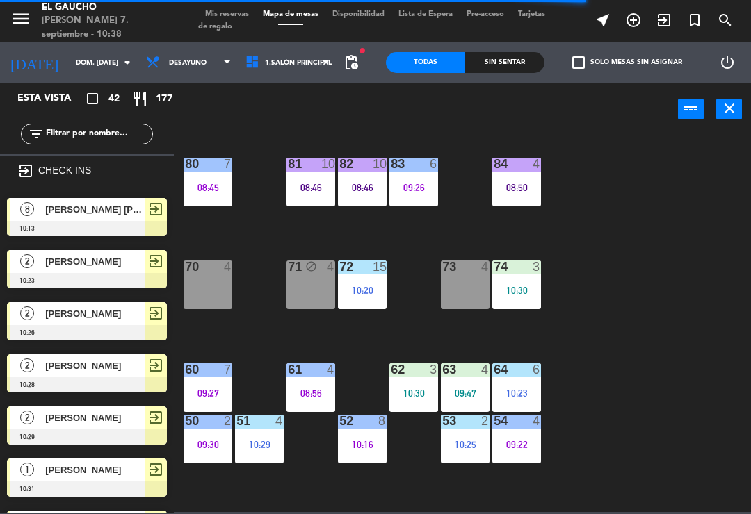
scroll to position [0, 0]
click at [515, 306] on div "74 3 10:30" at bounding box center [516, 285] width 49 height 49
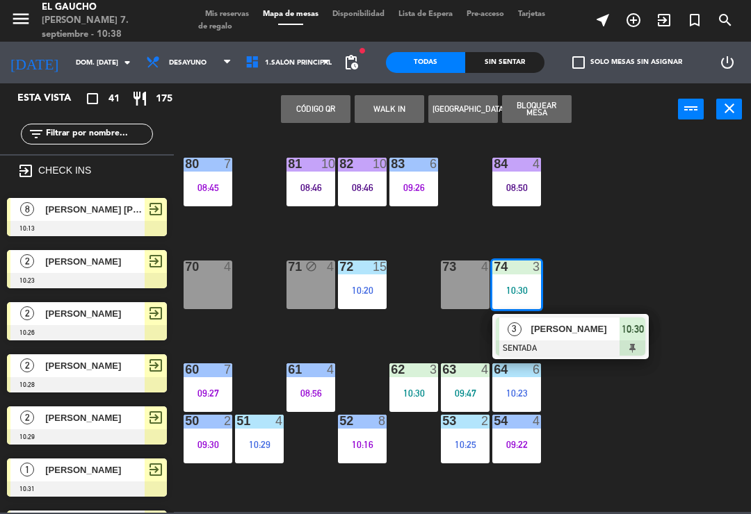
click at [707, 287] on div "84 4 08:50 80 7 08:45 83 6 09:26 82 10 08:46 81 10 08:46 70 4 71 block 4 72 15 …" at bounding box center [465, 322] width 569 height 379
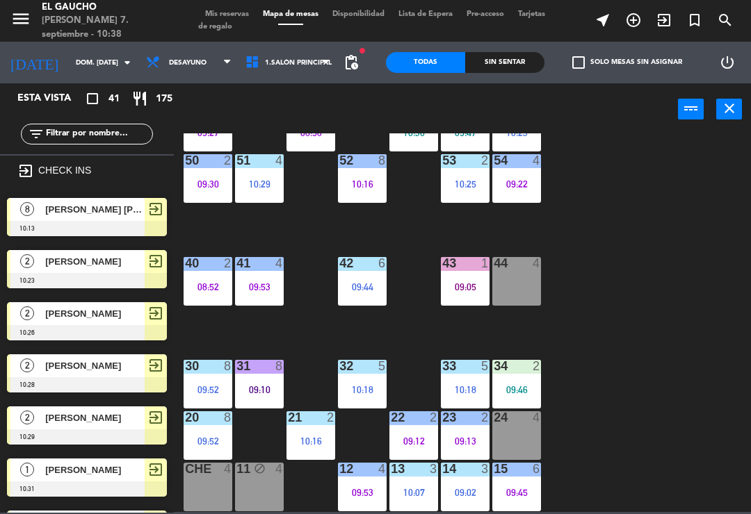
scroll to position [261, 0]
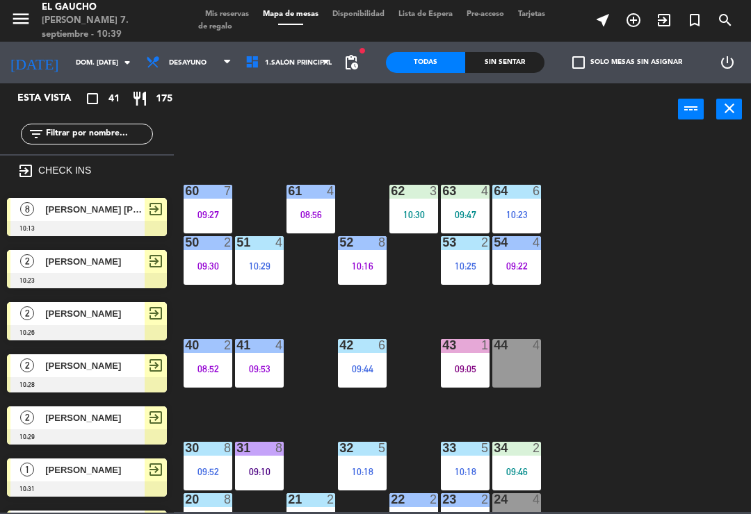
click at [298, 67] on span "1.Salón Principal" at bounding box center [298, 63] width 67 height 8
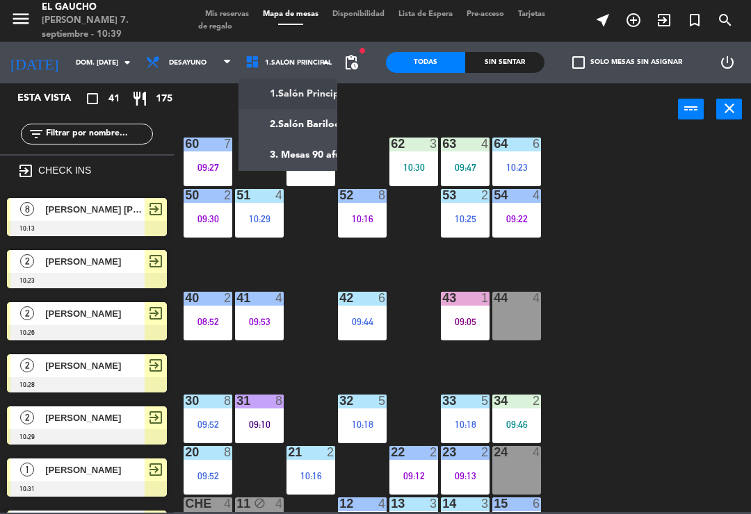
scroll to position [227, 0]
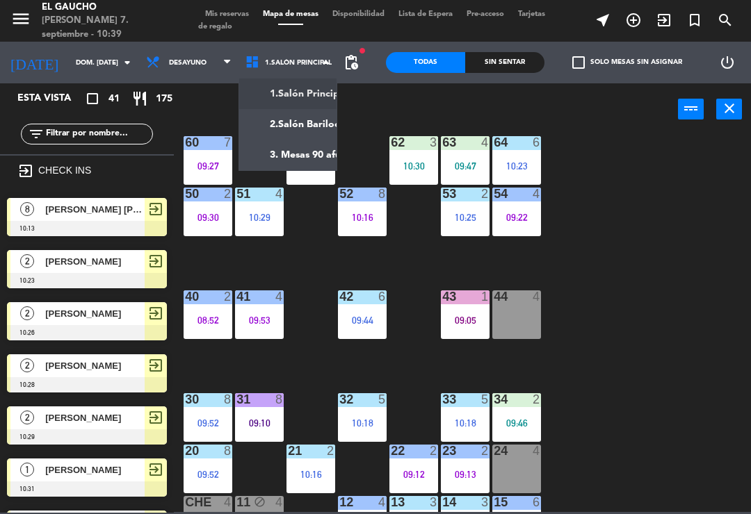
click at [628, 206] on div "84 4 08:50 80 7 08:45 83 6 09:26 82 10 08:46 81 10 08:46 70 4 71 block 4 72 15 …" at bounding box center [465, 322] width 569 height 379
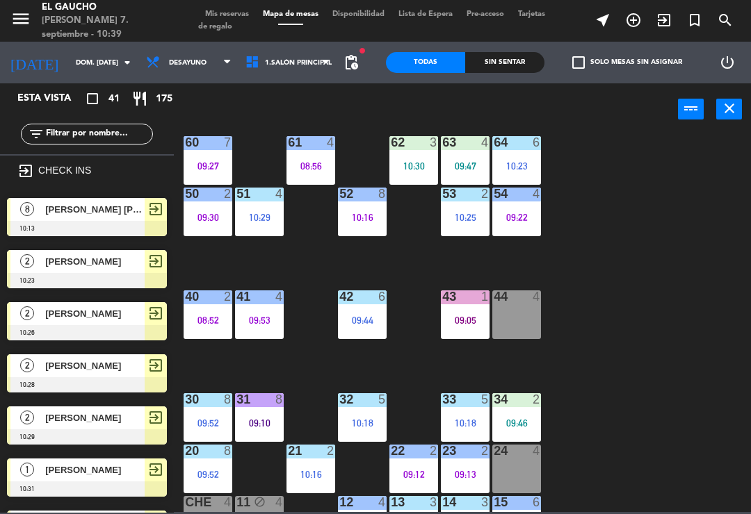
click at [611, 217] on div "84 4 08:50 80 7 08:45 83 6 09:26 82 10 08:46 81 10 08:46 70 4 71 block 4 72 15 …" at bounding box center [465, 322] width 569 height 379
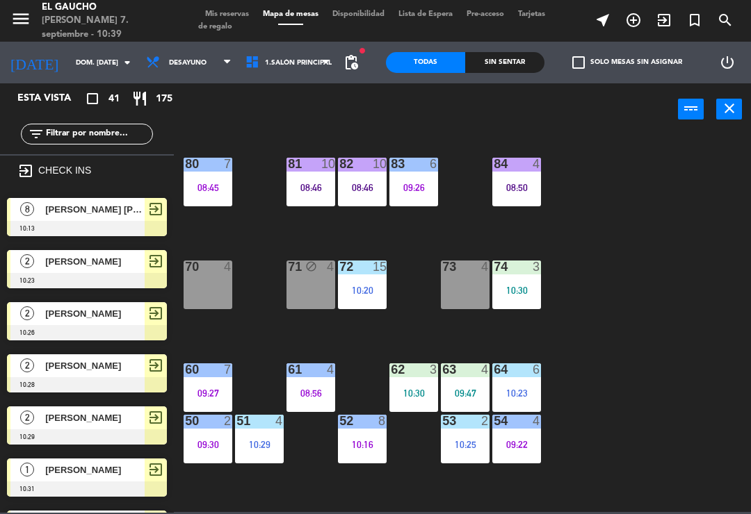
scroll to position [0, 0]
click at [669, 28] on icon "exit_to_app" at bounding box center [663, 20] width 17 height 17
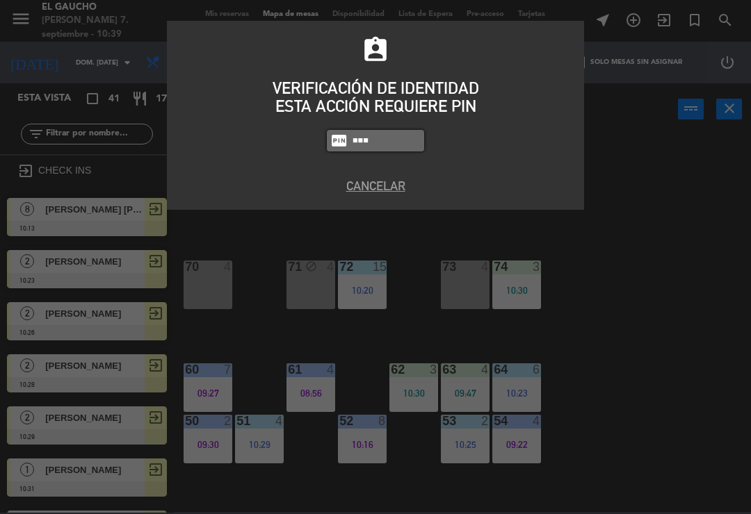
type input "0009"
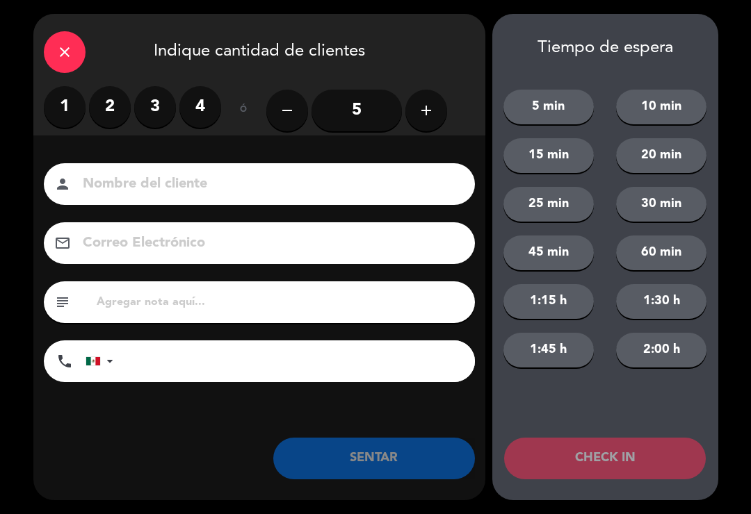
click at [148, 96] on label "3" at bounding box center [155, 107] width 42 height 42
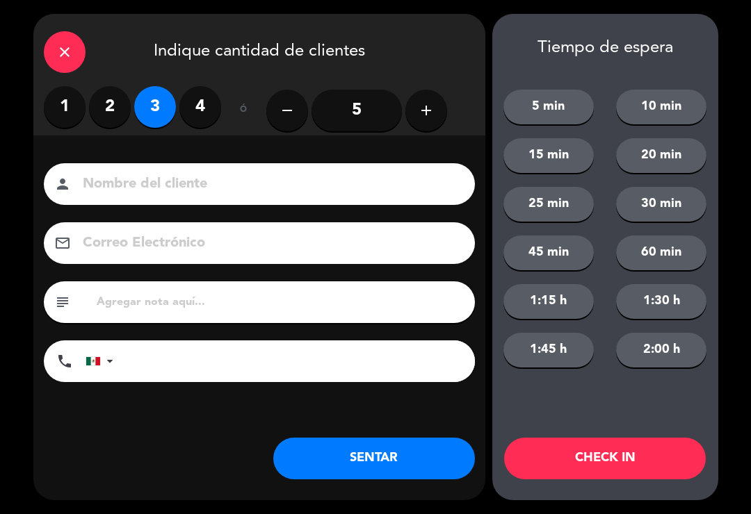
click at [241, 176] on input at bounding box center [268, 184] width 375 height 24
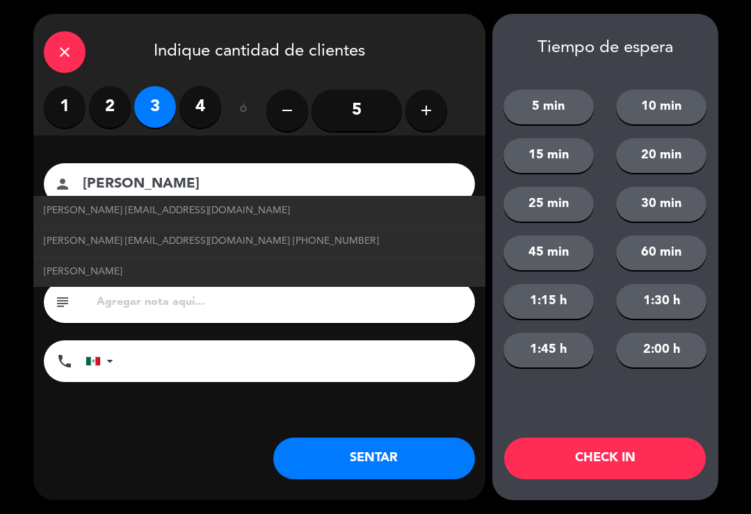
type input "[PERSON_NAME]"
click at [306, 244] on span "[PERSON_NAME] [EMAIL_ADDRESS][DOMAIN_NAME] [PHONE_NUMBER]" at bounding box center [211, 241] width 335 height 16
type input "[EMAIL_ADDRESS][DOMAIN_NAME]"
type input "[PHONE_NUMBER]"
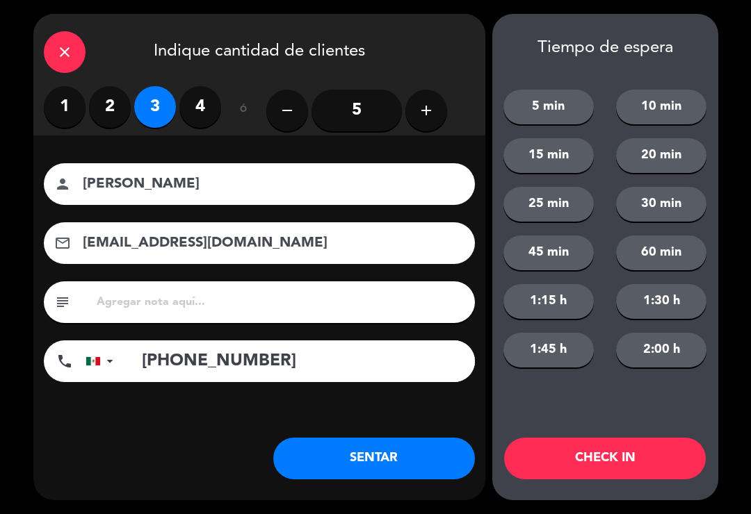
click at [559, 452] on button "CHECK IN" at bounding box center [605, 459] width 202 height 42
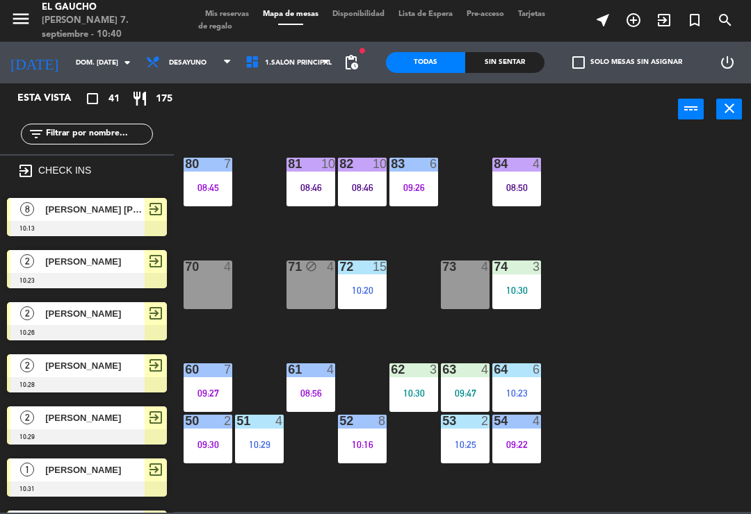
click at [669, 16] on icon "exit_to_app" at bounding box center [663, 20] width 17 height 17
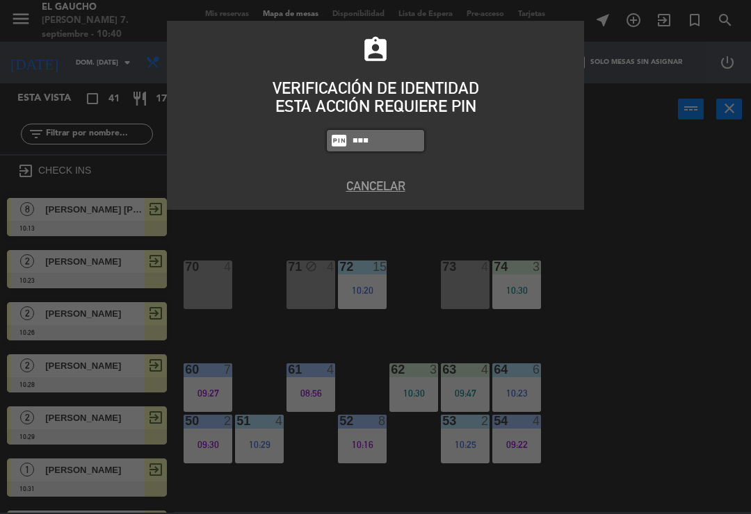
type input "0009"
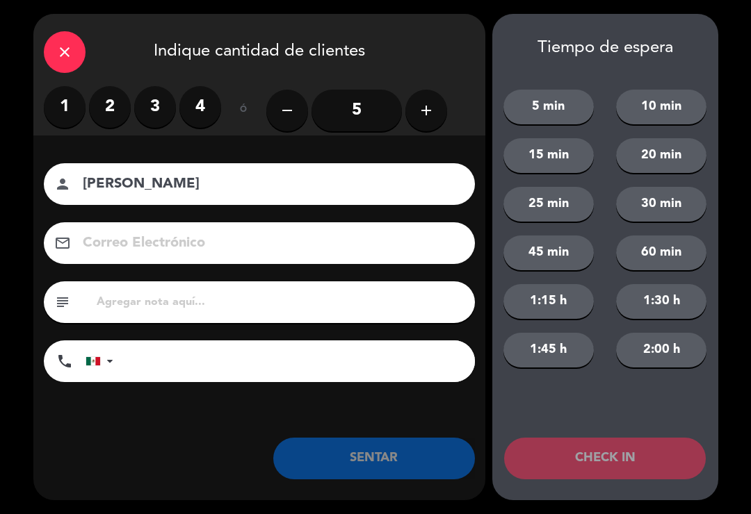
type input "[PERSON_NAME]"
click at [112, 113] on label "2" at bounding box center [110, 107] width 42 height 42
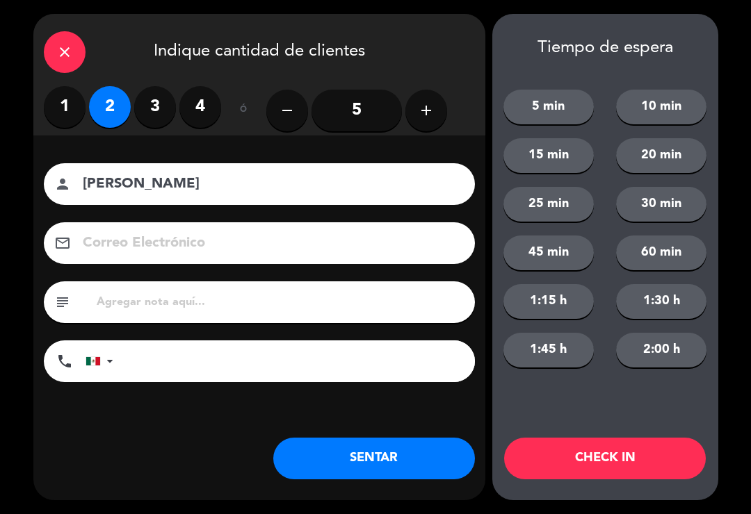
click at [190, 117] on label "4" at bounding box center [200, 107] width 42 height 42
click at [205, 117] on label "4" at bounding box center [200, 107] width 42 height 42
click at [618, 454] on button "CHECK IN" at bounding box center [605, 459] width 202 height 42
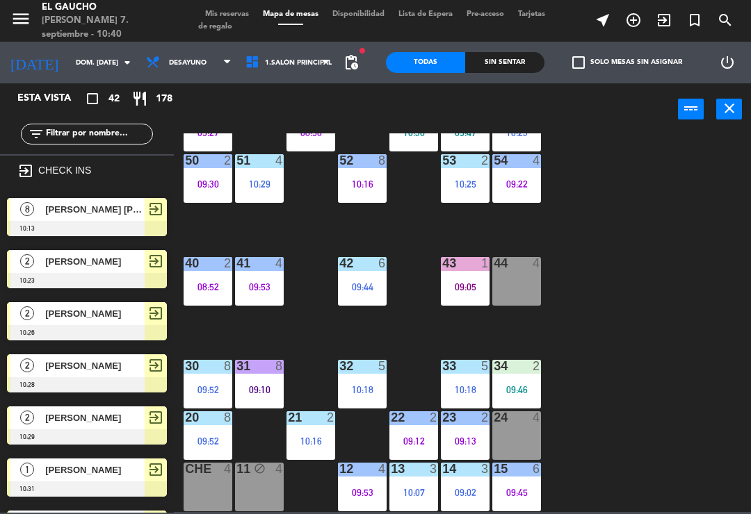
scroll to position [261, 0]
click at [682, 25] on span "turned_in_not" at bounding box center [694, 20] width 31 height 24
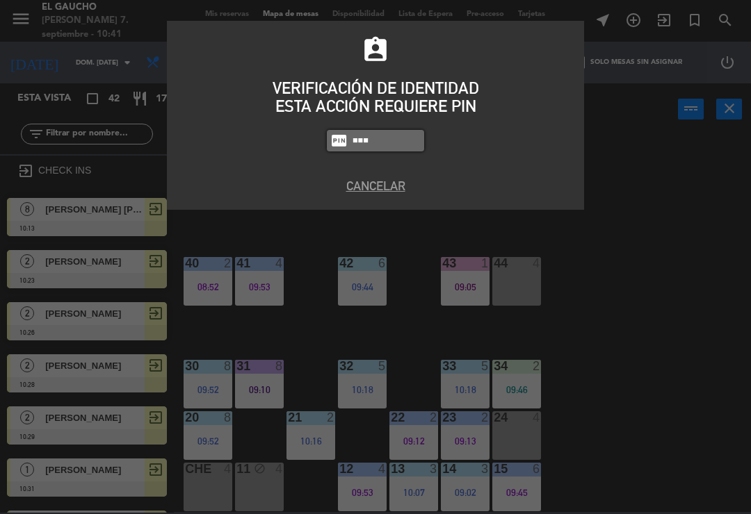
type input "0009"
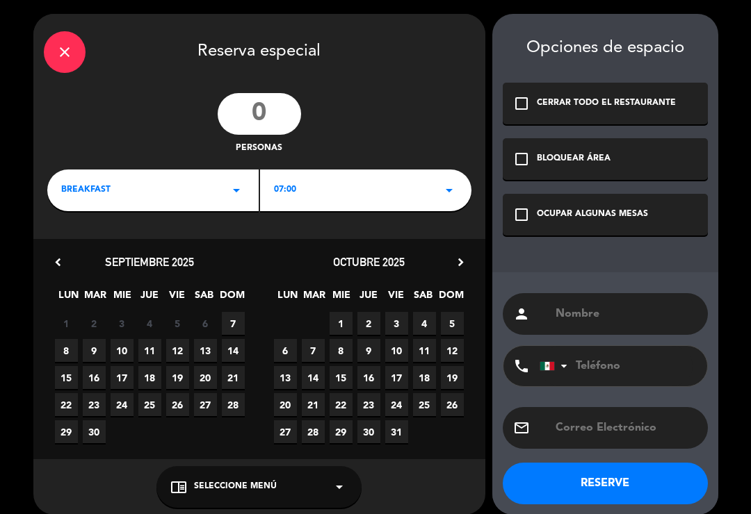
click at [63, 58] on icon "close" at bounding box center [64, 52] width 17 height 17
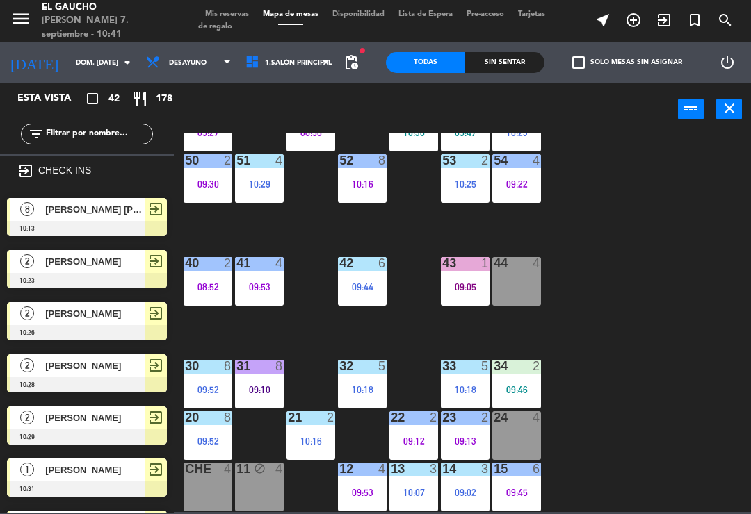
click at [669, 13] on icon "exit_to_app" at bounding box center [663, 20] width 17 height 17
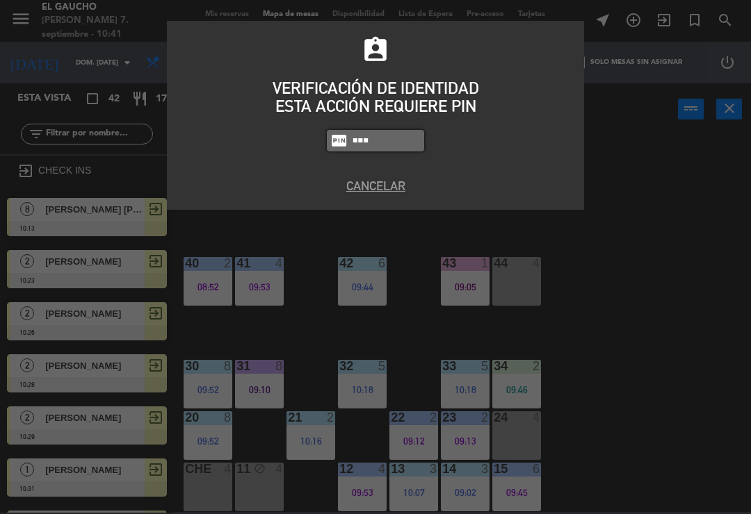
type input "0009"
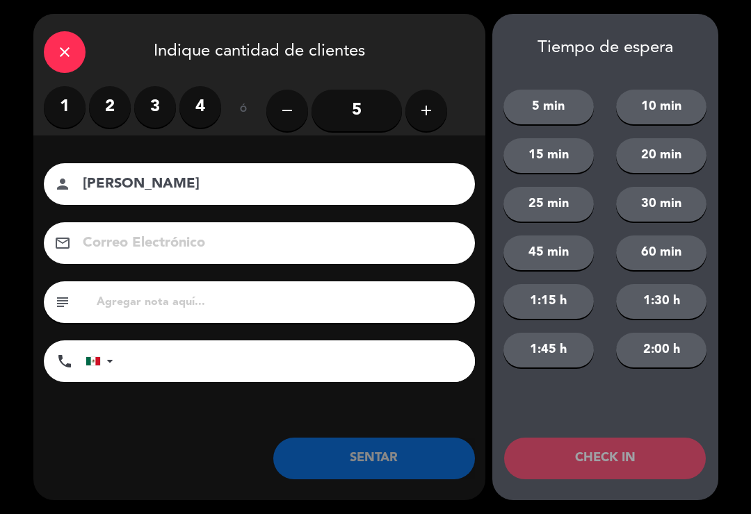
type input "[PERSON_NAME]"
click at [366, 98] on input "5" at bounding box center [356, 111] width 90 height 42
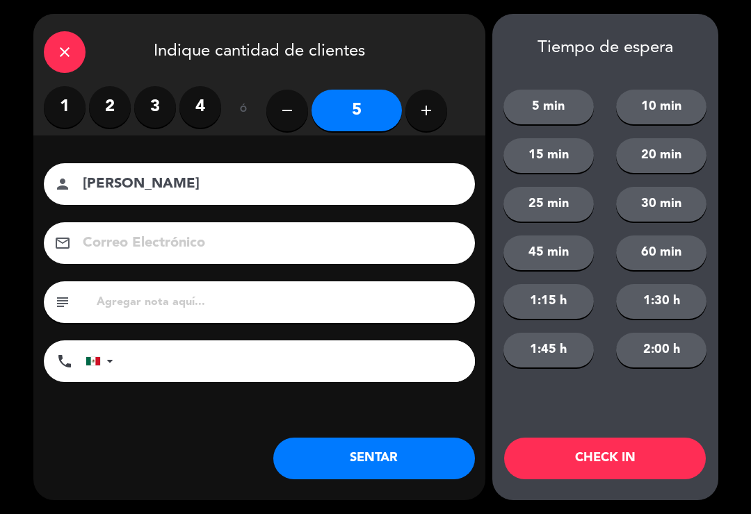
click at [358, 247] on input at bounding box center [268, 243] width 375 height 24
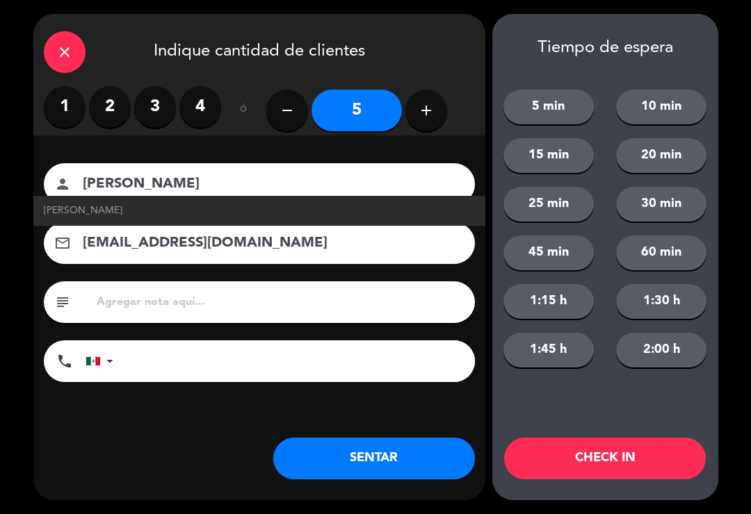
type input "[EMAIL_ADDRESS][DOMAIN_NAME]"
click at [557, 461] on button "CHECK IN" at bounding box center [605, 459] width 202 height 42
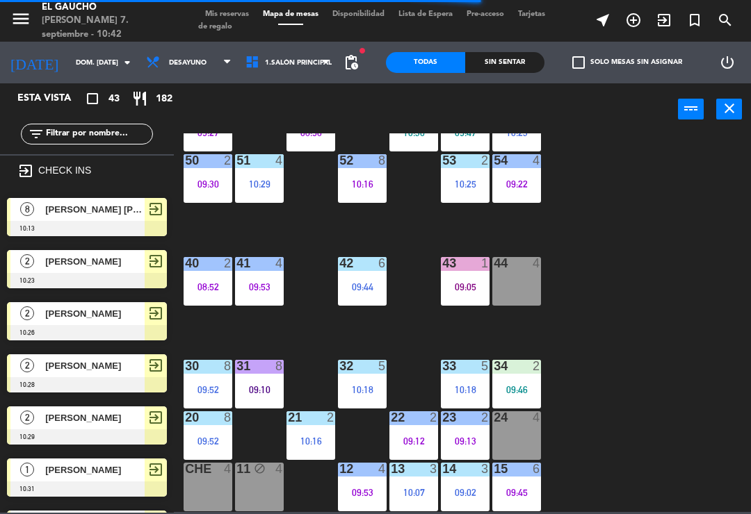
click at [525, 420] on div at bounding box center [516, 417] width 23 height 13
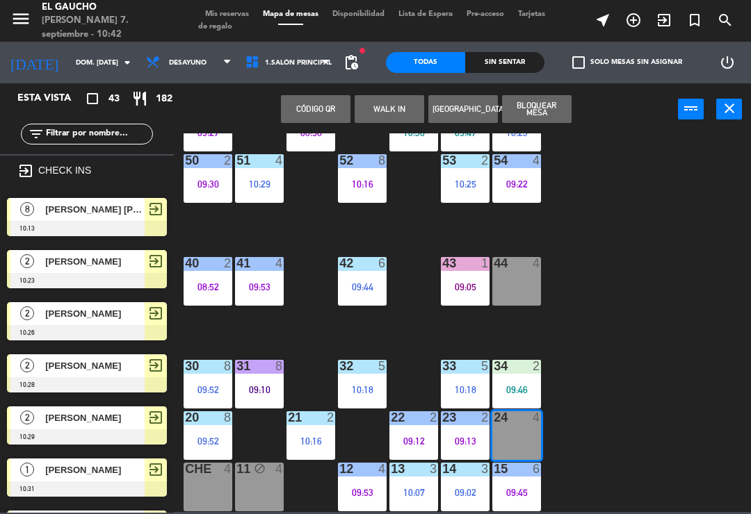
click at [108, 263] on span "[PERSON_NAME]" at bounding box center [94, 261] width 99 height 15
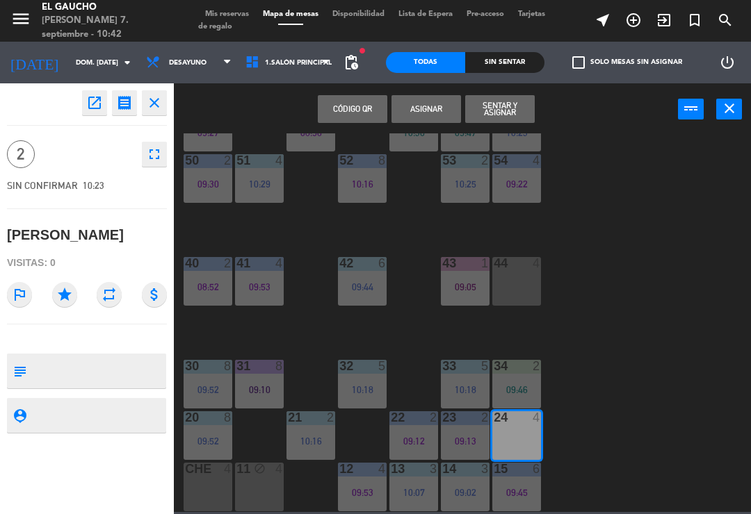
click at [510, 113] on button "Sentar y Asignar" at bounding box center [499, 109] width 69 height 28
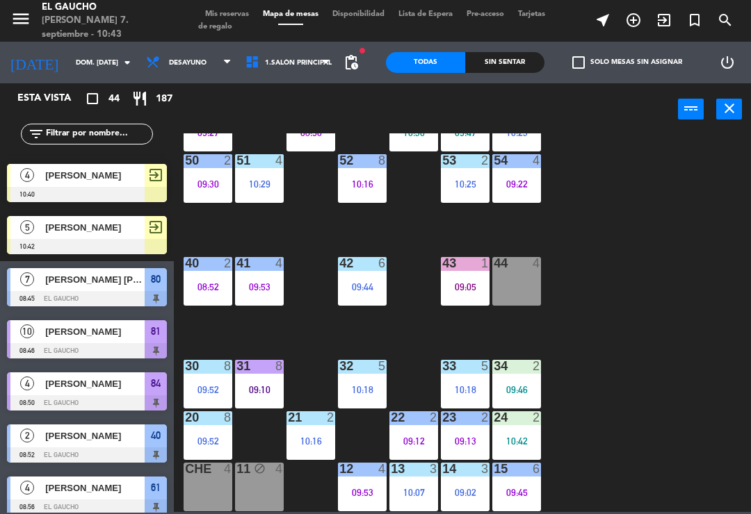
click at [523, 436] on div "10:42" at bounding box center [516, 441] width 49 height 10
click at [703, 266] on div "84 4 08:50 80 7 08:45 83 6 09:26 82 10 08:46 81 10 08:46 70 4 71 block 4 72 15 …" at bounding box center [465, 322] width 569 height 379
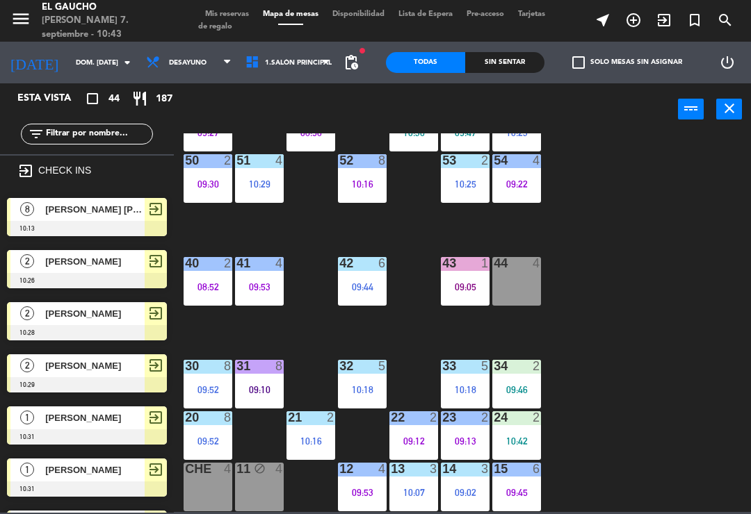
click at [263, 173] on div "51 4 10:29" at bounding box center [259, 178] width 49 height 49
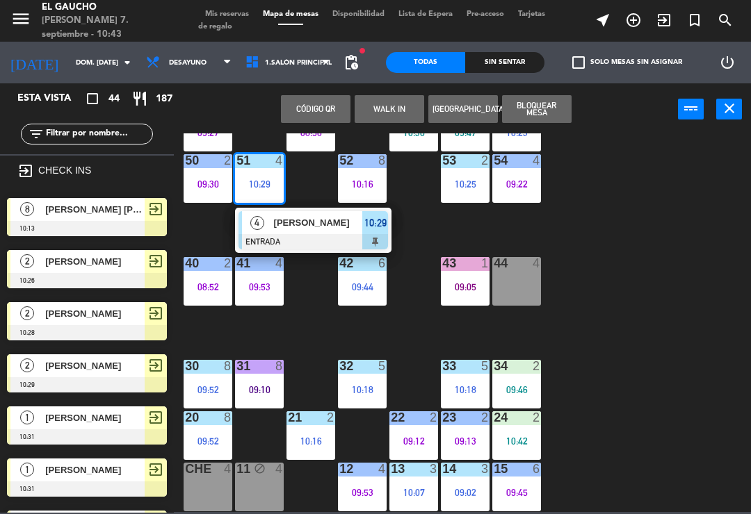
click at [325, 237] on div at bounding box center [312, 241] width 149 height 15
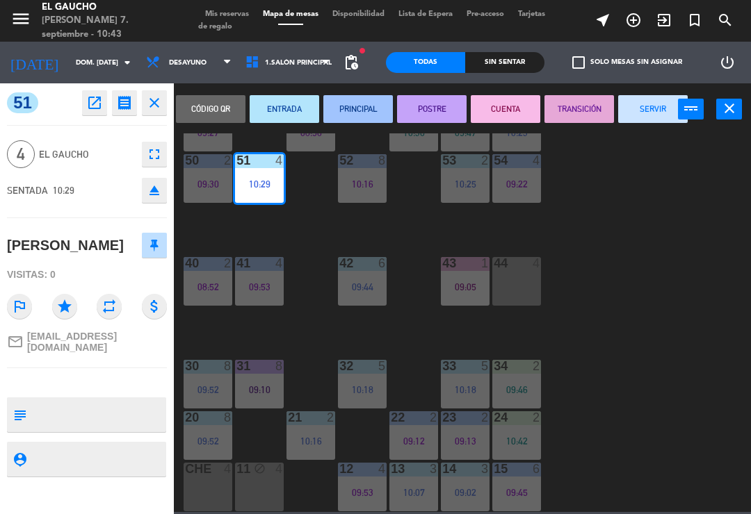
click at [653, 111] on button "SERVIR" at bounding box center [652, 109] width 69 height 28
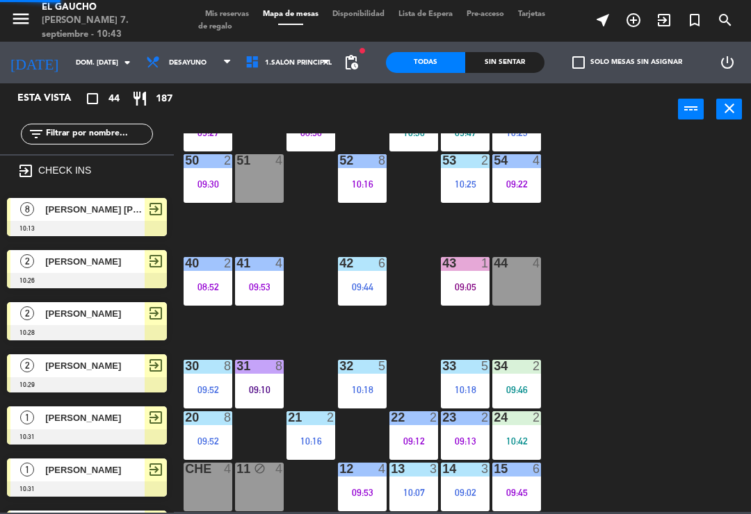
scroll to position [509, 0]
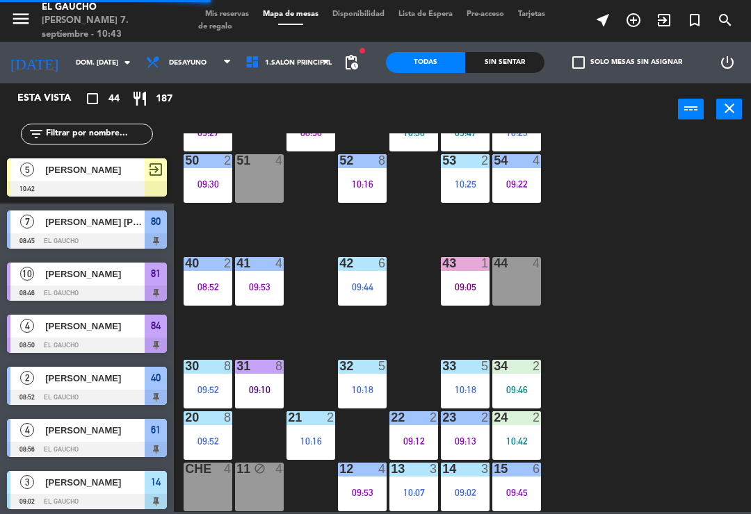
click at [259, 180] on div "51 4" at bounding box center [259, 178] width 49 height 49
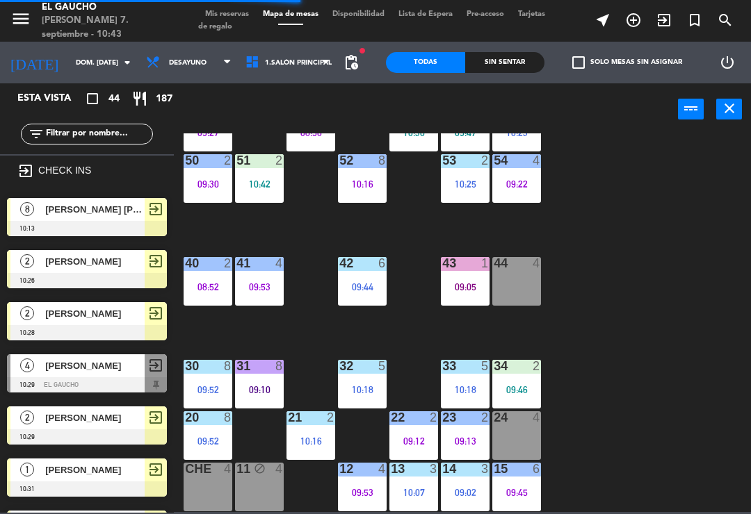
scroll to position [769, 0]
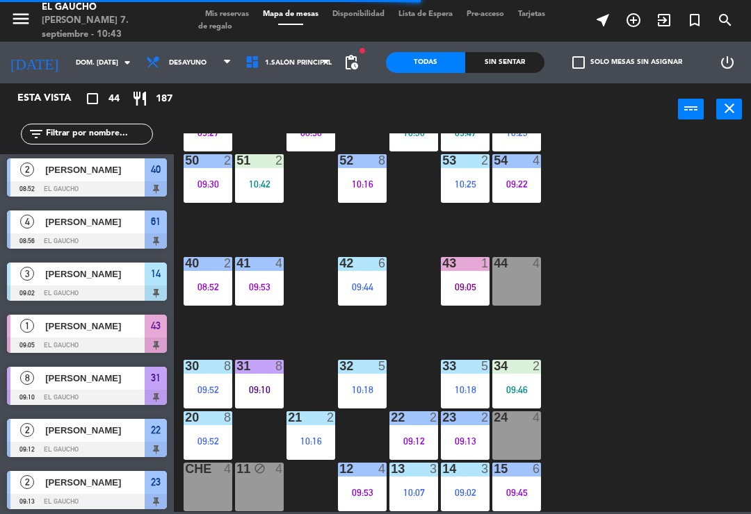
click at [510, 432] on div "24 4" at bounding box center [516, 435] width 49 height 49
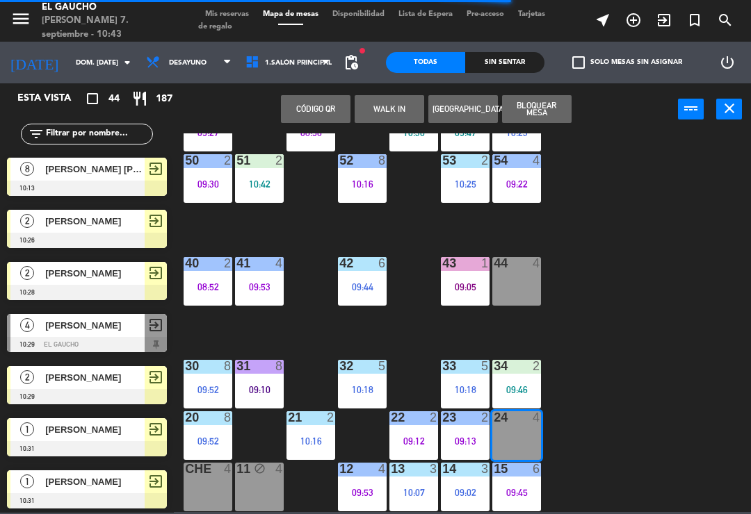
scroll to position [28, 0]
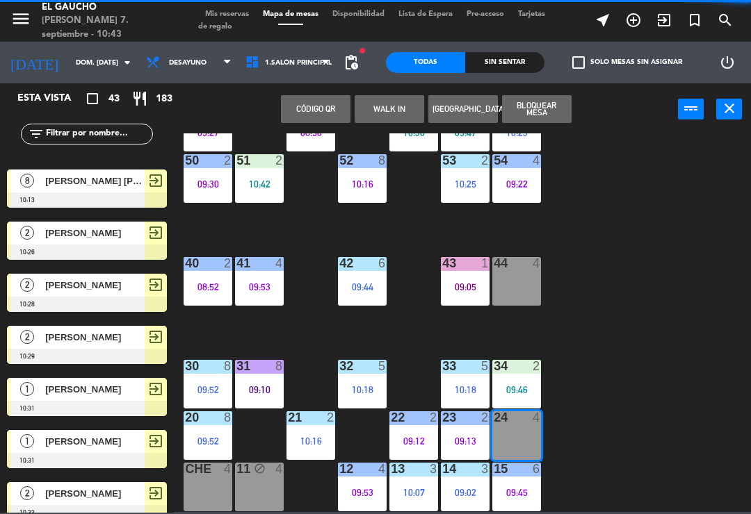
click at [122, 230] on span "[PERSON_NAME]" at bounding box center [94, 233] width 99 height 15
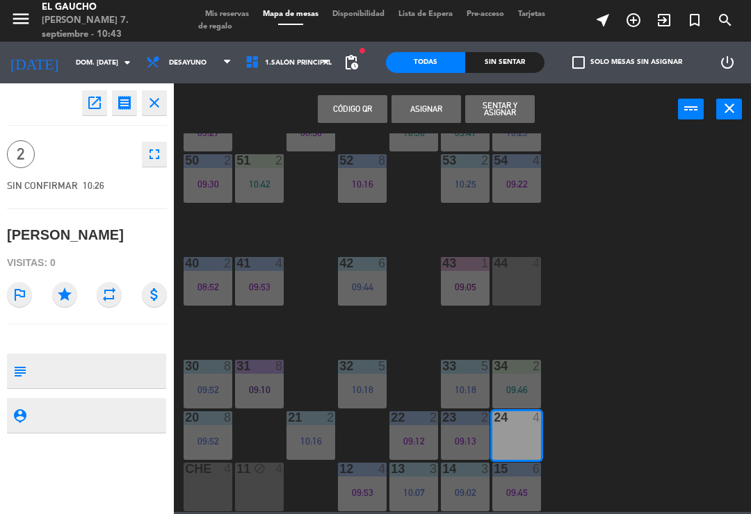
click at [501, 115] on button "Sentar y Asignar" at bounding box center [499, 109] width 69 height 28
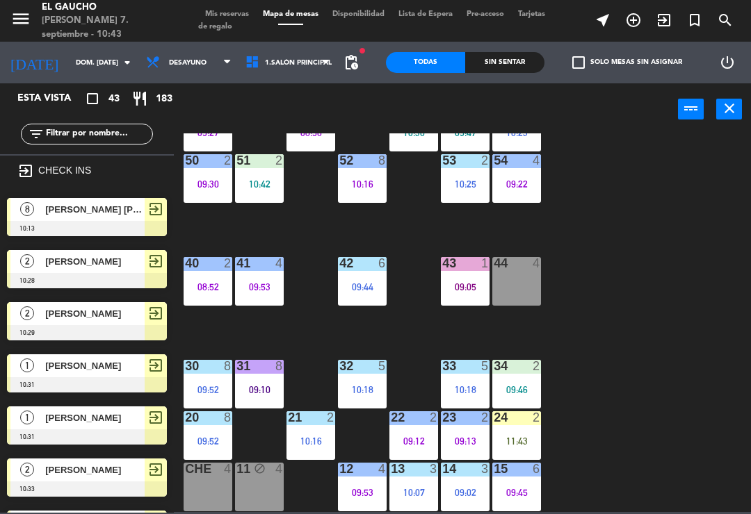
scroll to position [0, 0]
click at [97, 259] on span "[PERSON_NAME]" at bounding box center [94, 261] width 99 height 15
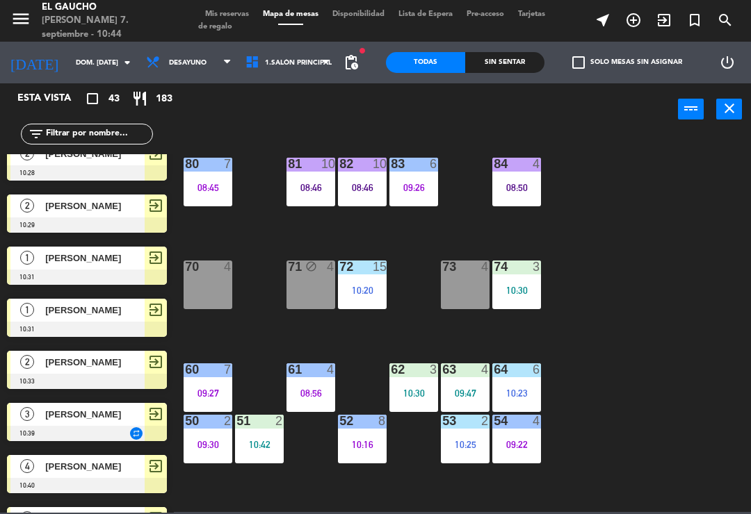
click at [214, 291] on div "70 4" at bounding box center [207, 285] width 49 height 49
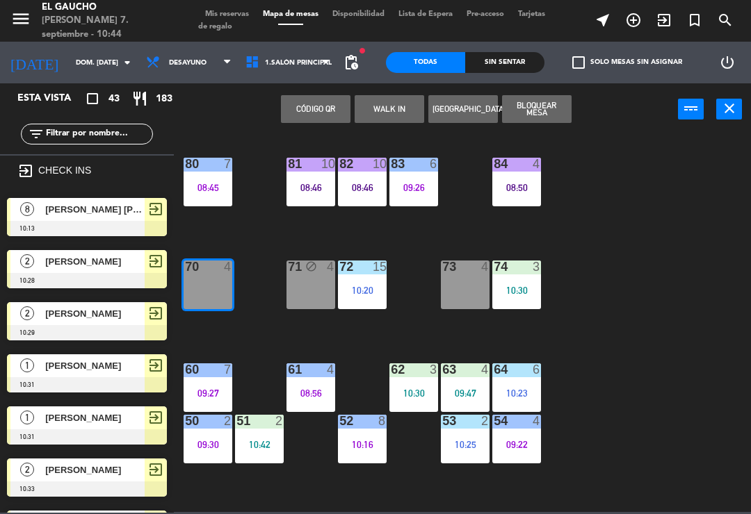
click at [117, 215] on span "[PERSON_NAME] [PERSON_NAME]" at bounding box center [94, 209] width 99 height 15
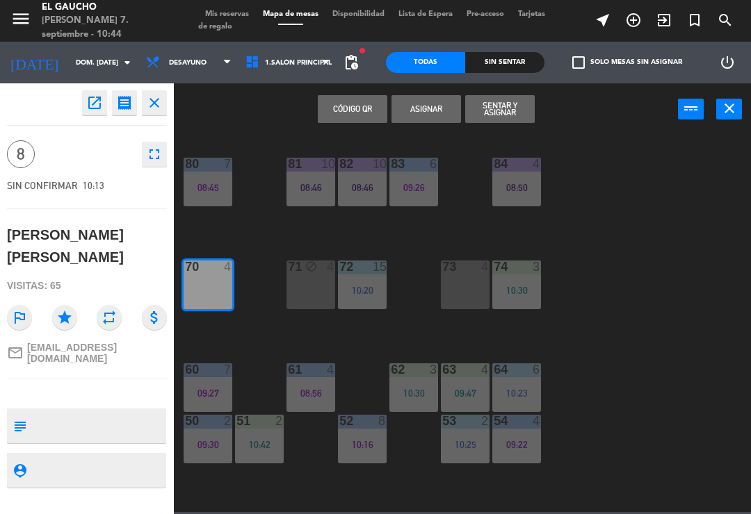
click at [509, 115] on button "Sentar y Asignar" at bounding box center [499, 109] width 69 height 28
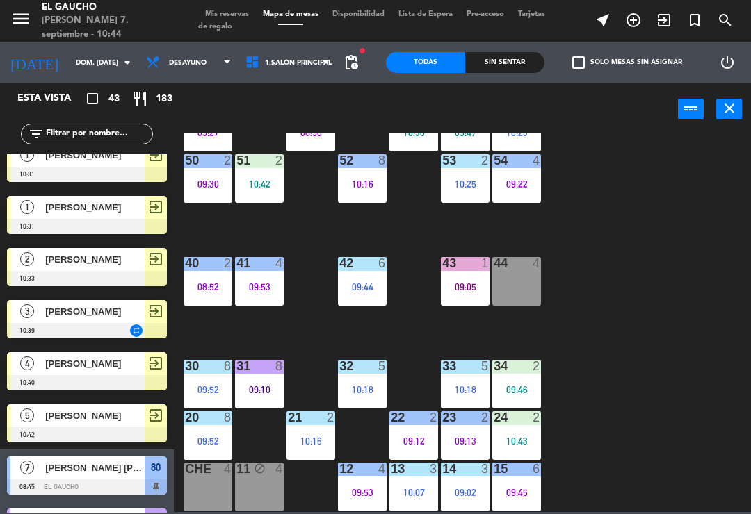
scroll to position [163, 0]
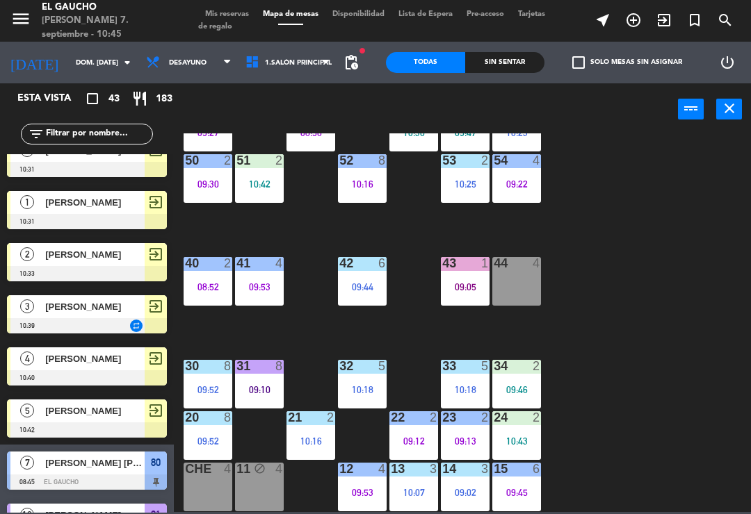
click at [507, 385] on div "09:46" at bounding box center [516, 390] width 49 height 10
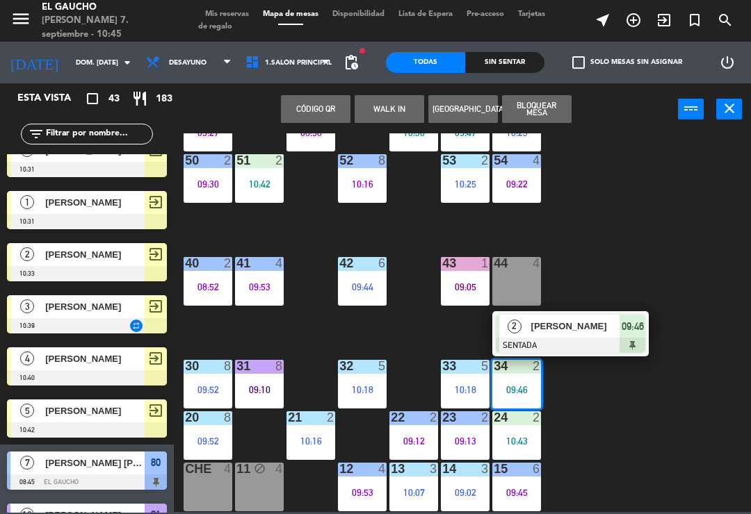
click at [573, 334] on div "[PERSON_NAME]" at bounding box center [575, 326] width 90 height 23
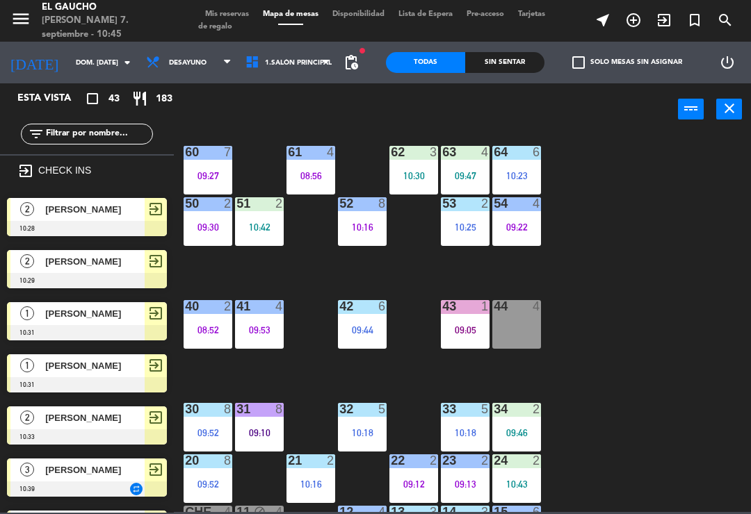
scroll to position [207, 0]
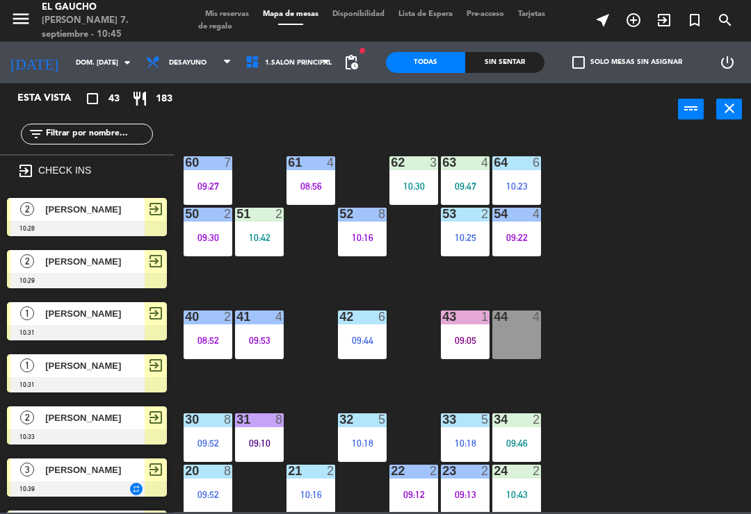
click at [519, 432] on div "34 2 09:46" at bounding box center [516, 437] width 49 height 49
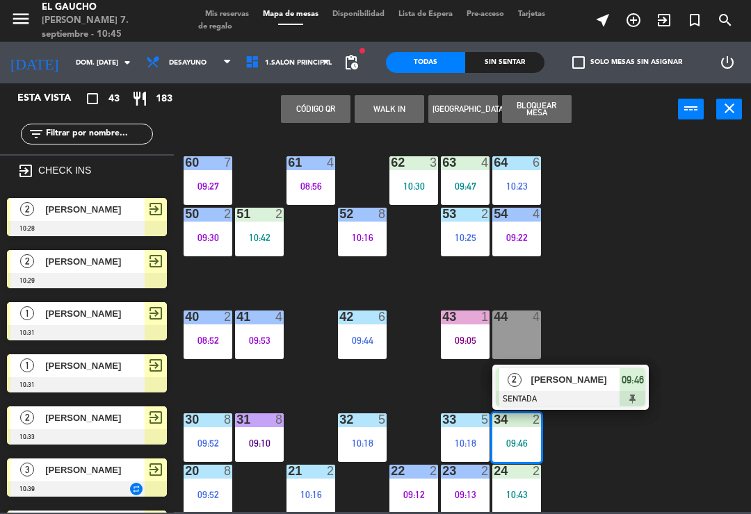
click at [564, 379] on span "[PERSON_NAME]" at bounding box center [575, 379] width 89 height 15
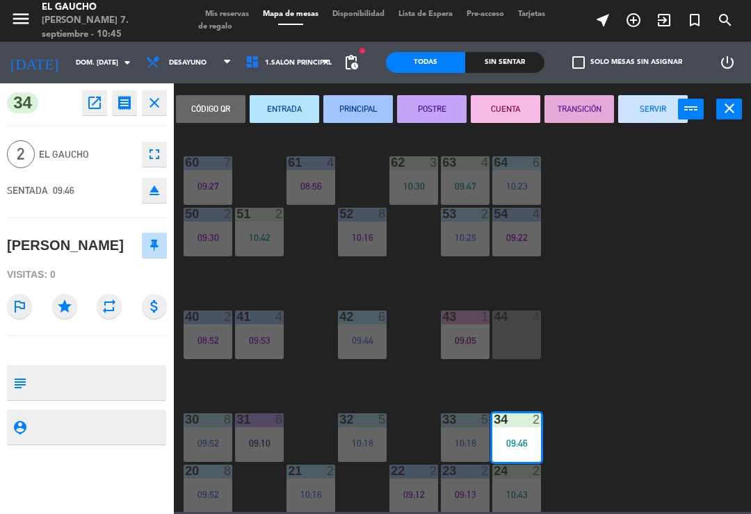
click at [650, 101] on button "SERVIR" at bounding box center [652, 109] width 69 height 28
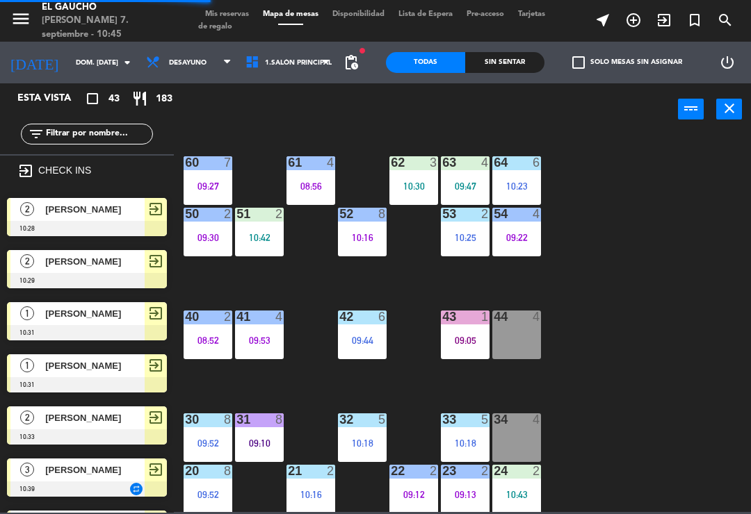
click at [676, 21] on span "exit_to_app" at bounding box center [663, 20] width 31 height 24
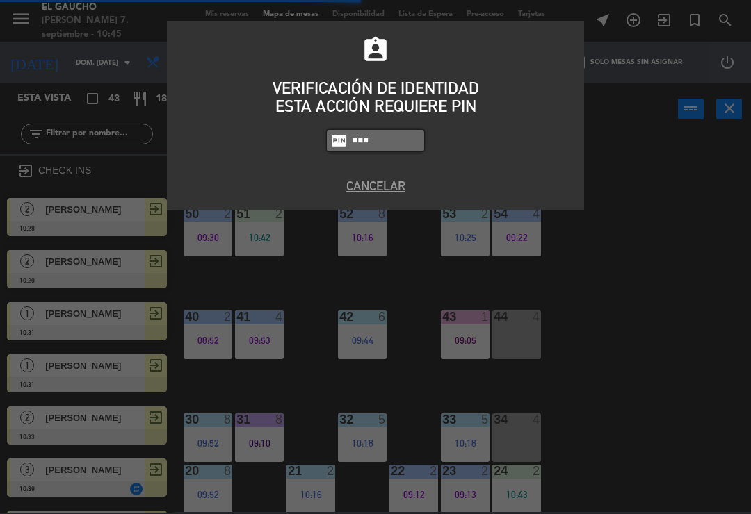
type input "0009"
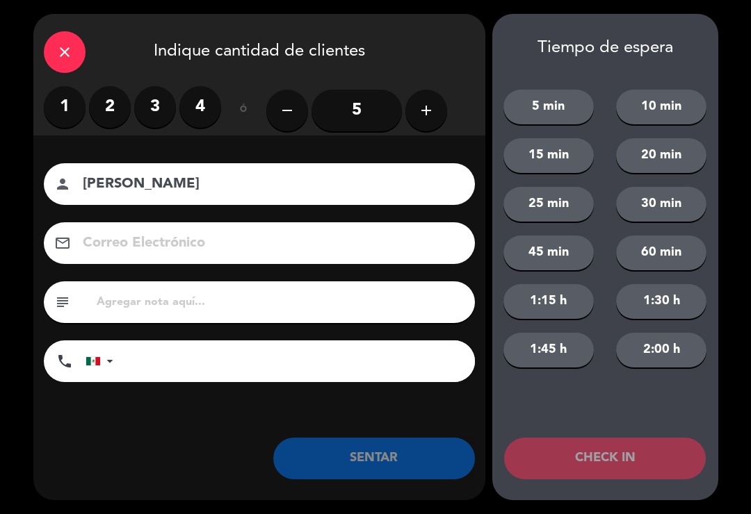
type input "[PERSON_NAME]"
click at [106, 114] on label "2" at bounding box center [110, 107] width 42 height 42
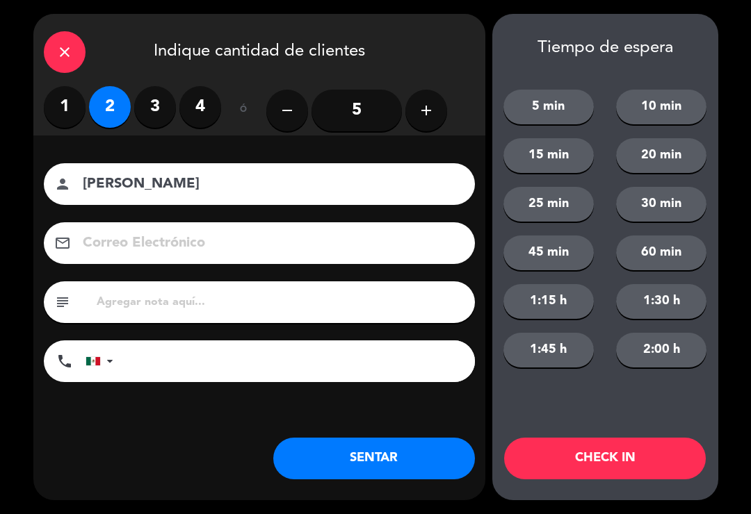
click at [623, 456] on button "CHECK IN" at bounding box center [605, 459] width 202 height 42
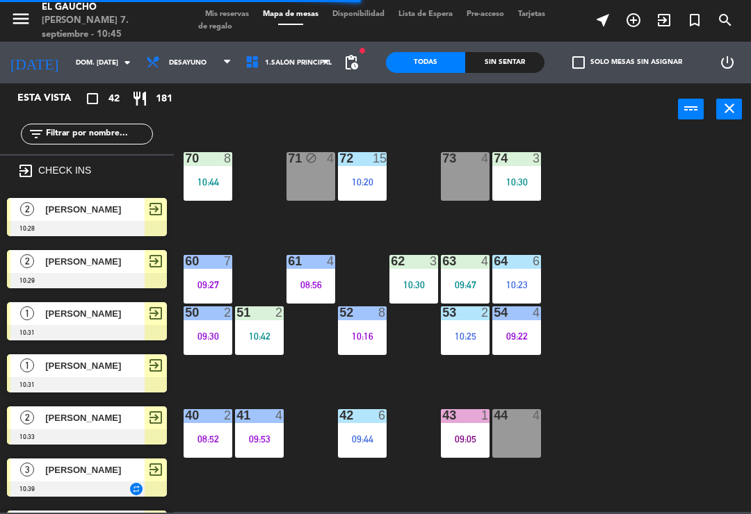
scroll to position [35, 0]
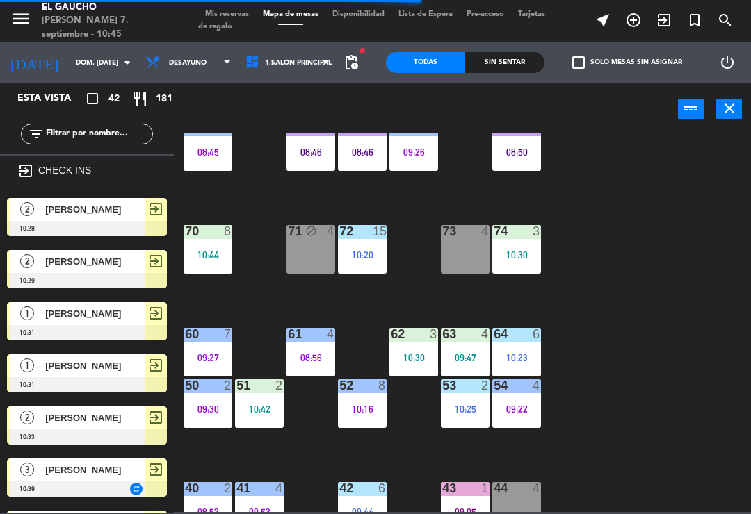
click at [368, 150] on div "08:46" at bounding box center [362, 152] width 49 height 10
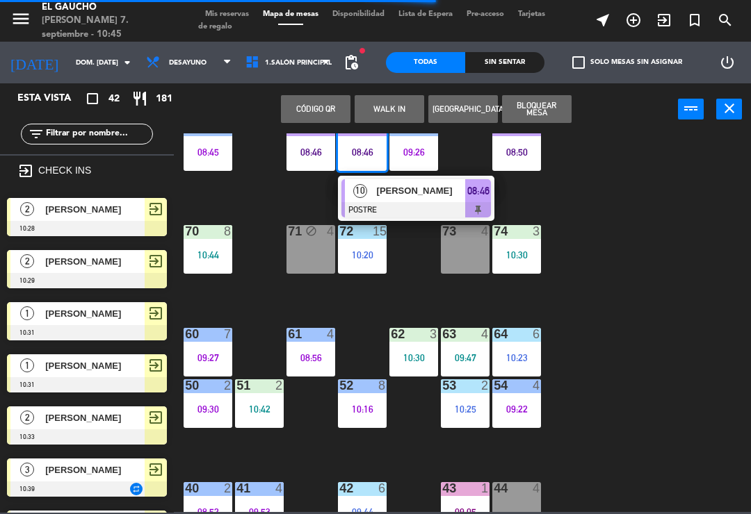
click at [418, 195] on span "[PERSON_NAME]" at bounding box center [421, 190] width 89 height 15
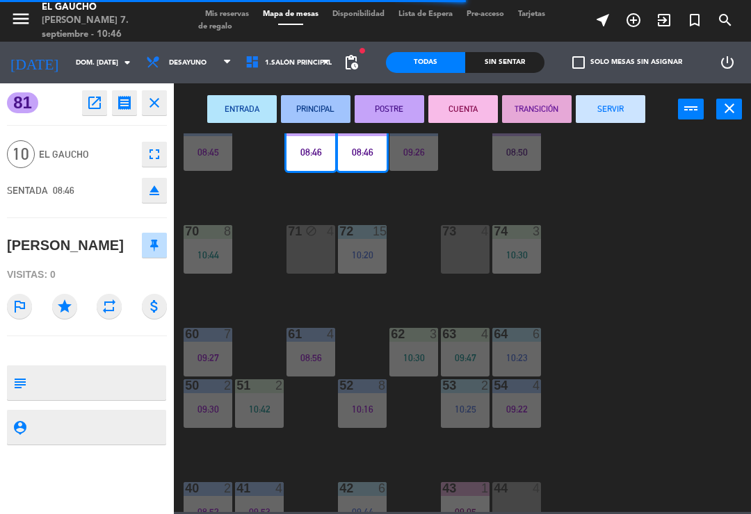
click at [618, 106] on button "SERVIR" at bounding box center [609, 109] width 69 height 28
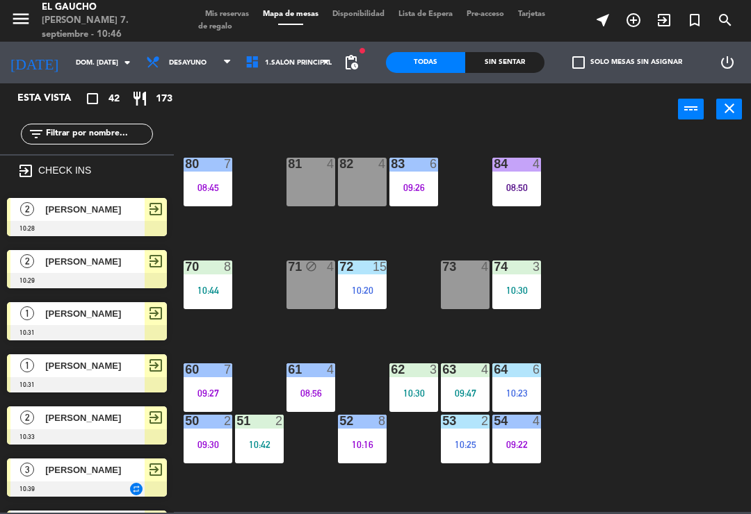
scroll to position [0, 0]
click at [318, 174] on div "81 4" at bounding box center [310, 182] width 49 height 49
click at [716, 283] on div "84 4 08:50 80 7 08:45 83 6 09:26 82 4 81 4 70 8 10:44 71 block 4 72 15 10:20 73…" at bounding box center [465, 322] width 569 height 379
click at [216, 279] on div "70 8 10:44" at bounding box center [207, 285] width 49 height 49
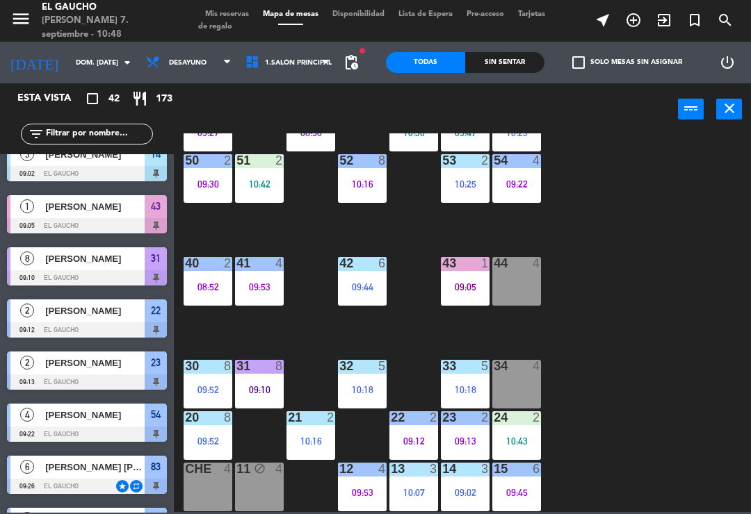
scroll to position [261, 0]
click at [669, 22] on icon "exit_to_app" at bounding box center [663, 20] width 17 height 17
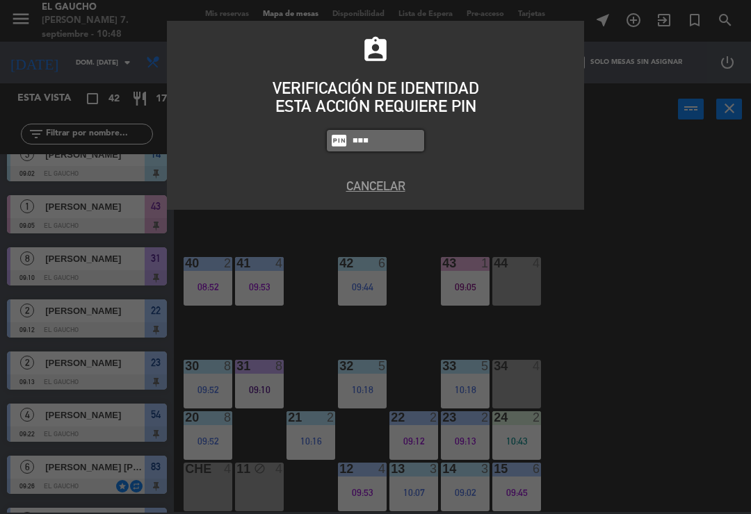
type input "0009"
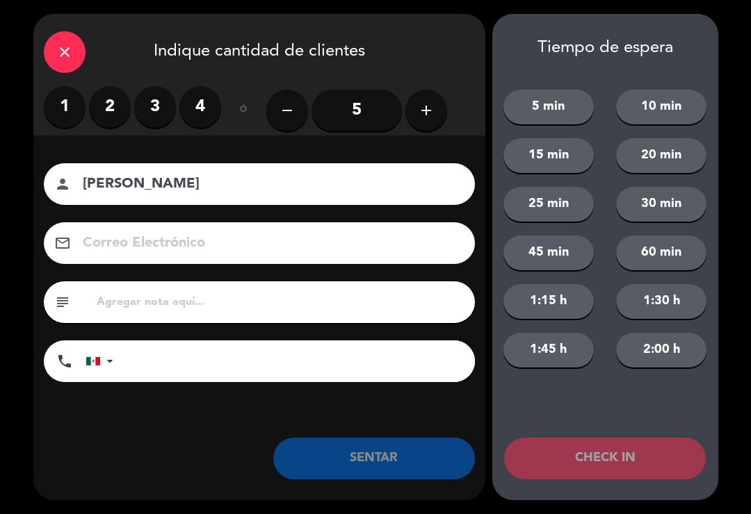
type input "[PERSON_NAME]"
click at [154, 110] on label "3" at bounding box center [155, 107] width 42 height 42
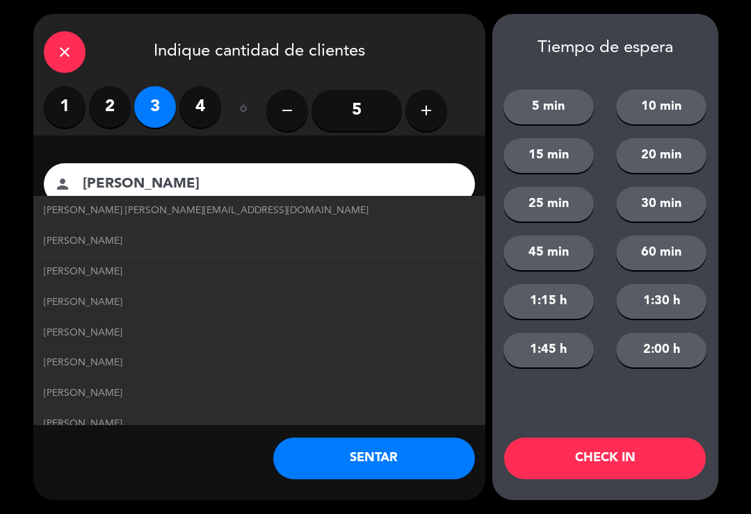
click at [177, 210] on span "[PERSON_NAME] [PERSON_NAME][EMAIL_ADDRESS][DOMAIN_NAME]" at bounding box center [206, 211] width 325 height 16
type input "[EMAIL_ADDRESS][DOMAIN_NAME]"
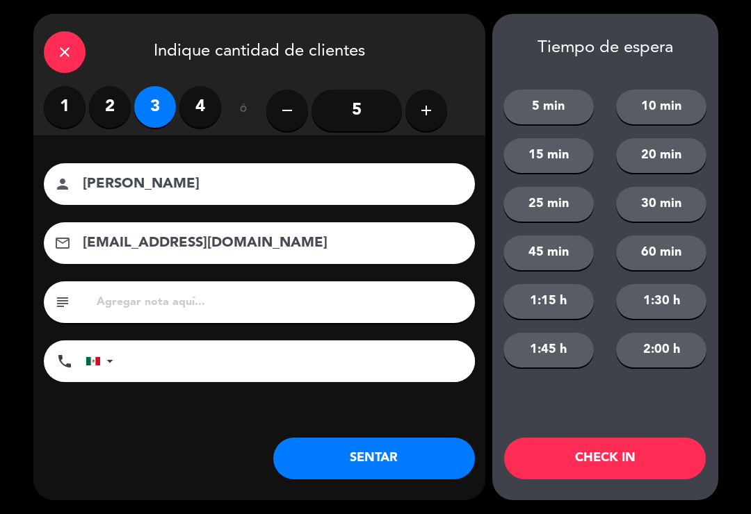
click at [585, 441] on button "CHECK IN" at bounding box center [605, 459] width 202 height 42
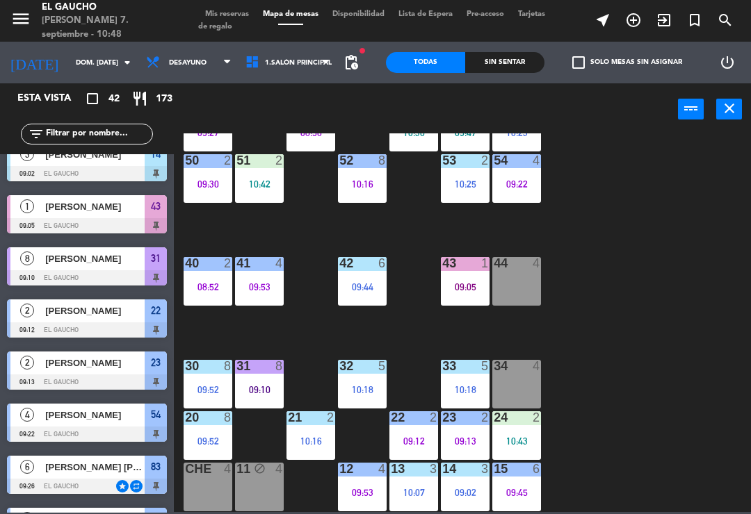
click at [655, 25] on span "exit_to_app" at bounding box center [663, 20] width 31 height 24
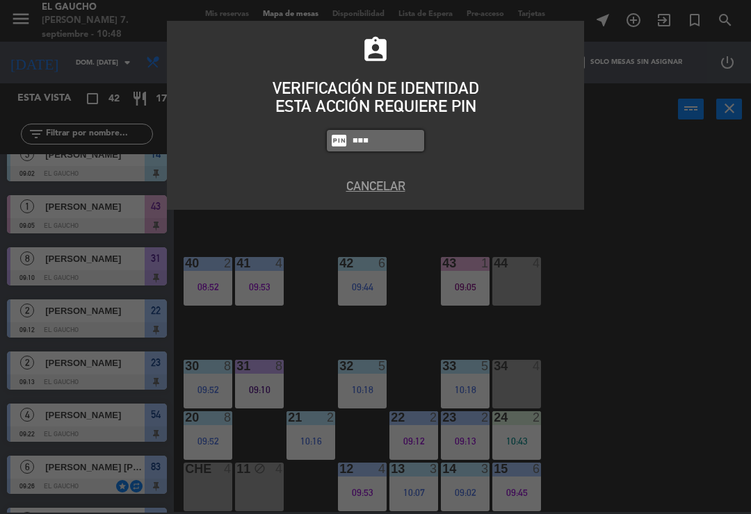
type input "0009"
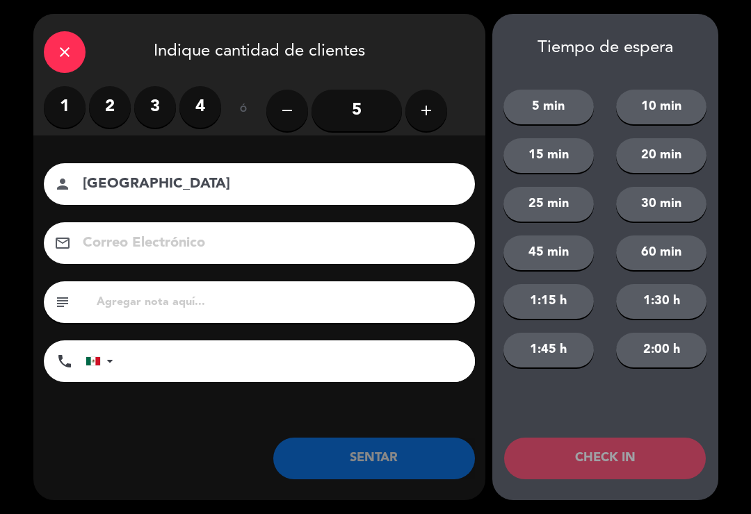
type input "[GEOGRAPHIC_DATA]"
click at [73, 108] on label "1" at bounding box center [65, 107] width 42 height 42
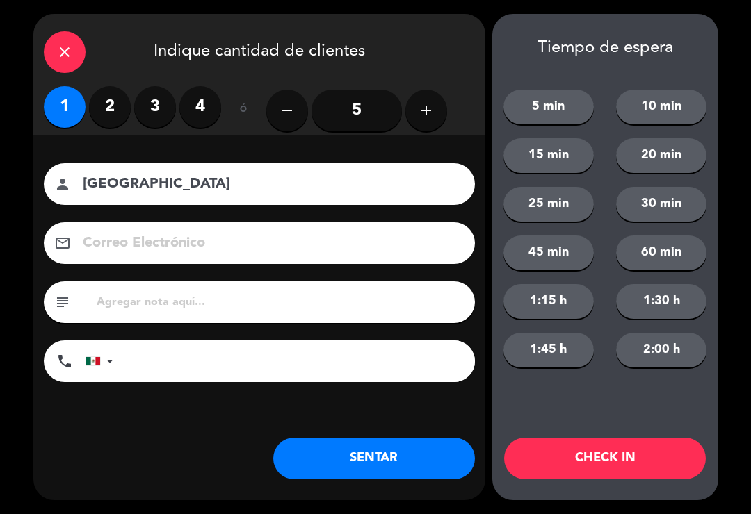
click at [627, 429] on div "Tiempo de espera 5 min 10 min 15 min 20 min 25 min 30 min 45 min 60 min 1:15 h …" at bounding box center [605, 257] width 226 height 486
click at [603, 443] on button "CHECK IN" at bounding box center [605, 459] width 202 height 42
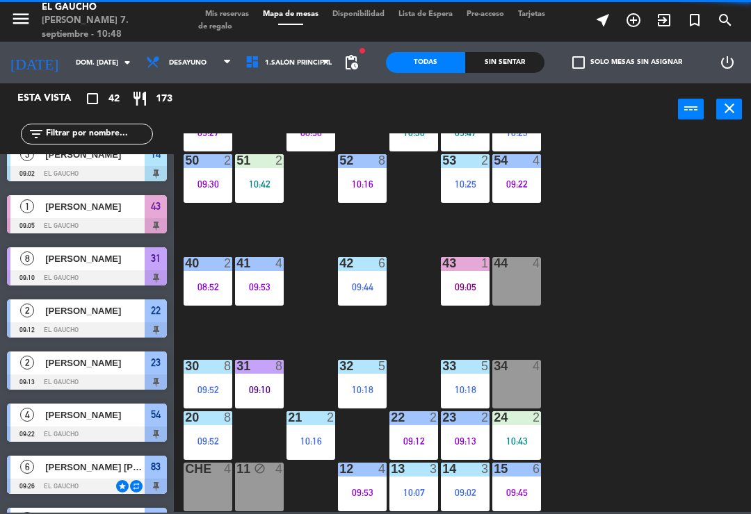
click at [516, 375] on div "34 4" at bounding box center [516, 384] width 49 height 49
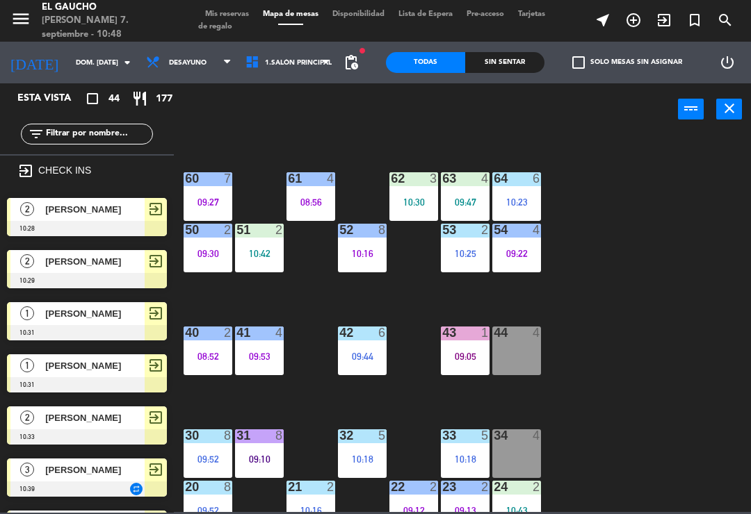
scroll to position [196, 0]
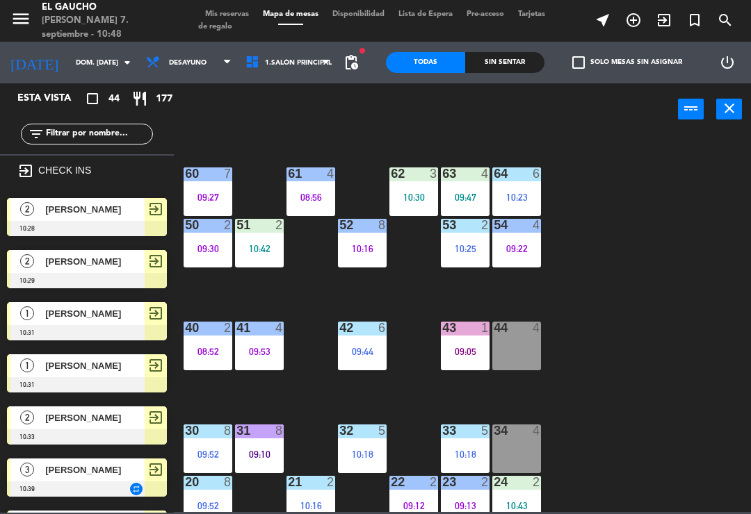
click at [647, 429] on div "84 4 08:50 80 7 08:45 83 6 09:26 82 4 81 8 10:44 70 4 71 block 4 72 15 10:20 73…" at bounding box center [465, 322] width 569 height 379
click at [514, 436] on div at bounding box center [516, 431] width 23 height 13
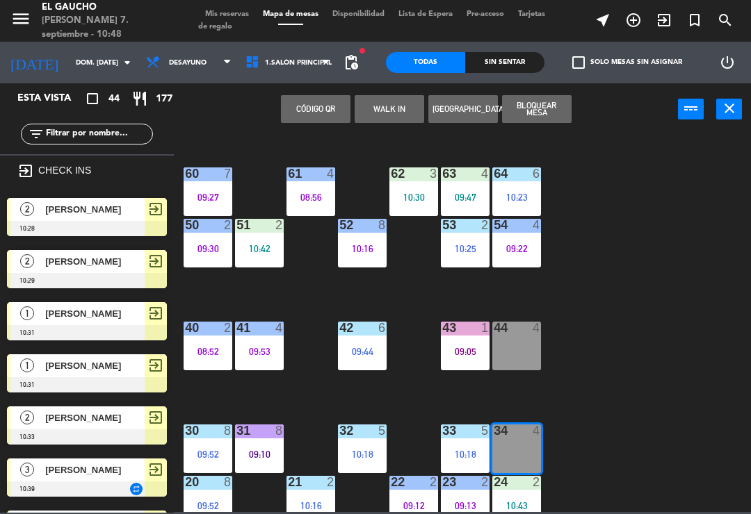
click at [49, 380] on div at bounding box center [87, 384] width 160 height 15
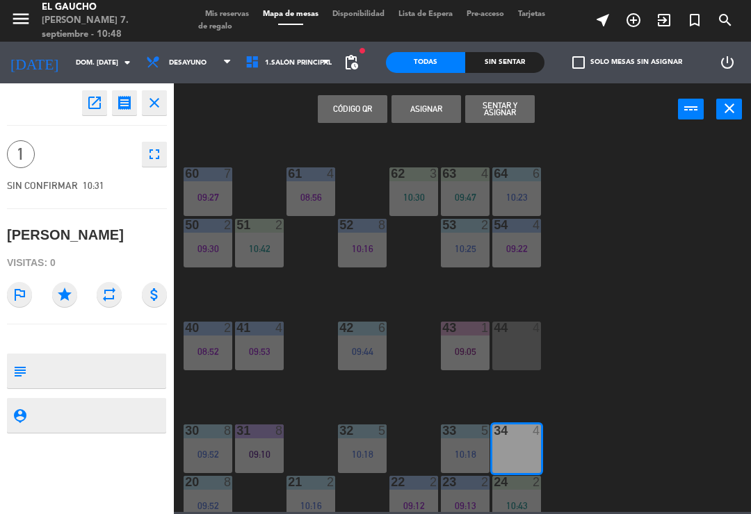
click at [401, 116] on button "Asignar" at bounding box center [425, 109] width 69 height 28
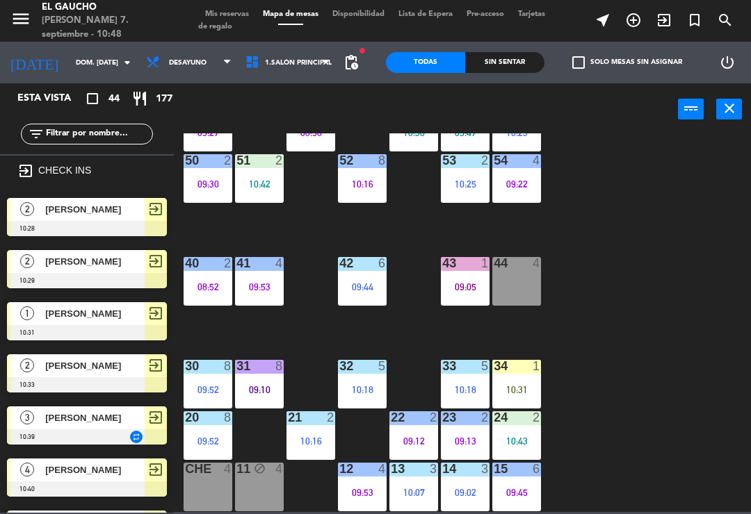
scroll to position [261, 0]
click at [312, 419] on div at bounding box center [311, 417] width 23 height 13
click at [685, 354] on div "84 4 08:50 80 7 08:45 83 6 09:26 82 4 81 8 10:44 70 4 71 block 4 72 15 10:20 73…" at bounding box center [465, 322] width 569 height 379
click at [402, 440] on div "09:12" at bounding box center [413, 441] width 49 height 10
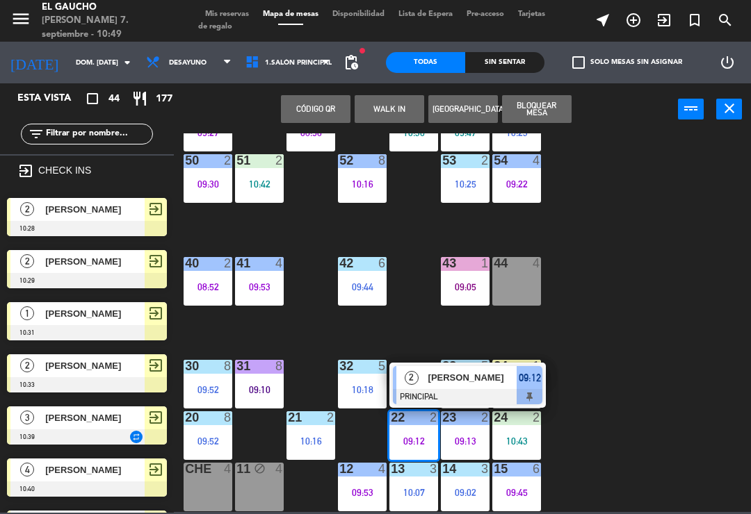
click at [472, 389] on div at bounding box center [467, 396] width 149 height 15
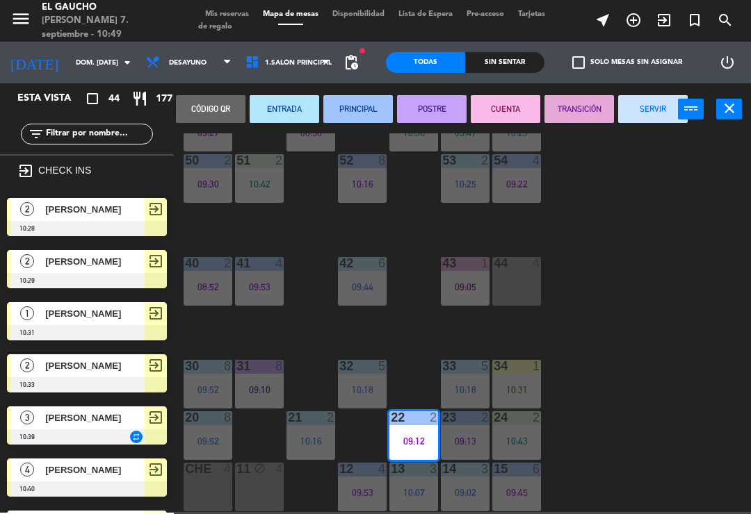
click at [652, 102] on button "SERVIR" at bounding box center [652, 109] width 69 height 28
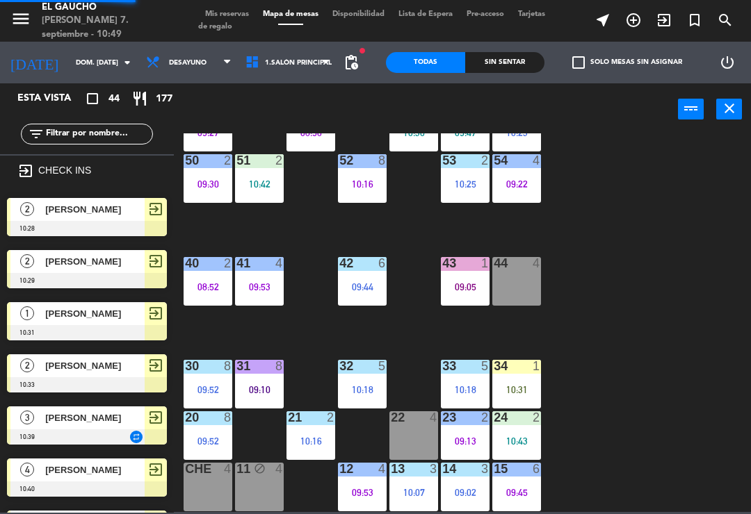
scroll to position [0, 0]
click at [533, 379] on div "34 1 10:31" at bounding box center [516, 384] width 49 height 49
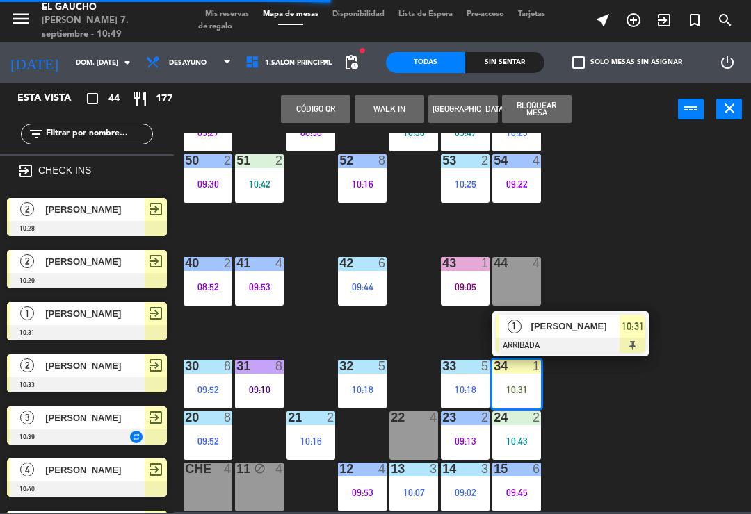
click at [583, 324] on span "[PERSON_NAME]" at bounding box center [575, 326] width 89 height 15
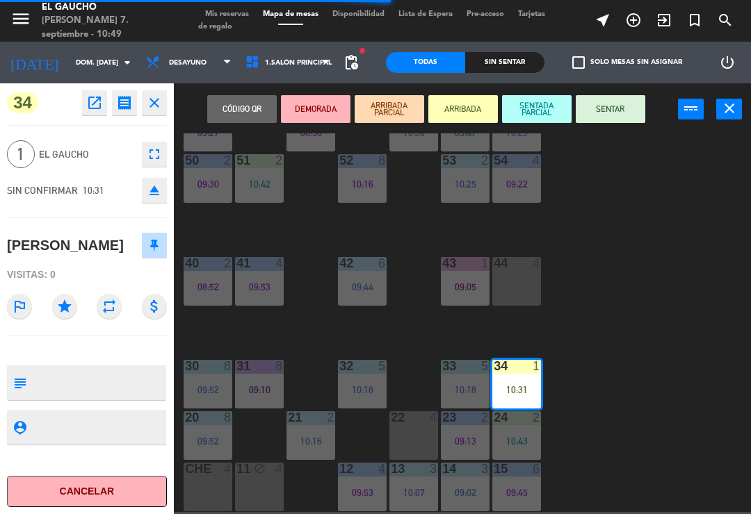
click at [619, 100] on button "SENTAR" at bounding box center [609, 109] width 69 height 28
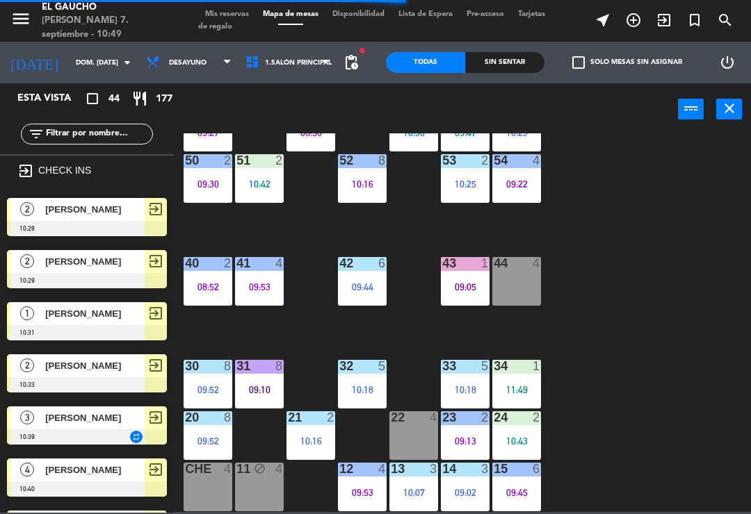
scroll to position [509, 0]
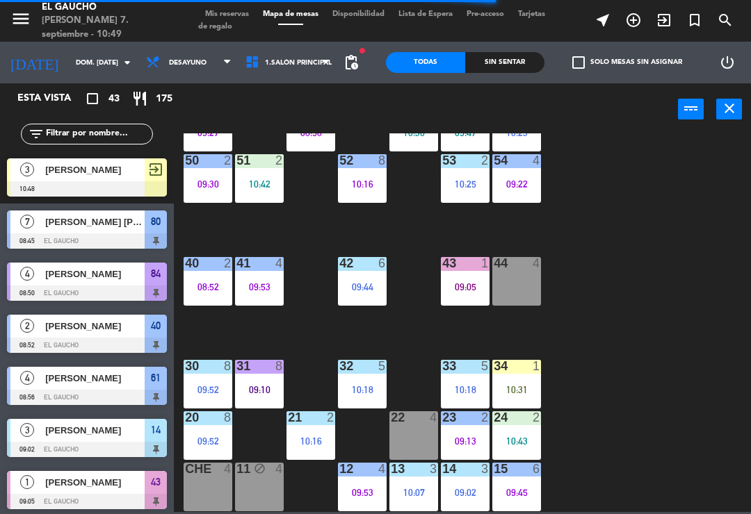
click at [267, 377] on div "31 8 09:10" at bounding box center [259, 384] width 49 height 49
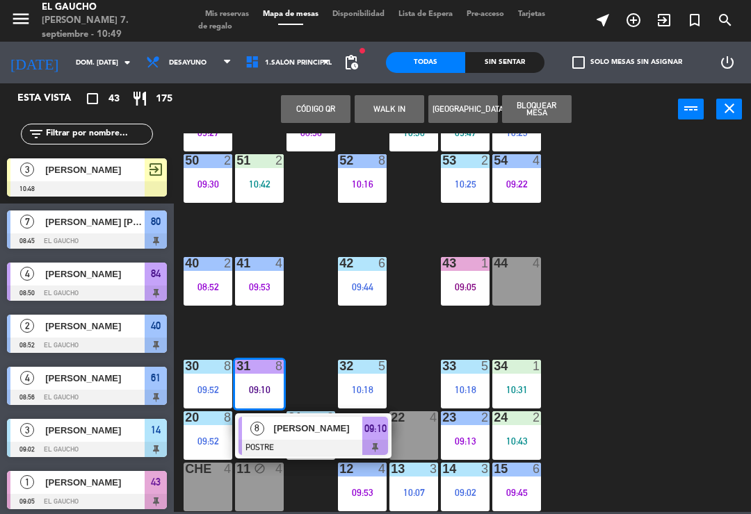
click at [290, 427] on span "[PERSON_NAME]" at bounding box center [318, 428] width 89 height 15
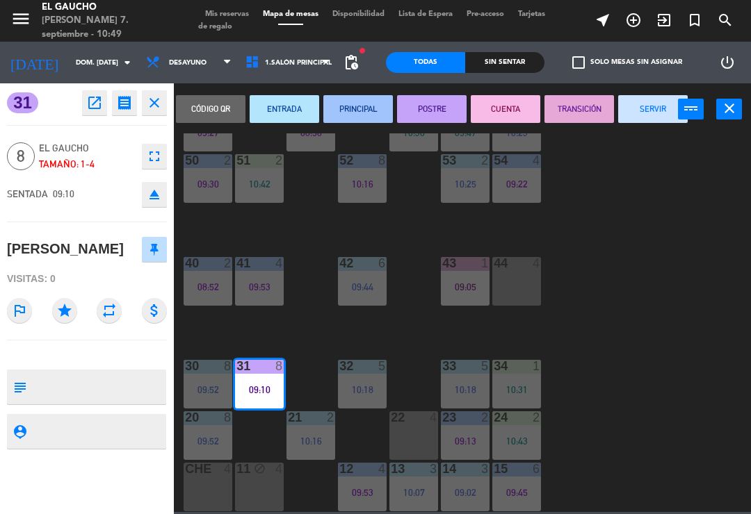
click at [652, 104] on button "SERVIR" at bounding box center [652, 109] width 69 height 28
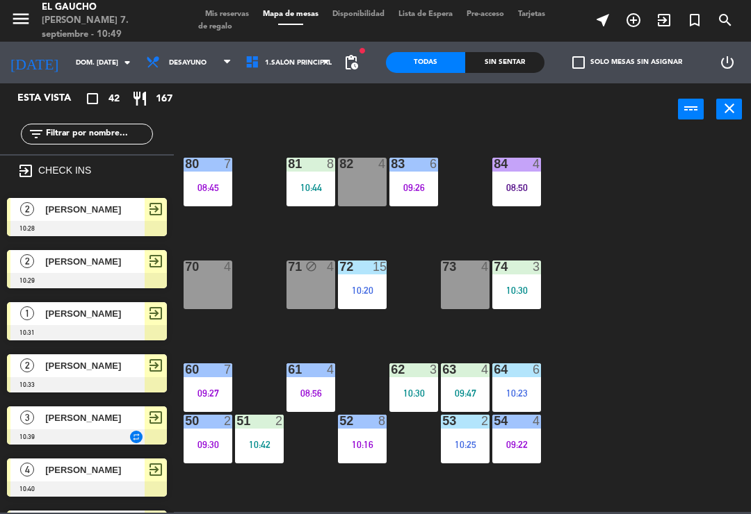
scroll to position [0, 0]
click at [365, 199] on div "82 4" at bounding box center [362, 182] width 49 height 49
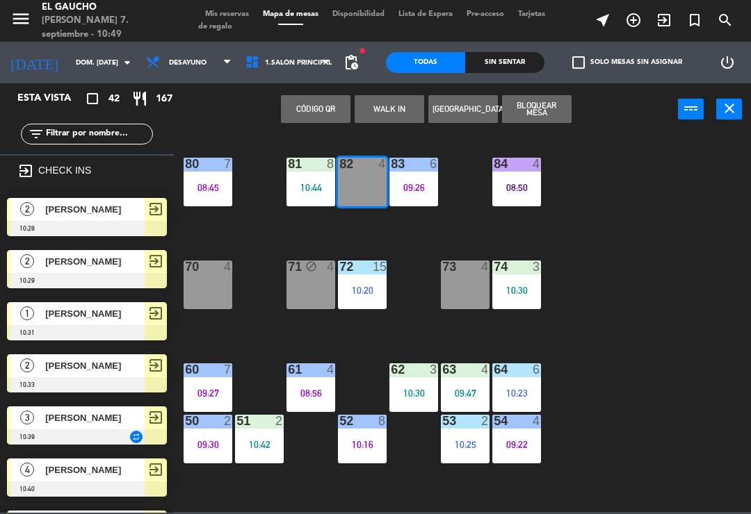
click at [728, 369] on div "84 4 08:50 80 7 08:45 83 6 09:26 82 4 81 8 10:44 70 4 71 block 4 72 15 10:20 73…" at bounding box center [465, 322] width 569 height 379
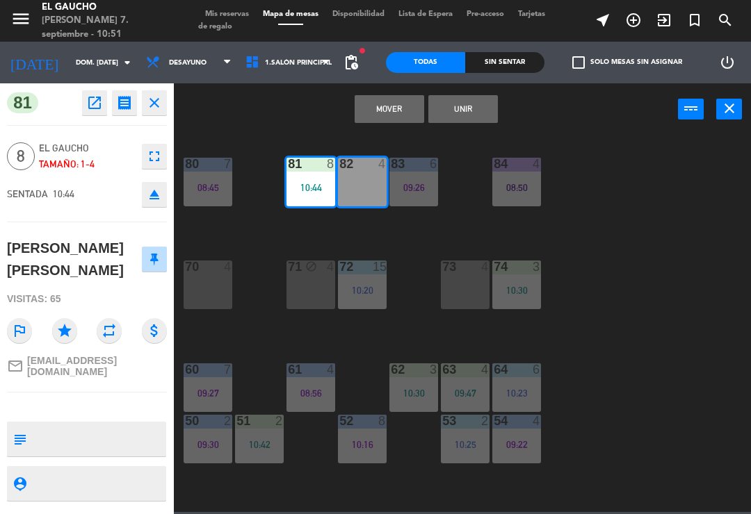
click at [384, 108] on button "Mover" at bounding box center [388, 109] width 69 height 28
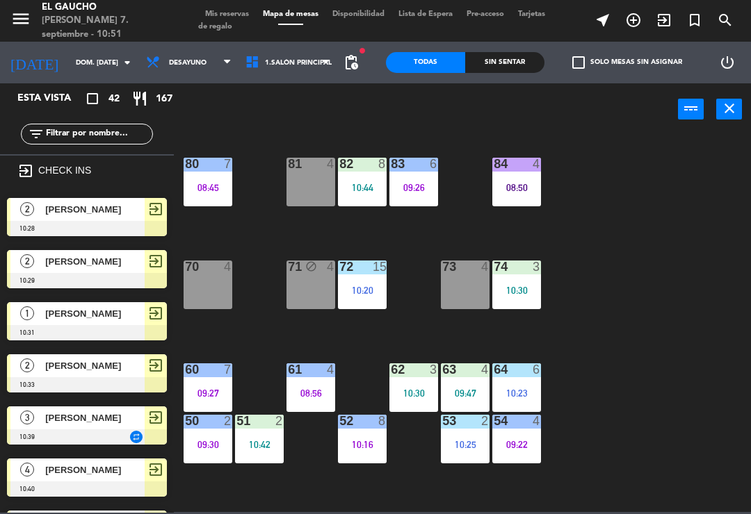
scroll to position [732, 0]
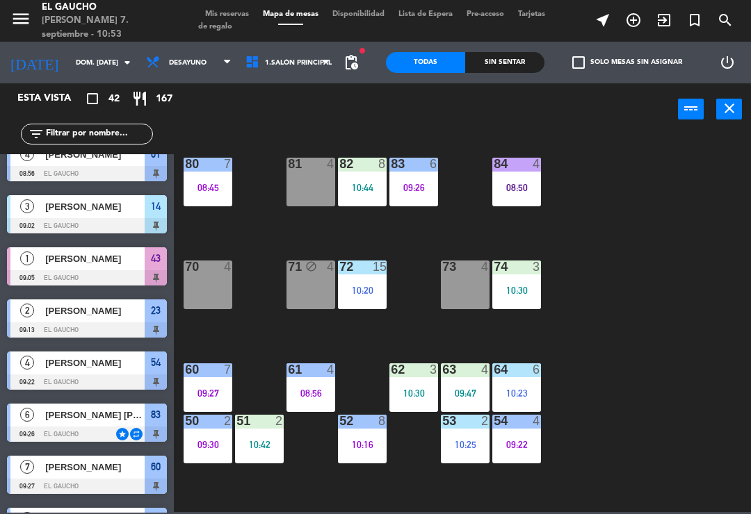
click at [671, 21] on icon "exit_to_app" at bounding box center [663, 20] width 17 height 17
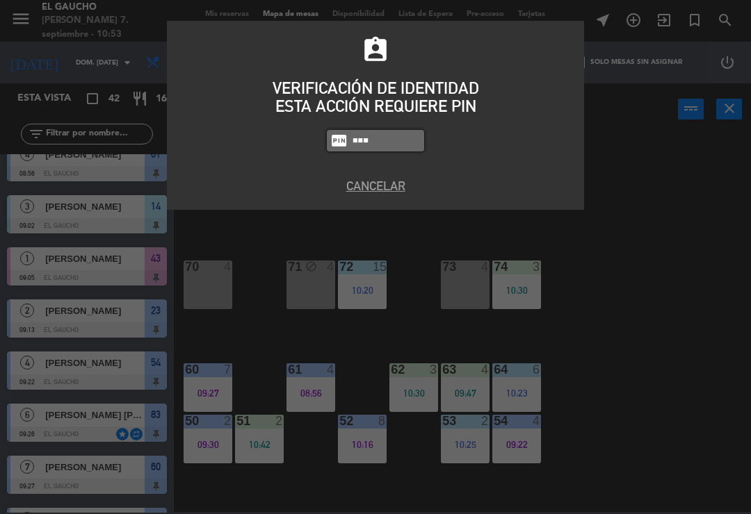
type input "0009"
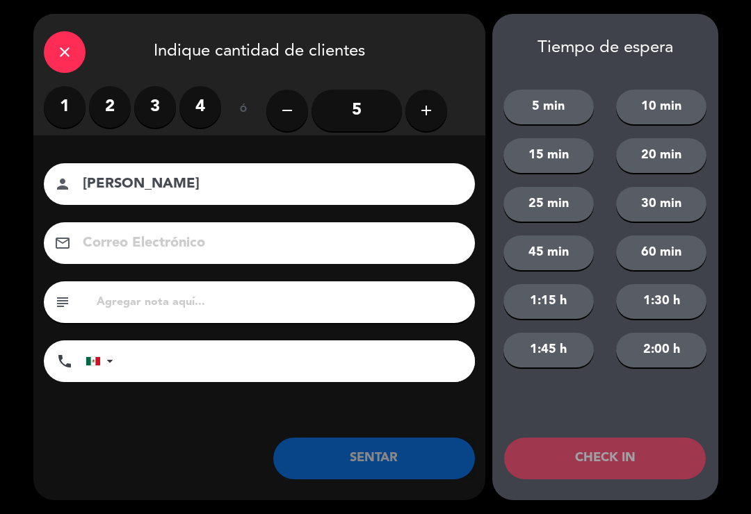
click at [293, 186] on input "[PERSON_NAME]" at bounding box center [268, 184] width 375 height 24
type input "[PERSON_NAME]"
click at [120, 112] on label "2" at bounding box center [110, 107] width 42 height 42
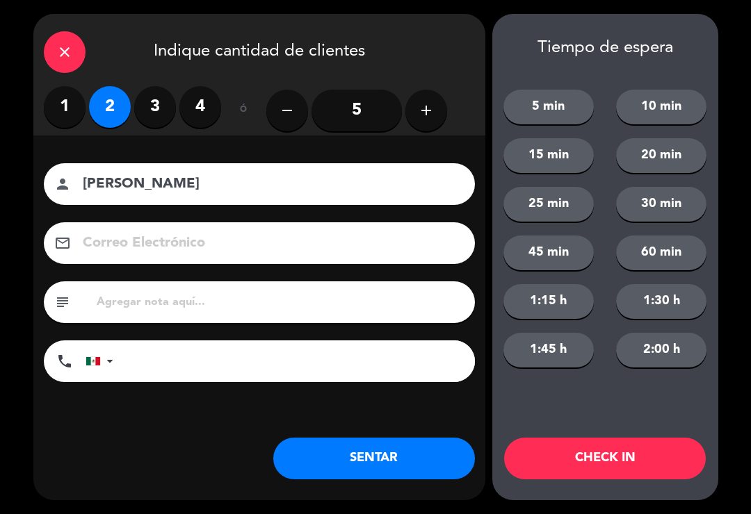
click at [309, 268] on div "Nombre del cliente person [PERSON_NAME] Correo Electrónico email subject phone …" at bounding box center [259, 274] width 452 height 223
click at [302, 250] on input at bounding box center [268, 243] width 375 height 24
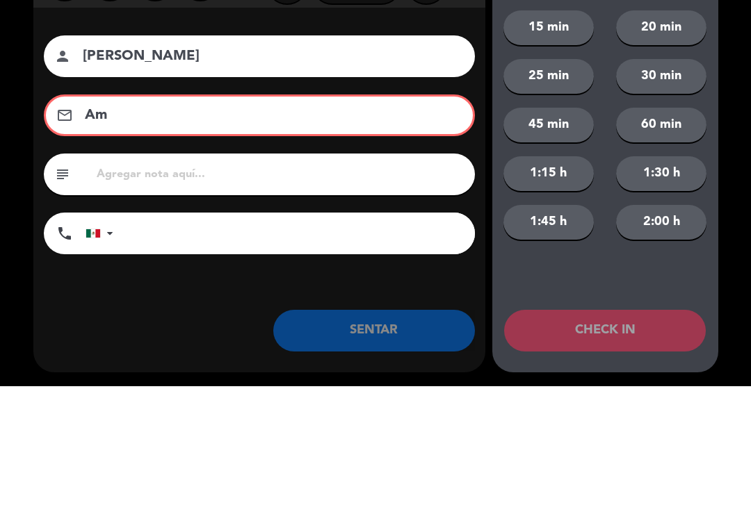
type input "A"
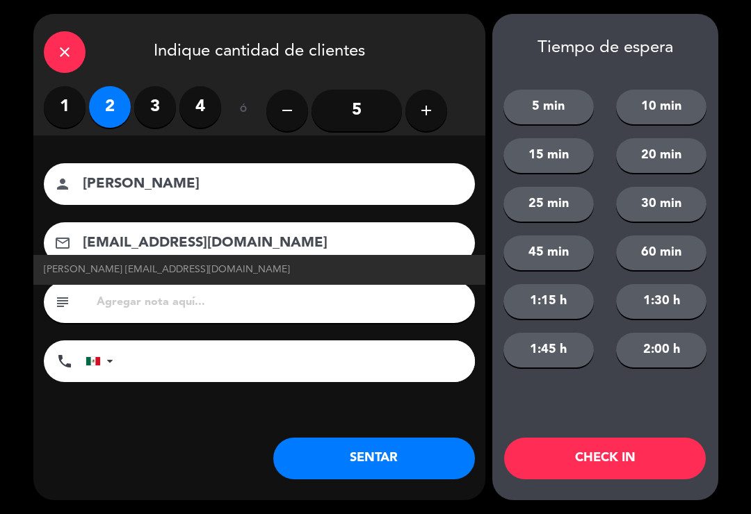
type input "[EMAIL_ADDRESS][DOMAIN_NAME]"
click at [288, 270] on link "[PERSON_NAME] [EMAIL_ADDRESS][DOMAIN_NAME]" at bounding box center [259, 270] width 431 height 16
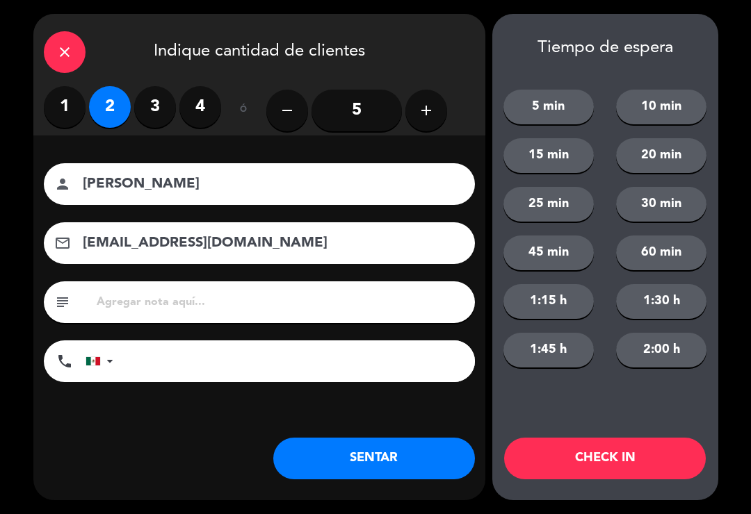
click at [199, 104] on label "4" at bounding box center [200, 107] width 42 height 42
click at [587, 452] on button "CHECK IN" at bounding box center [605, 459] width 202 height 42
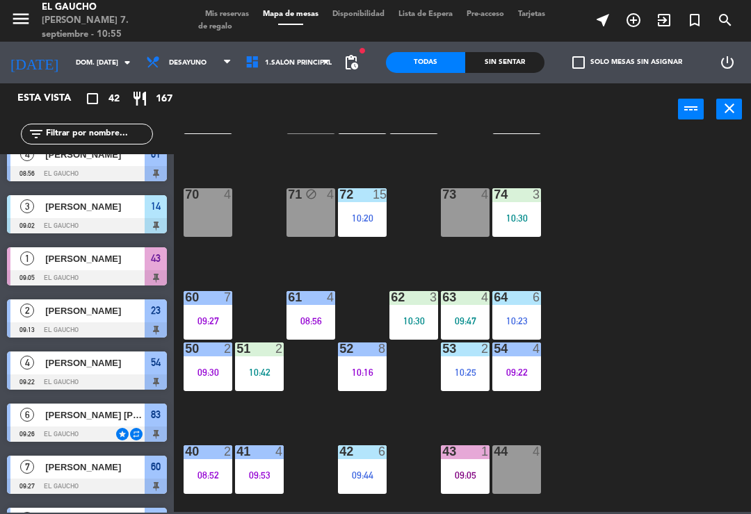
scroll to position [60, 0]
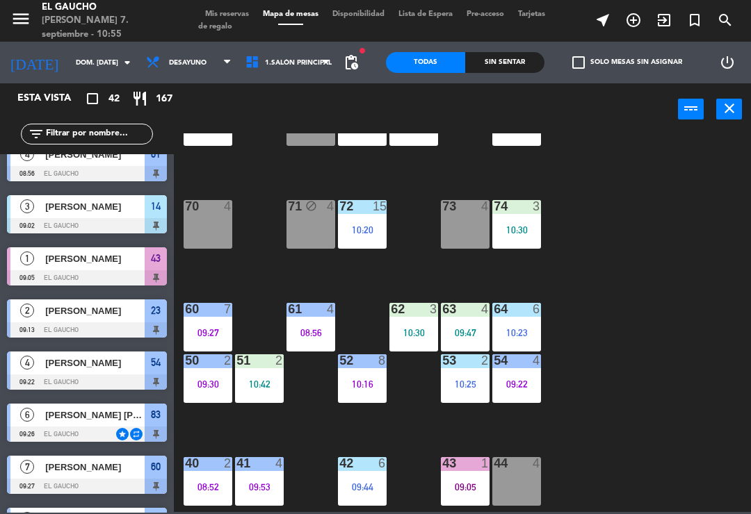
click at [220, 230] on div "70 4" at bounding box center [207, 224] width 49 height 49
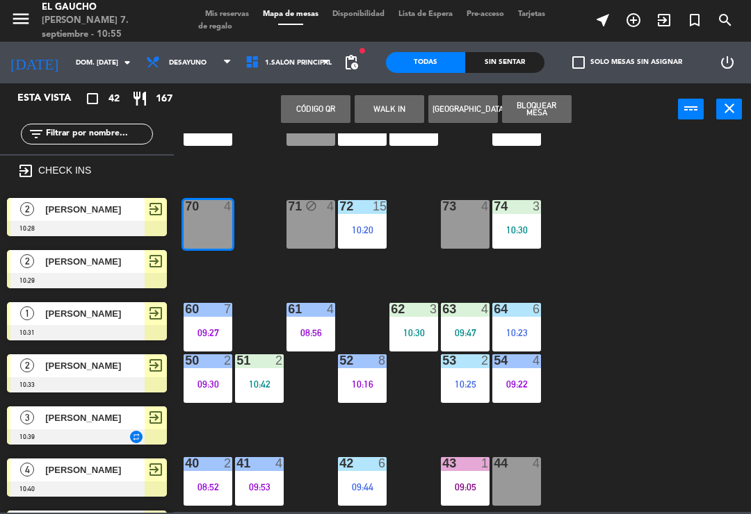
scroll to position [0, 0]
click at [121, 211] on span "[PERSON_NAME]" at bounding box center [94, 209] width 99 height 15
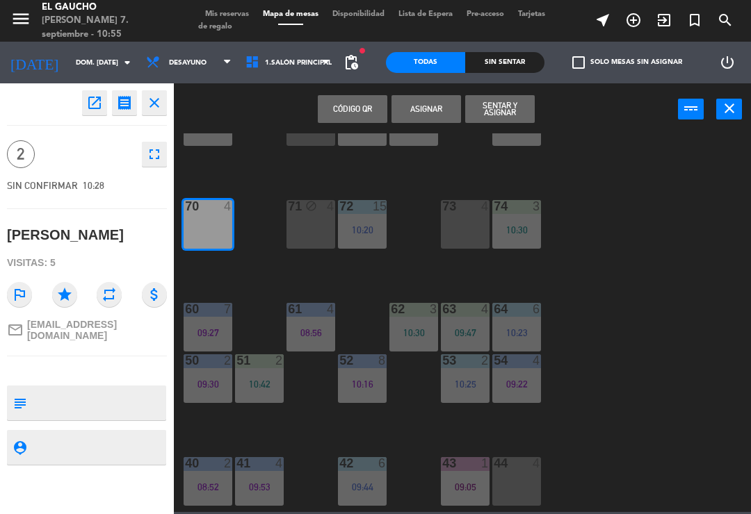
click at [304, 224] on div "71 block 4" at bounding box center [310, 224] width 49 height 49
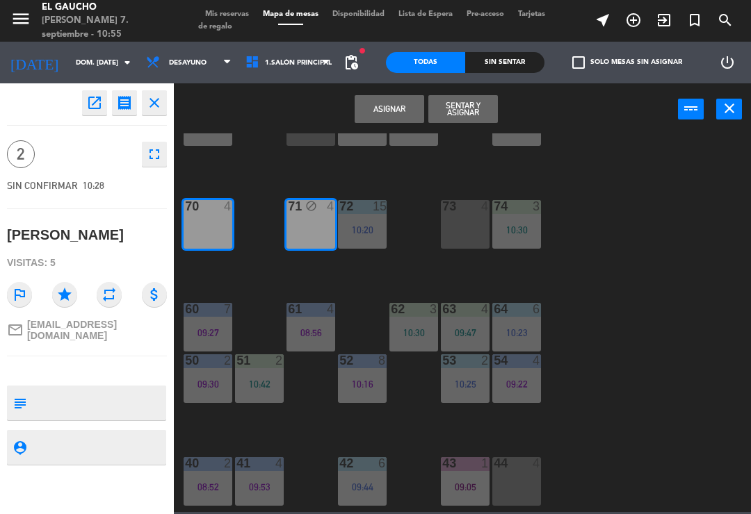
click at [457, 115] on button "Sentar y Asignar" at bounding box center [462, 109] width 69 height 28
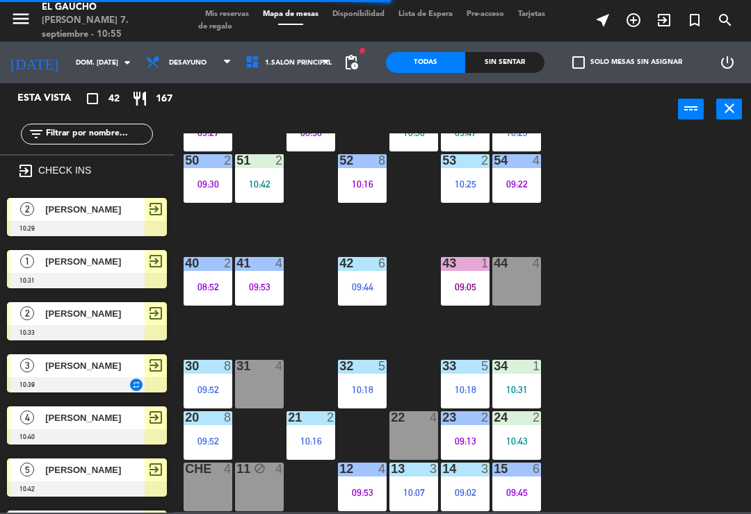
scroll to position [261, 0]
click at [427, 427] on div "22 4" at bounding box center [413, 435] width 49 height 49
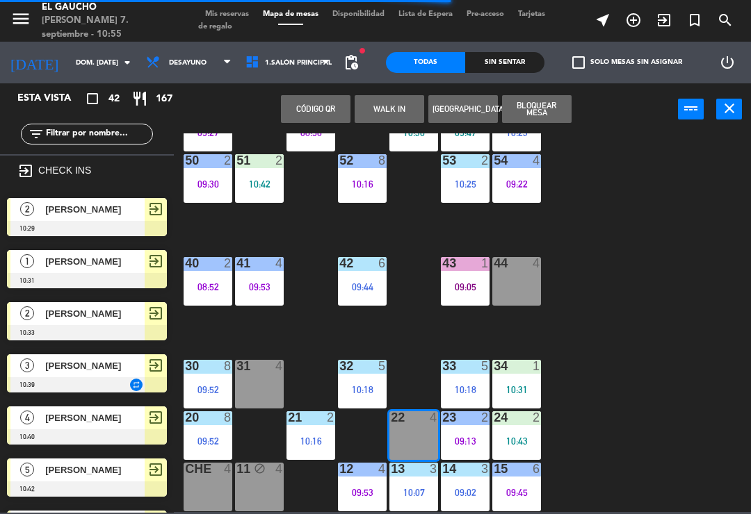
click at [653, 381] on div "84 4 08:50 80 7 08:45 83 6 09:26 82 8 10:44 81 4 70 2 11:55 71 block 2 10:28 72…" at bounding box center [465, 322] width 569 height 379
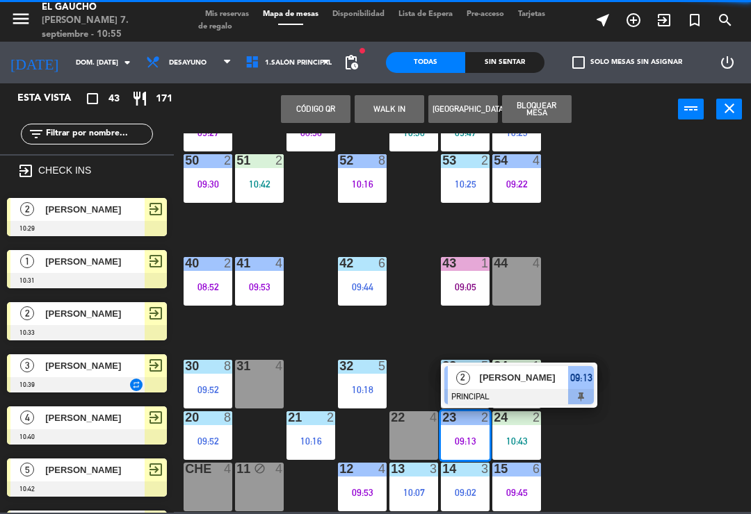
click at [537, 397] on div at bounding box center [518, 396] width 149 height 15
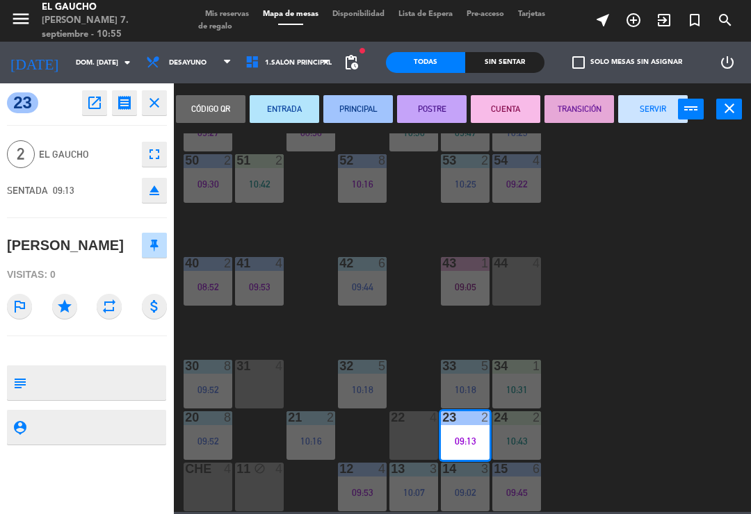
click at [655, 112] on button "SERVIR" at bounding box center [652, 109] width 69 height 28
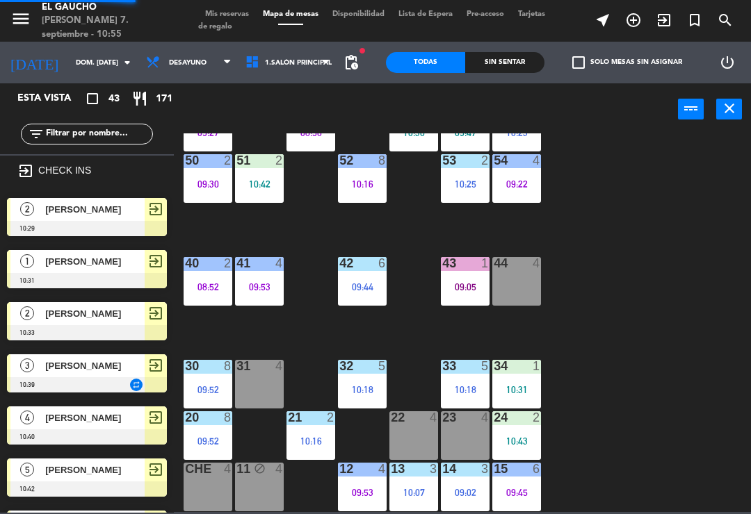
scroll to position [0, 0]
click at [647, 361] on div "84 4 08:50 80 7 08:45 83 6 09:26 82 8 10:44 81 4 70 2 10:55 71 block 2 10:55 72…" at bounding box center [465, 322] width 569 height 379
click at [470, 423] on div at bounding box center [465, 417] width 23 height 13
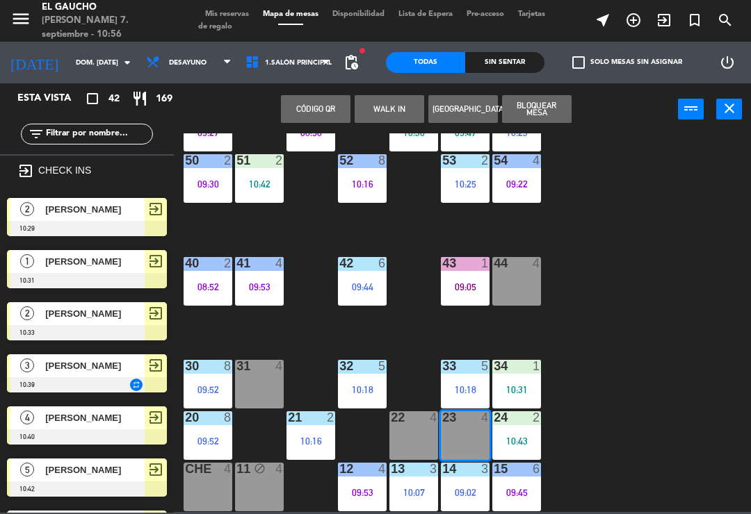
click at [44, 225] on div at bounding box center [87, 228] width 160 height 15
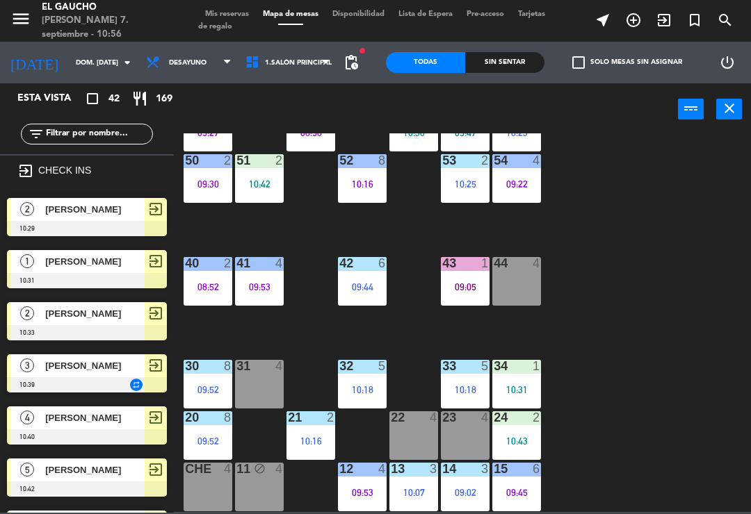
click at [418, 425] on div "22 4" at bounding box center [413, 418] width 49 height 14
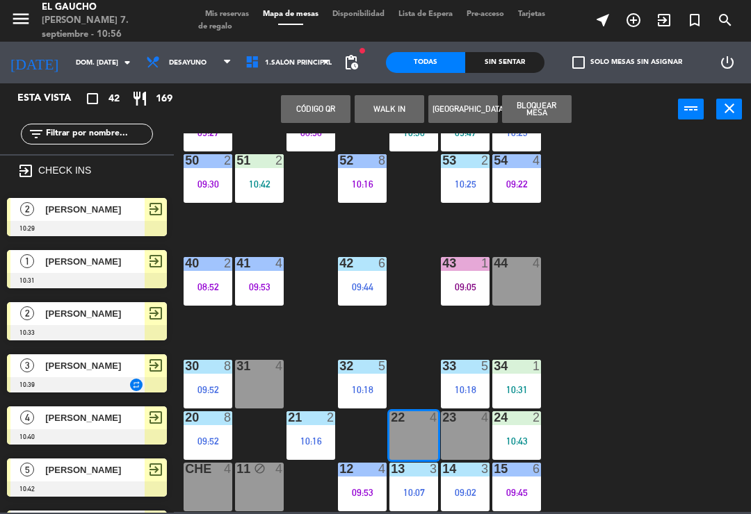
click at [31, 222] on div at bounding box center [87, 228] width 160 height 15
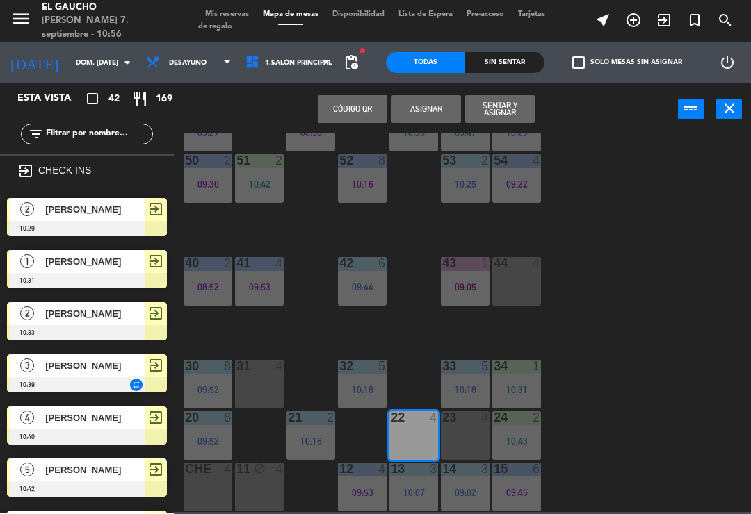
click at [520, 112] on button "Sentar y Asignar" at bounding box center [499, 109] width 69 height 28
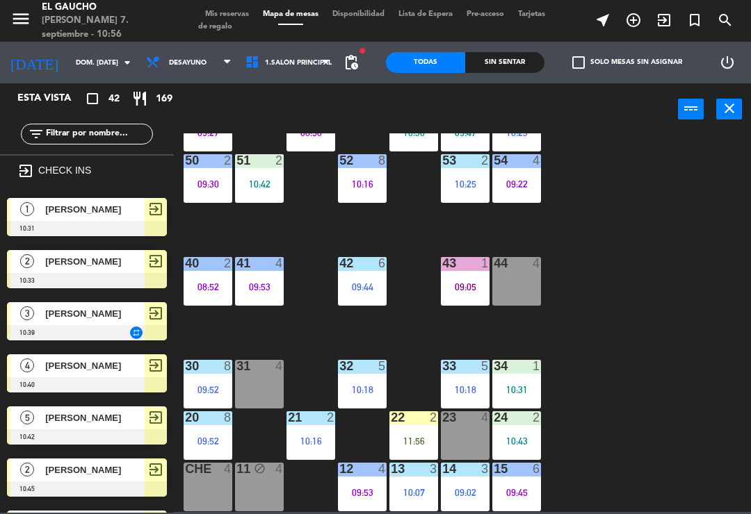
scroll to position [0, 0]
click at [468, 425] on div "23 4" at bounding box center [465, 418] width 49 height 14
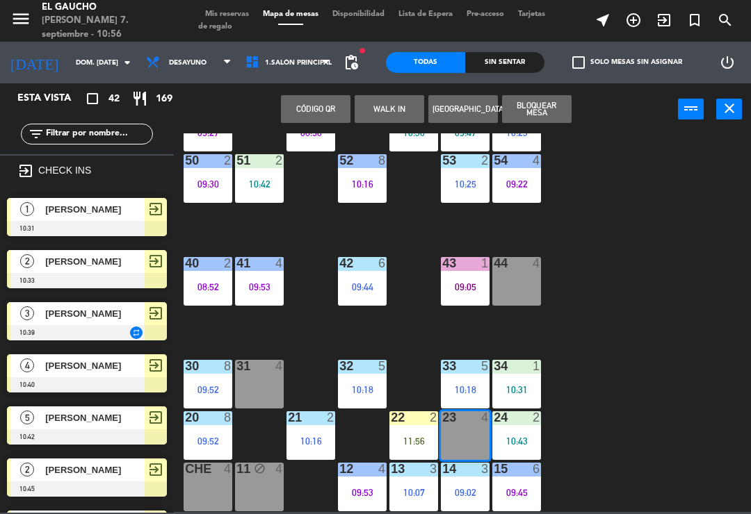
click at [33, 213] on span "1" at bounding box center [27, 209] width 14 height 14
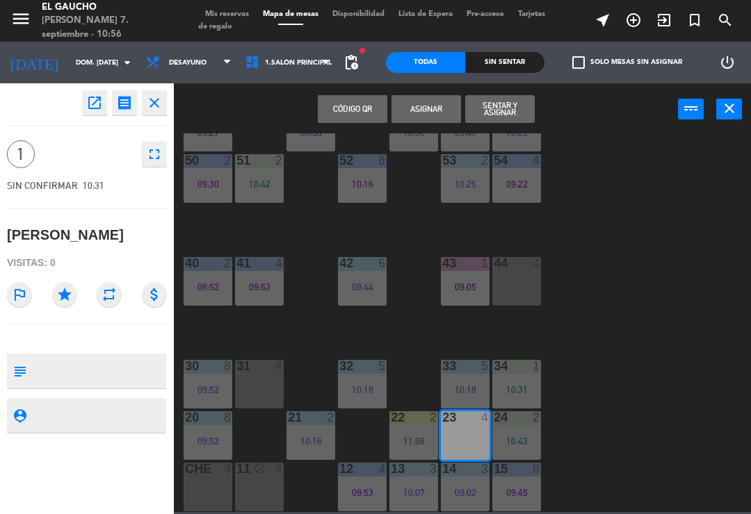
click at [497, 107] on button "Sentar y Asignar" at bounding box center [499, 109] width 69 height 28
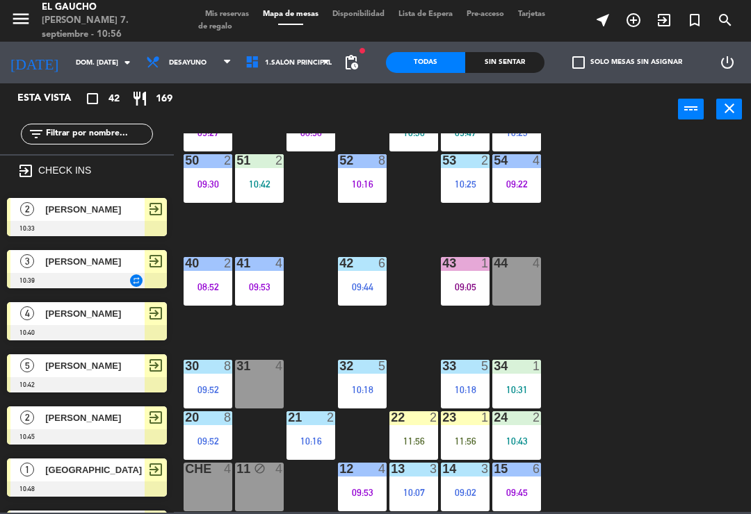
click at [237, 361] on div "31" at bounding box center [236, 366] width 1 height 13
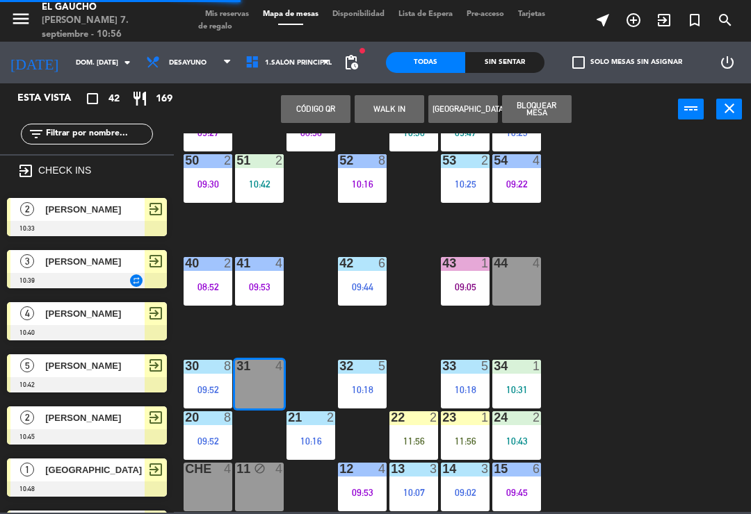
click at [49, 276] on div at bounding box center [87, 280] width 160 height 15
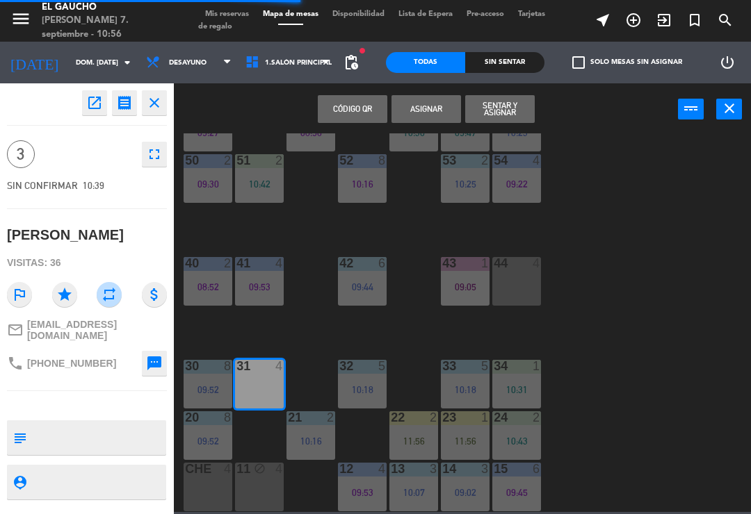
click at [507, 113] on button "Sentar y Asignar" at bounding box center [499, 109] width 69 height 28
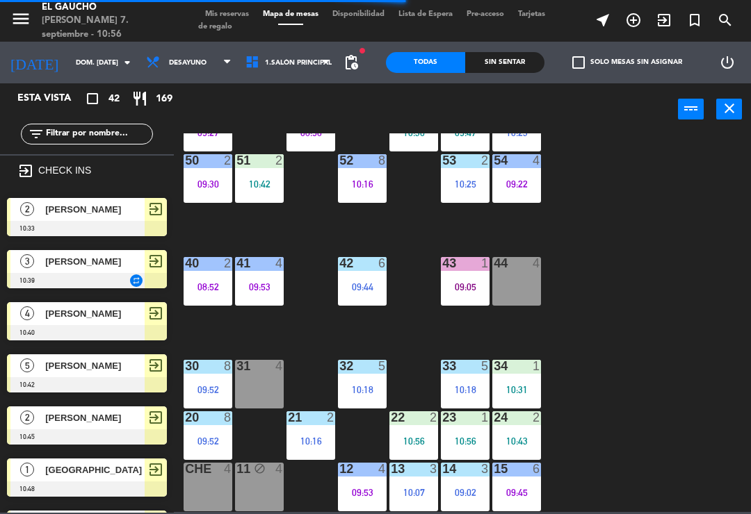
click at [39, 213] on div "2" at bounding box center [26, 209] width 33 height 23
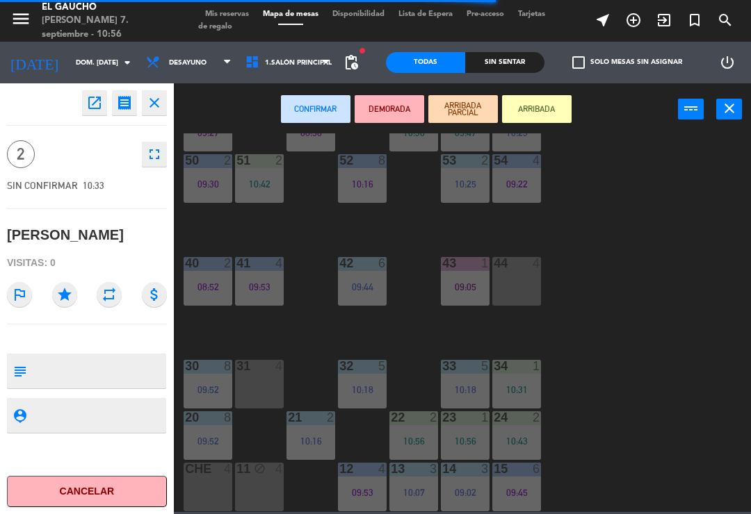
click at [517, 272] on div "44 4" at bounding box center [516, 281] width 49 height 49
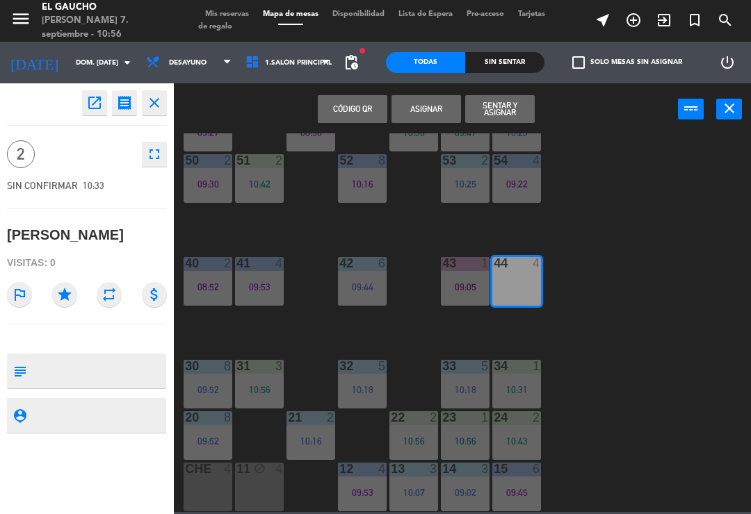
click at [509, 109] on button "Sentar y Asignar" at bounding box center [499, 109] width 69 height 28
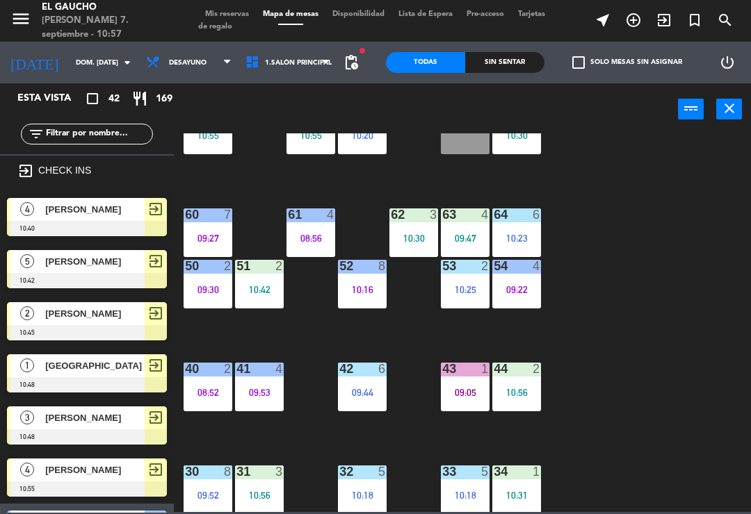
scroll to position [113, 0]
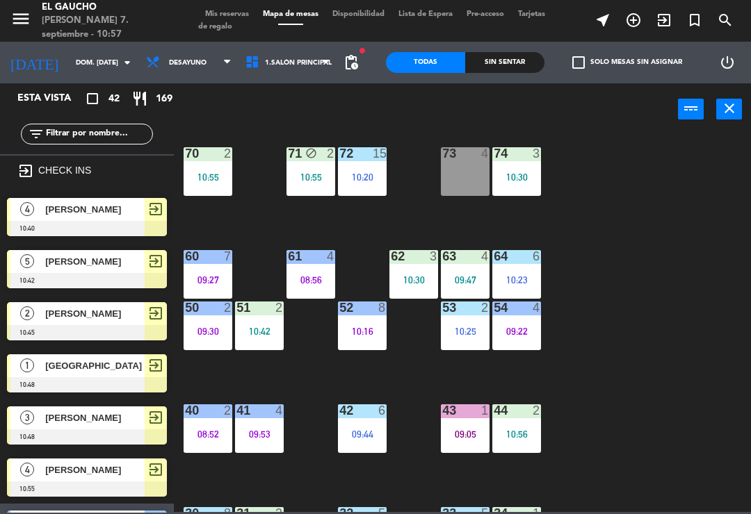
click at [208, 279] on div "09:27" at bounding box center [207, 280] width 49 height 10
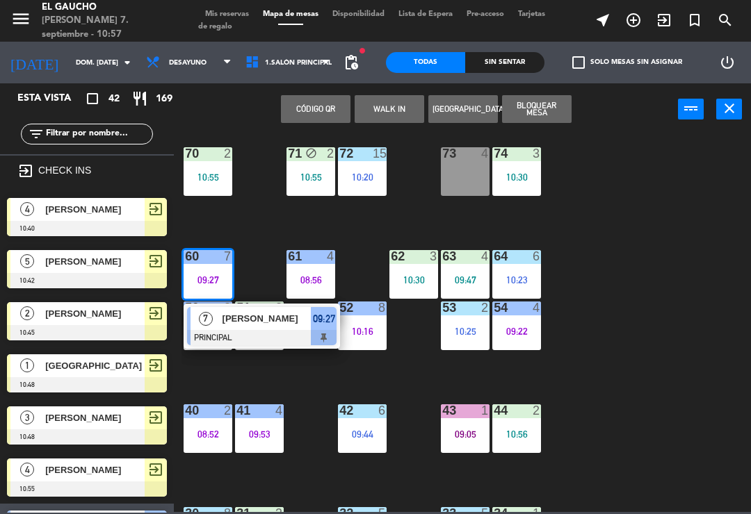
click at [311, 325] on div "09:27" at bounding box center [324, 318] width 26 height 23
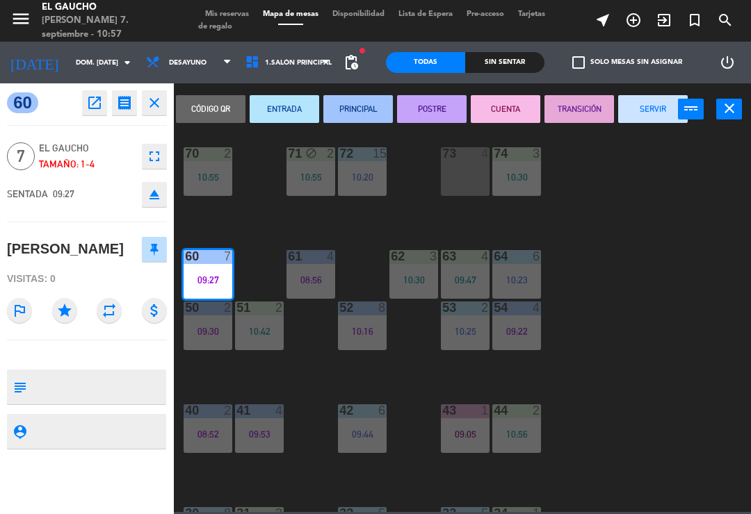
click at [651, 108] on button "SERVIR" at bounding box center [652, 109] width 69 height 28
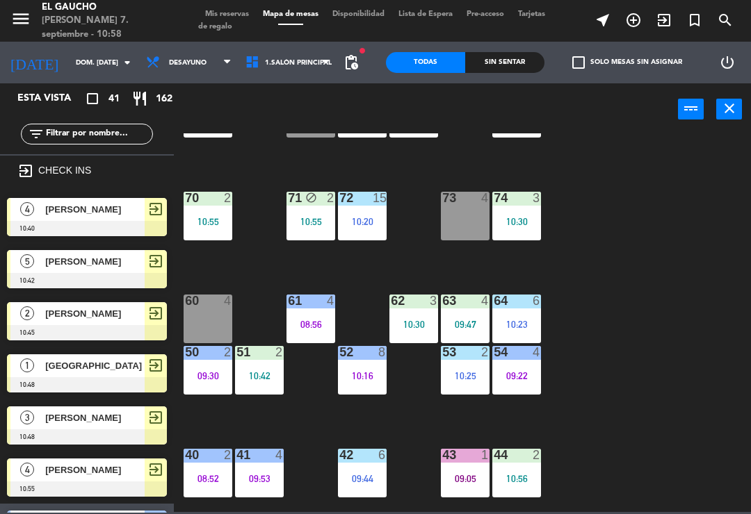
scroll to position [151, 0]
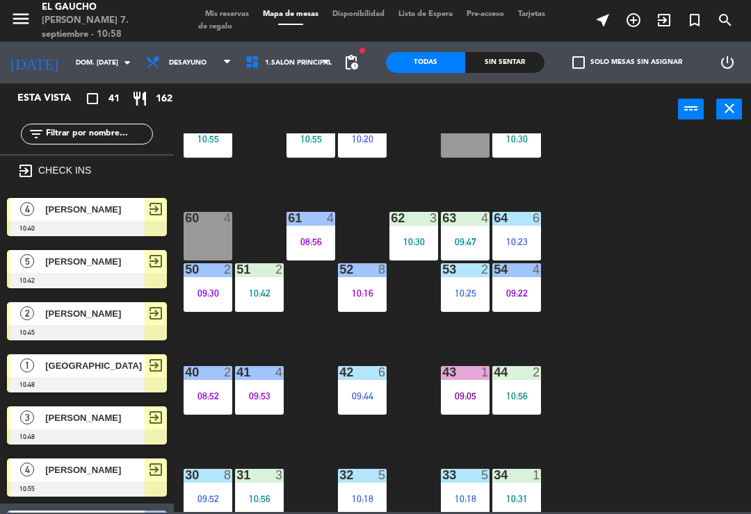
click at [211, 386] on div "40 2 08:52" at bounding box center [207, 390] width 49 height 49
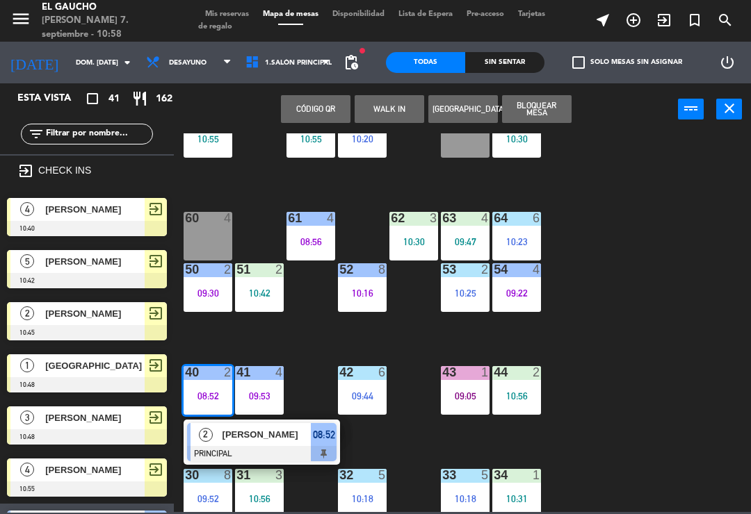
click at [279, 435] on span "[PERSON_NAME]" at bounding box center [266, 434] width 89 height 15
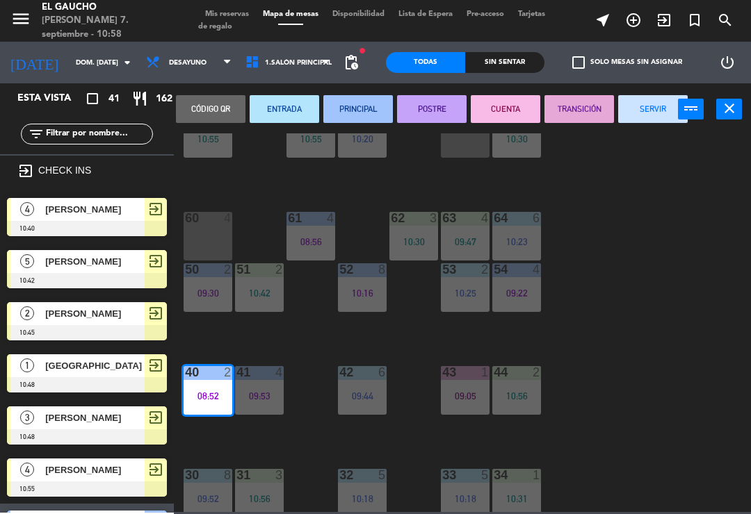
click at [663, 104] on button "SERVIR" at bounding box center [652, 109] width 69 height 28
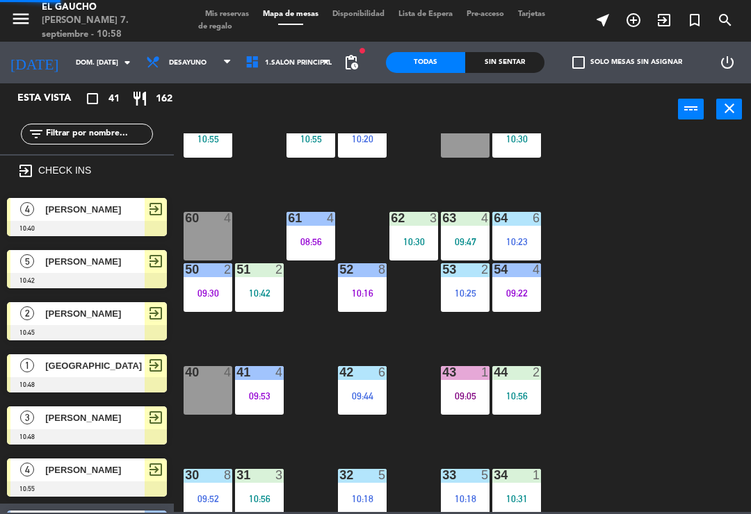
scroll to position [0, 0]
click at [200, 402] on div "40 4" at bounding box center [207, 390] width 49 height 49
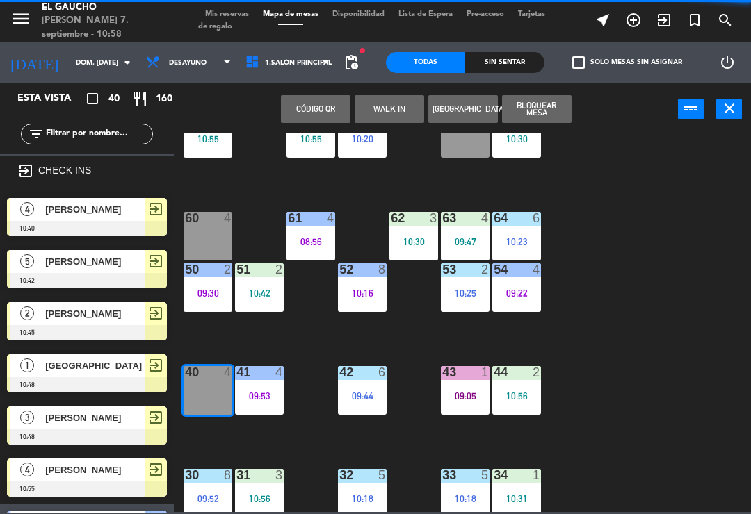
click at [110, 320] on div "[PERSON_NAME]" at bounding box center [94, 313] width 101 height 23
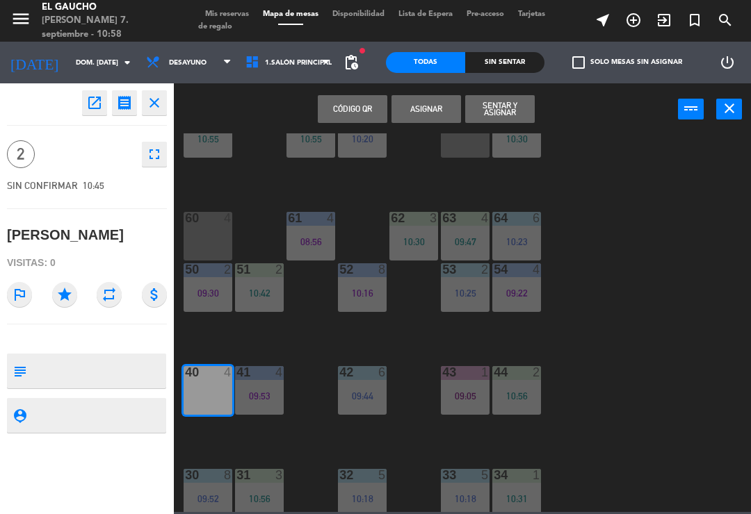
click at [507, 113] on button "Sentar y Asignar" at bounding box center [499, 109] width 69 height 28
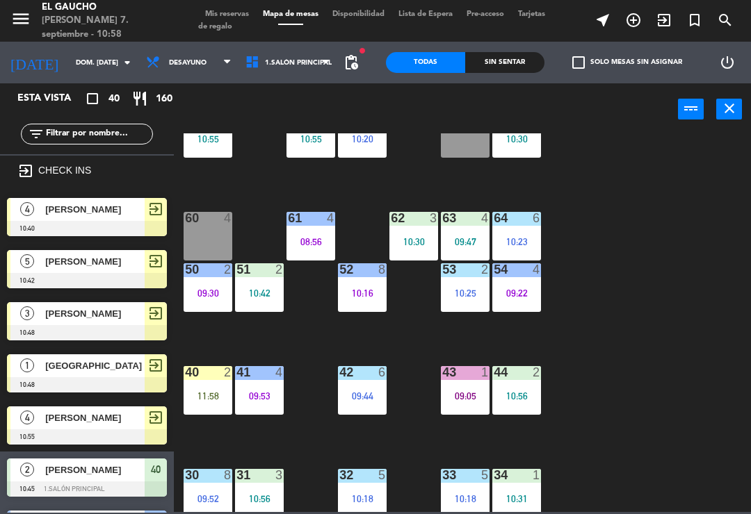
click at [118, 213] on span "[PERSON_NAME]" at bounding box center [94, 209] width 99 height 15
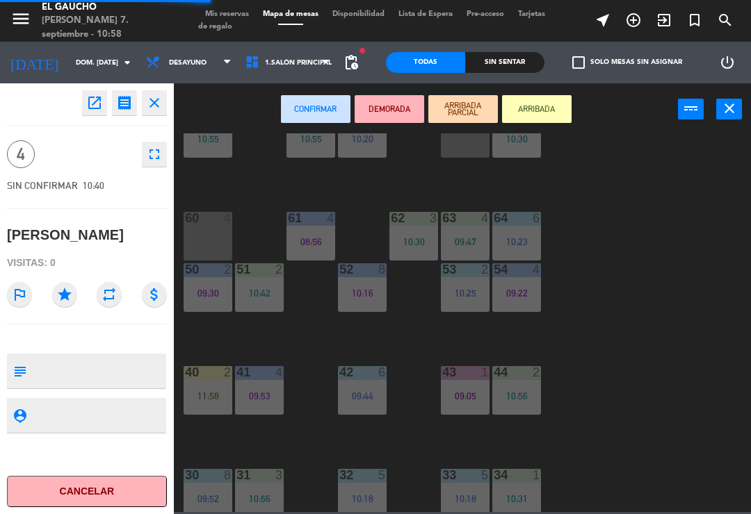
click at [118, 486] on button "Cancelar" at bounding box center [87, 491] width 160 height 31
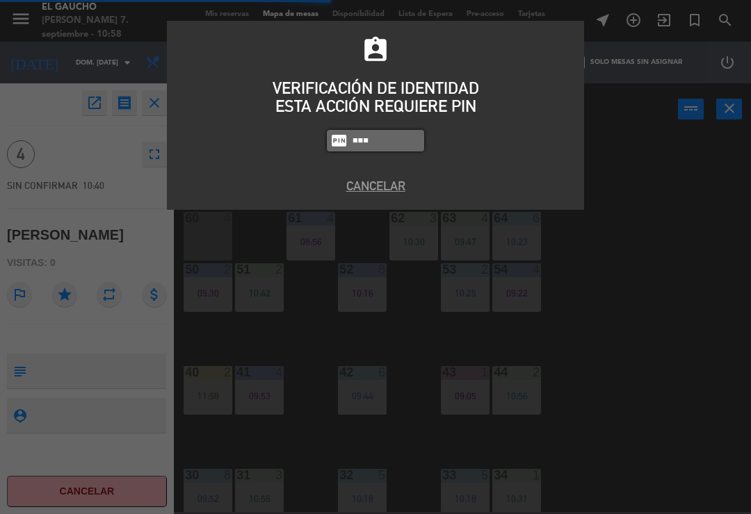
type input "0009"
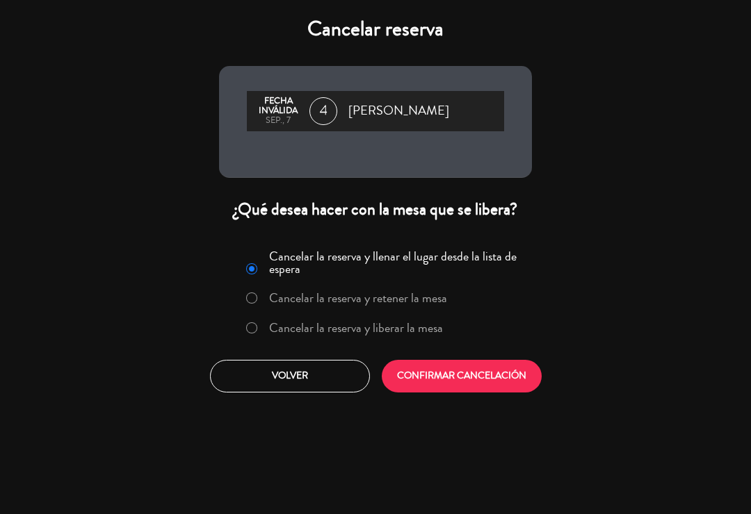
click at [461, 382] on button "CONFIRMAR CANCELACIÓN" at bounding box center [462, 376] width 160 height 33
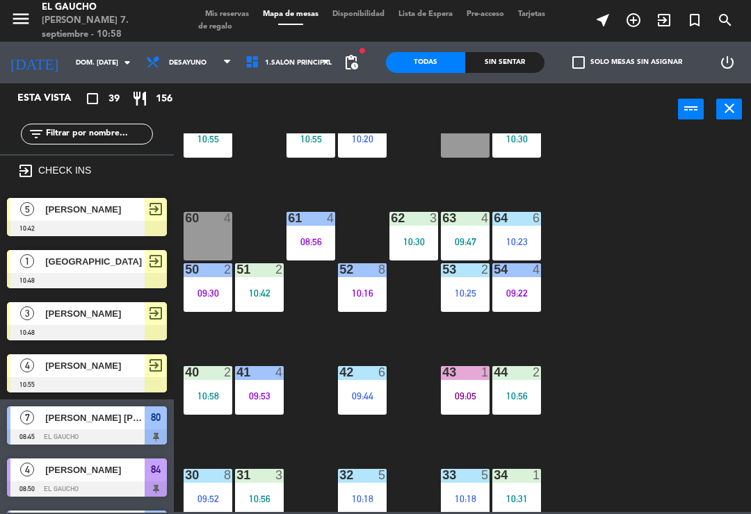
click at [667, 23] on icon "exit_to_app" at bounding box center [663, 20] width 17 height 17
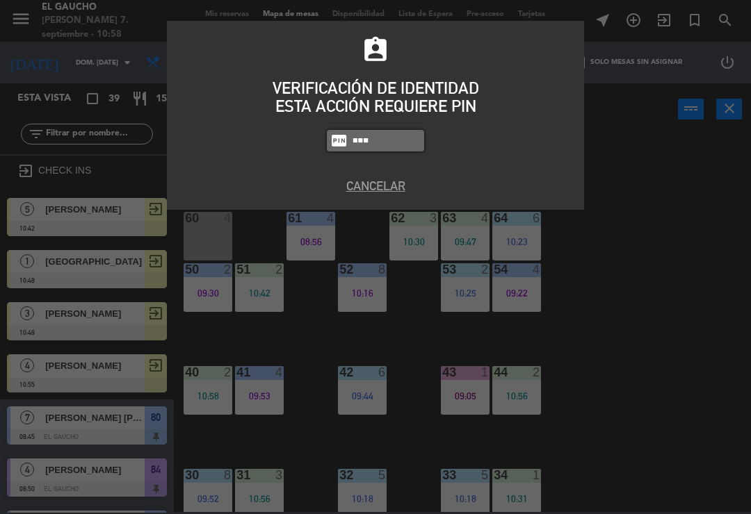
type input "0009"
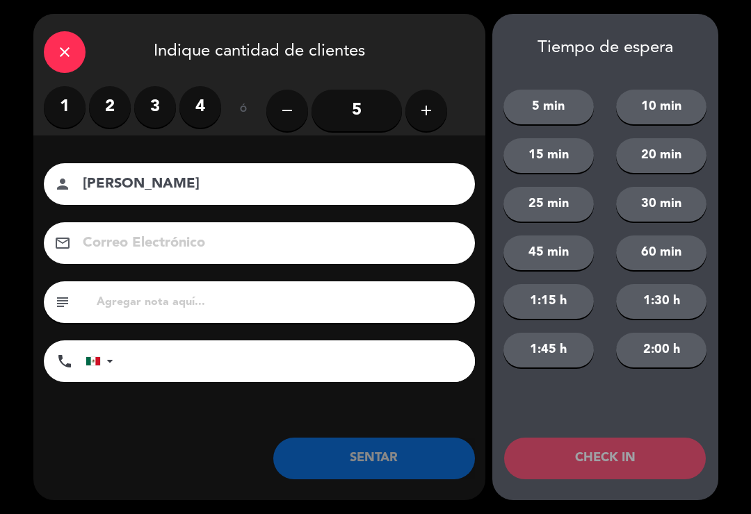
type input "[PERSON_NAME]"
click at [84, 105] on label "1" at bounding box center [65, 107] width 42 height 42
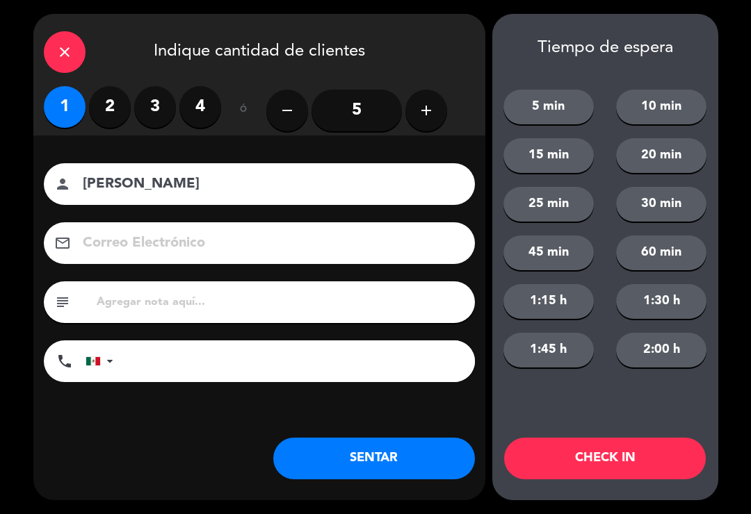
click at [610, 469] on button "CHECK IN" at bounding box center [605, 459] width 202 height 42
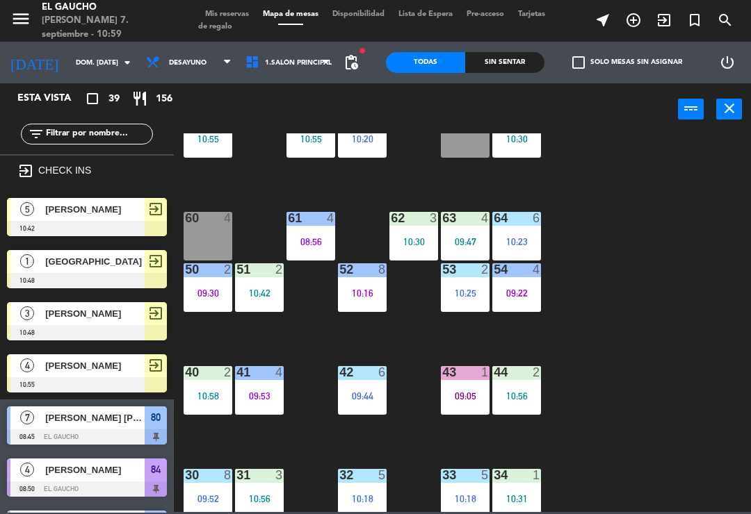
click at [205, 239] on div "60 4" at bounding box center [207, 236] width 49 height 49
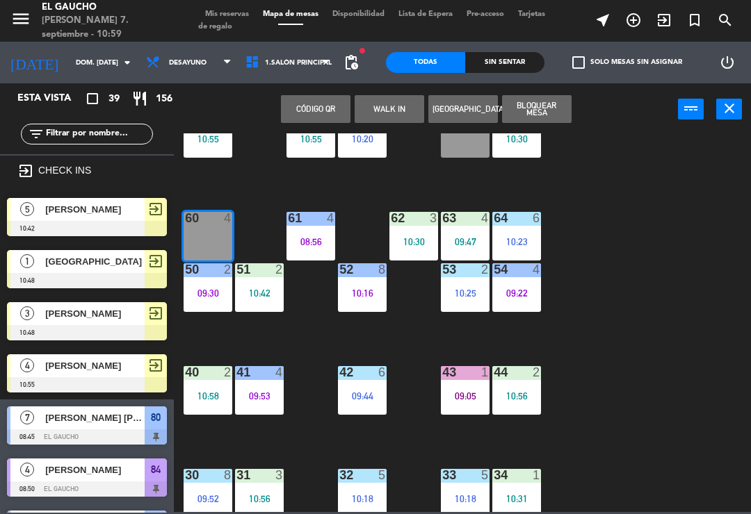
click at [118, 219] on div "[PERSON_NAME]" at bounding box center [94, 209] width 101 height 23
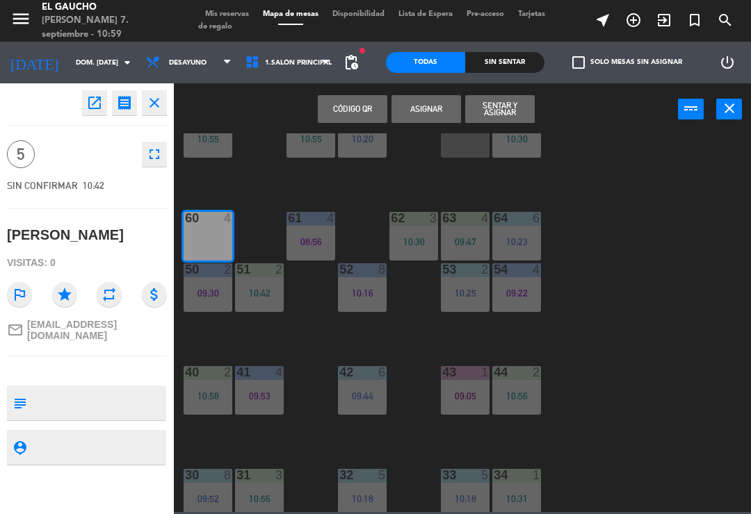
click at [511, 122] on button "Sentar y Asignar" at bounding box center [499, 109] width 69 height 28
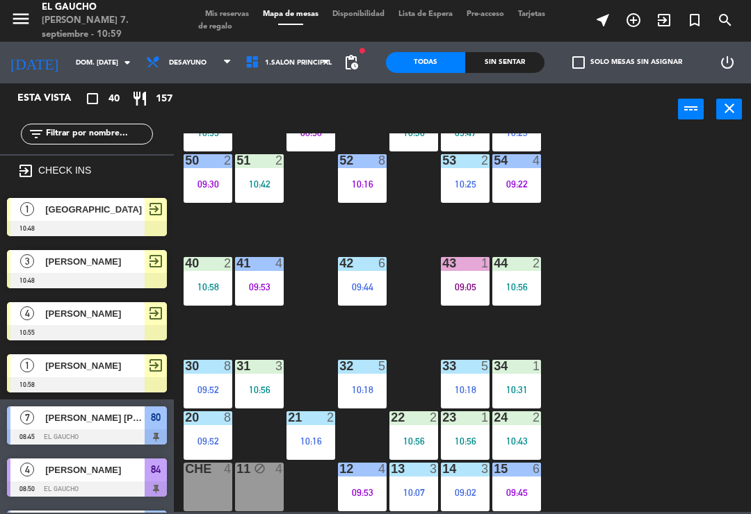
scroll to position [261, 0]
click at [656, 27] on icon "exit_to_app" at bounding box center [663, 20] width 17 height 17
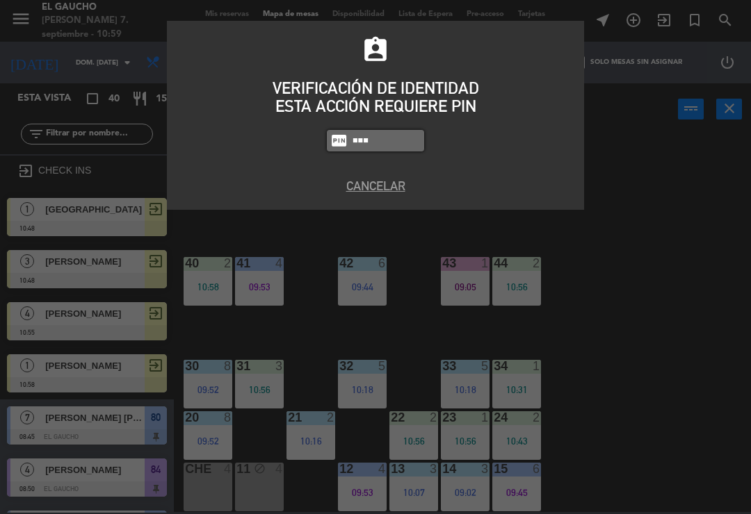
type input "0009"
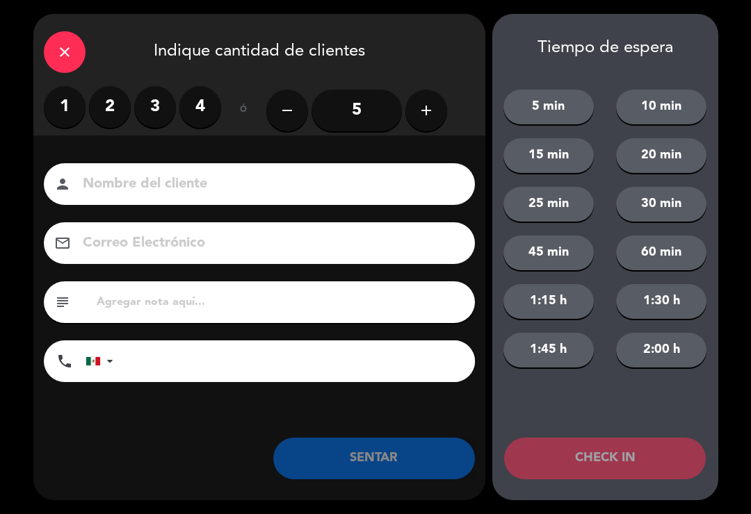
click at [123, 113] on label "2" at bounding box center [110, 107] width 42 height 42
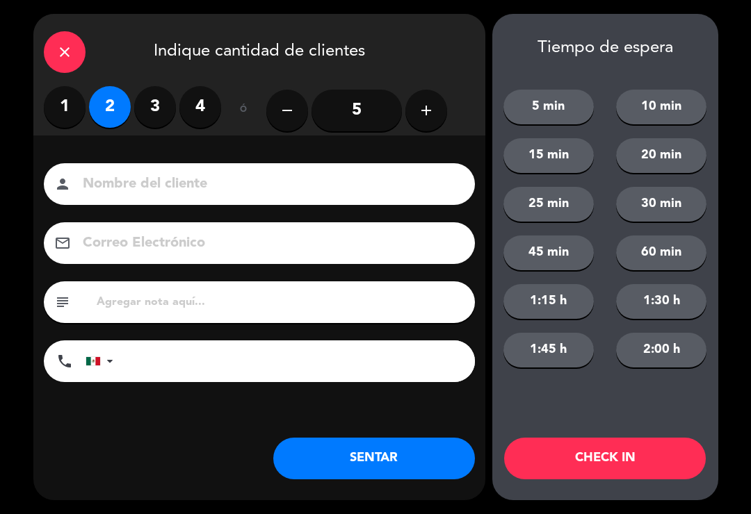
click at [190, 116] on label "4" at bounding box center [200, 107] width 42 height 42
click at [200, 172] on input at bounding box center [268, 184] width 375 height 24
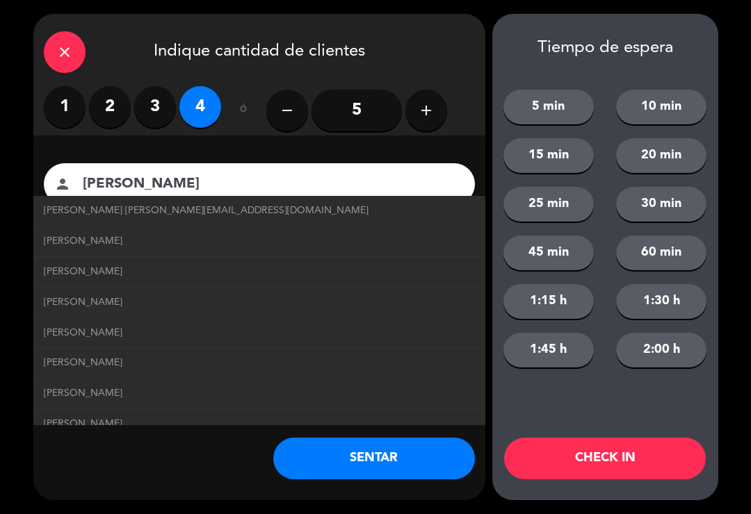
type input "[PERSON_NAME]"
click at [229, 213] on link "[PERSON_NAME] [PERSON_NAME][EMAIL_ADDRESS][DOMAIN_NAME]" at bounding box center [259, 211] width 431 height 16
type input "[EMAIL_ADDRESS][DOMAIN_NAME]"
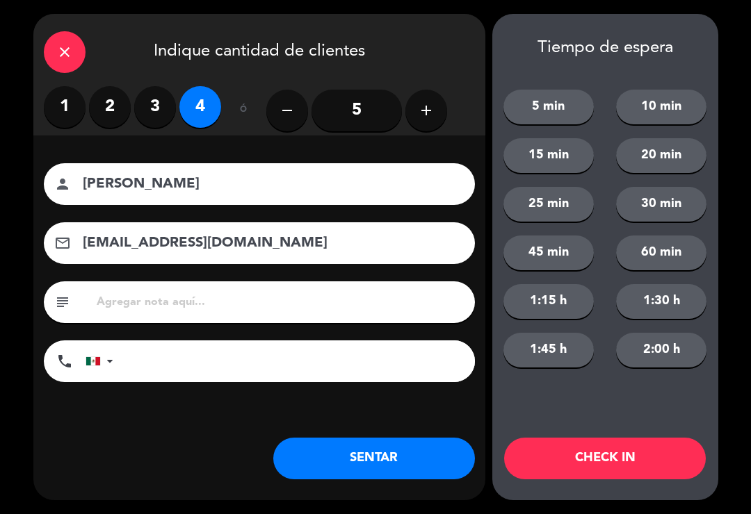
click at [580, 472] on button "CHECK IN" at bounding box center [605, 459] width 202 height 42
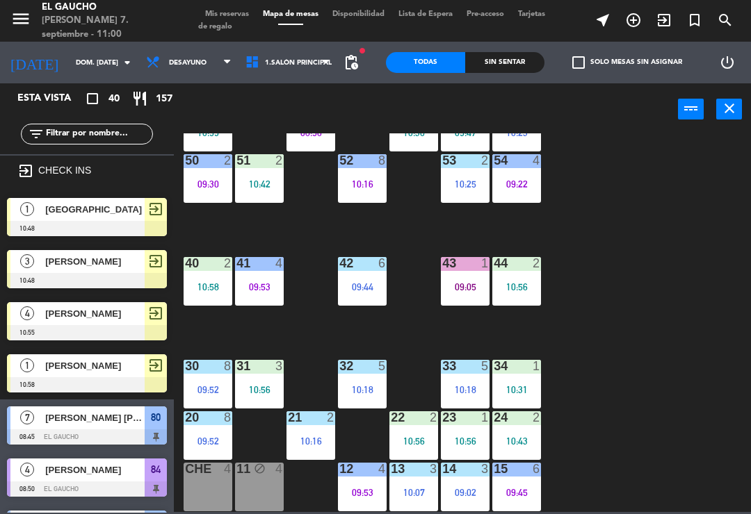
click at [746, 338] on div "84 4 08:50 80 7 08:45 83 6 09:26 82 8 10:44 81 4 70 2 10:55 71 block 2 10:55 72…" at bounding box center [465, 322] width 569 height 379
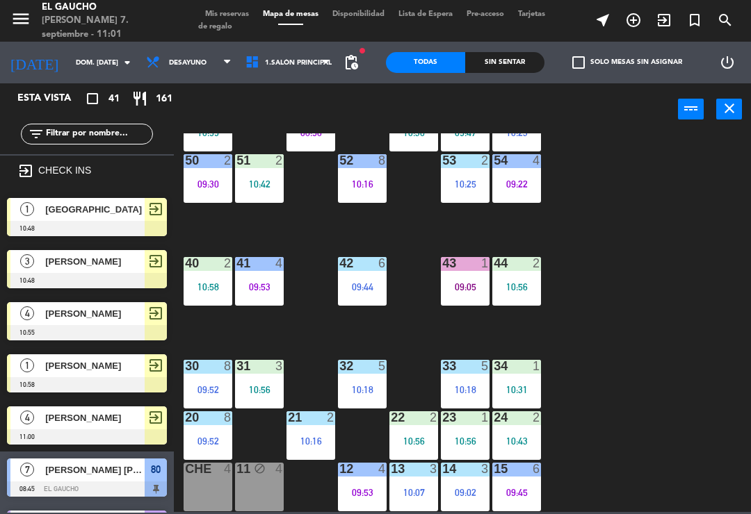
scroll to position [158, 0]
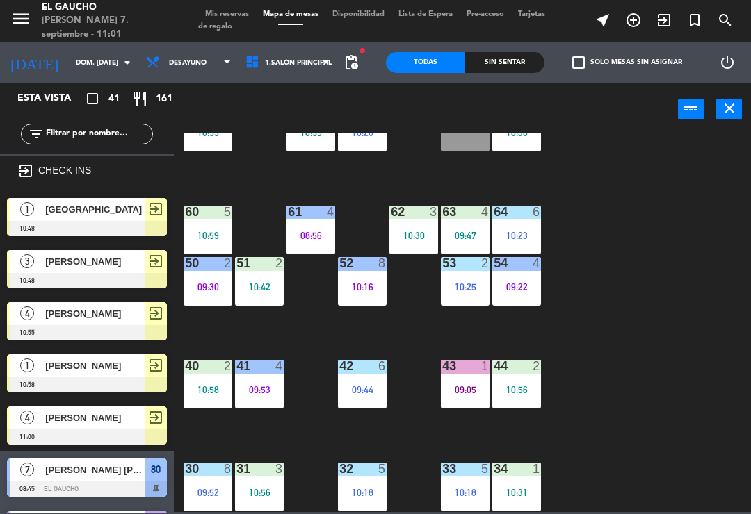
click at [279, 379] on div "41 4 09:53" at bounding box center [259, 384] width 49 height 49
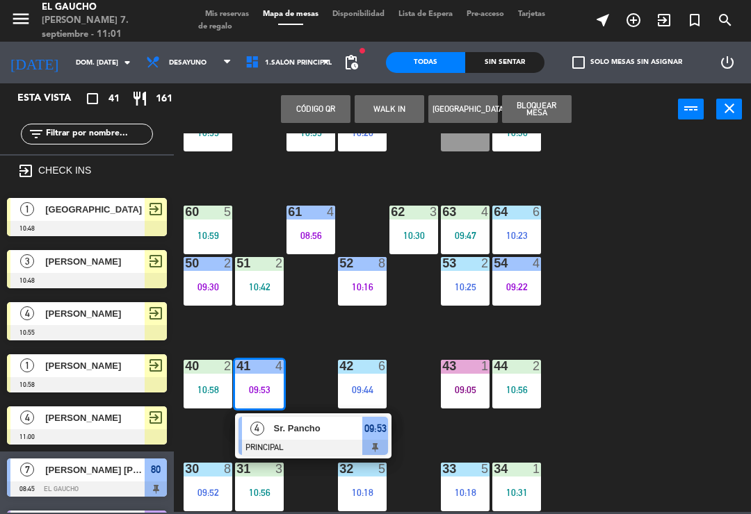
click at [317, 440] on div at bounding box center [312, 447] width 149 height 15
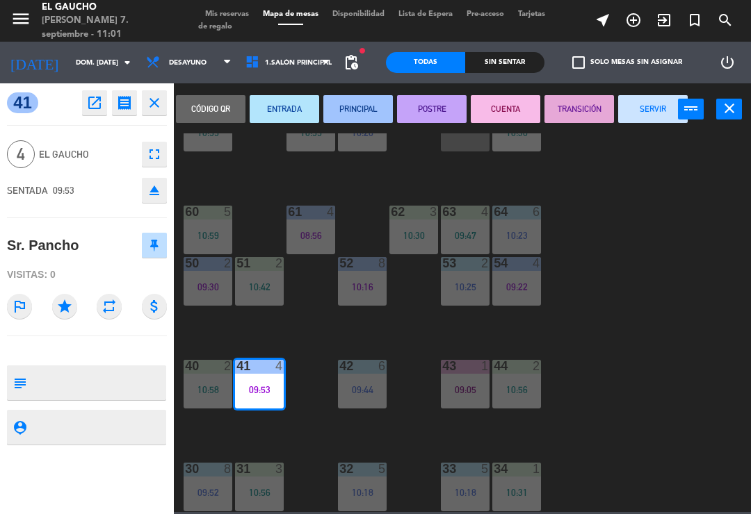
click at [646, 108] on button "SERVIR" at bounding box center [652, 109] width 69 height 28
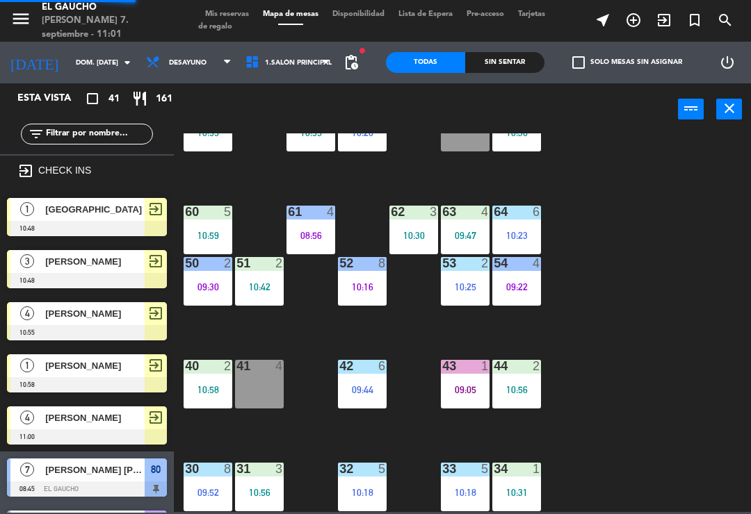
scroll to position [0, 0]
click at [257, 391] on div "41 4" at bounding box center [259, 384] width 49 height 49
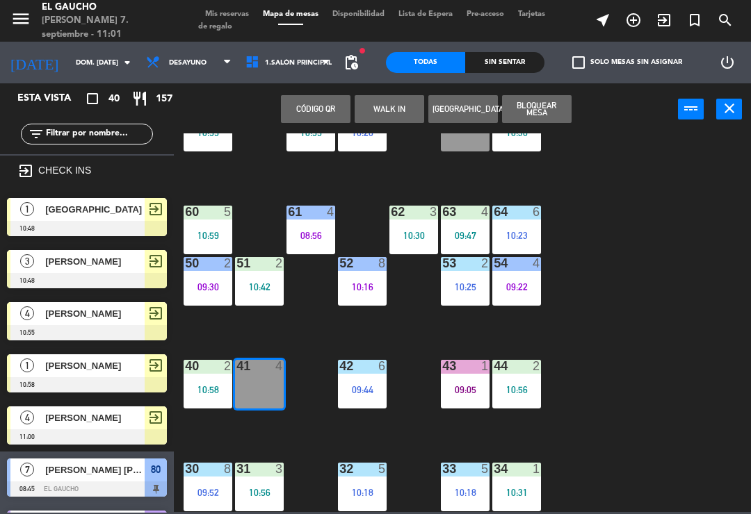
click at [115, 203] on span "[GEOGRAPHIC_DATA]" at bounding box center [94, 209] width 99 height 15
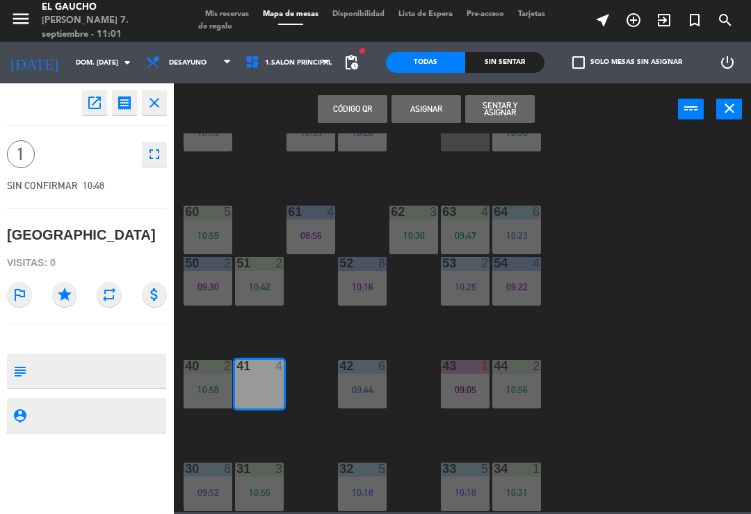
click at [505, 106] on button "Sentar y Asignar" at bounding box center [499, 109] width 69 height 28
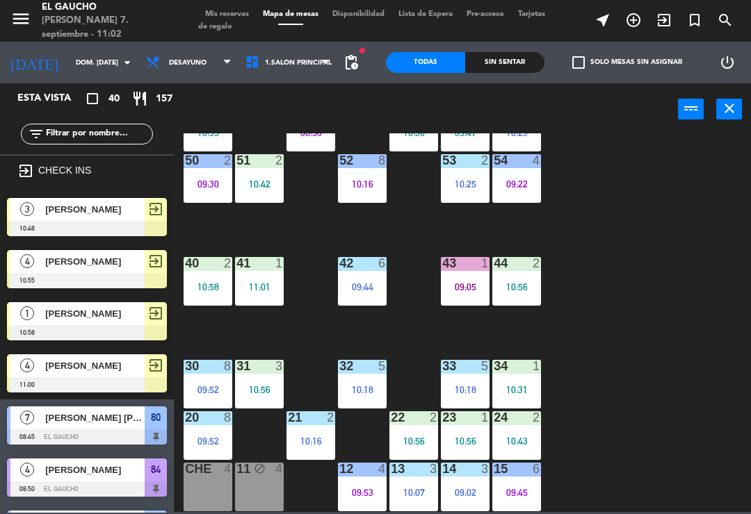
scroll to position [261, 0]
click at [665, 24] on icon "exit_to_app" at bounding box center [663, 20] width 17 height 17
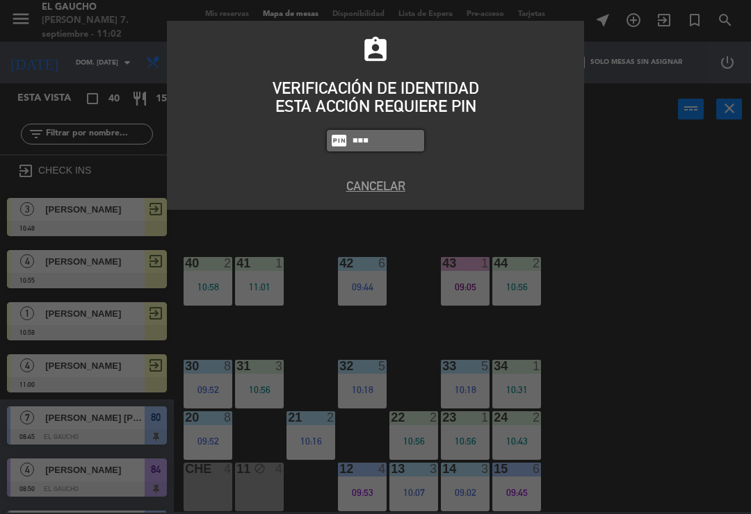
type input "0009"
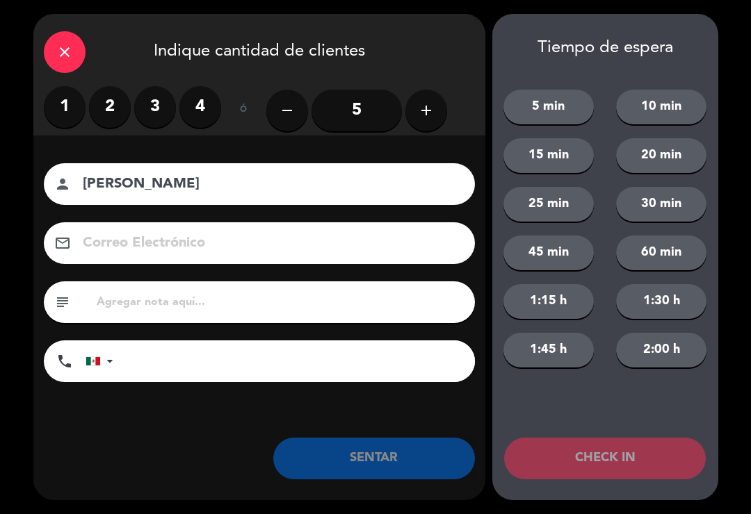
type input "[PERSON_NAME]"
click at [83, 110] on label "1" at bounding box center [65, 107] width 42 height 42
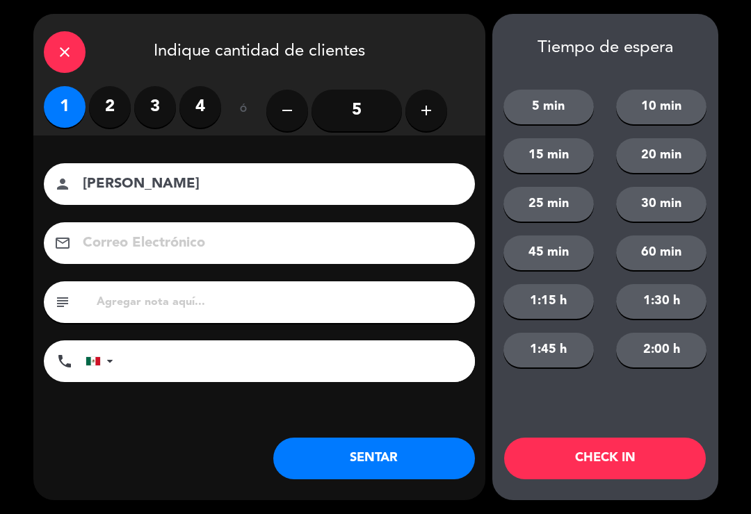
click at [112, 104] on label "2" at bounding box center [110, 107] width 42 height 42
click at [587, 455] on button "CHECK IN" at bounding box center [605, 459] width 202 height 42
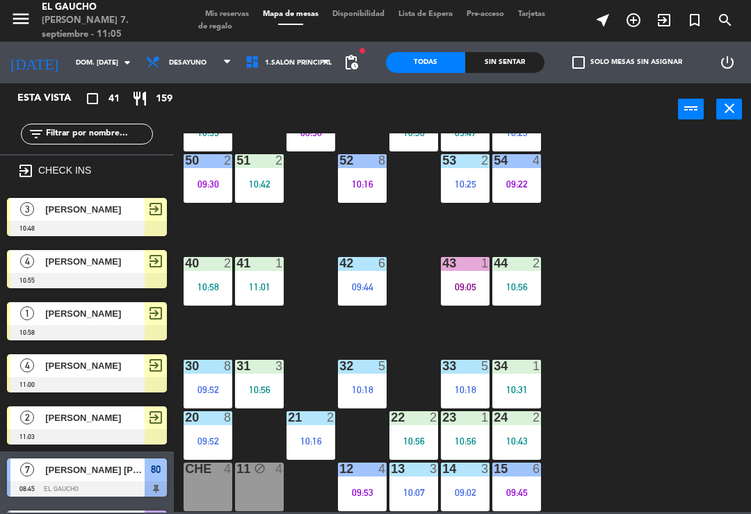
click at [669, 26] on icon "exit_to_app" at bounding box center [663, 20] width 17 height 17
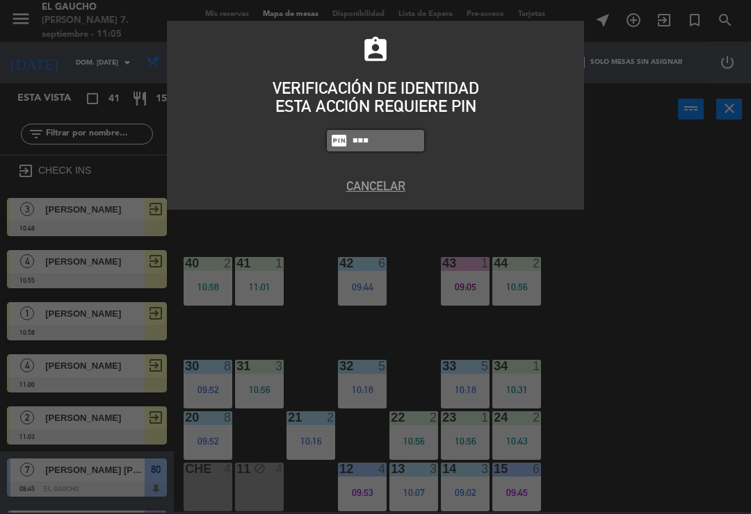
type input "0009"
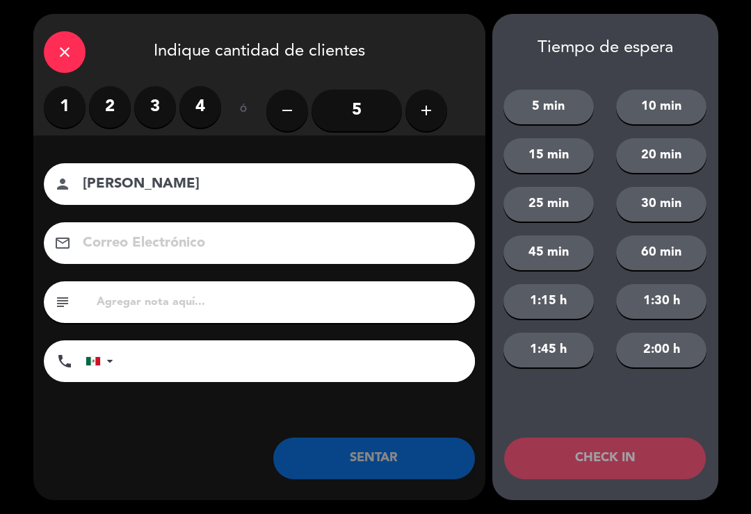
type input "[PERSON_NAME]"
click at [366, 110] on input "5" at bounding box center [356, 111] width 90 height 42
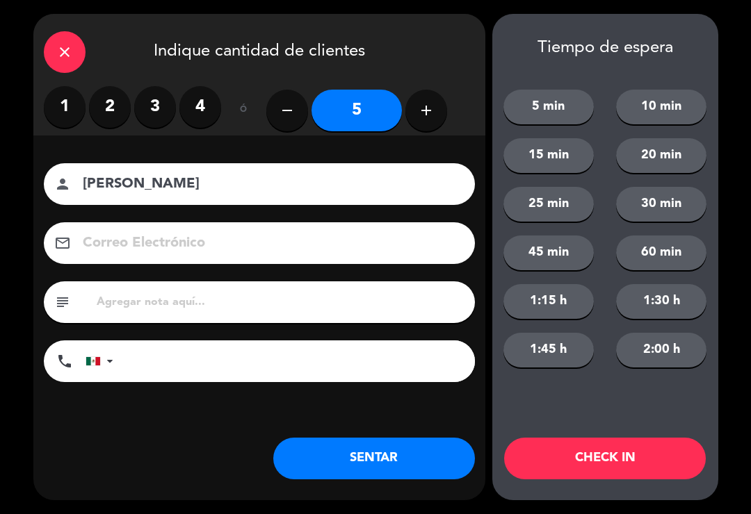
click at [420, 122] on button "add" at bounding box center [426, 111] width 42 height 42
click at [425, 114] on icon "add" at bounding box center [426, 110] width 17 height 17
click at [429, 109] on icon "add" at bounding box center [426, 110] width 17 height 17
click at [423, 104] on icon "add" at bounding box center [426, 110] width 17 height 17
click at [429, 106] on icon "add" at bounding box center [426, 110] width 17 height 17
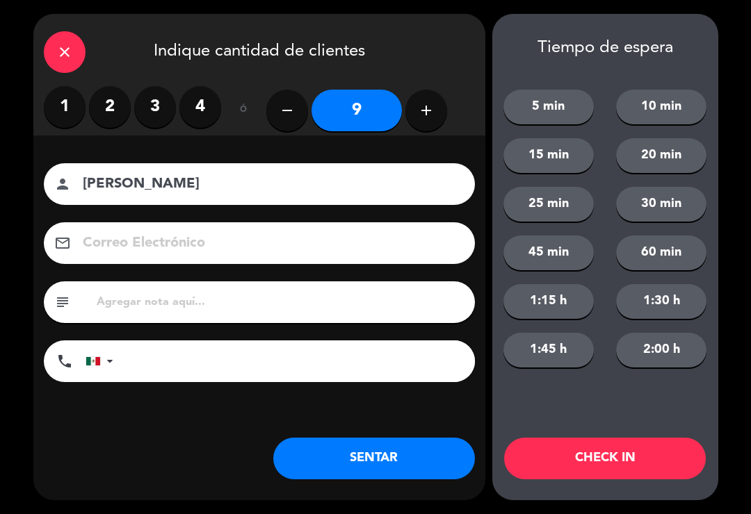
type input "10"
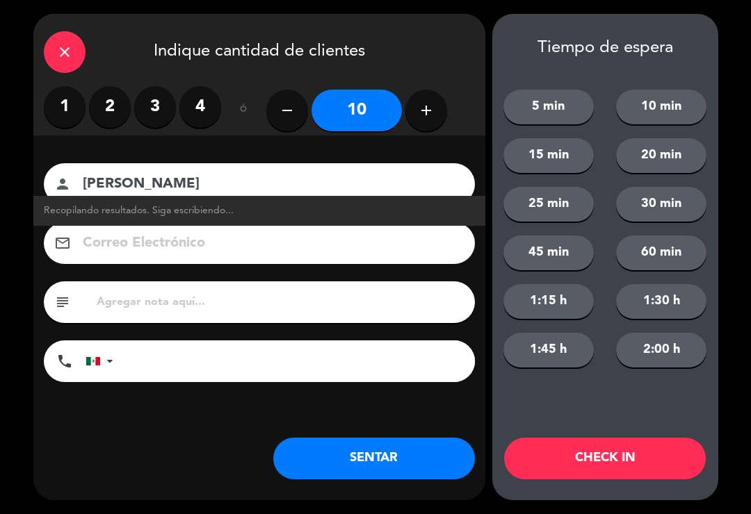
click at [624, 457] on button "CHECK IN" at bounding box center [605, 459] width 202 height 42
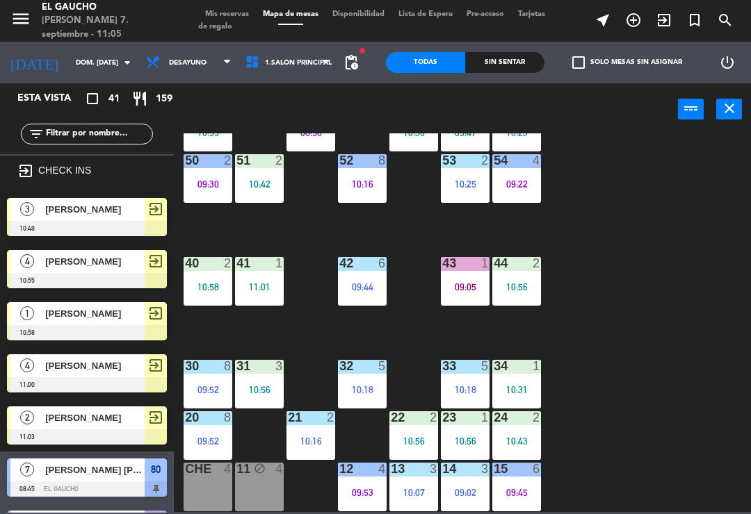
scroll to position [0, 0]
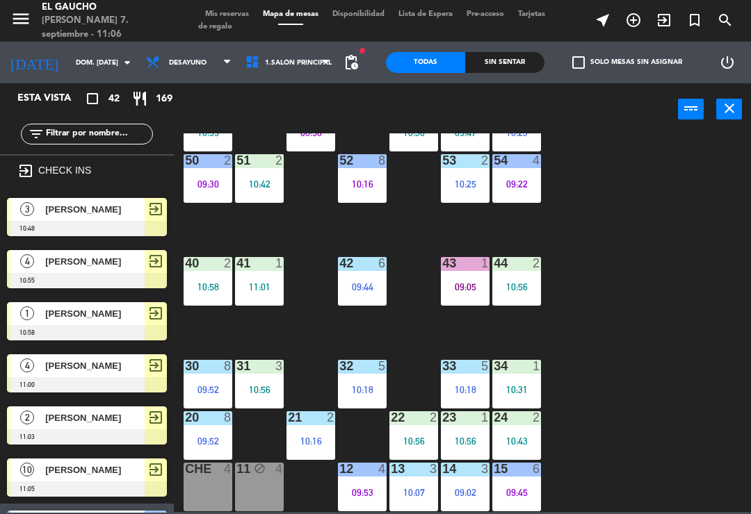
click at [455, 276] on div "43 1 09:05" at bounding box center [465, 281] width 49 height 49
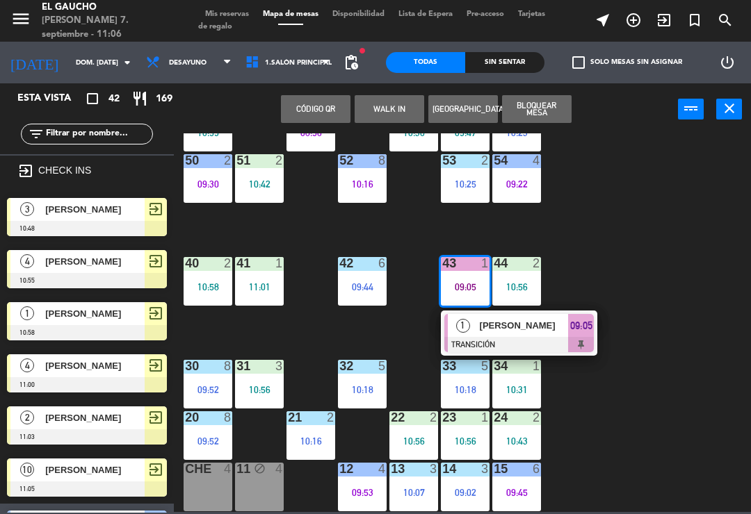
click at [507, 327] on span "[PERSON_NAME]" at bounding box center [523, 325] width 89 height 15
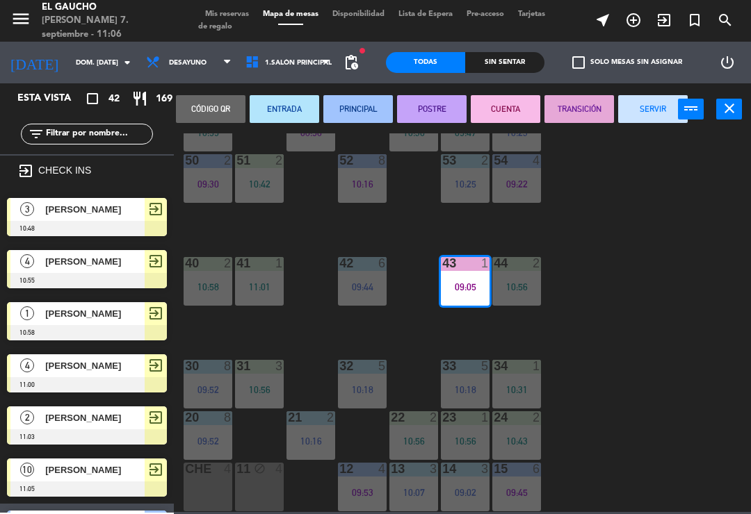
click at [641, 122] on button "SERVIR" at bounding box center [652, 109] width 69 height 28
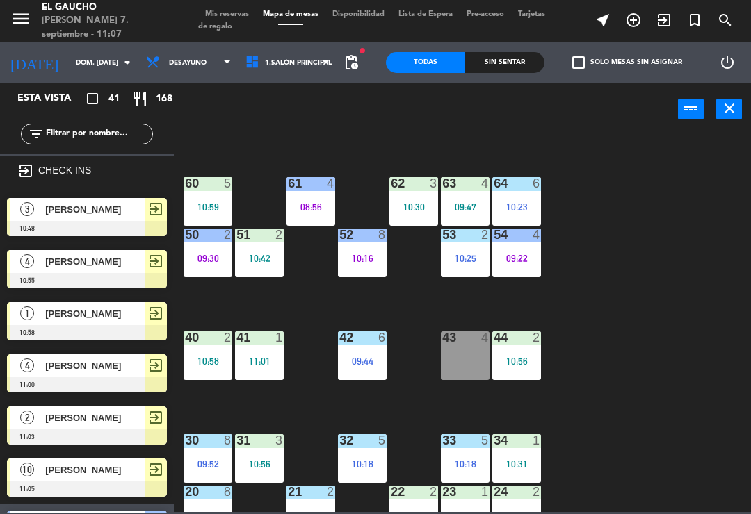
scroll to position [189, 0]
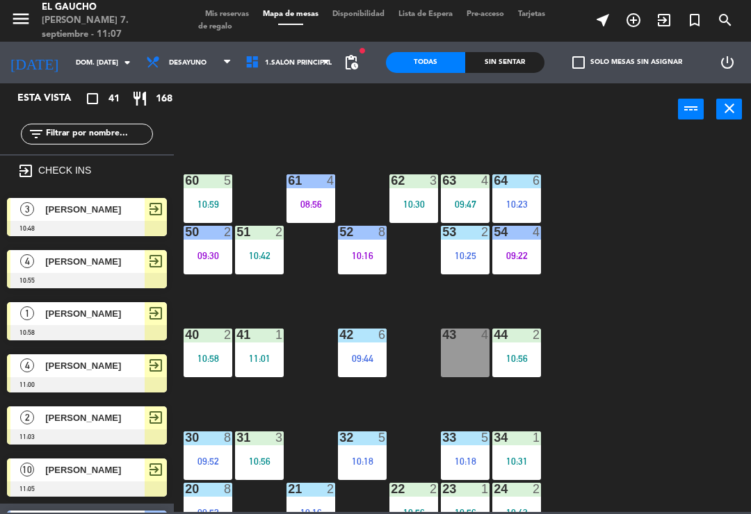
click at [472, 195] on div "63 4 09:47" at bounding box center [465, 198] width 49 height 49
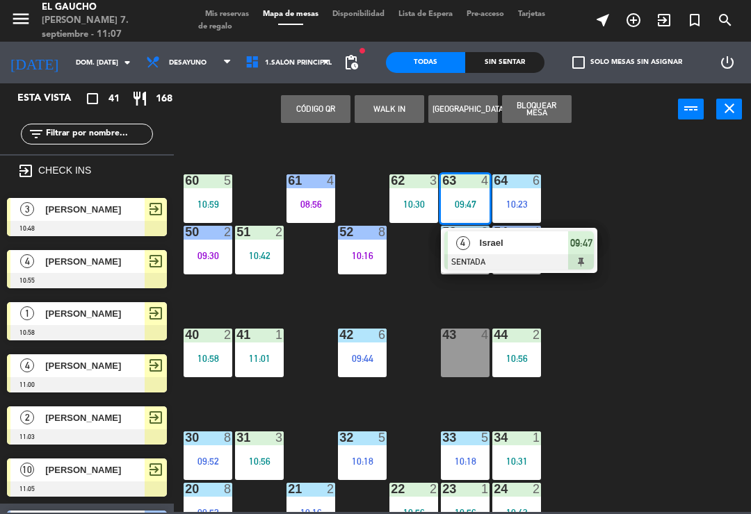
click at [540, 254] on div at bounding box center [518, 261] width 149 height 15
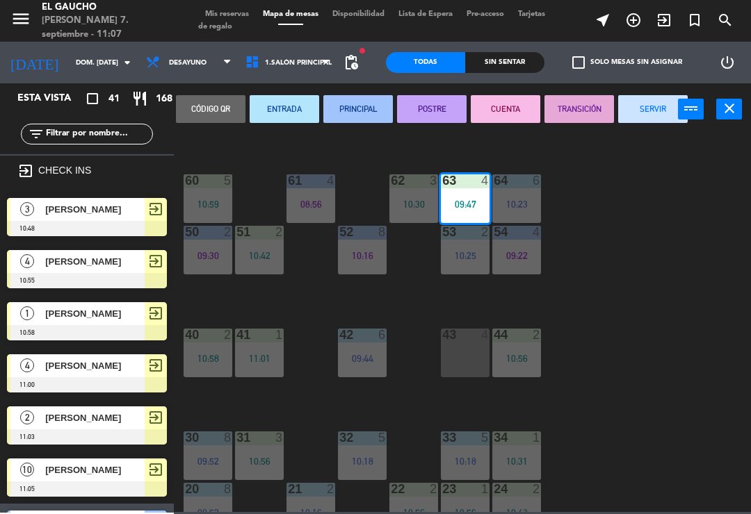
click at [658, 108] on button "SERVIR" at bounding box center [652, 109] width 69 height 28
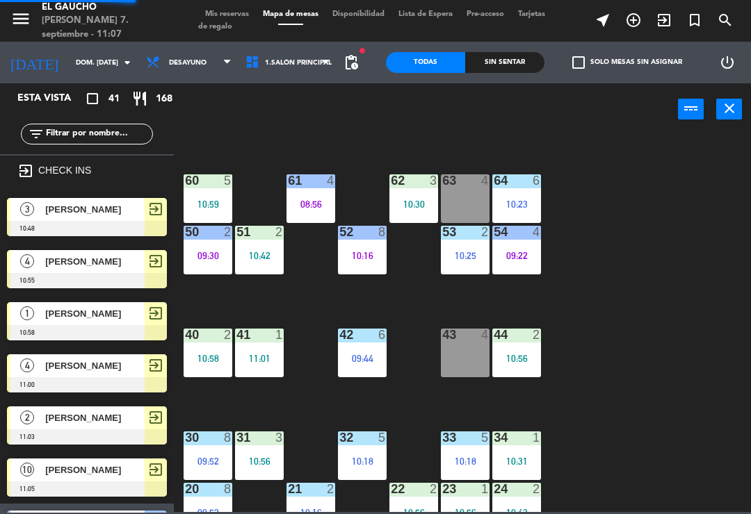
scroll to position [0, 0]
click at [463, 194] on div "63 4" at bounding box center [465, 198] width 49 height 49
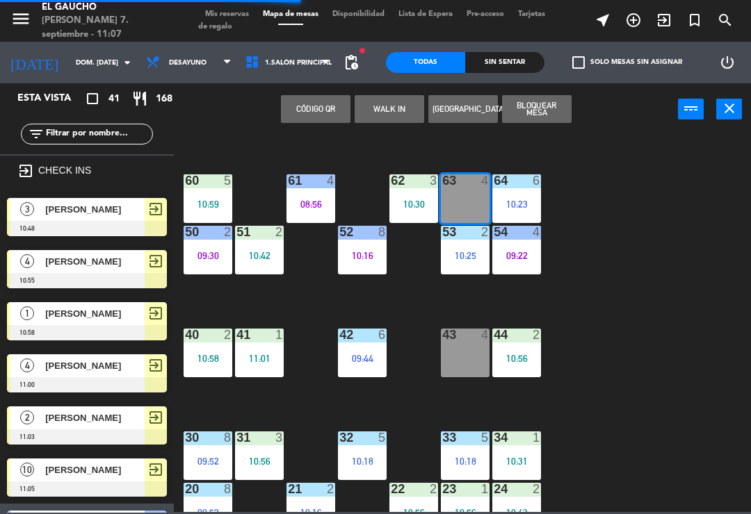
click at [45, 216] on div "[PERSON_NAME]" at bounding box center [94, 209] width 101 height 23
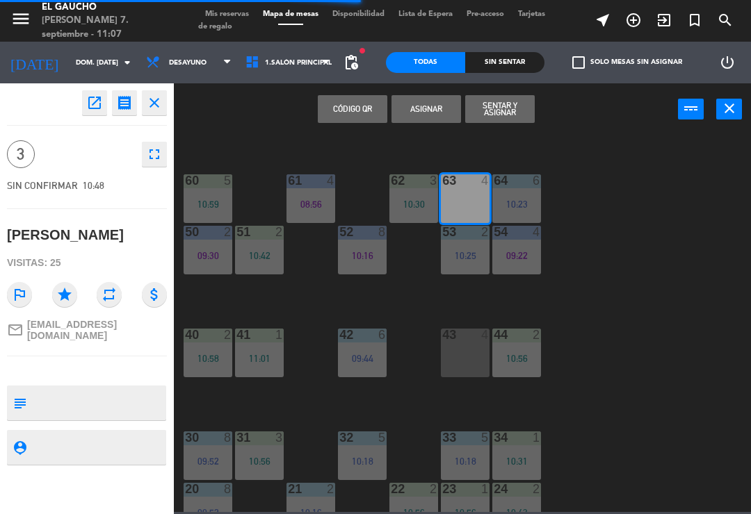
click at [514, 108] on button "Sentar y Asignar" at bounding box center [499, 109] width 69 height 28
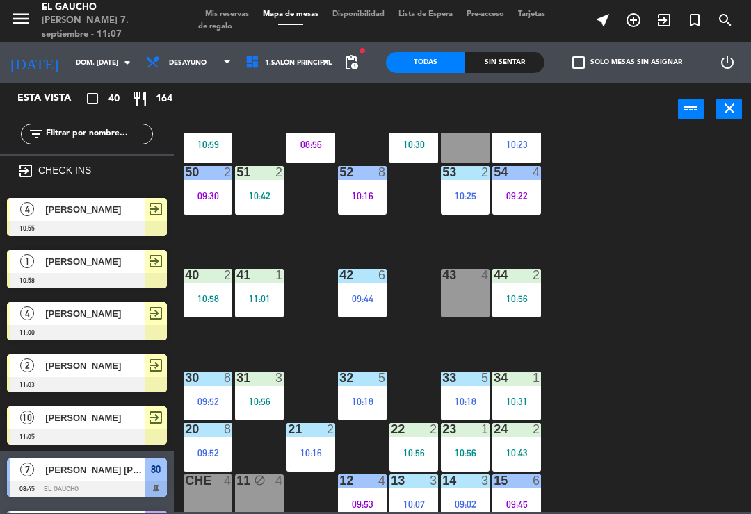
scroll to position [165, 0]
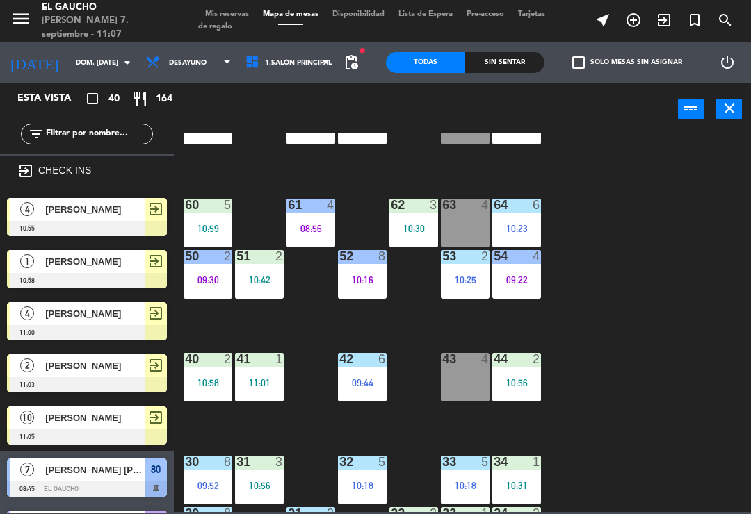
click at [463, 215] on div "63 4" at bounding box center [465, 223] width 49 height 49
click at [656, 305] on div "84 4 08:50 80 7 08:45 83 6 09:26 82 8 10:44 81 4 70 2 10:55 71 block 2 10:55 72…" at bounding box center [465, 322] width 569 height 379
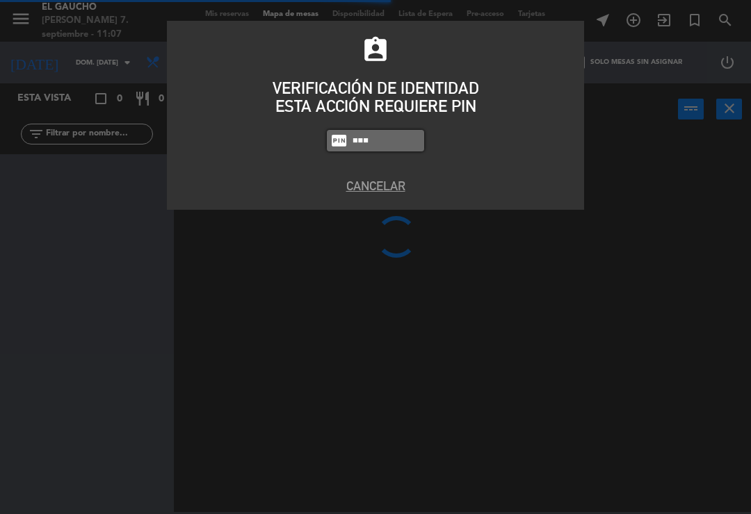
type input "0009"
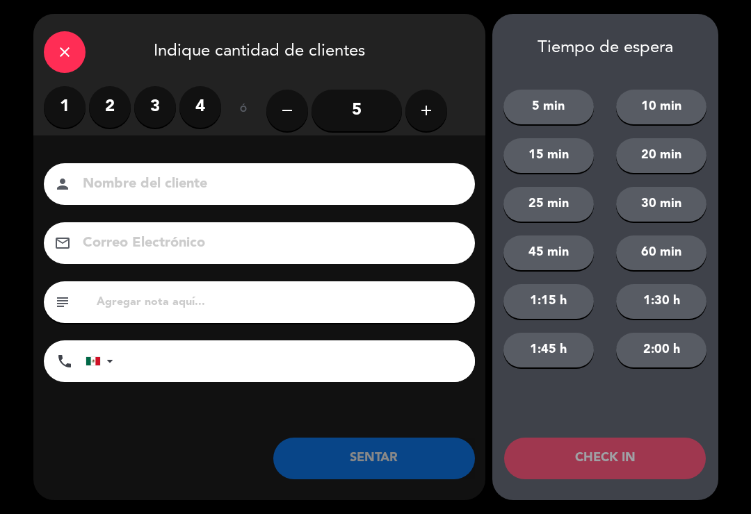
click at [204, 105] on label "4" at bounding box center [200, 107] width 42 height 42
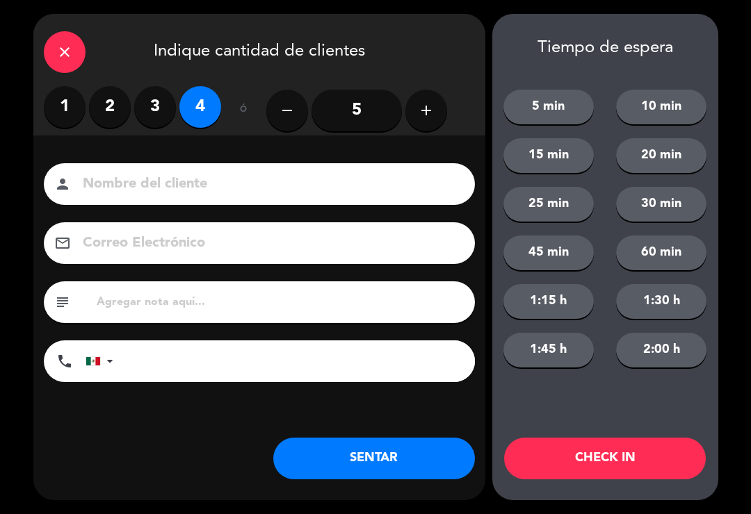
click at [333, 185] on input at bounding box center [268, 184] width 375 height 24
type input "M"
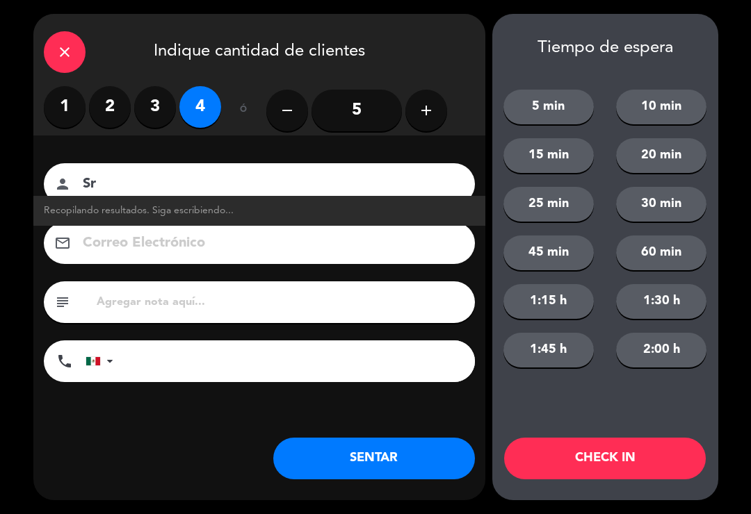
type input "S"
type input "Armando Correa"
click at [304, 204] on link "Armando Correa armandocorrea@correo.com" at bounding box center [259, 211] width 431 height 16
type input "armandocorrea@correo.com"
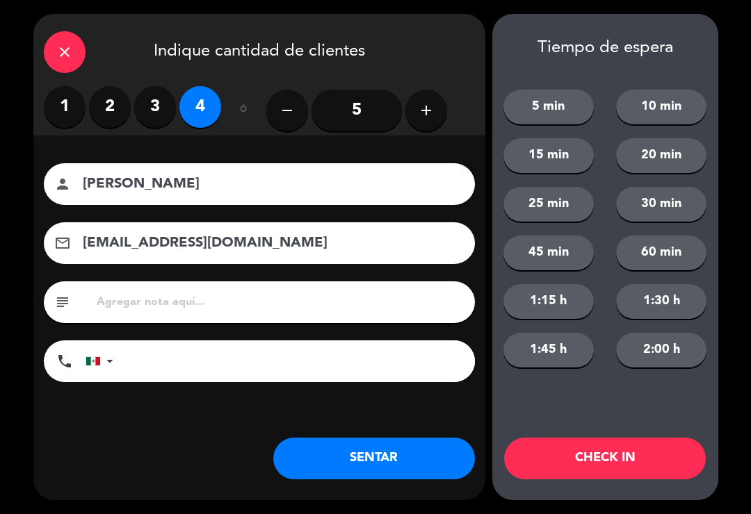
click at [640, 448] on button "CHECK IN" at bounding box center [605, 459] width 202 height 42
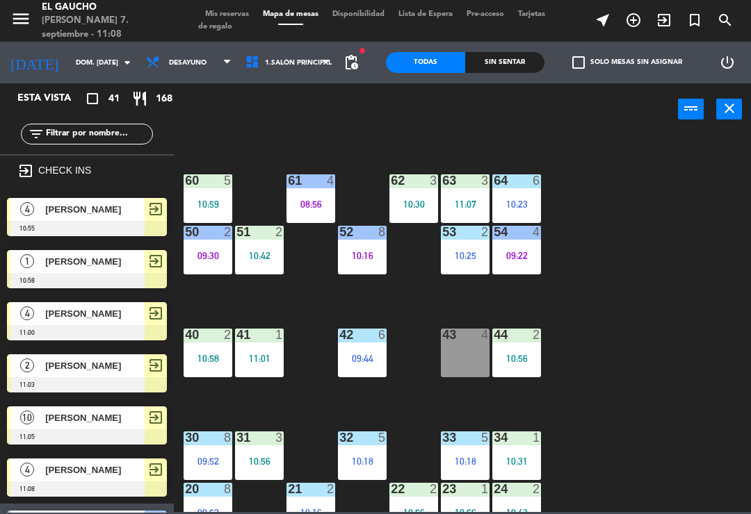
scroll to position [227, 0]
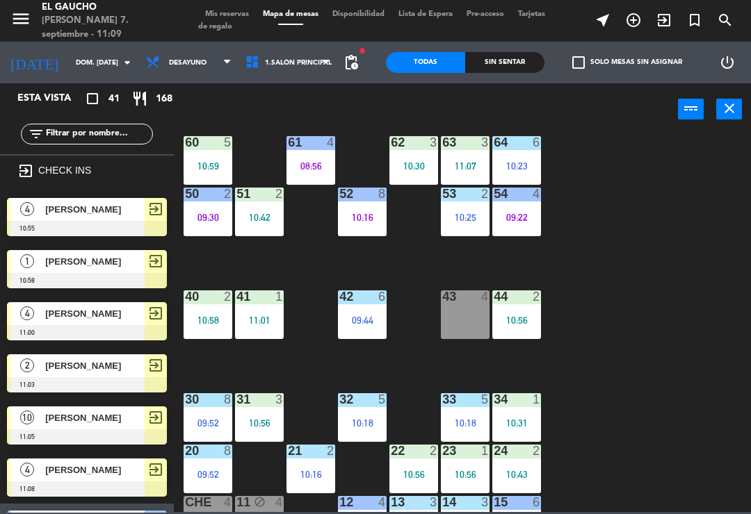
click at [467, 306] on div "43 4" at bounding box center [465, 314] width 49 height 49
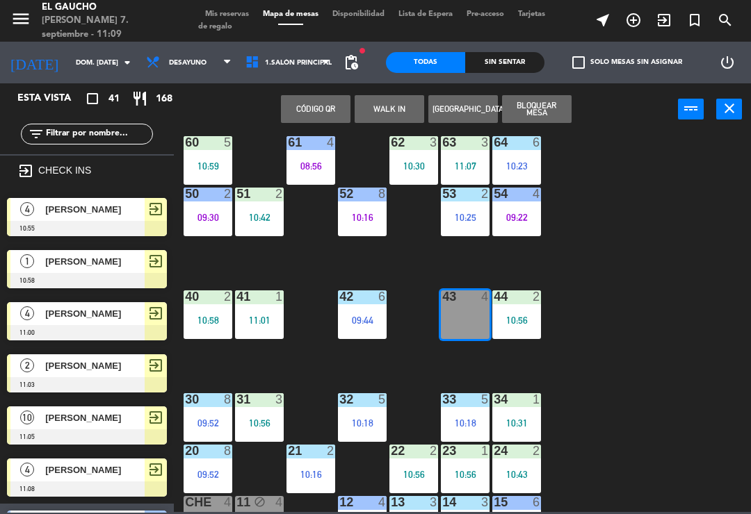
click at [120, 211] on span "[PERSON_NAME]" at bounding box center [94, 209] width 99 height 15
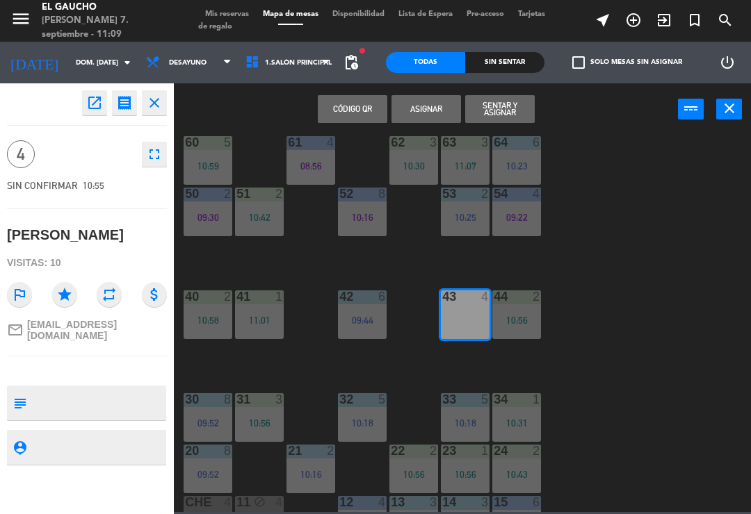
click at [498, 109] on button "Sentar y Asignar" at bounding box center [499, 109] width 69 height 28
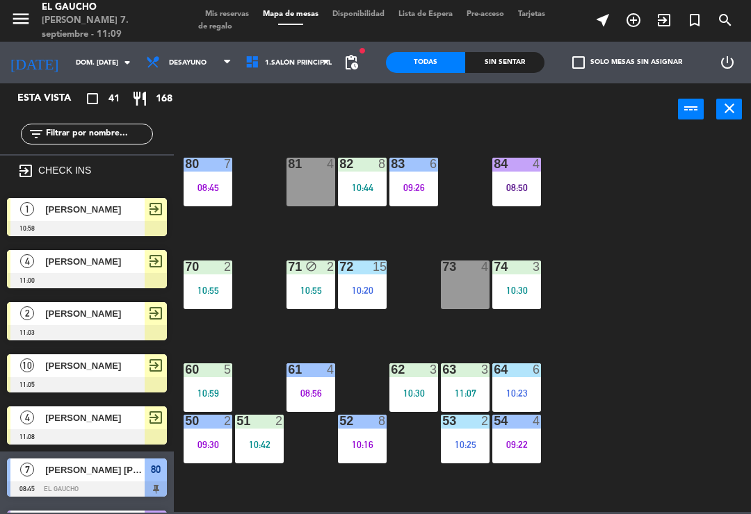
scroll to position [0, 0]
click at [332, 336] on div "84 4 08:50 80 7 08:45 83 6 09:26 82 8 10:44 81 4 70 2 10:55 71 block 2 10:55 72…" at bounding box center [465, 322] width 569 height 379
click at [311, 286] on div "10:55" at bounding box center [310, 291] width 49 height 10
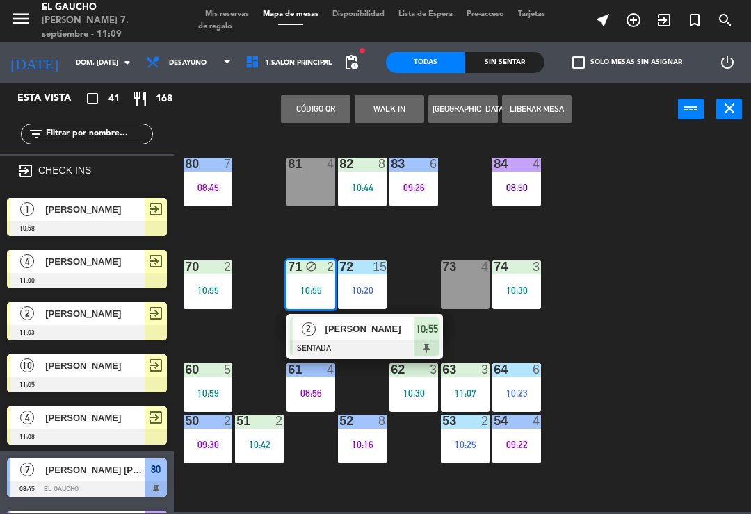
click at [369, 336] on span "[PERSON_NAME]" at bounding box center [369, 329] width 89 height 15
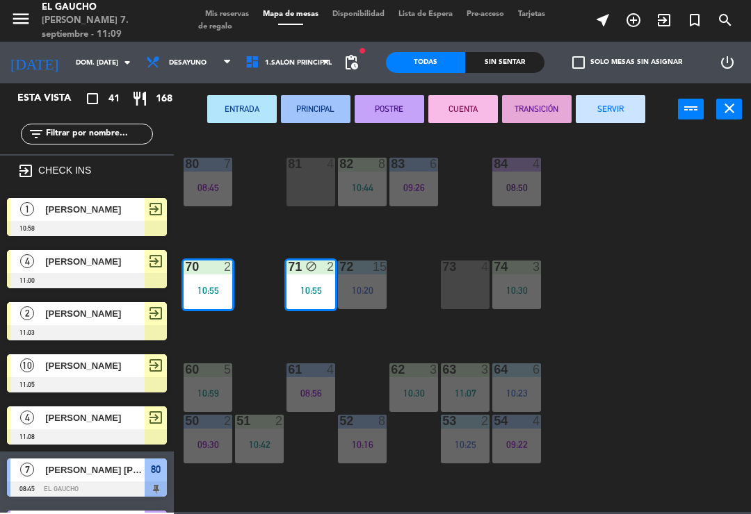
click at [290, 110] on button "PRINCIPAL" at bounding box center [315, 109] width 69 height 28
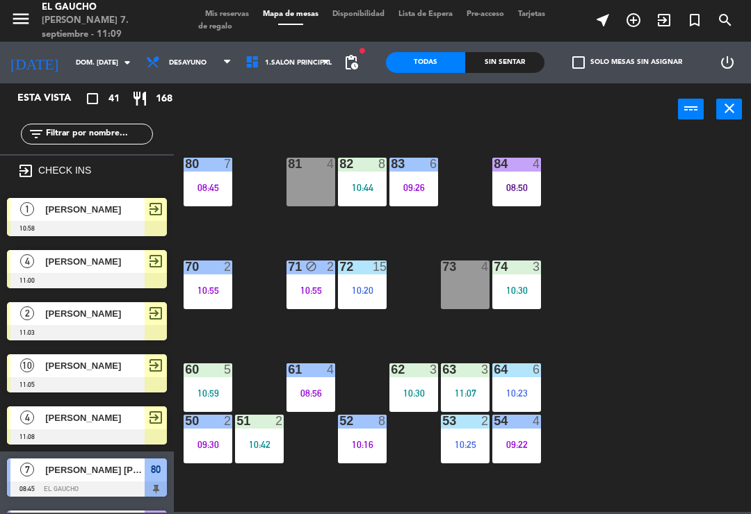
scroll to position [245, 0]
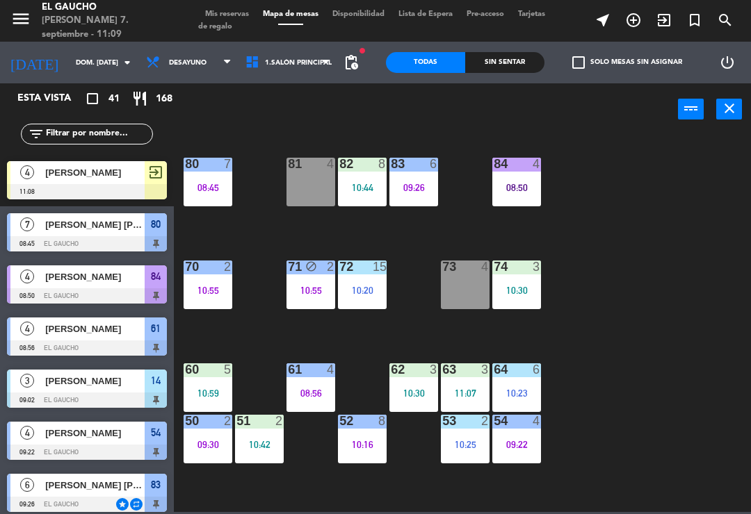
click at [366, 289] on div "10:20" at bounding box center [362, 291] width 49 height 10
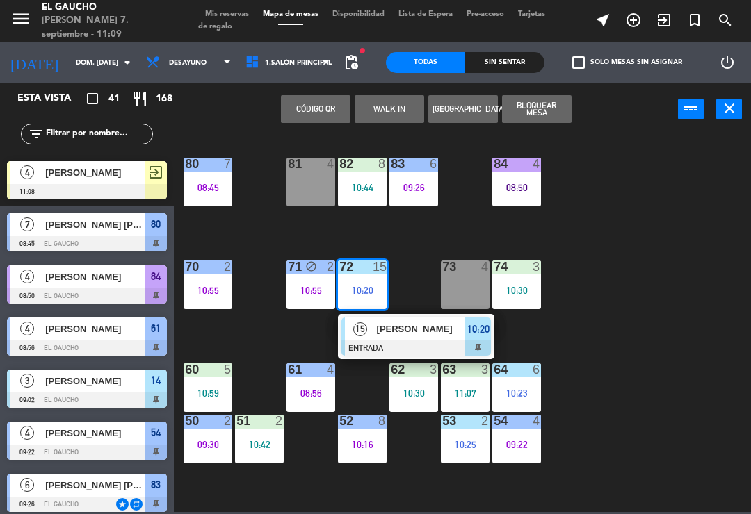
click at [403, 332] on span "[PERSON_NAME]" at bounding box center [421, 329] width 89 height 15
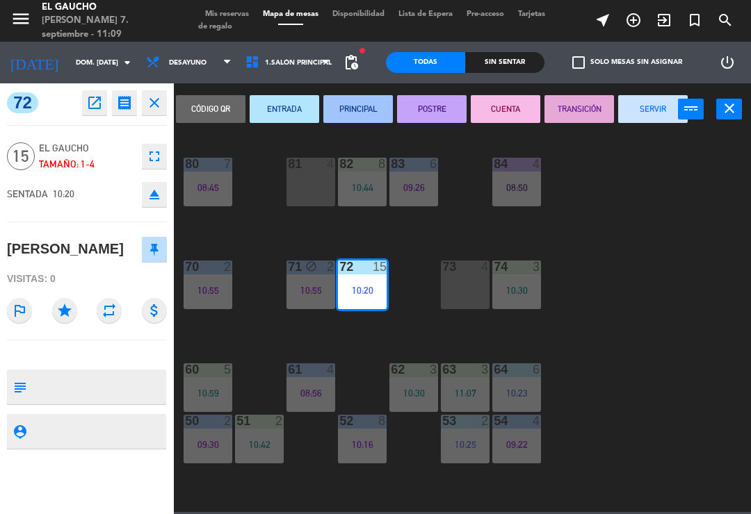
click at [359, 118] on button "PRINCIPAL" at bounding box center [357, 109] width 69 height 28
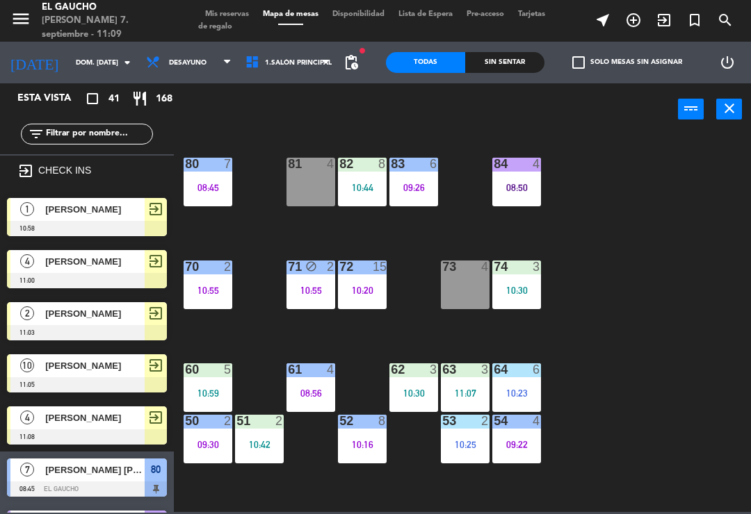
scroll to position [0, 0]
click at [373, 188] on div "10:44" at bounding box center [362, 188] width 49 height 10
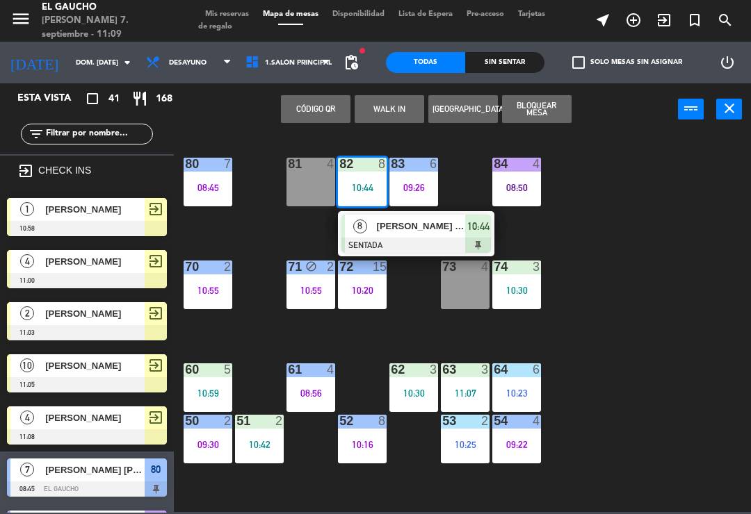
click at [420, 240] on div at bounding box center [415, 245] width 149 height 15
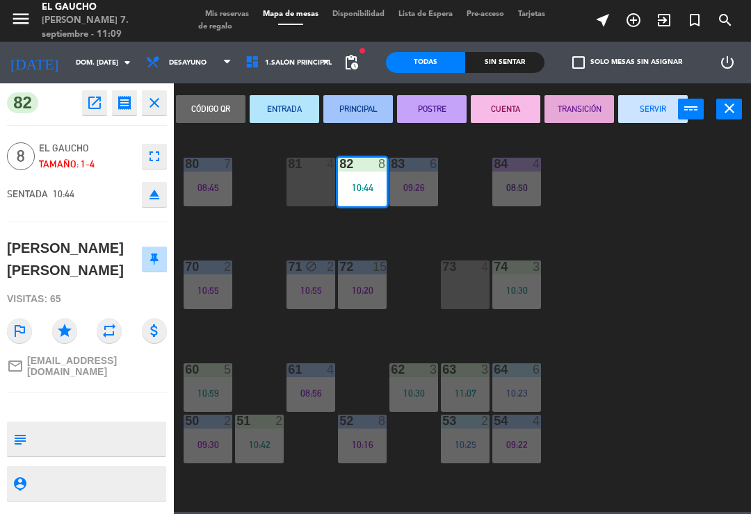
click at [288, 114] on button "ENTRADA" at bounding box center [283, 109] width 69 height 28
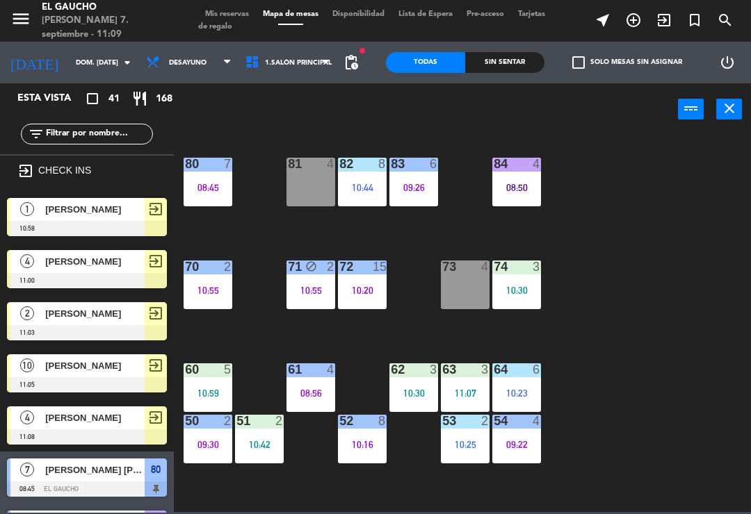
scroll to position [193, 0]
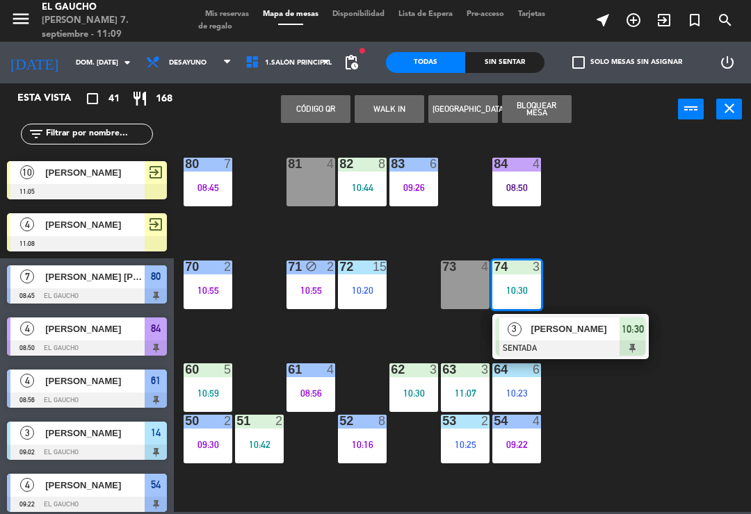
click at [566, 331] on span "[PERSON_NAME]" at bounding box center [575, 329] width 89 height 15
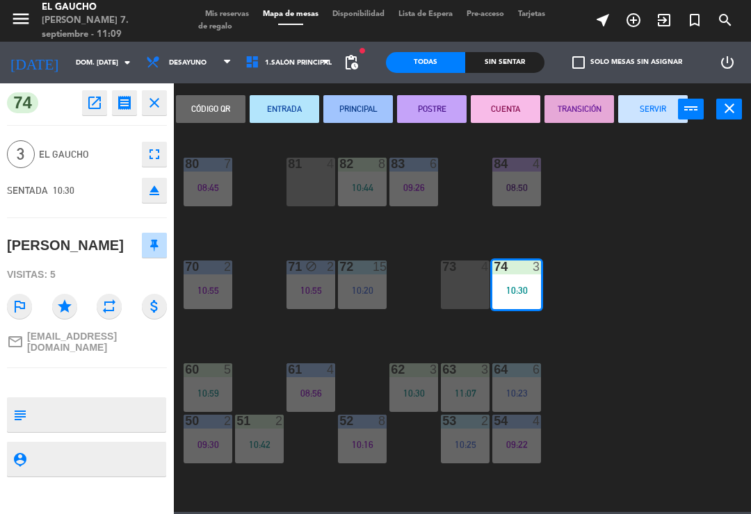
click at [367, 114] on button "PRINCIPAL" at bounding box center [357, 109] width 69 height 28
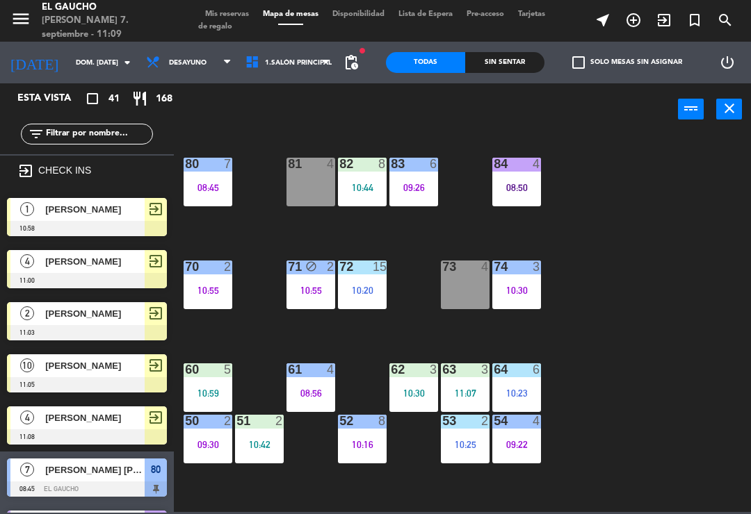
scroll to position [0, 0]
click at [316, 286] on div "10:55" at bounding box center [310, 291] width 49 height 10
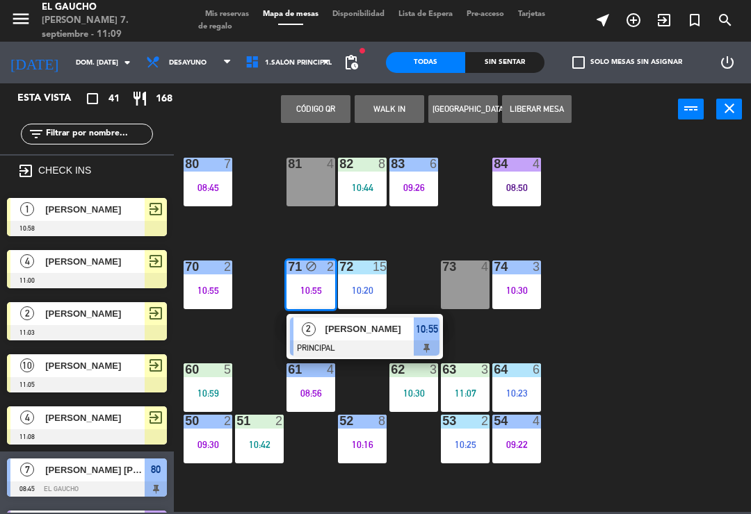
click at [346, 341] on div at bounding box center [364, 348] width 149 height 15
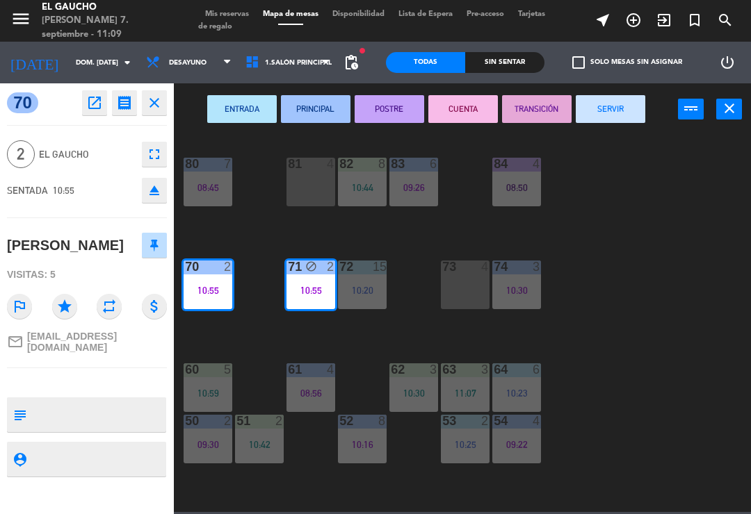
click at [88, 100] on icon "open_in_new" at bounding box center [94, 103] width 17 height 17
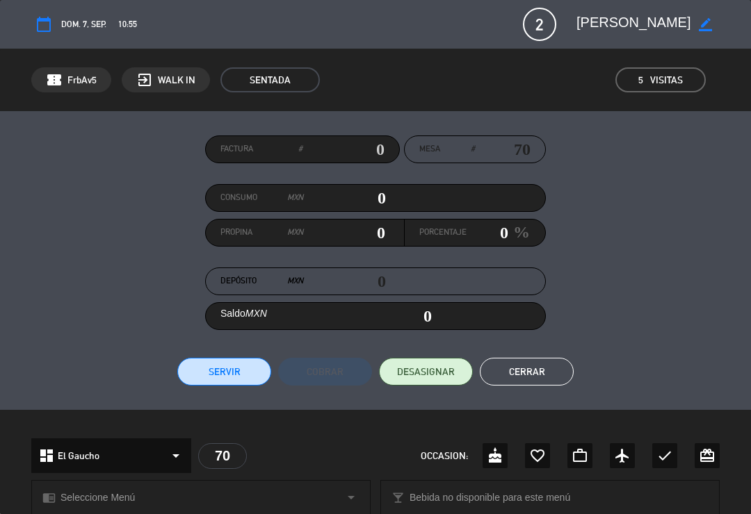
click at [673, 75] on em "Visitas" at bounding box center [666, 80] width 33 height 16
click at [537, 370] on button "Cerrar" at bounding box center [526, 372] width 94 height 28
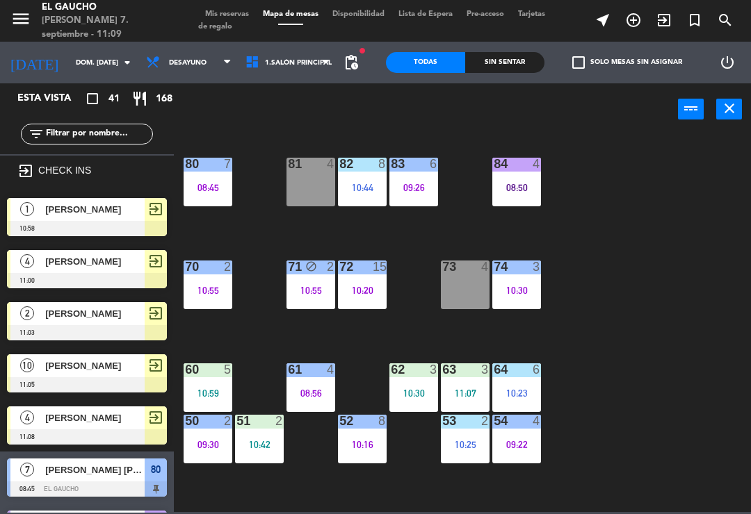
scroll to position [245, 0]
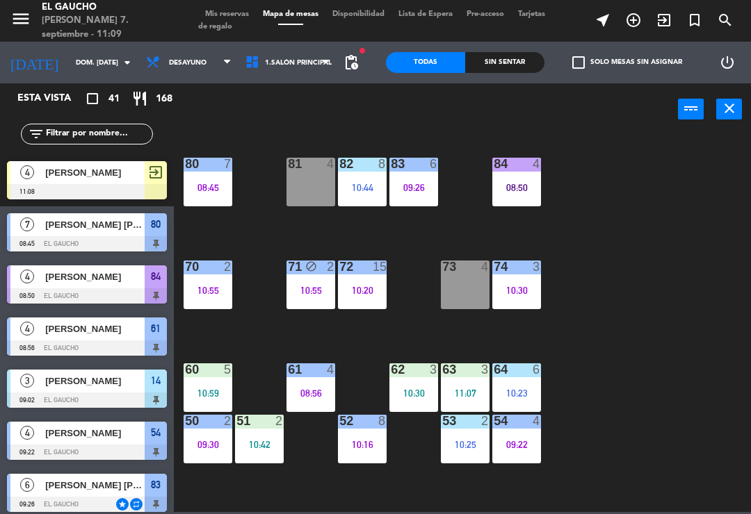
click at [215, 293] on div "10:55" at bounding box center [207, 291] width 49 height 10
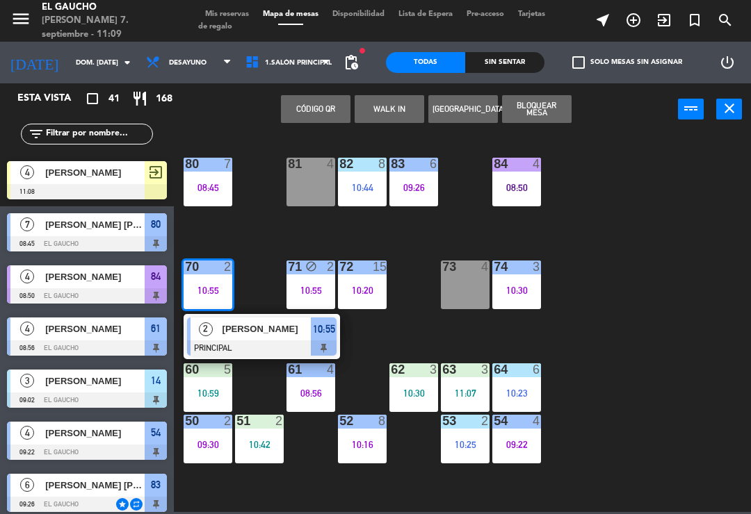
click at [268, 332] on span "[PERSON_NAME]" at bounding box center [266, 329] width 89 height 15
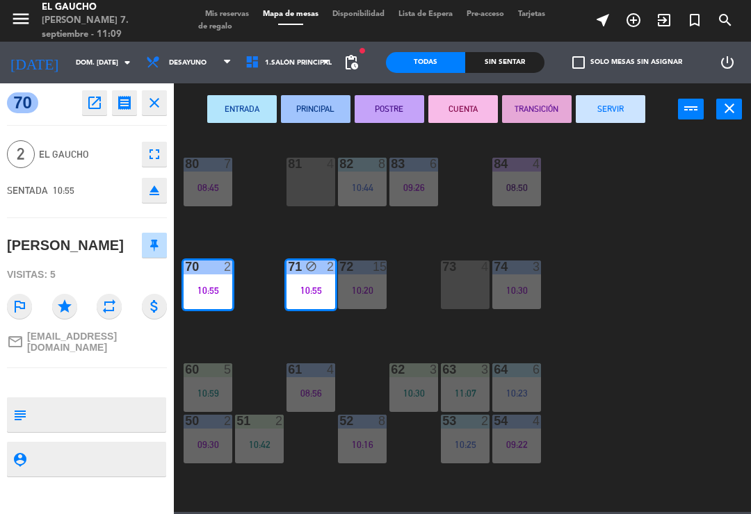
click at [156, 160] on icon "fullscreen" at bounding box center [154, 154] width 17 height 17
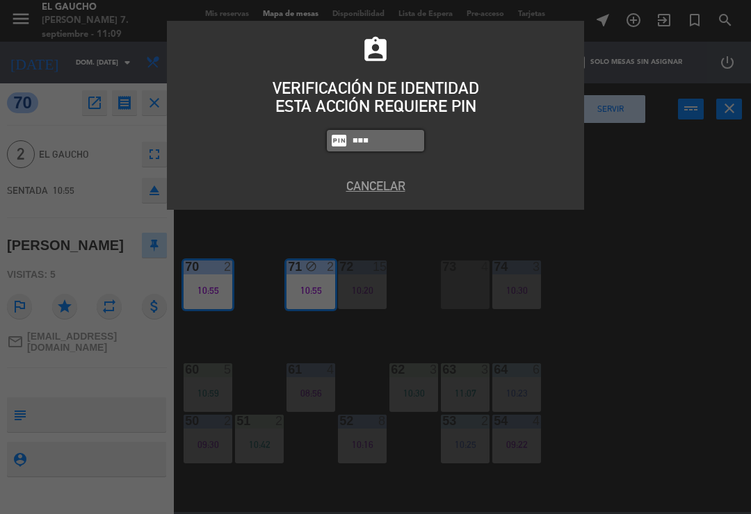
type input "0009"
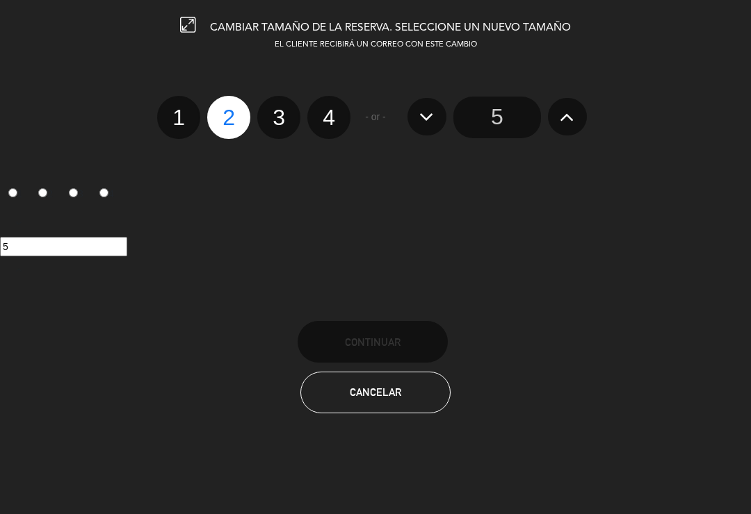
click at [500, 124] on input "5" at bounding box center [497, 118] width 88 height 42
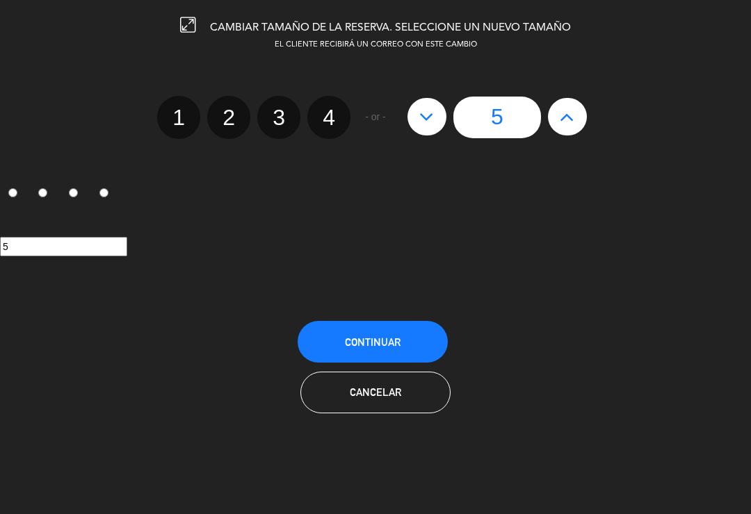
click at [411, 329] on button "Continuar" at bounding box center [372, 342] width 150 height 42
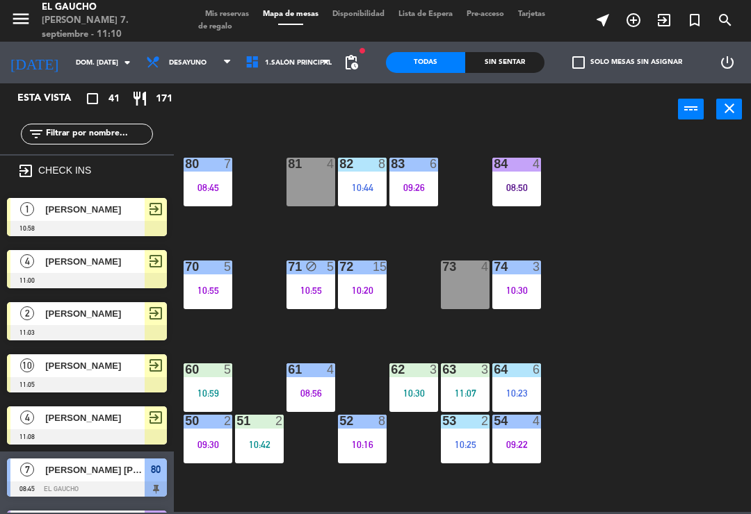
scroll to position [0, 0]
click at [675, 20] on span "exit_to_app" at bounding box center [663, 20] width 31 height 24
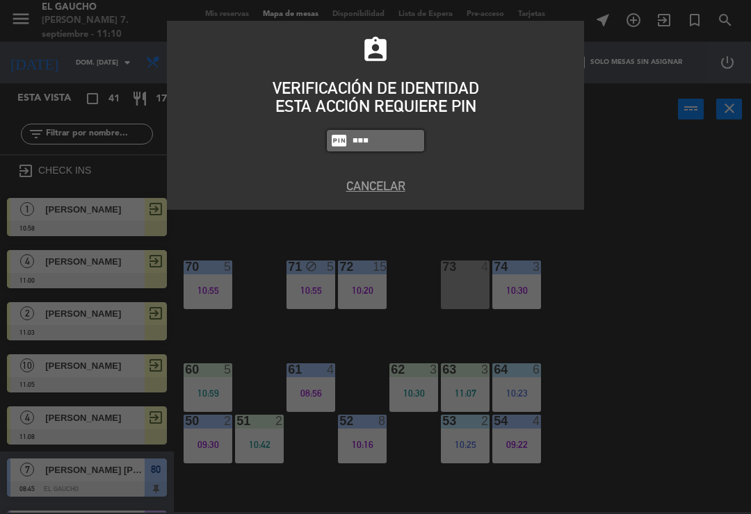
type input "0009"
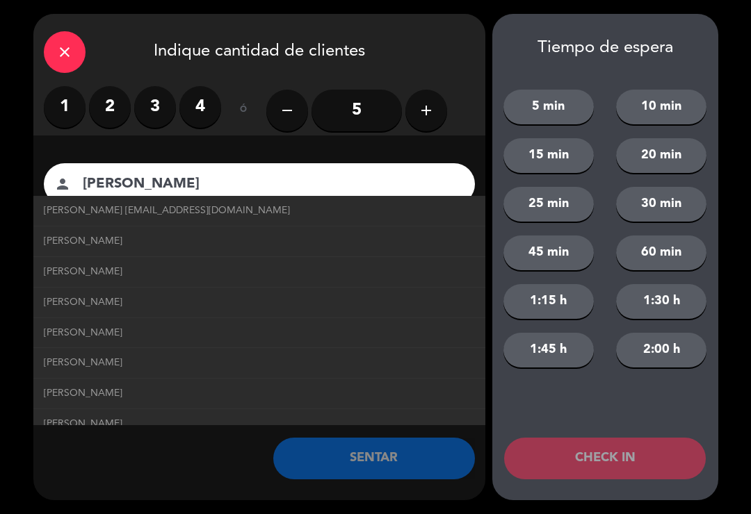
type input "Arturo Corona"
click at [202, 213] on span "Arturo Corona arturocorona@correo.com" at bounding box center [167, 211] width 246 height 16
type input "arturocorona@correo.com"
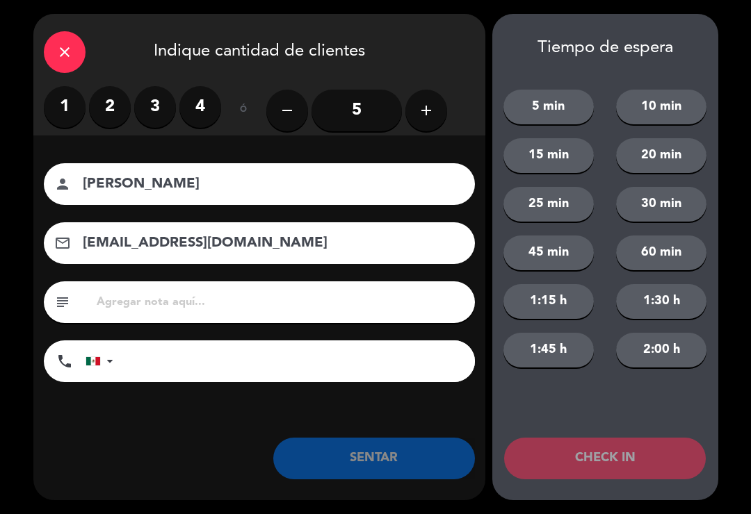
click at [113, 99] on label "2" at bounding box center [110, 107] width 42 height 42
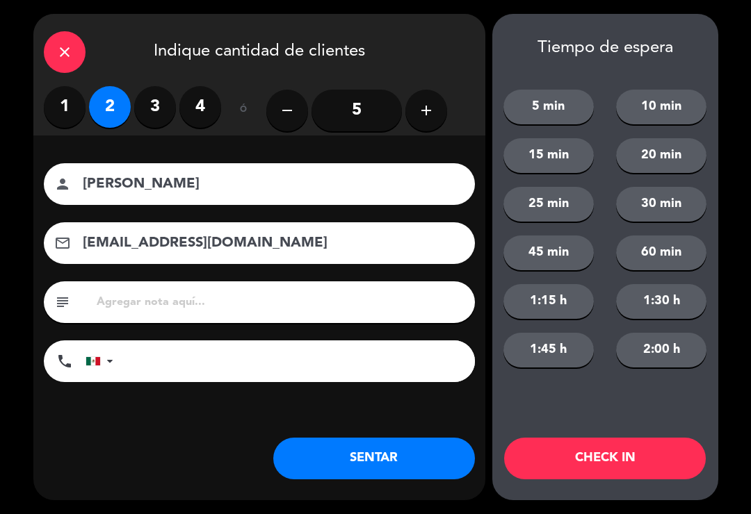
click at [213, 101] on label "4" at bounding box center [200, 107] width 42 height 42
click at [579, 459] on button "CHECK IN" at bounding box center [605, 459] width 202 height 42
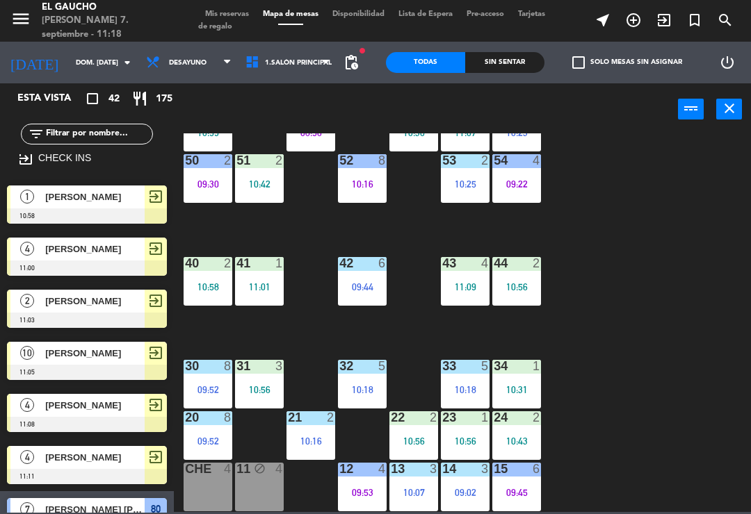
scroll to position [10, 0]
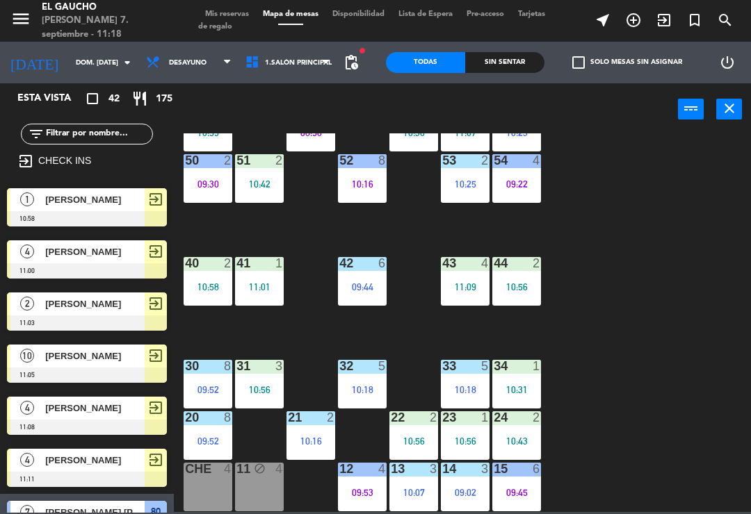
click at [301, 432] on div "21 2 10:16" at bounding box center [310, 435] width 49 height 49
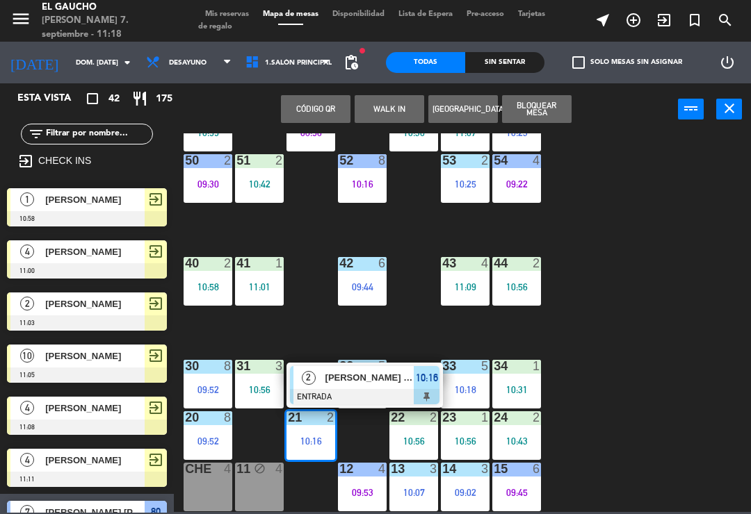
click at [322, 377] on div "2" at bounding box center [308, 377] width 30 height 23
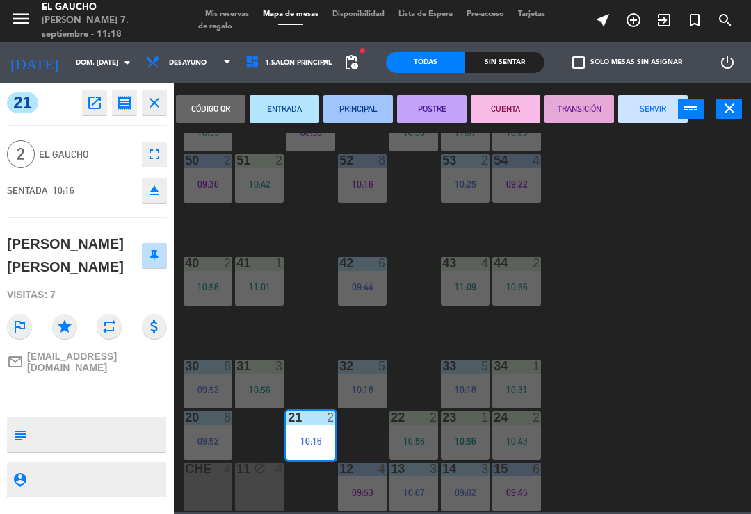
click at [648, 101] on button "SERVIR" at bounding box center [652, 109] width 69 height 28
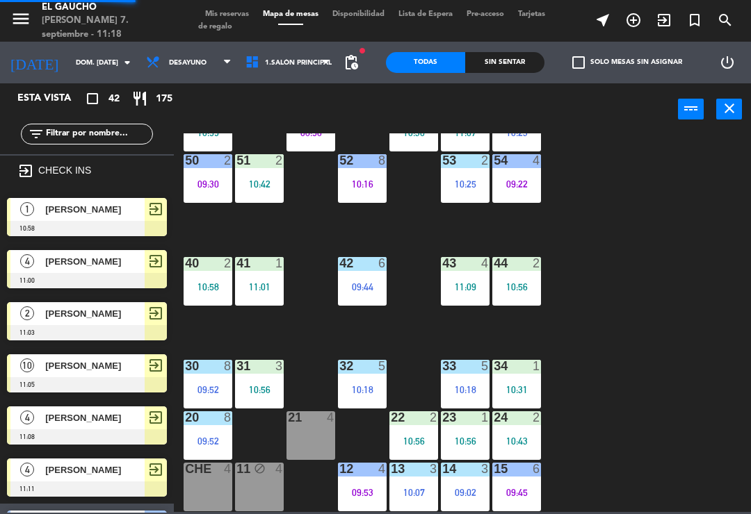
scroll to position [0, 0]
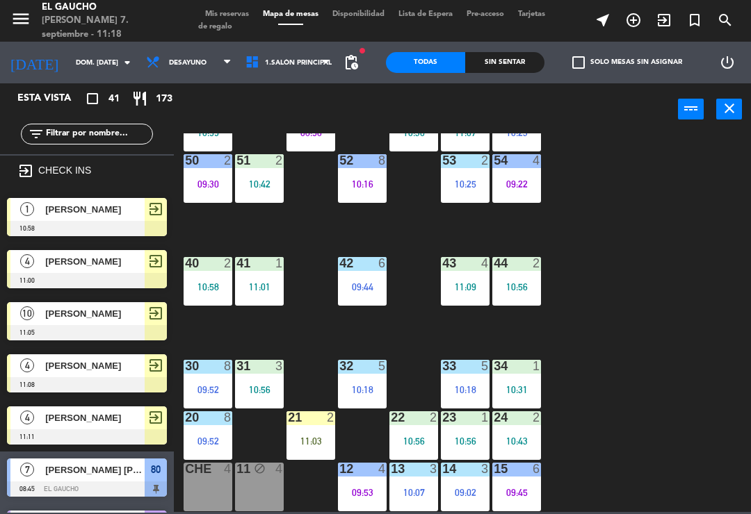
click at [303, 436] on div "11:03" at bounding box center [310, 441] width 49 height 10
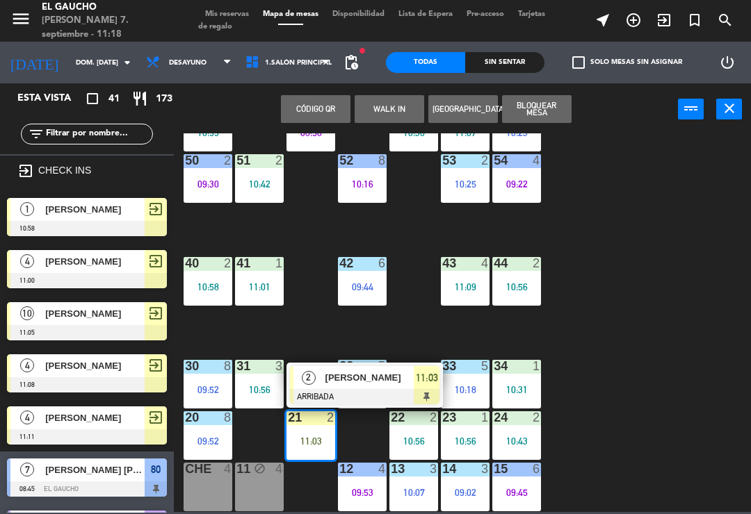
click at [339, 381] on span "[PERSON_NAME]" at bounding box center [369, 377] width 89 height 15
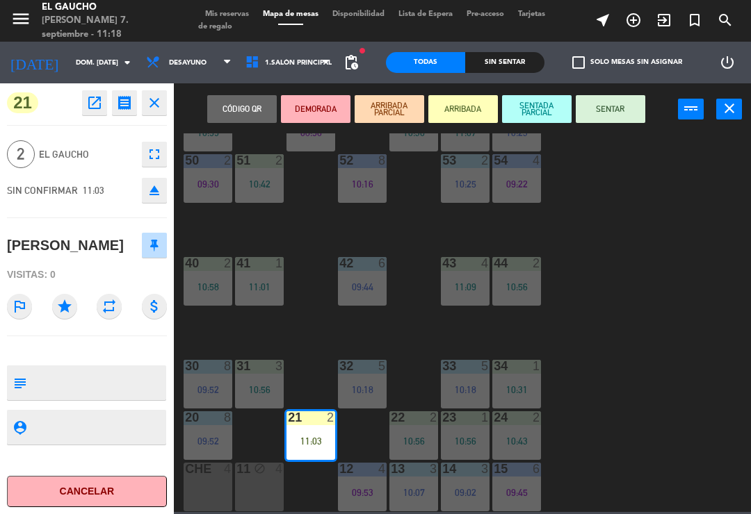
click at [606, 102] on button "SENTAR" at bounding box center [609, 109] width 69 height 28
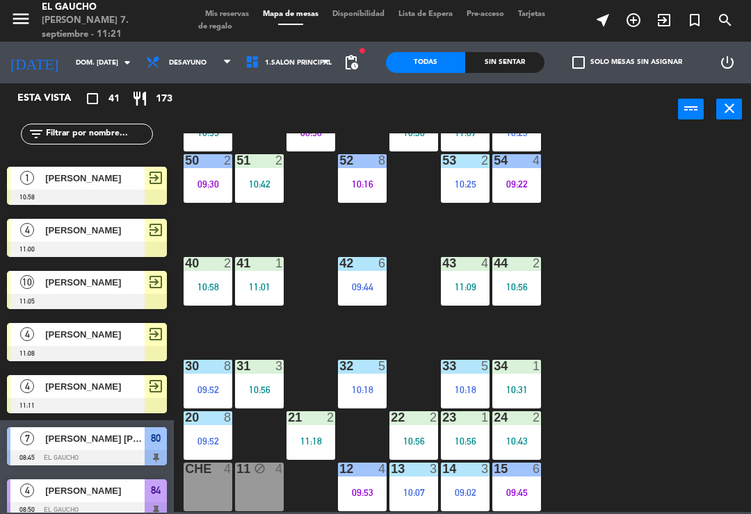
scroll to position [35, 0]
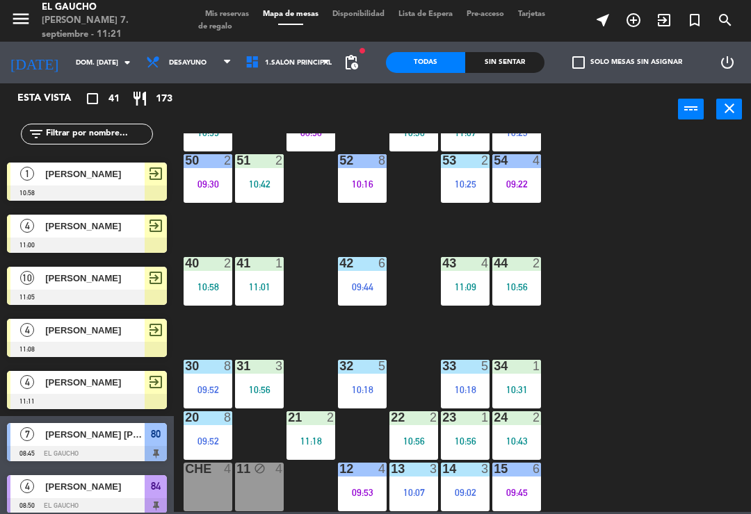
click at [671, 21] on icon "exit_to_app" at bounding box center [663, 20] width 17 height 17
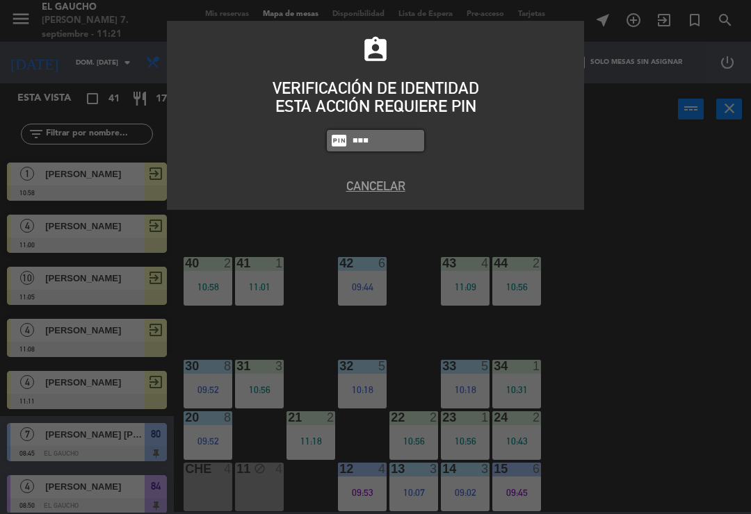
type input "0009"
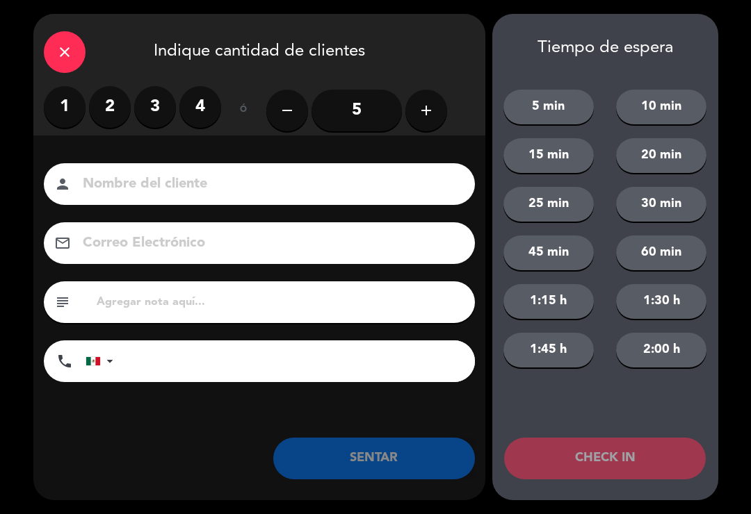
type input "M"
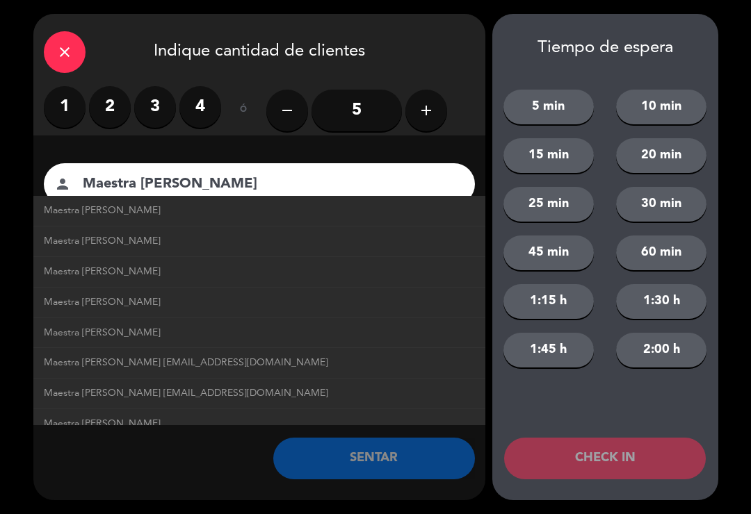
click at [260, 387] on span "Maestra Norma Brito maestranormabrito@correo.com" at bounding box center [186, 394] width 284 height 16
type input "Maestra Norma Brito"
type input "maestranormabrito@correo.com"
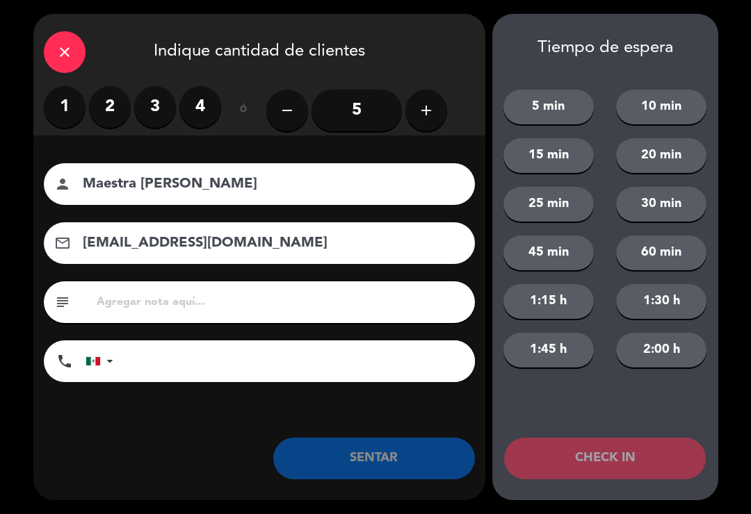
click at [117, 108] on label "2" at bounding box center [110, 107] width 42 height 42
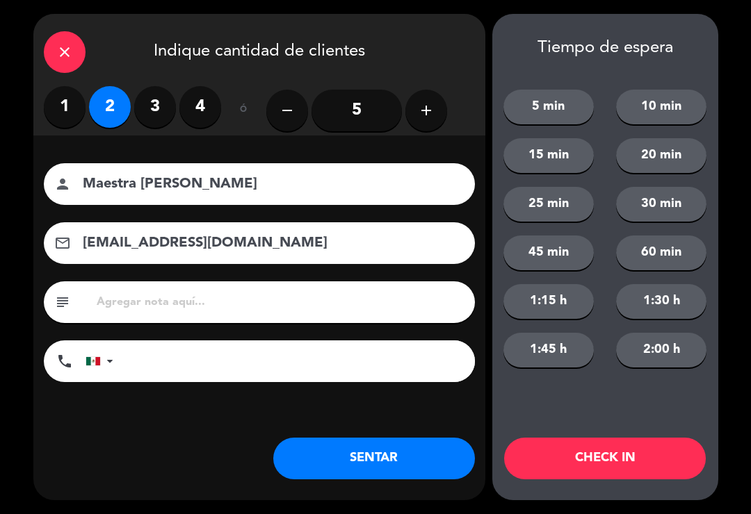
click at [338, 109] on input "5" at bounding box center [356, 111] width 90 height 42
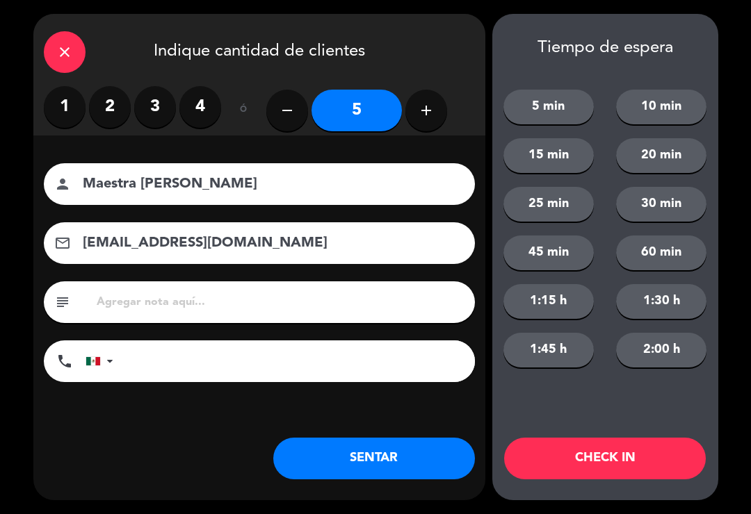
click at [426, 105] on icon "add" at bounding box center [426, 110] width 17 height 17
type input "6"
click at [401, 449] on button "SENTAR" at bounding box center [374, 459] width 202 height 42
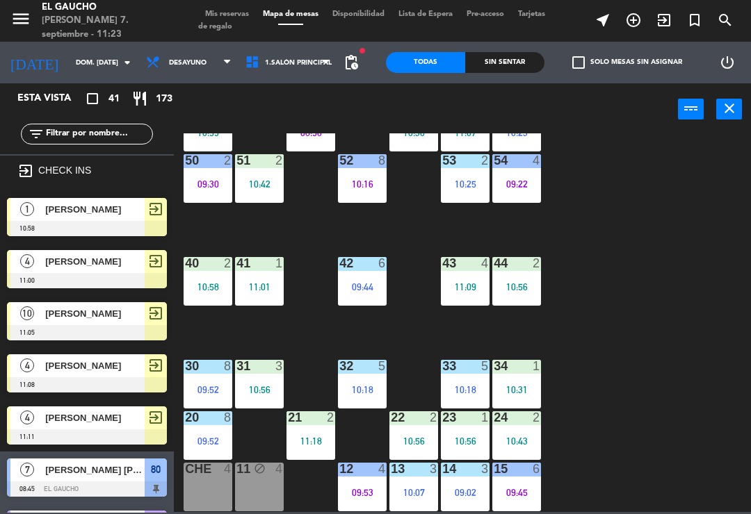
scroll to position [0, 0]
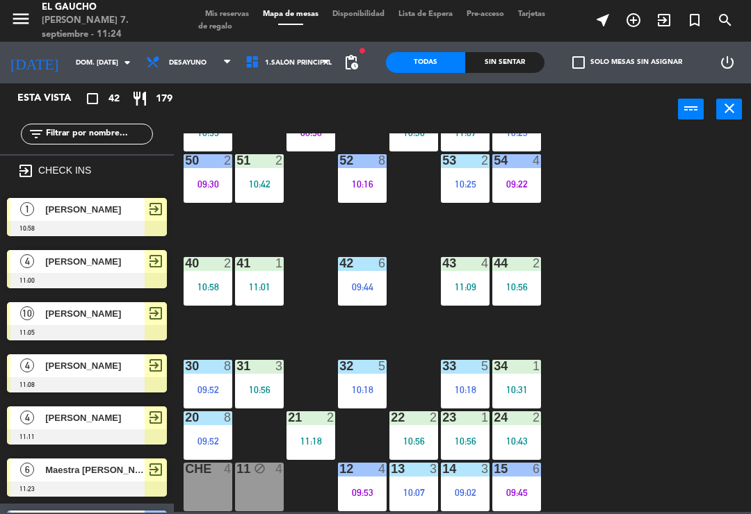
click at [670, 14] on icon "exit_to_app" at bounding box center [663, 20] width 17 height 17
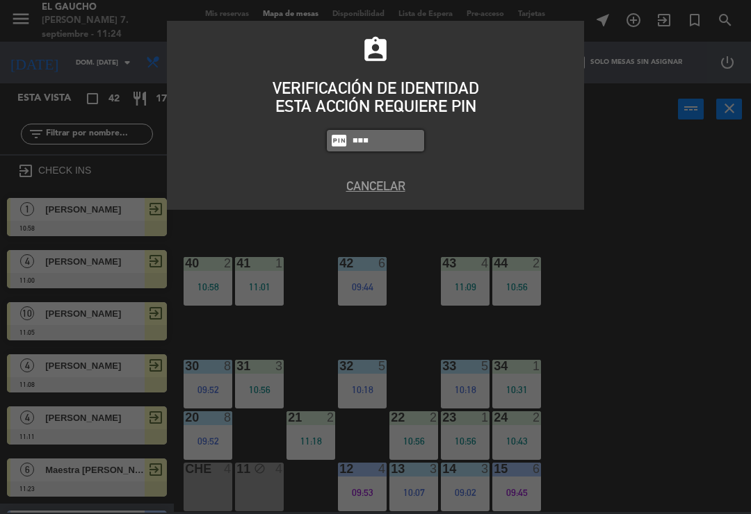
type input "0009"
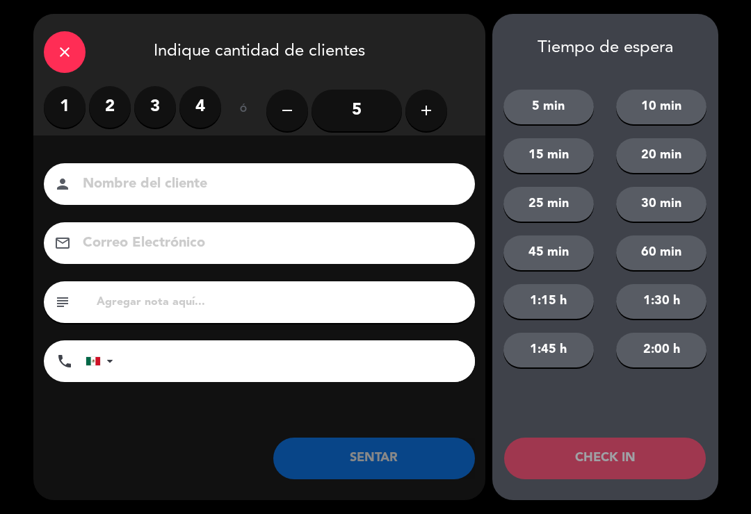
click at [388, 120] on input "5" at bounding box center [356, 111] width 90 height 42
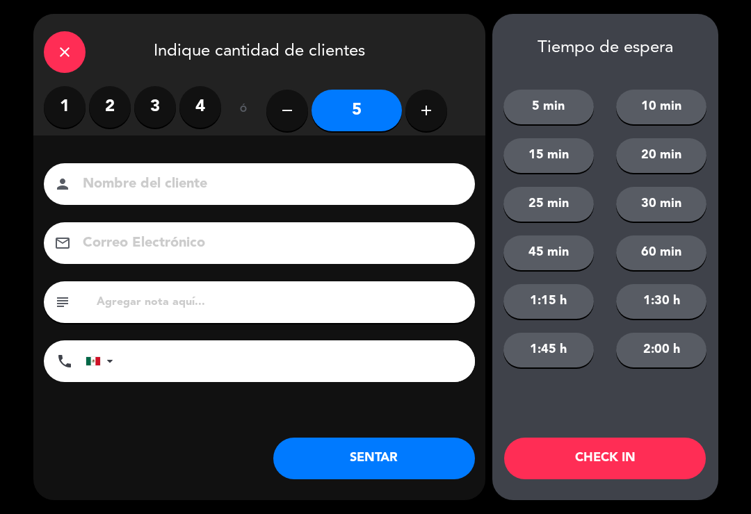
click at [443, 117] on button "add" at bounding box center [426, 111] width 42 height 42
type input "6"
click at [397, 176] on input at bounding box center [268, 184] width 375 height 24
click at [405, 190] on input at bounding box center [268, 184] width 375 height 24
type input "Jorge Illarena"
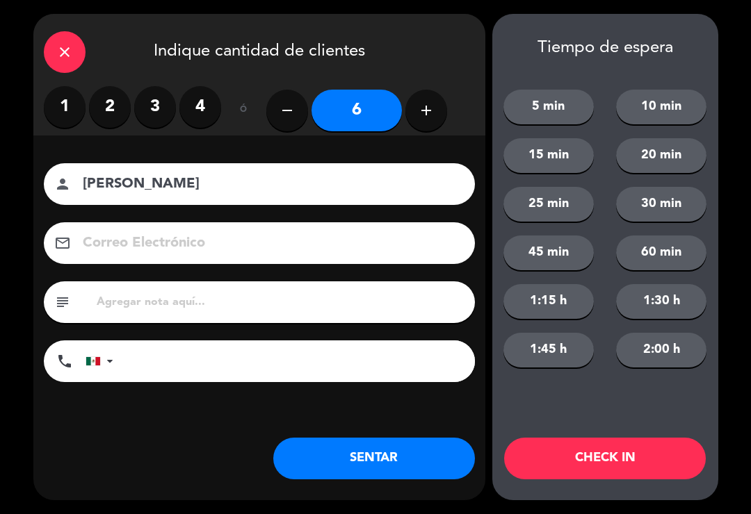
click at [557, 447] on button "CHECK IN" at bounding box center [605, 459] width 202 height 42
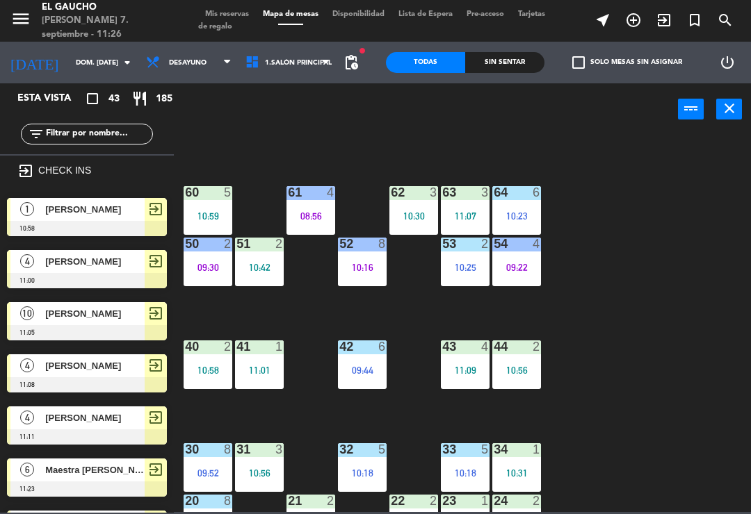
scroll to position [113, 0]
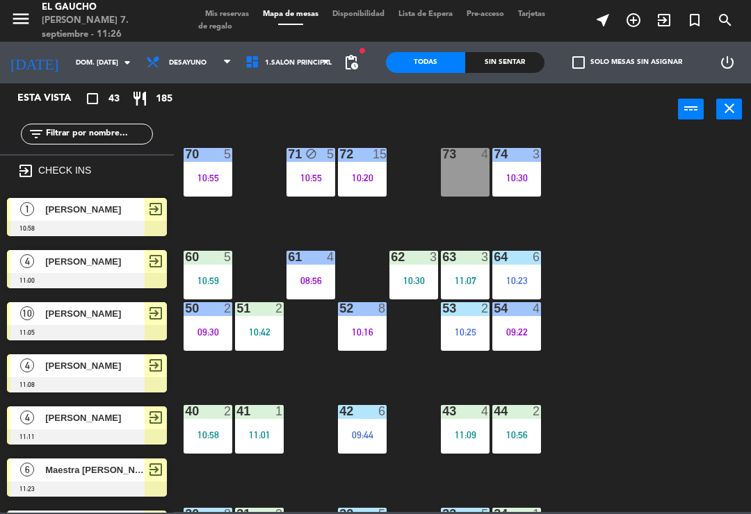
click at [322, 282] on div "08:56" at bounding box center [310, 281] width 49 height 10
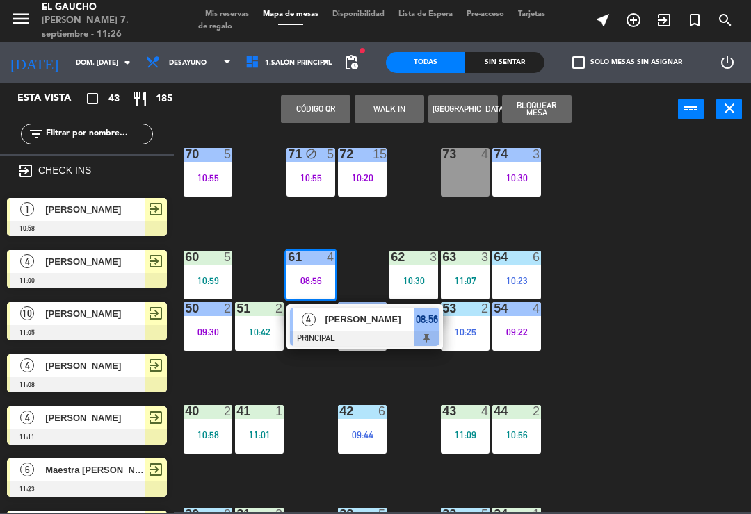
click at [710, 302] on div "84 4 08:50 80 7 08:45 83 6 09:26 82 8 10:44 81 4 70 5 10:55 71 block 5 10:55 72…" at bounding box center [465, 322] width 569 height 379
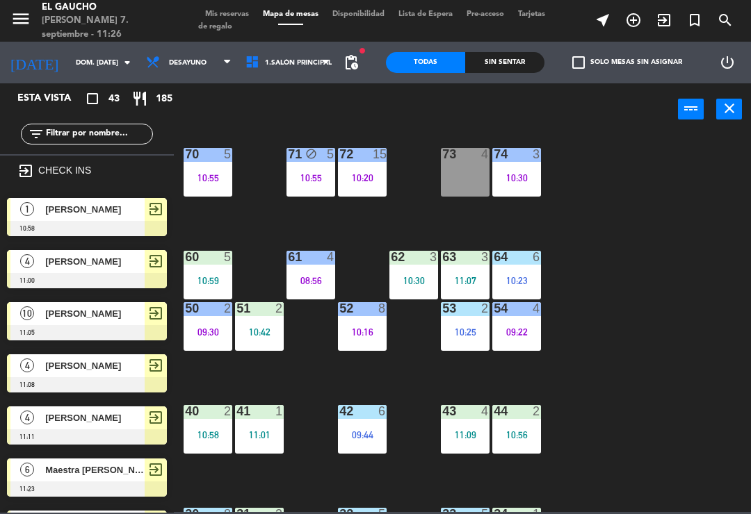
click at [670, 340] on div "84 4 08:50 80 7 08:45 83 6 09:26 82 8 10:44 81 4 70 5 10:55 71 block 5 10:55 72…" at bounding box center [465, 322] width 569 height 379
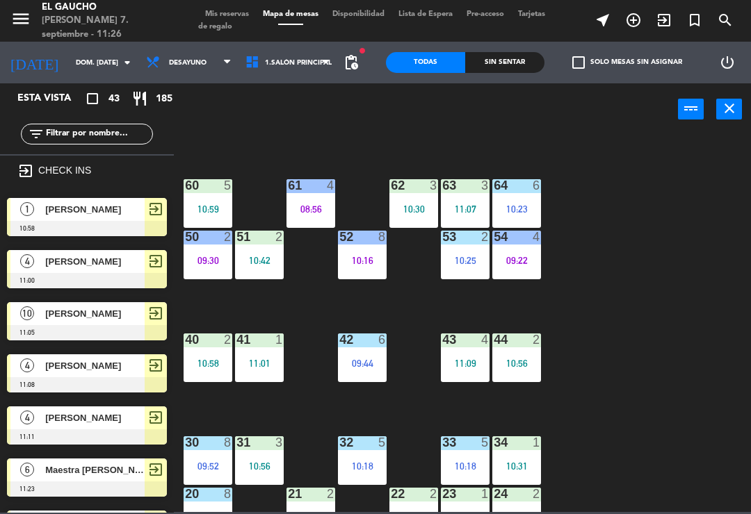
scroll to position [209, 0]
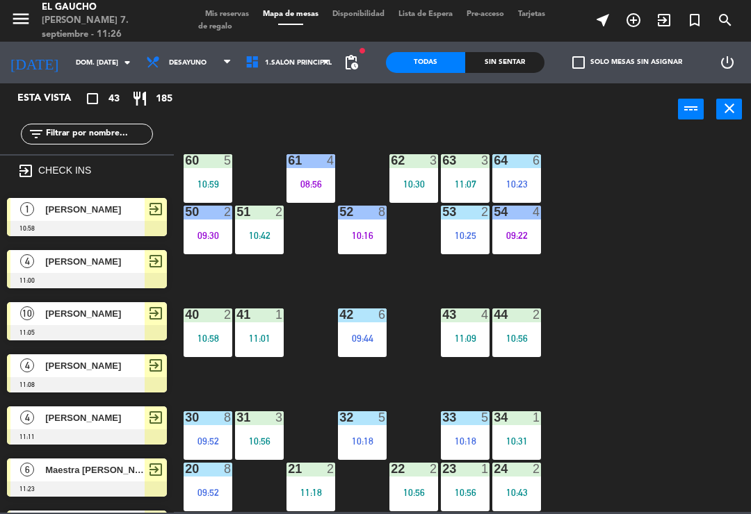
click at [318, 192] on div "61 4 08:56" at bounding box center [310, 178] width 49 height 49
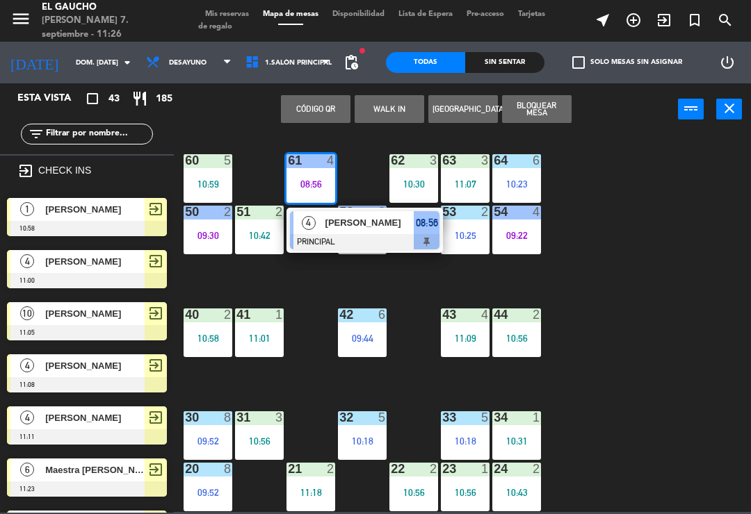
click at [379, 234] on div at bounding box center [364, 241] width 149 height 15
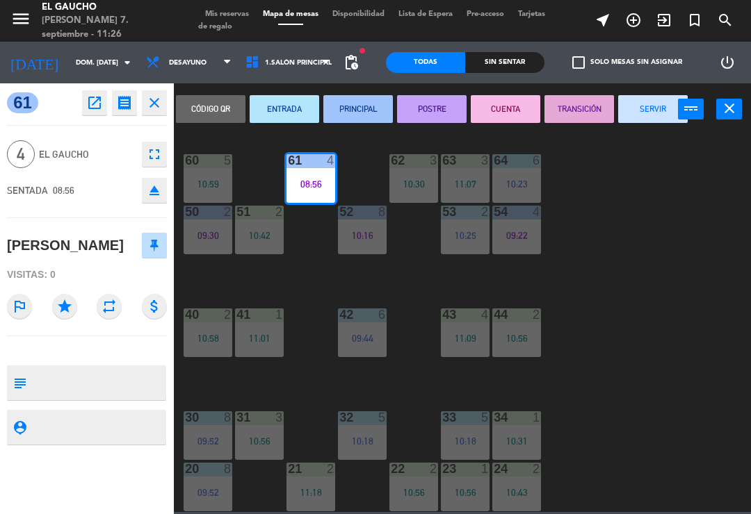
click at [657, 107] on button "SERVIR" at bounding box center [652, 109] width 69 height 28
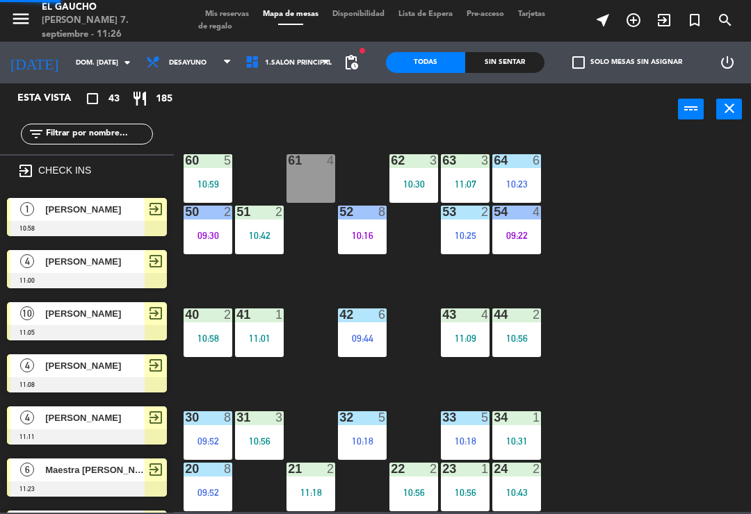
scroll to position [0, 0]
click at [322, 176] on div "61 4" at bounding box center [310, 178] width 49 height 49
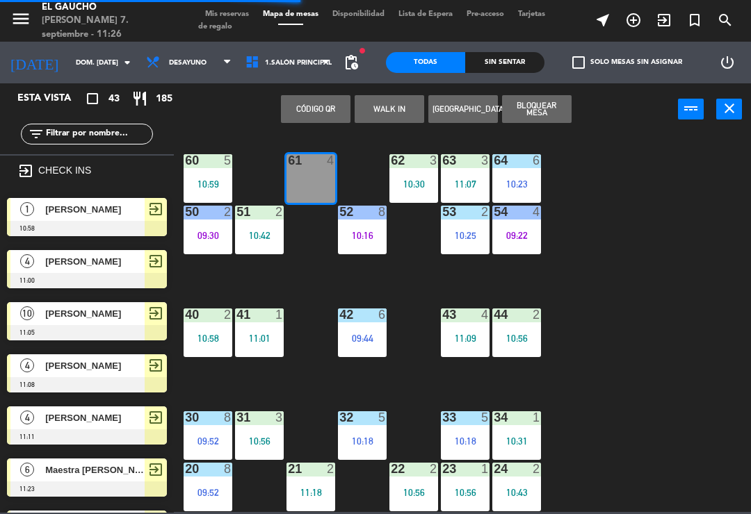
click at [44, 211] on div "[PERSON_NAME]" at bounding box center [94, 209] width 101 height 23
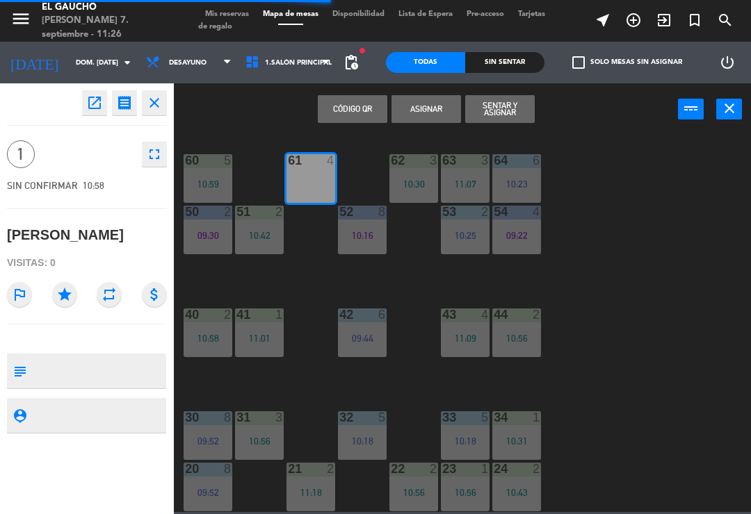
click at [523, 112] on button "Sentar y Asignar" at bounding box center [499, 109] width 69 height 28
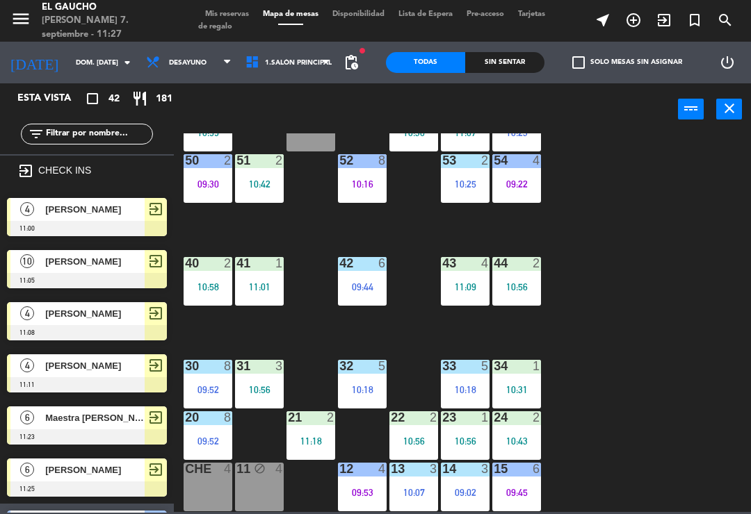
scroll to position [261, 0]
click at [525, 369] on div at bounding box center [516, 366] width 23 height 13
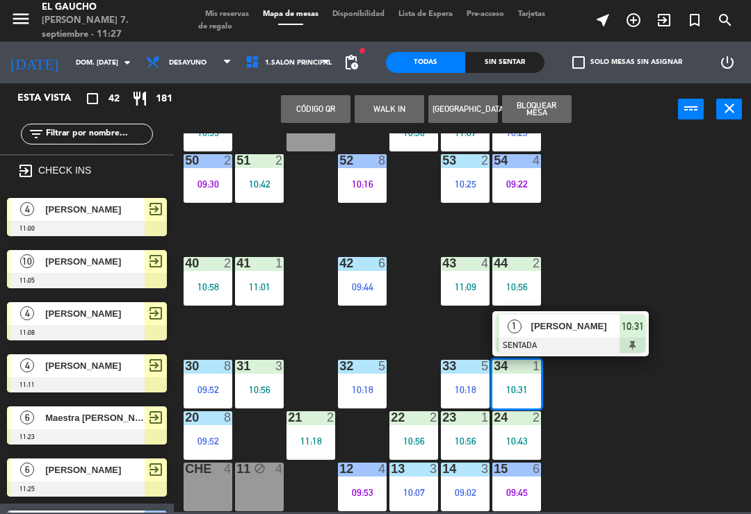
click at [562, 332] on span "[PERSON_NAME]" at bounding box center [575, 326] width 89 height 15
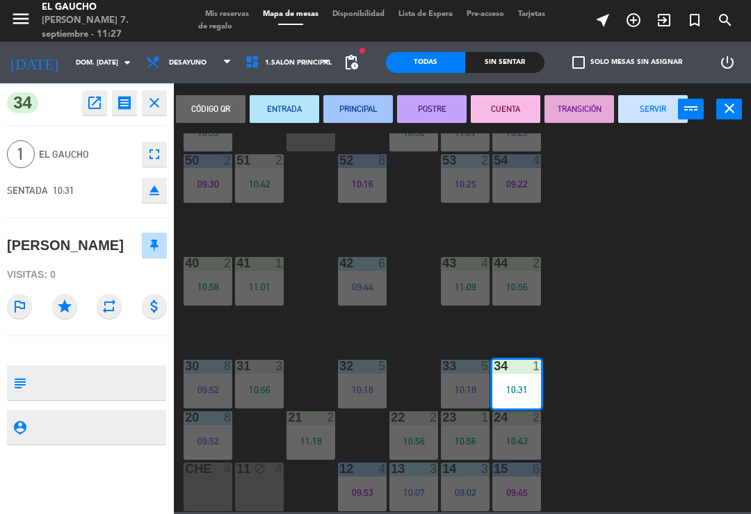
click at [657, 103] on button "SERVIR" at bounding box center [652, 109] width 69 height 28
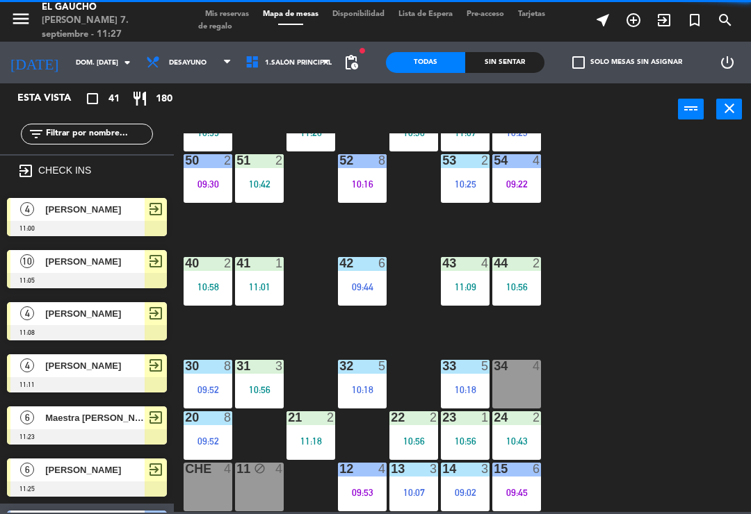
scroll to position [0, 0]
click at [523, 375] on div "34 4" at bounding box center [516, 384] width 49 height 49
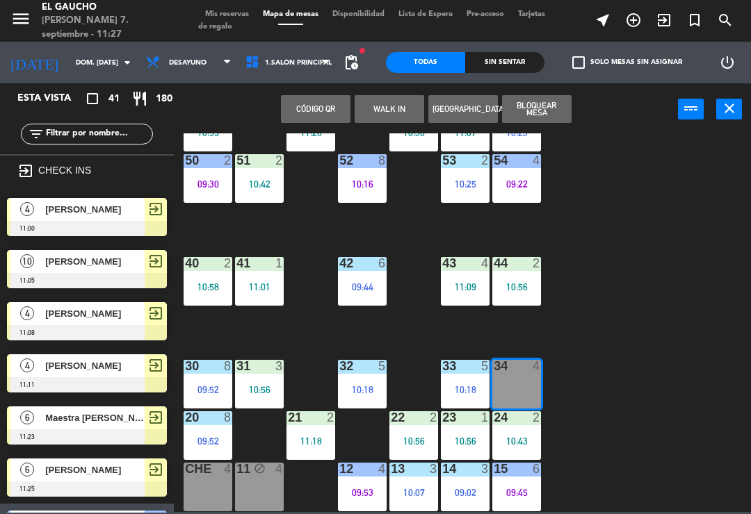
click at [65, 205] on span "[PERSON_NAME]" at bounding box center [94, 209] width 99 height 15
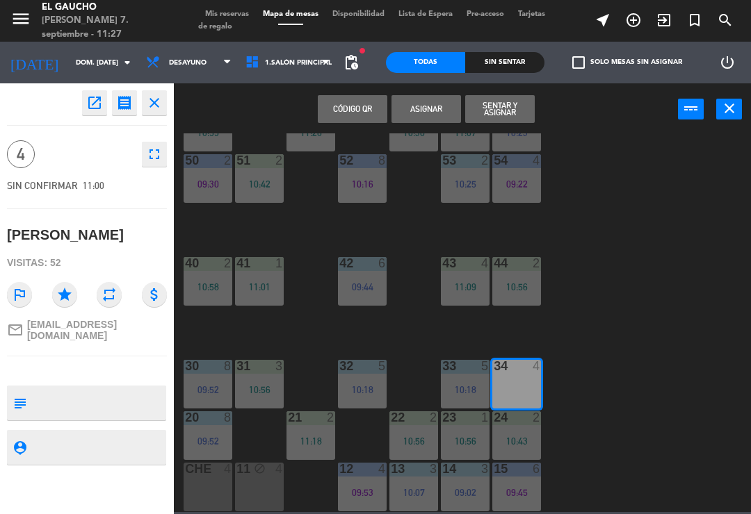
click at [427, 99] on button "Asignar" at bounding box center [425, 109] width 69 height 28
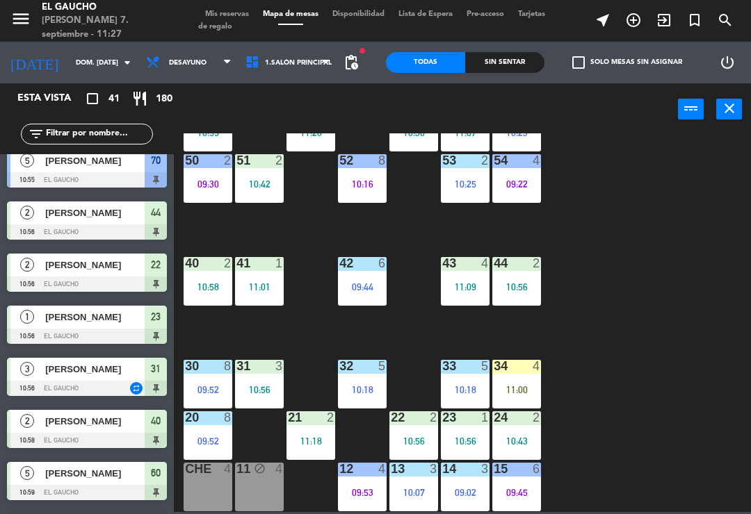
scroll to position [1507, 0]
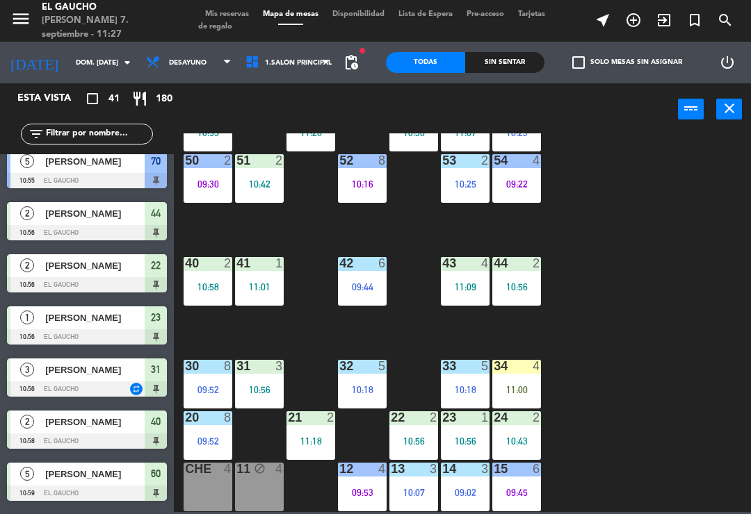
click at [524, 377] on div "34 4 11:00" at bounding box center [516, 384] width 49 height 49
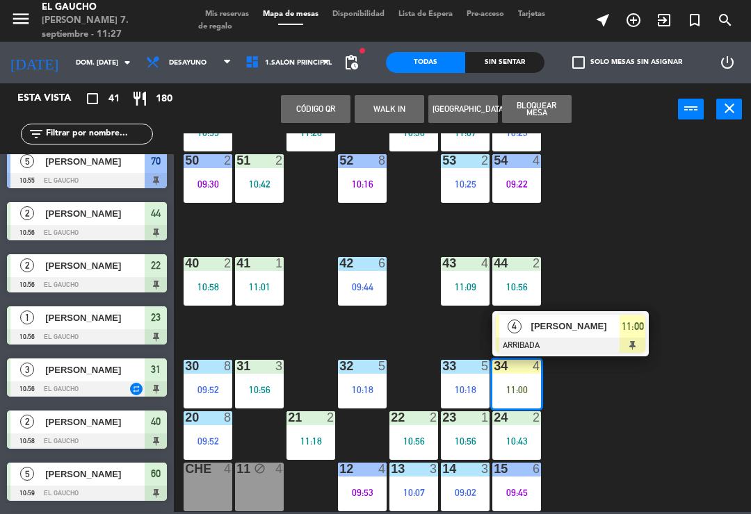
click at [580, 340] on div at bounding box center [569, 345] width 149 height 15
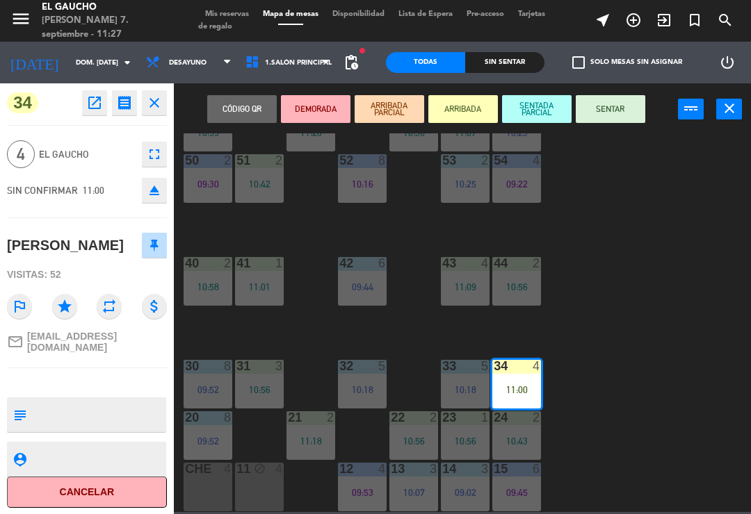
click at [614, 106] on button "SENTAR" at bounding box center [609, 109] width 69 height 28
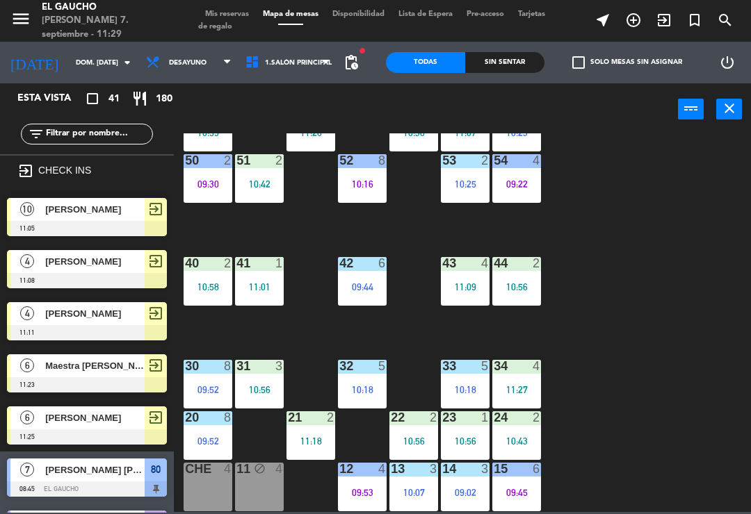
scroll to position [261, 0]
click at [256, 285] on div "11:01" at bounding box center [259, 287] width 49 height 10
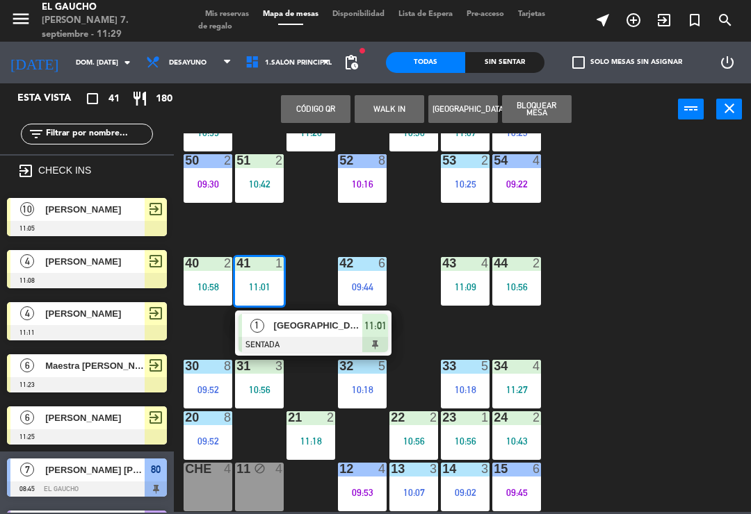
click at [312, 331] on span "[GEOGRAPHIC_DATA]" at bounding box center [318, 325] width 89 height 15
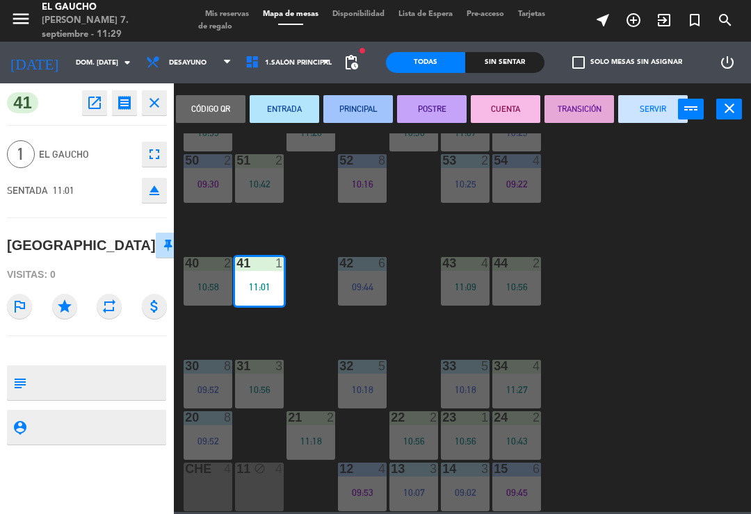
click at [641, 110] on button "SERVIR" at bounding box center [652, 109] width 69 height 28
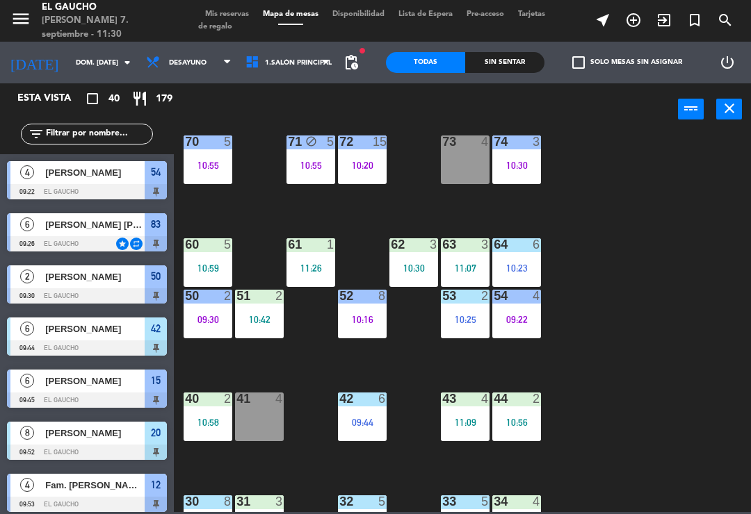
scroll to position [60, 0]
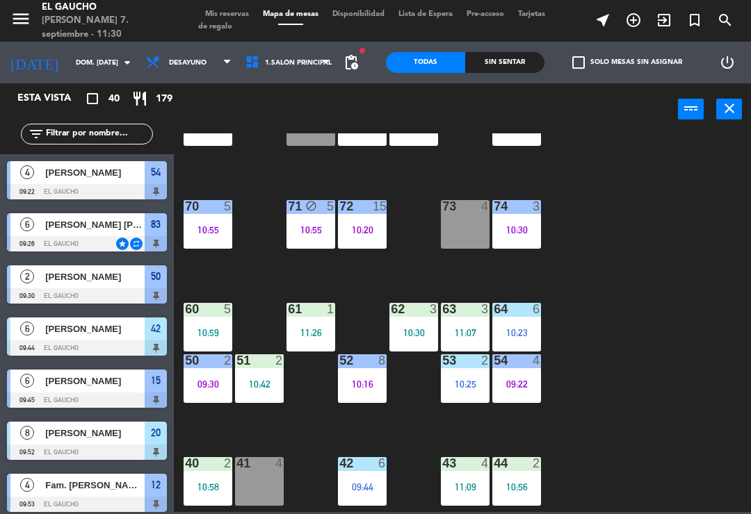
click at [527, 330] on div "10:23" at bounding box center [516, 333] width 49 height 10
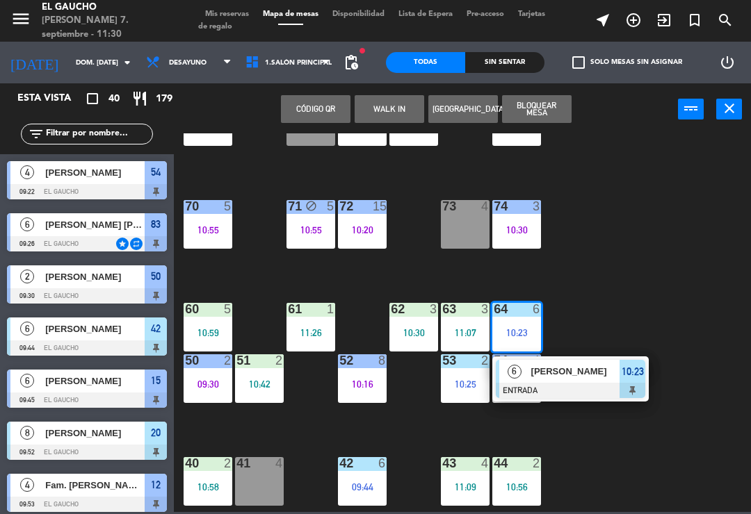
click at [593, 392] on div at bounding box center [569, 390] width 149 height 15
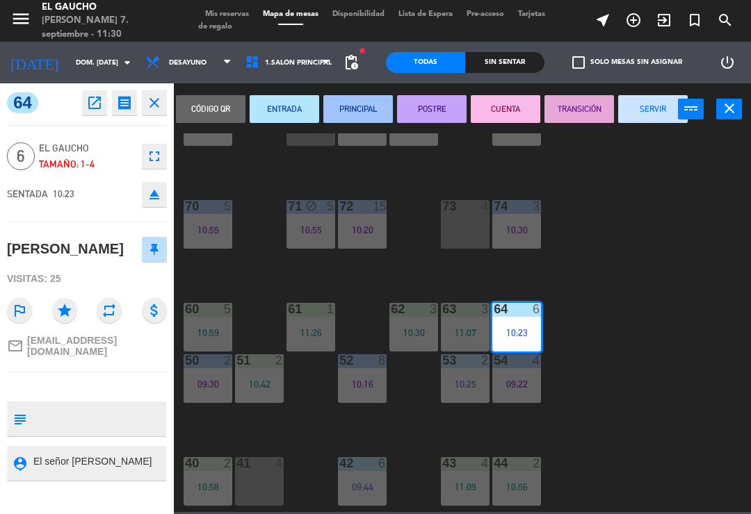
click at [657, 113] on button "SERVIR" at bounding box center [652, 109] width 69 height 28
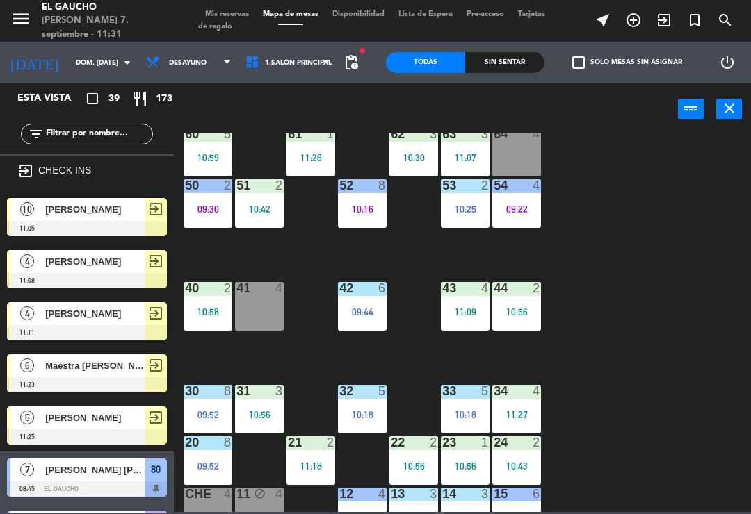
scroll to position [194, 0]
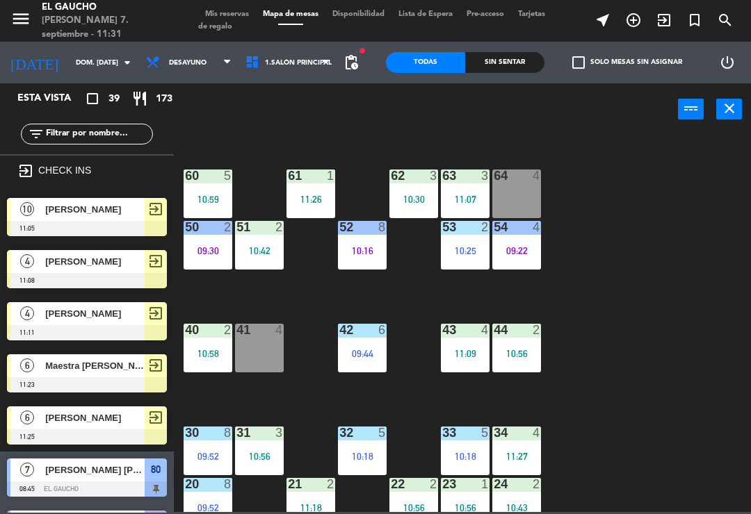
click at [518, 185] on div "64 4" at bounding box center [516, 194] width 49 height 49
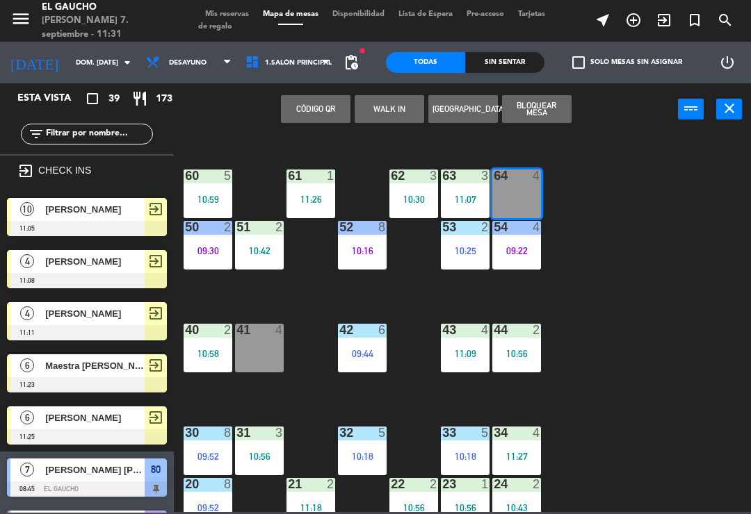
click at [52, 216] on div "[PERSON_NAME]" at bounding box center [94, 209] width 101 height 23
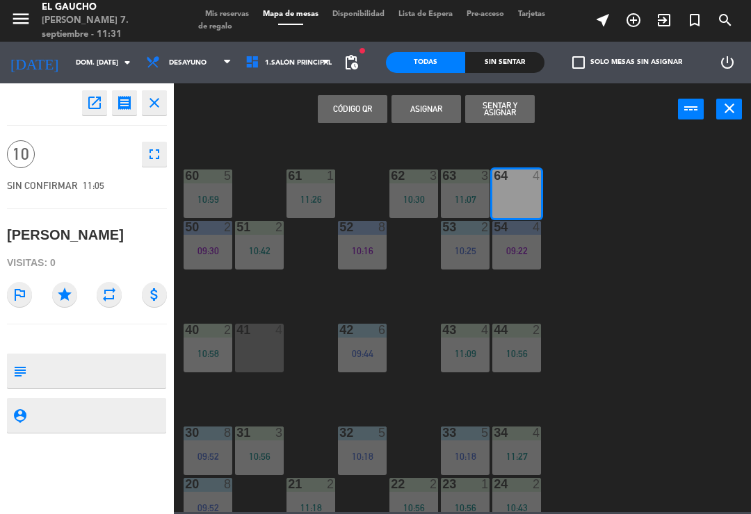
click at [502, 110] on button "Sentar y Asignar" at bounding box center [499, 109] width 69 height 28
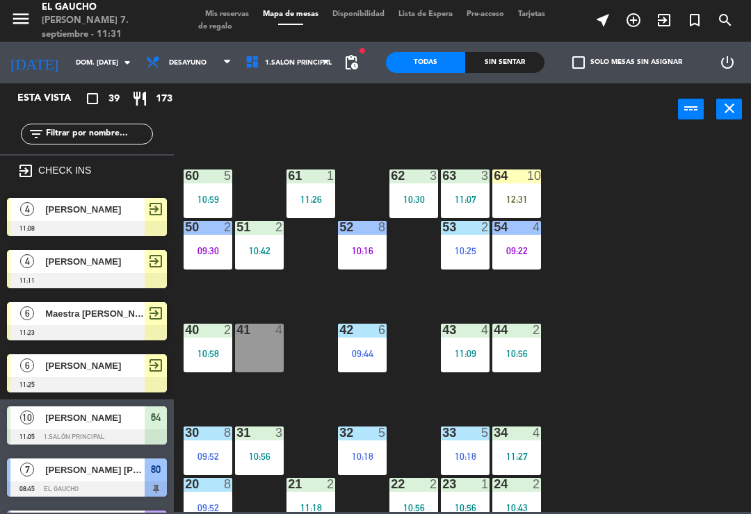
click at [204, 249] on div "09:30" at bounding box center [207, 251] width 49 height 10
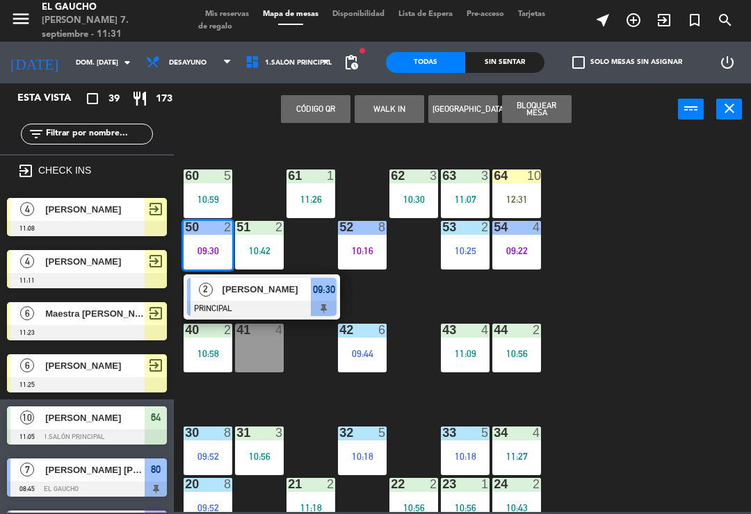
click at [262, 300] on div "[PERSON_NAME]" at bounding box center [266, 289] width 90 height 23
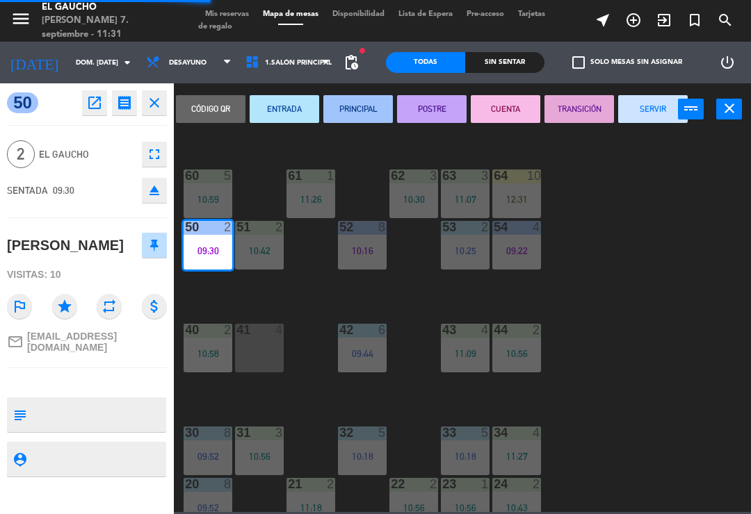
click at [651, 110] on button "SERVIR" at bounding box center [652, 109] width 69 height 28
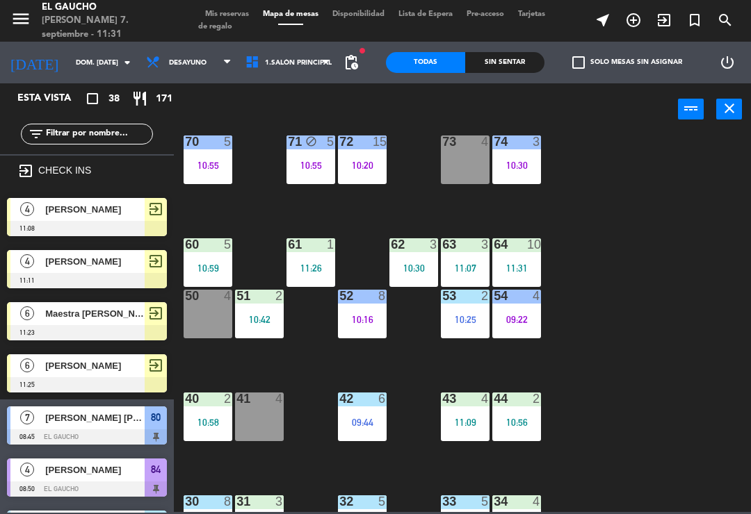
scroll to position [171, 0]
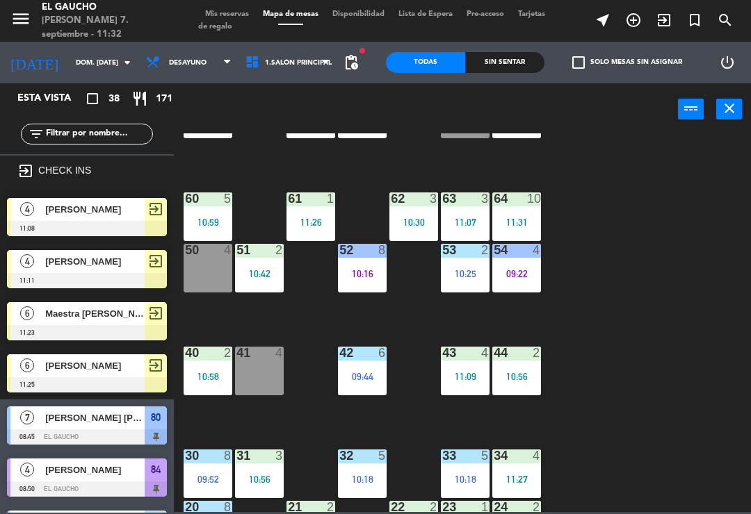
click at [669, 19] on icon "exit_to_app" at bounding box center [663, 20] width 17 height 17
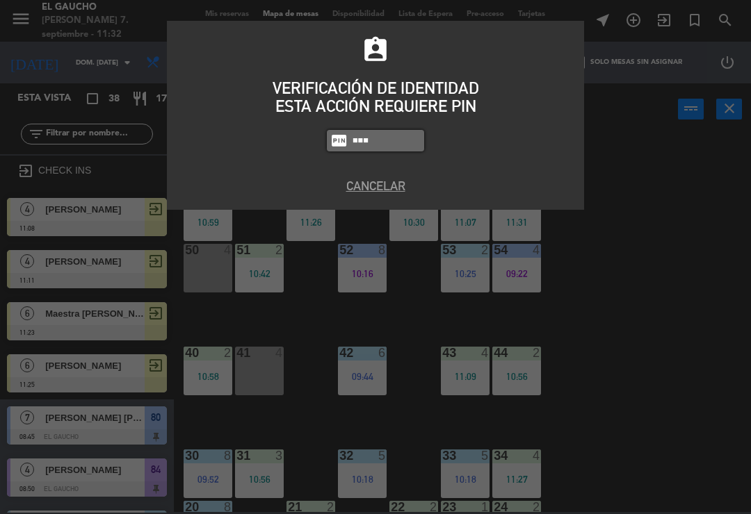
type input "0009"
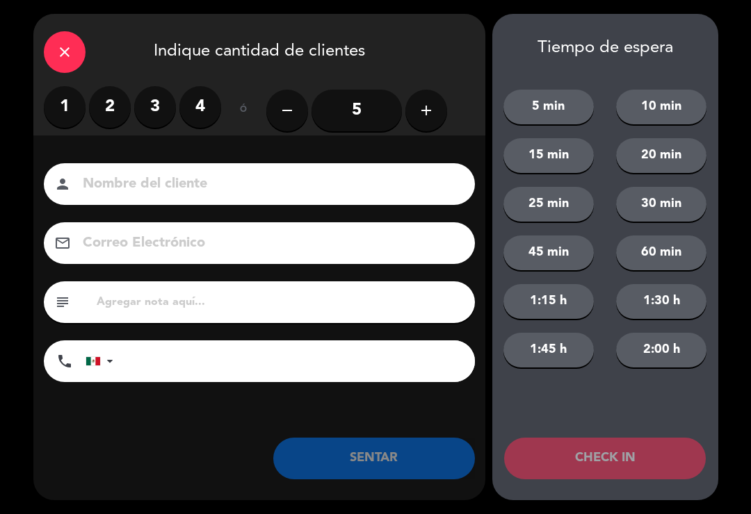
click at [106, 113] on label "2" at bounding box center [110, 107] width 42 height 42
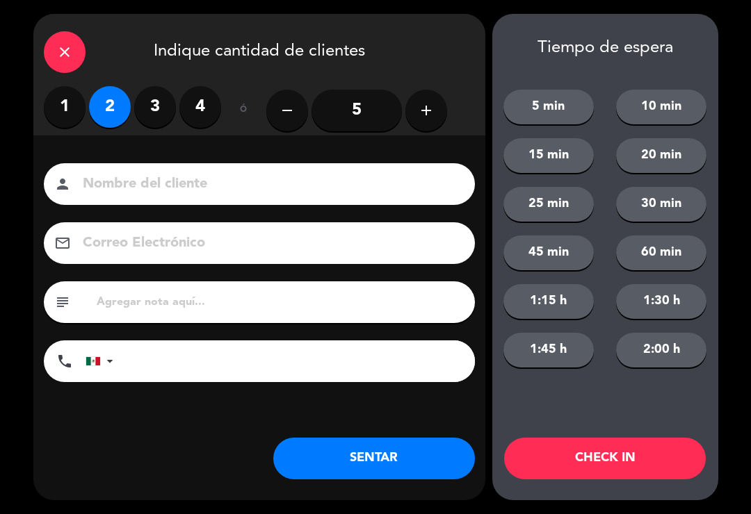
click at [129, 174] on input at bounding box center [268, 184] width 375 height 24
type input "Adela"
click at [607, 454] on button "CHECK IN" at bounding box center [605, 459] width 202 height 42
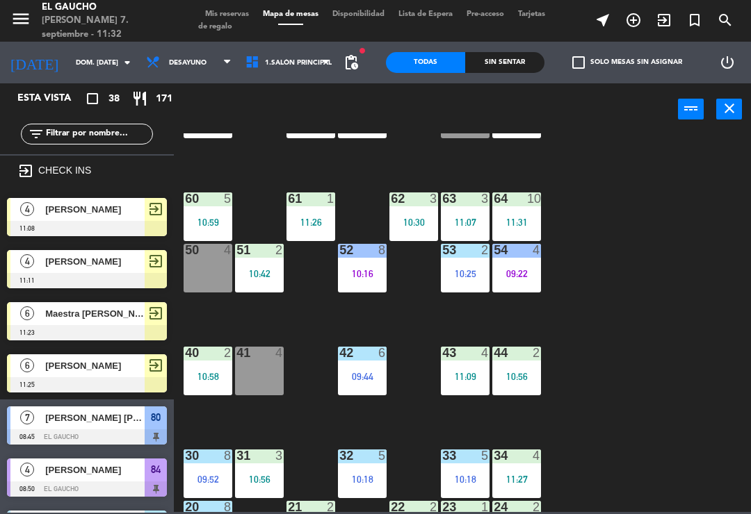
click at [272, 377] on div "41 4" at bounding box center [259, 371] width 49 height 49
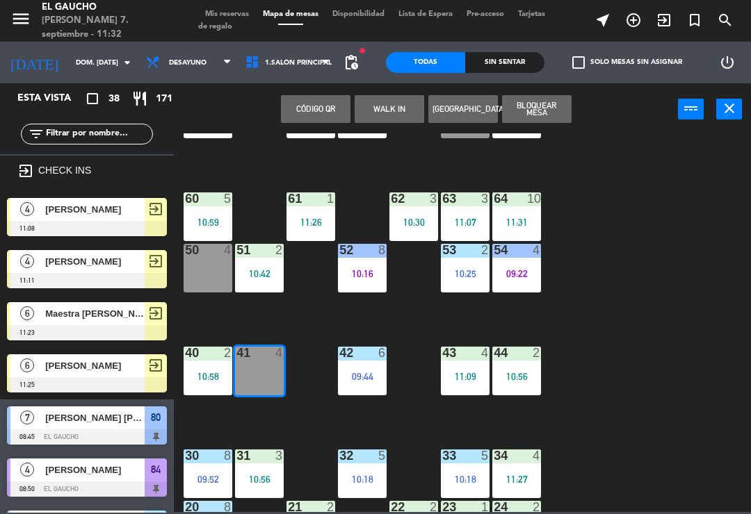
click at [120, 208] on span "Armando Correa" at bounding box center [94, 209] width 99 height 15
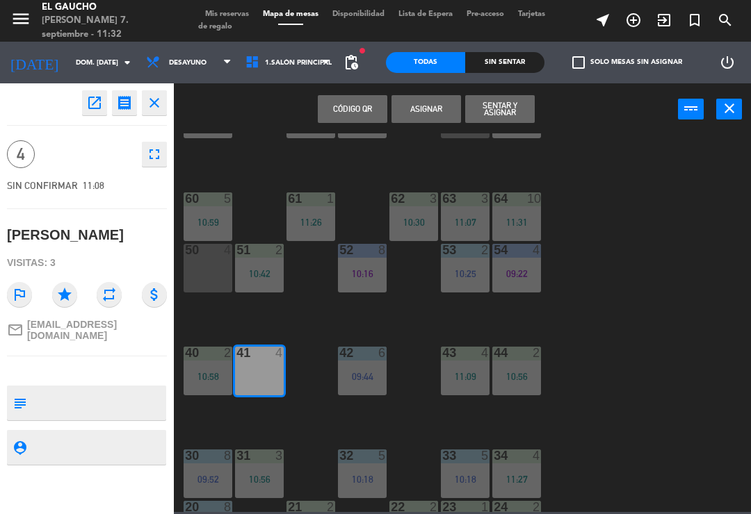
click at [518, 99] on button "Sentar y Asignar" at bounding box center [499, 109] width 69 height 28
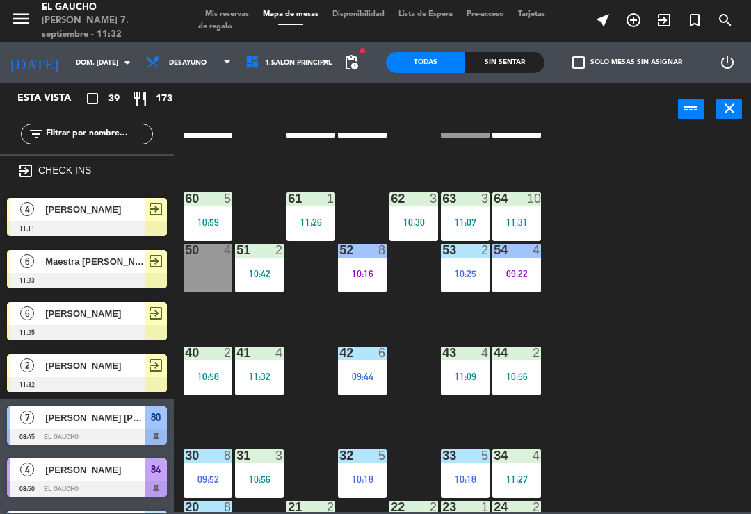
scroll to position [174, 0]
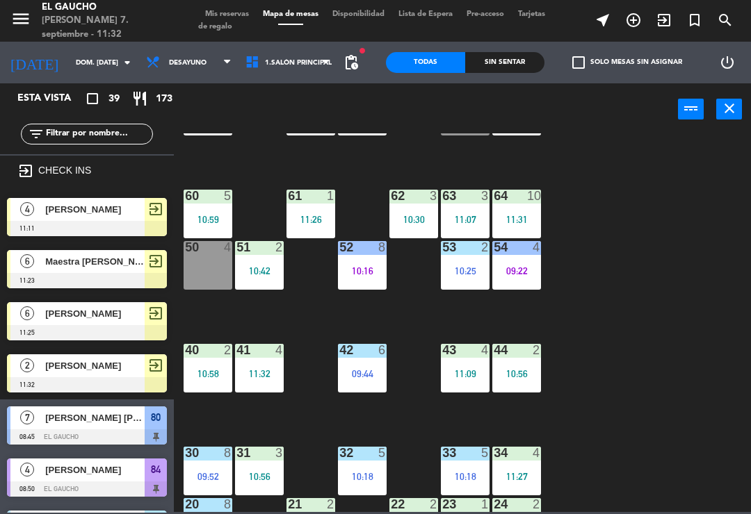
click at [219, 266] on div "50 4" at bounding box center [207, 265] width 49 height 49
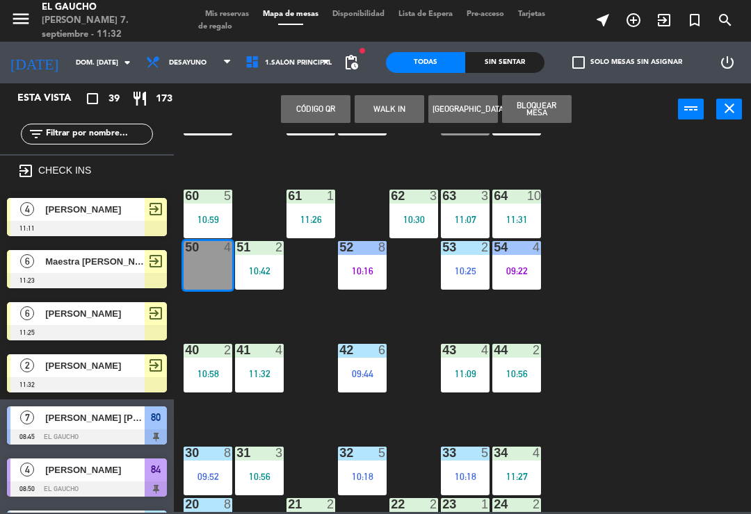
click at [117, 212] on span "Arturo Corona" at bounding box center [94, 209] width 99 height 15
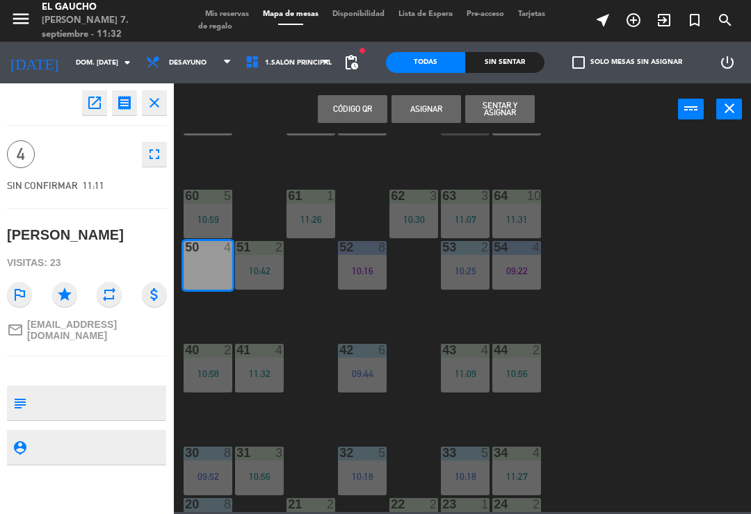
click at [493, 114] on button "Sentar y Asignar" at bounding box center [499, 109] width 69 height 28
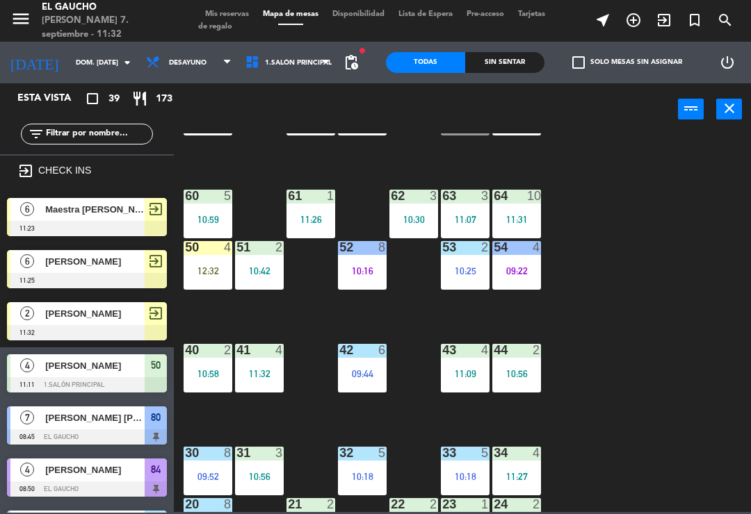
click at [207, 275] on div "12:32" at bounding box center [207, 271] width 49 height 10
click at [646, 303] on div "84 4 08:50 80 7 08:45 83 6 09:26 82 8 10:44 81 4 70 5 10:55 71 block 5 10:55 72…" at bounding box center [465, 322] width 569 height 379
click at [212, 279] on div "50 4 12:32" at bounding box center [207, 265] width 49 height 49
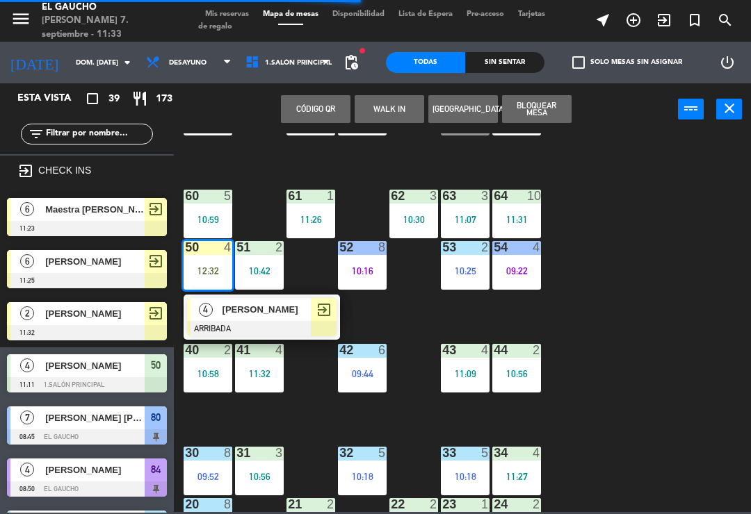
click at [263, 325] on div at bounding box center [261, 328] width 149 height 15
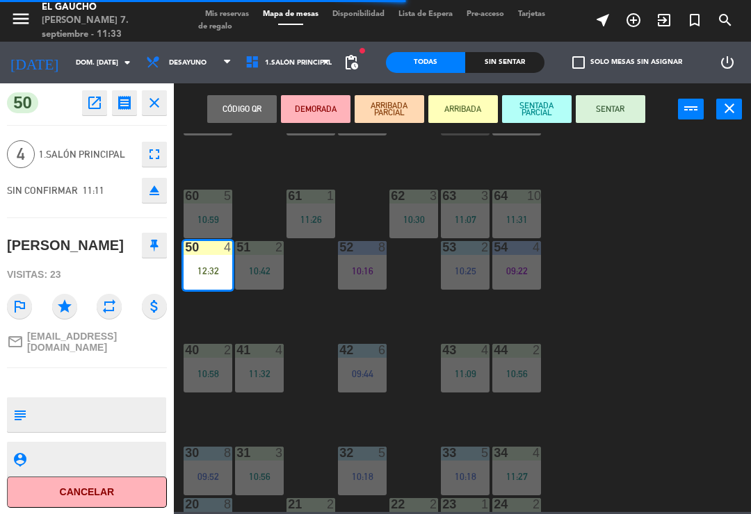
click at [620, 110] on button "SENTAR" at bounding box center [609, 109] width 69 height 28
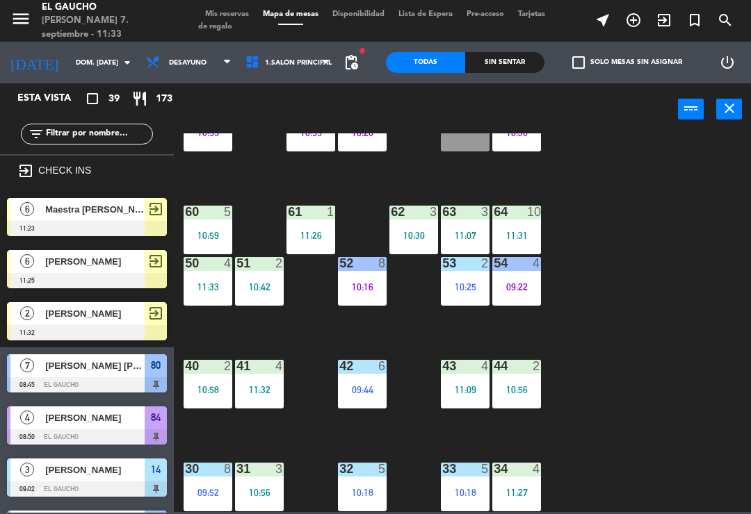
scroll to position [157, 0]
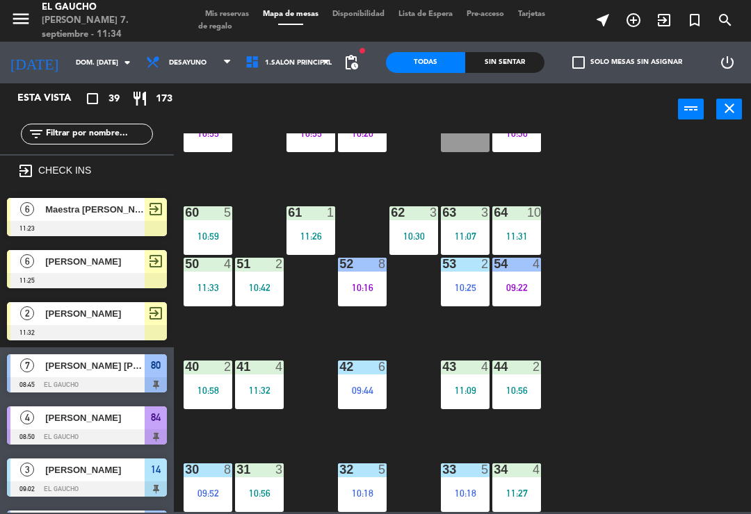
click at [671, 22] on icon "exit_to_app" at bounding box center [663, 20] width 17 height 17
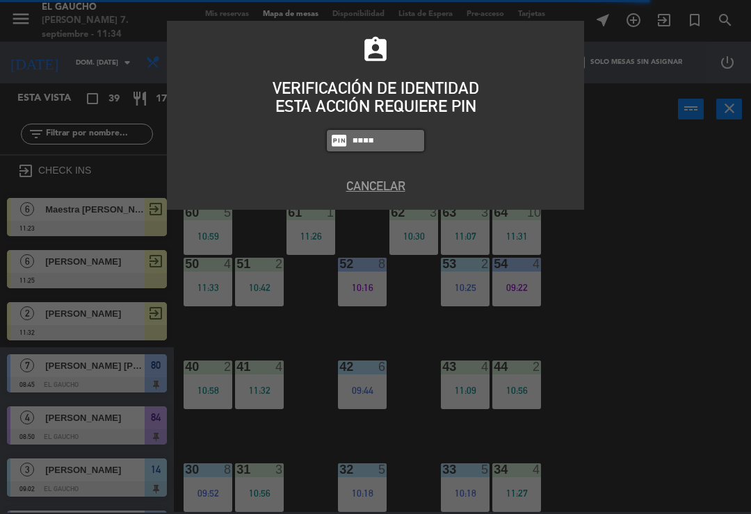
type input "0009"
click at [373, 192] on button "Cancelar" at bounding box center [375, 186] width 396 height 19
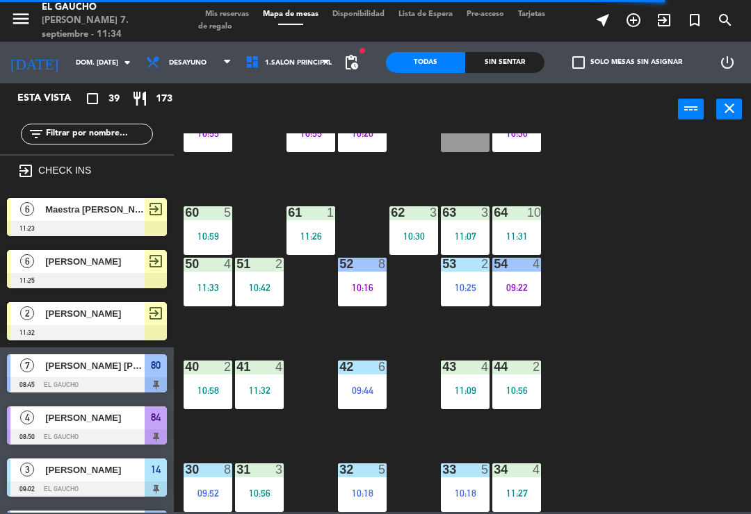
click at [678, 17] on span "exit_to_app" at bounding box center [663, 20] width 31 height 24
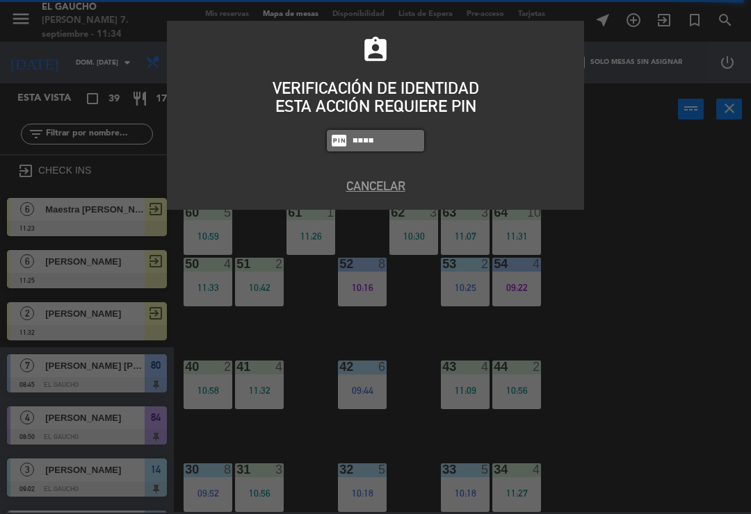
type input "0009"
click at [722, 486] on div "assignment_ind VERIFICACIÓN DE IDENTIDAD ESTA ACCIÓN REQUIERE PIN fiber_pin 000…" at bounding box center [375, 257] width 751 height 514
click at [389, 181] on button "Cancelar" at bounding box center [375, 186] width 396 height 19
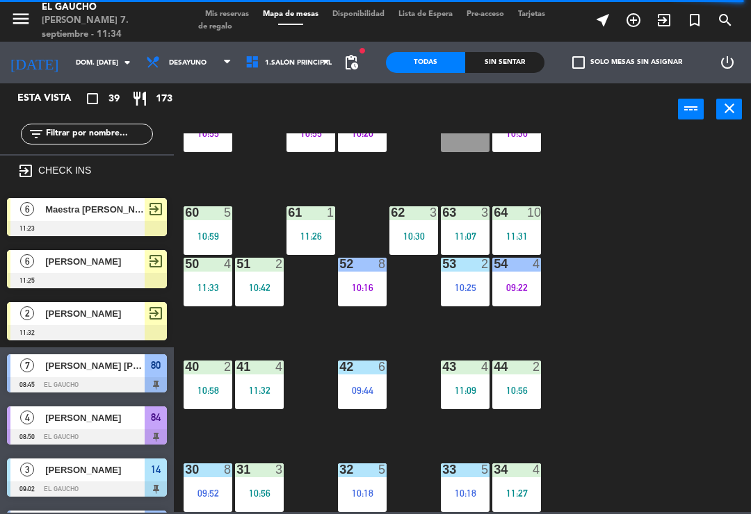
click at [678, 266] on div "84 4 08:50 80 7 08:45 83 6 09:26 82 8 10:44 81 4 70 5 10:55 71 block 5 10:55 72…" at bounding box center [465, 322] width 569 height 379
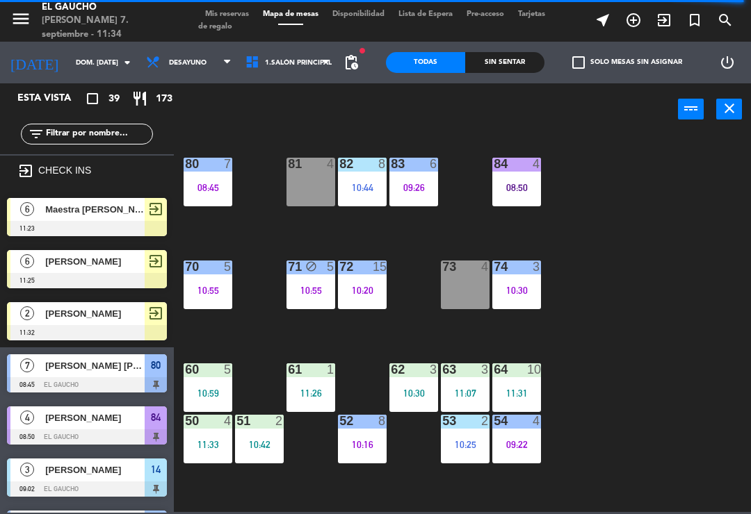
scroll to position [-1, 0]
